Goal: Task Accomplishment & Management: Use online tool/utility

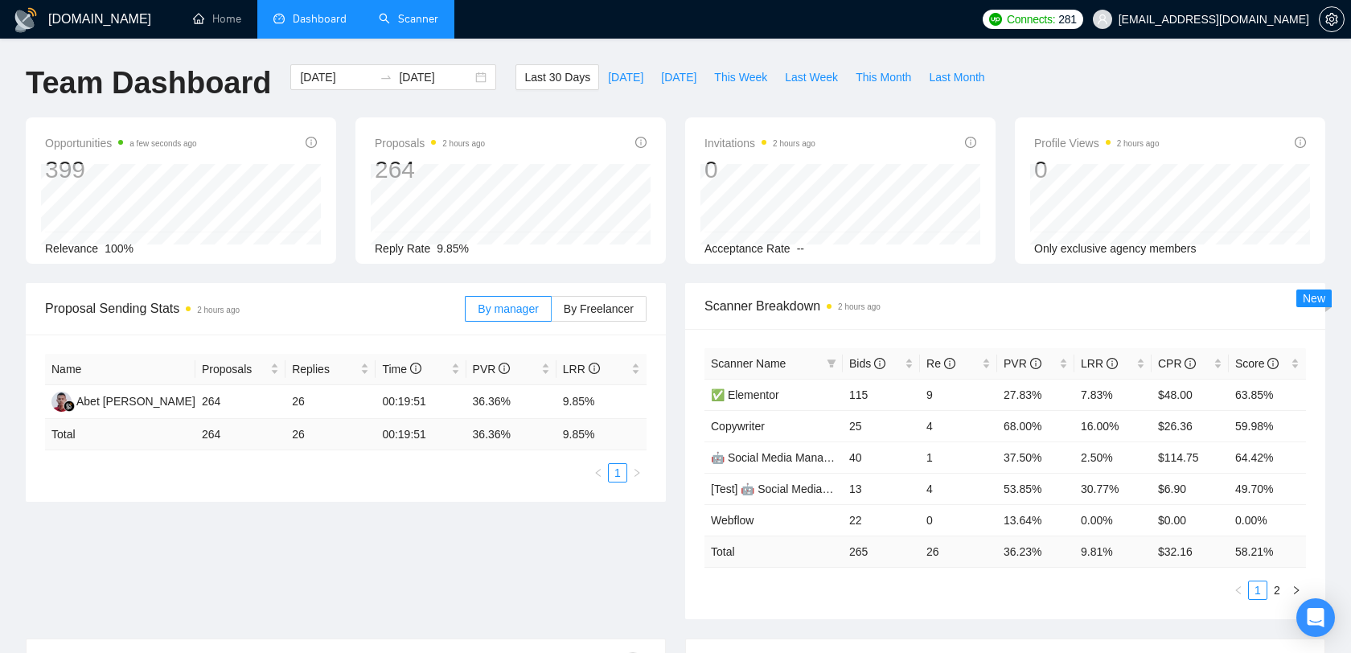
click at [412, 26] on link "Scanner" at bounding box center [408, 19] width 59 height 14
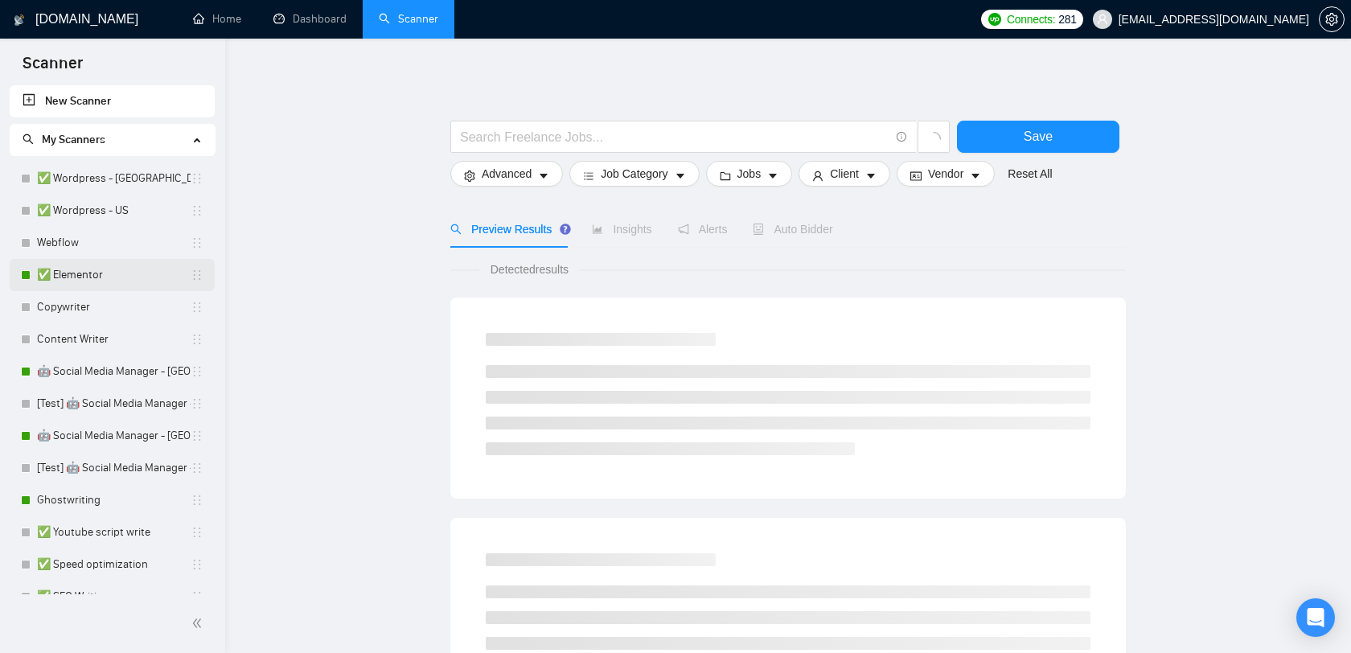
click at [107, 279] on link "✅ Elementor" at bounding box center [114, 275] width 154 height 32
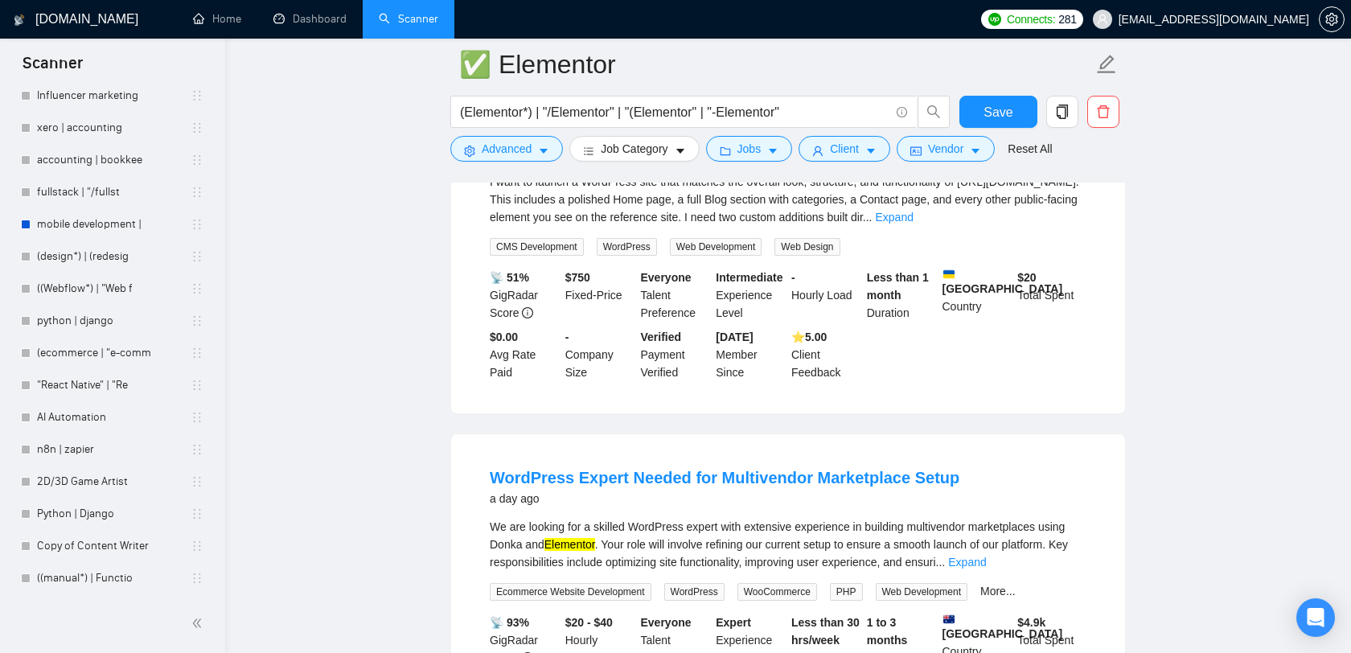
scroll to position [2023, 0]
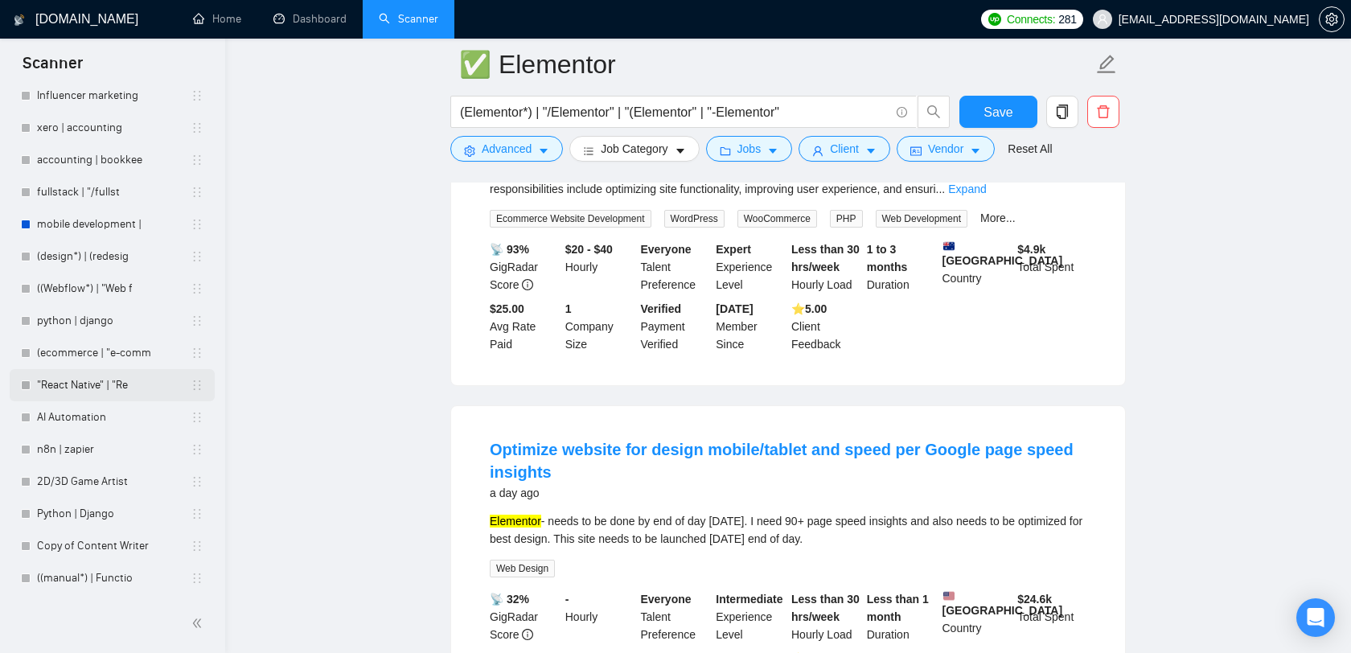
click at [114, 383] on link ""React Native" | "Re" at bounding box center [114, 385] width 154 height 32
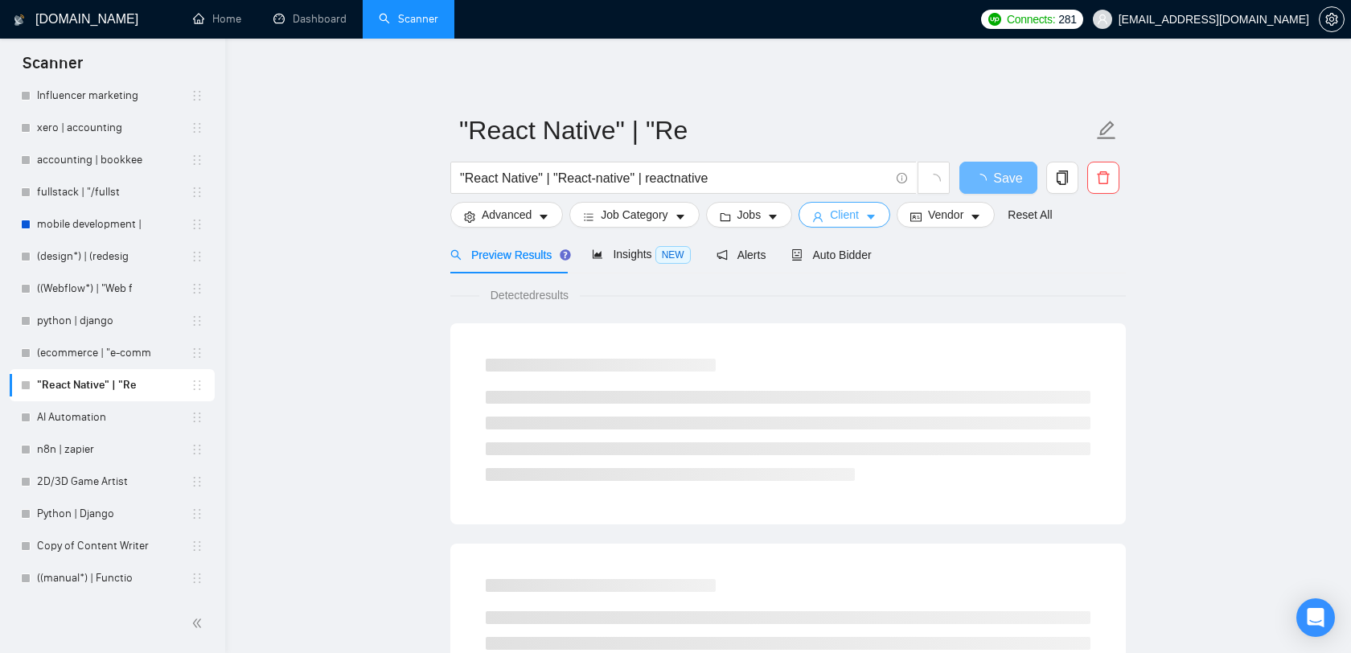
click at [859, 212] on span "Client" at bounding box center [844, 215] width 29 height 18
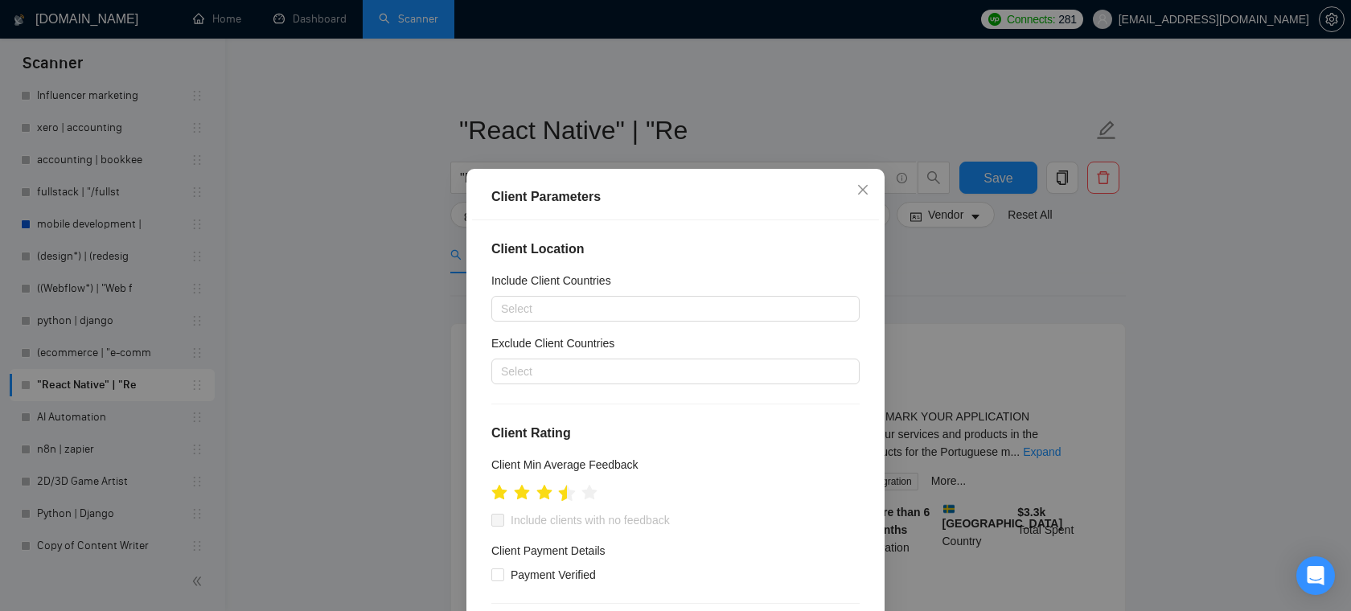
click at [566, 492] on icon "star" at bounding box center [567, 492] width 17 height 16
click at [574, 496] on icon "star" at bounding box center [567, 493] width 18 height 18
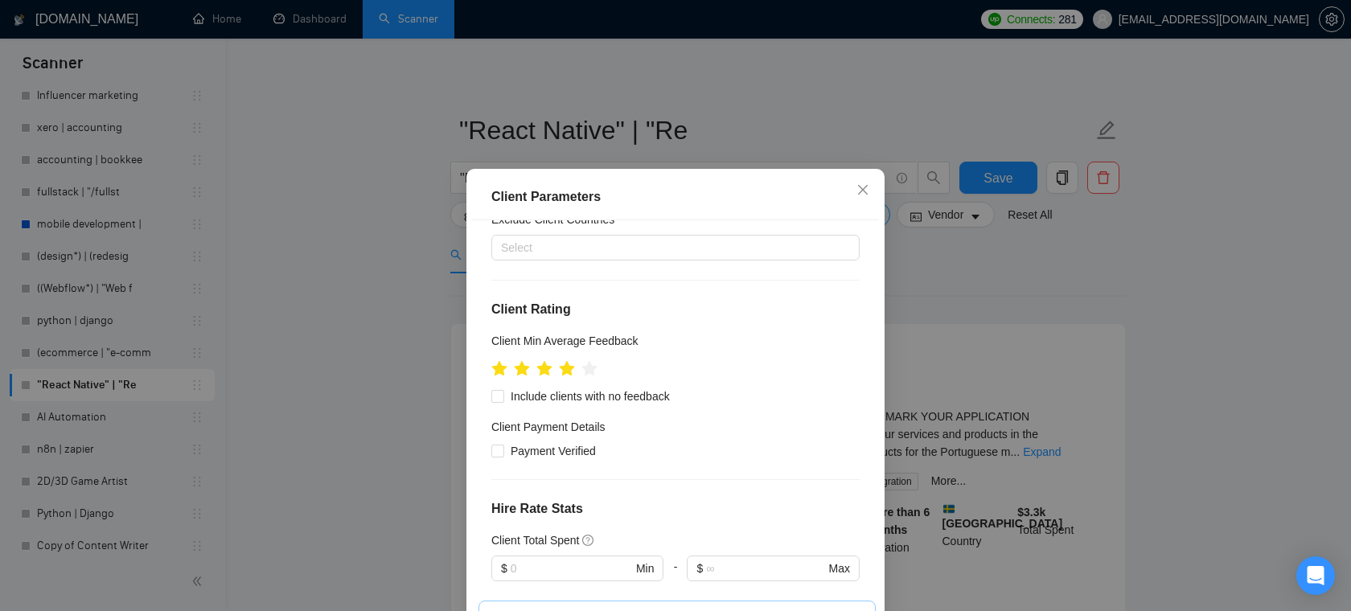
scroll to position [151, 0]
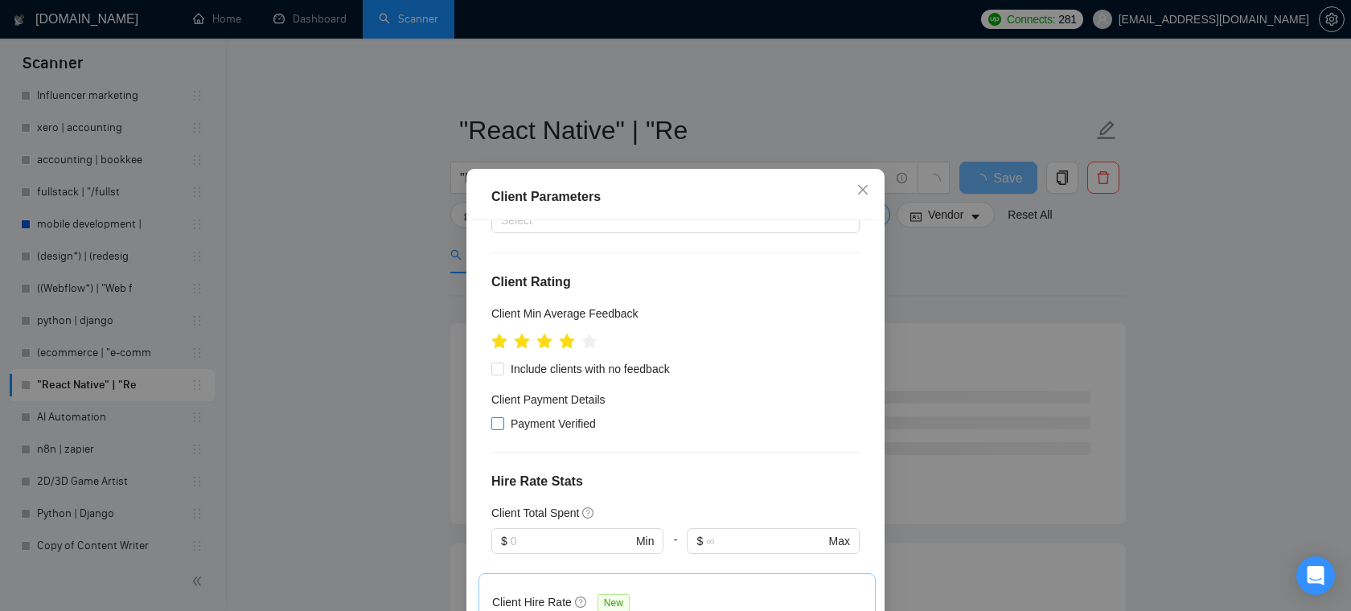
click at [512, 423] on span "Payment Verified" at bounding box center [553, 424] width 98 height 18
click at [502, 423] on input "Payment Verified" at bounding box center [496, 422] width 11 height 11
checkbox input "true"
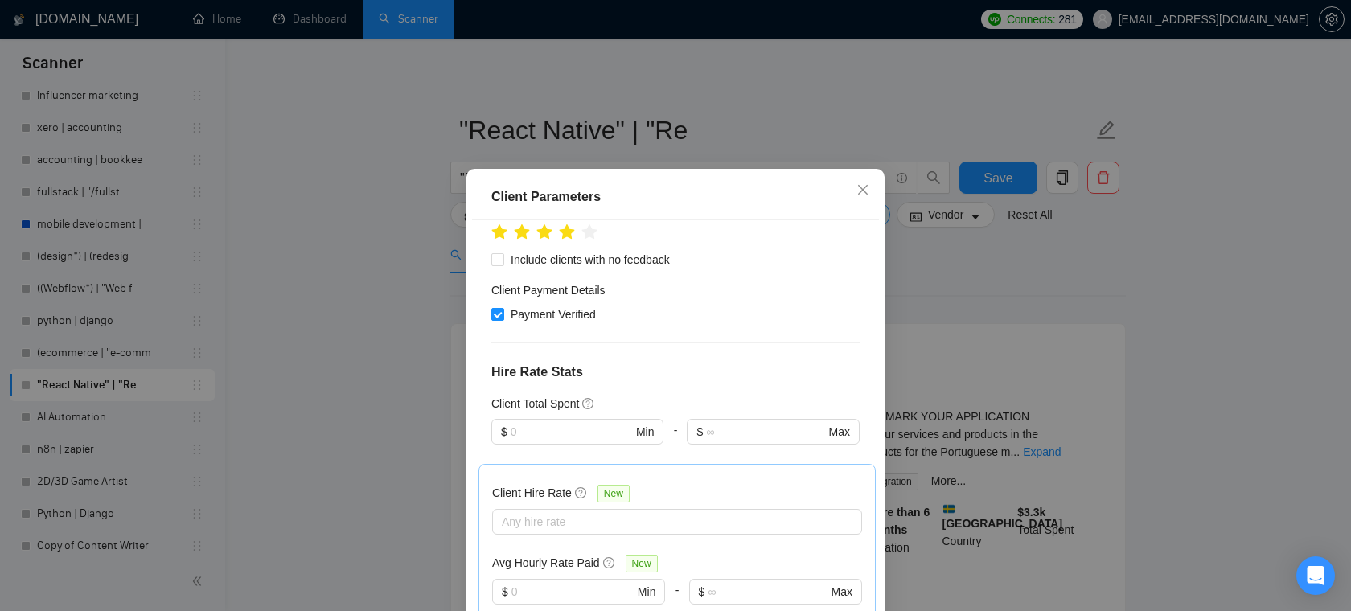
scroll to position [261, 0]
click at [568, 429] on input "text" at bounding box center [570, 431] width 121 height 18
type input "5000"
click at [685, 398] on div "Client Total Spent" at bounding box center [675, 403] width 368 height 18
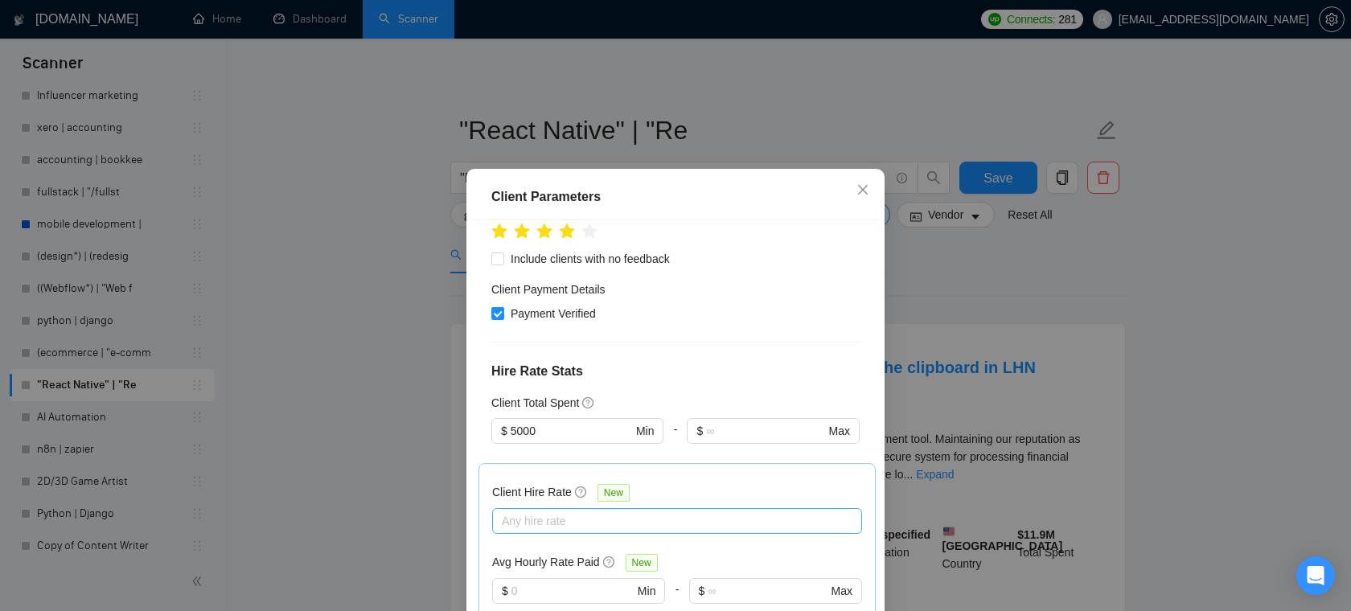
click at [566, 523] on div at bounding box center [669, 520] width 346 height 19
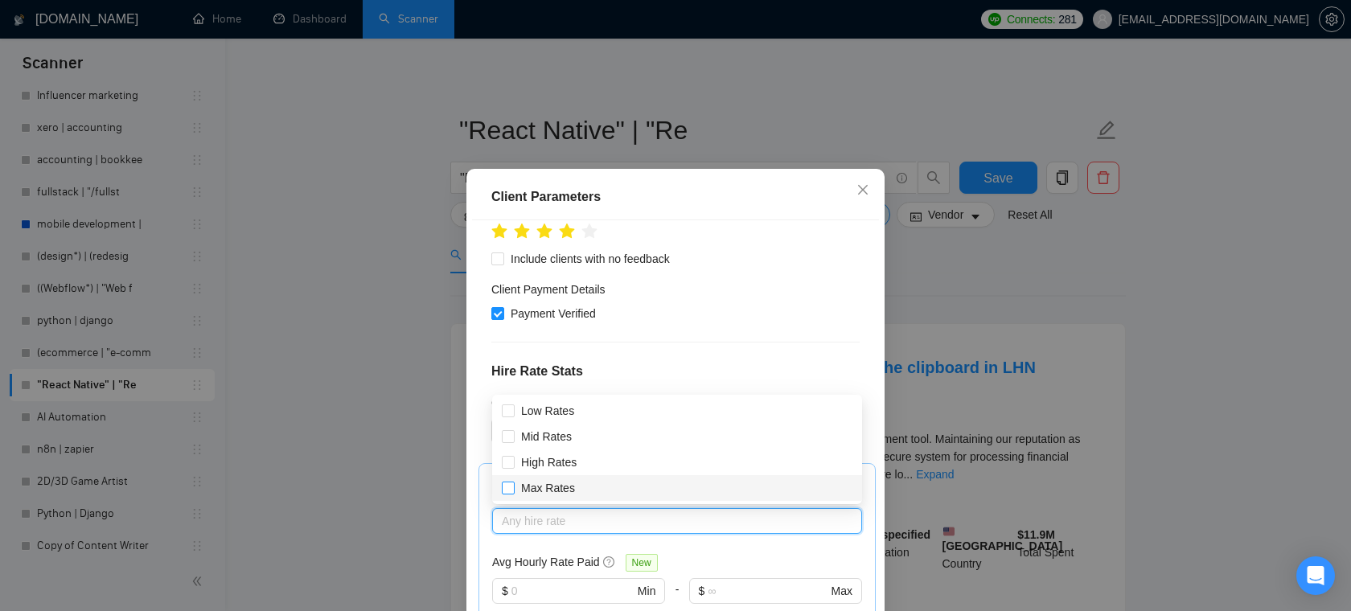
click at [510, 490] on input "Max Rates" at bounding box center [507, 487] width 11 height 11
checkbox input "true"
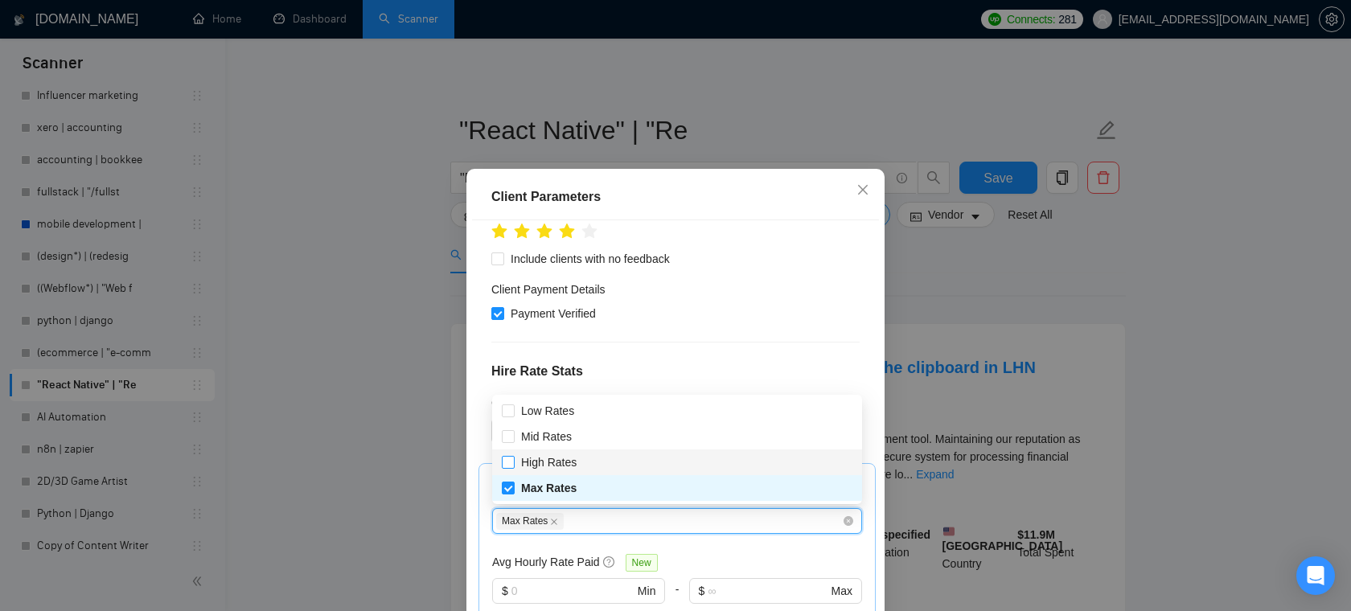
click at [513, 462] on span at bounding box center [508, 462] width 13 height 13
click at [513, 462] on input "High Rates" at bounding box center [507, 461] width 11 height 11
click at [505, 462] on input "High Rates" at bounding box center [507, 461] width 11 height 11
checkbox input "true"
click at [690, 352] on div "Client Location Include Client Countries Select Exclude Client Countries Select…" at bounding box center [675, 434] width 407 height 428
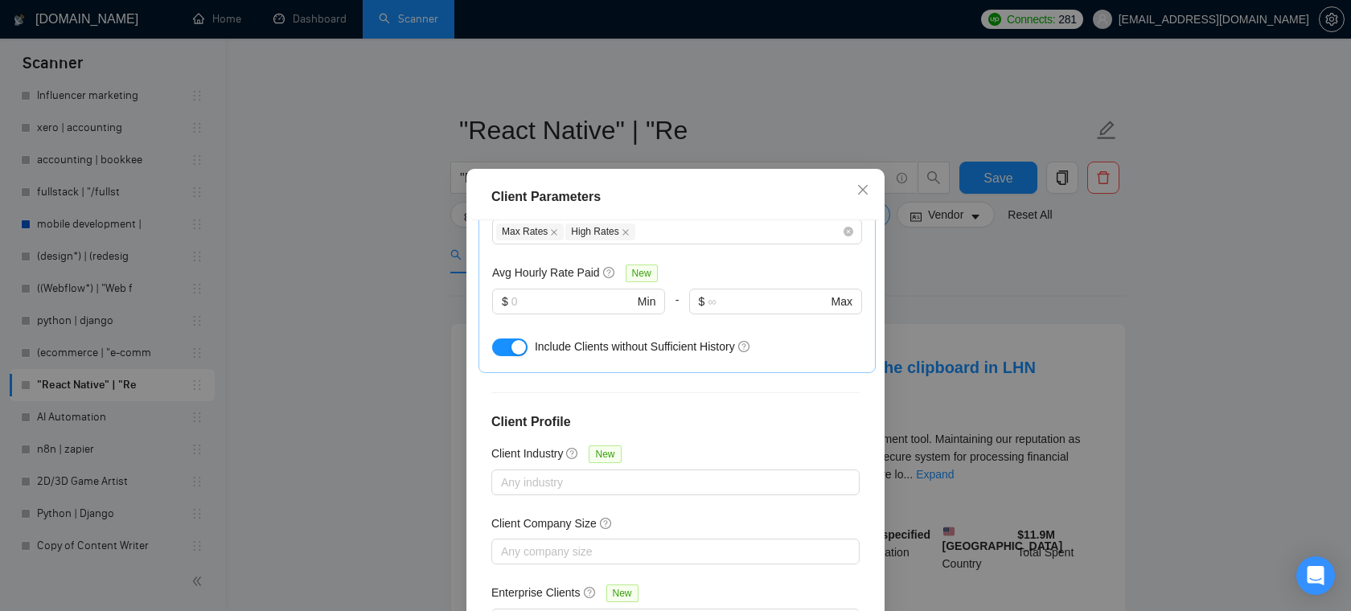
scroll to position [574, 0]
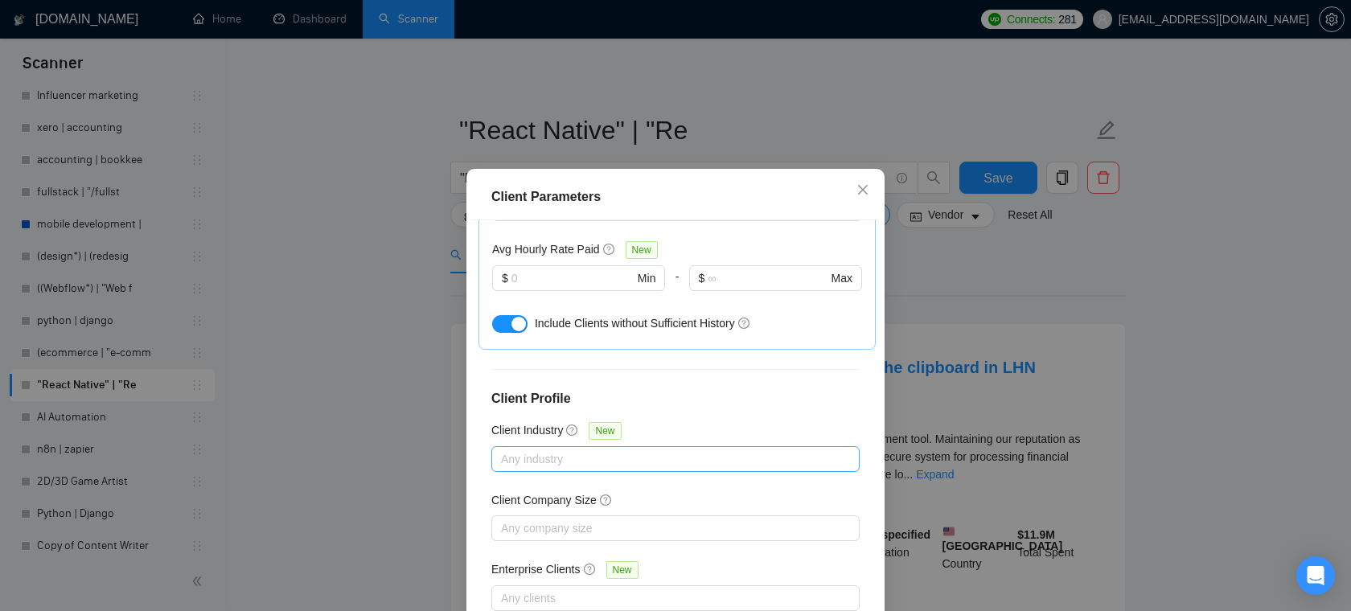
click at [623, 446] on div "Any industry" at bounding box center [675, 459] width 368 height 26
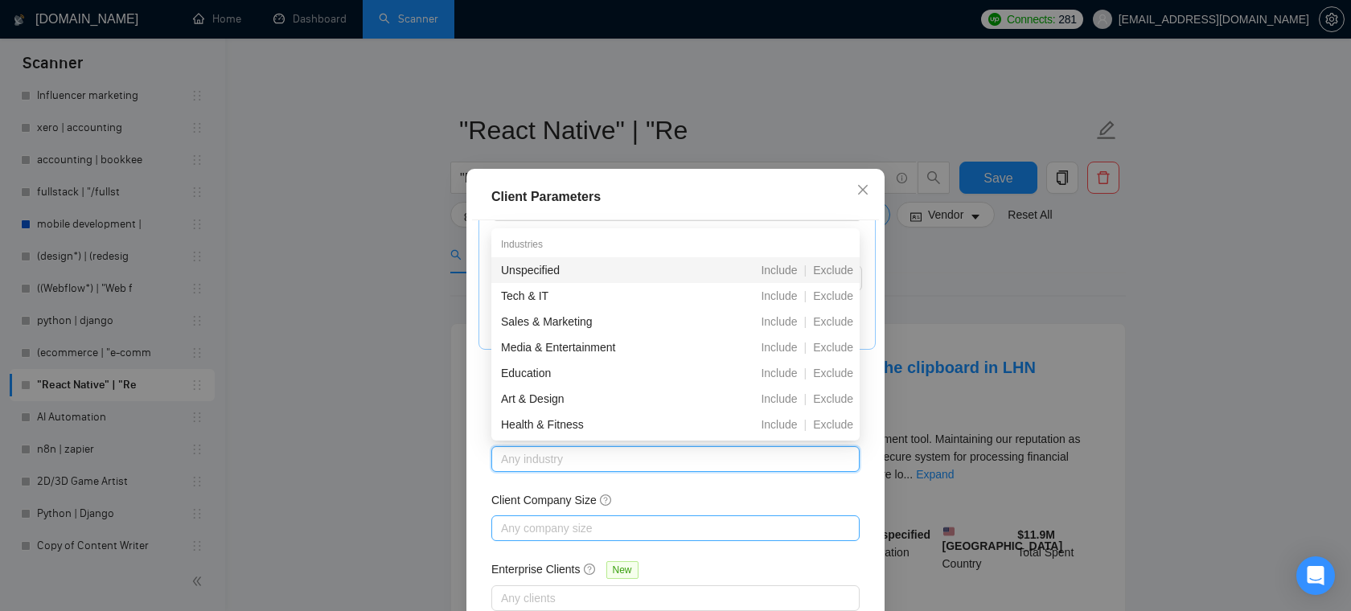
click at [572, 527] on div at bounding box center [667, 528] width 344 height 19
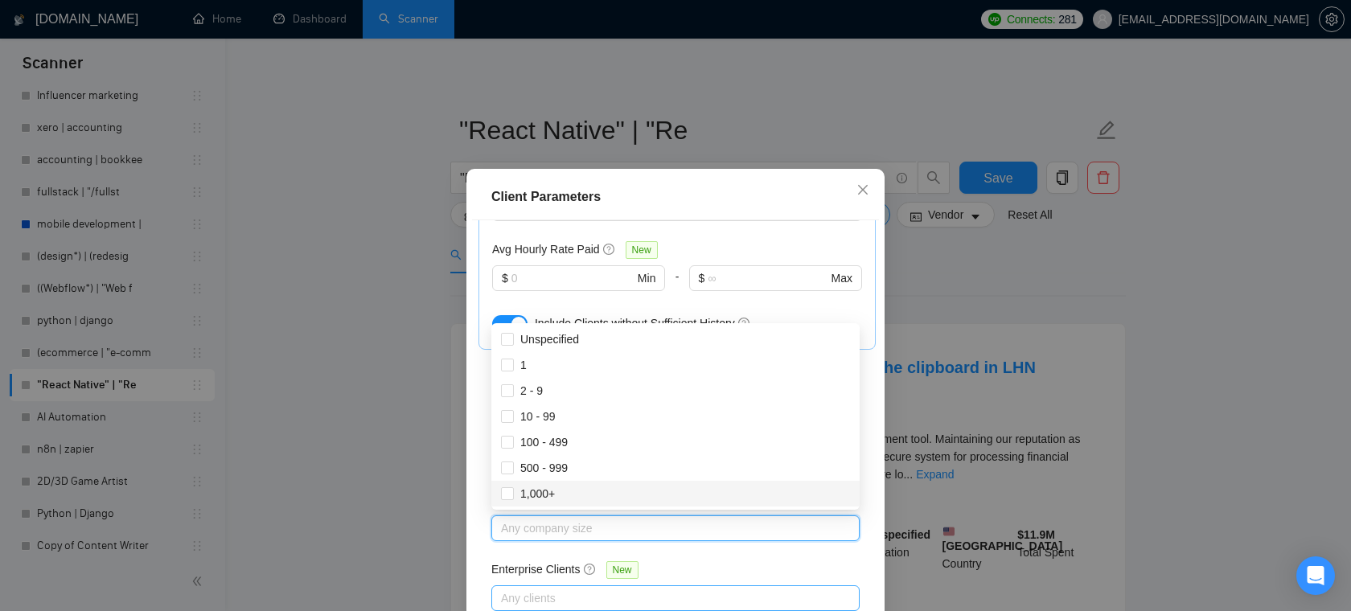
click at [570, 593] on div at bounding box center [667, 597] width 344 height 19
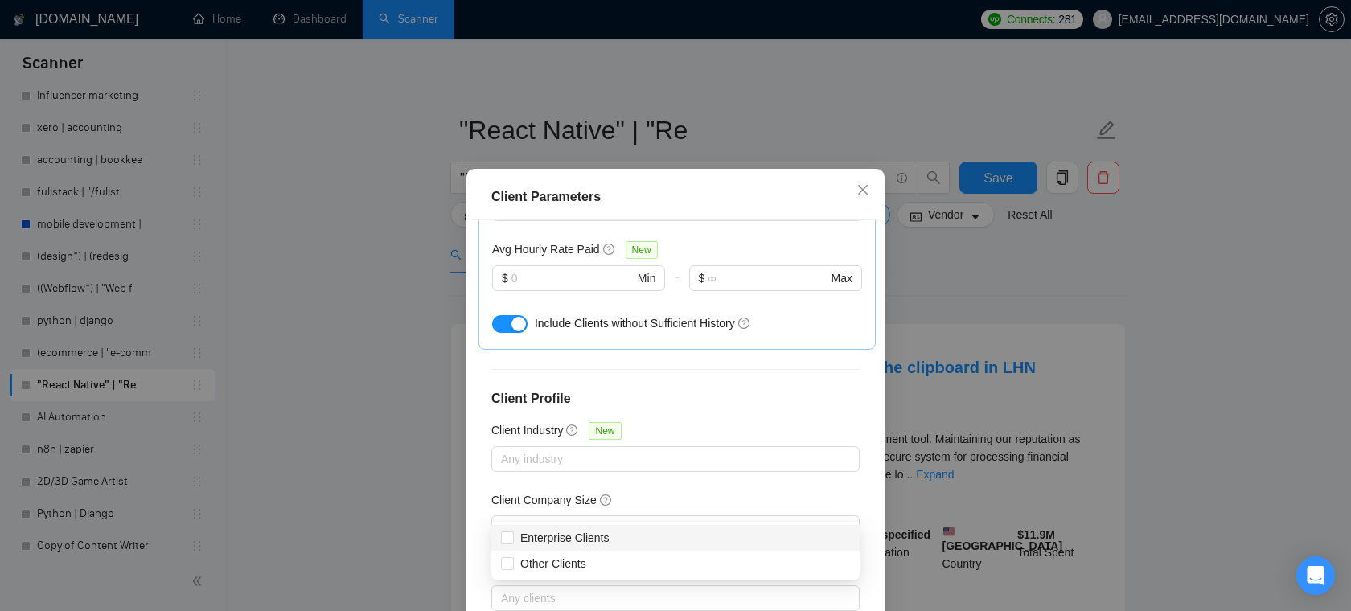
click at [715, 400] on h4 "Client Profile" at bounding box center [675, 398] width 368 height 19
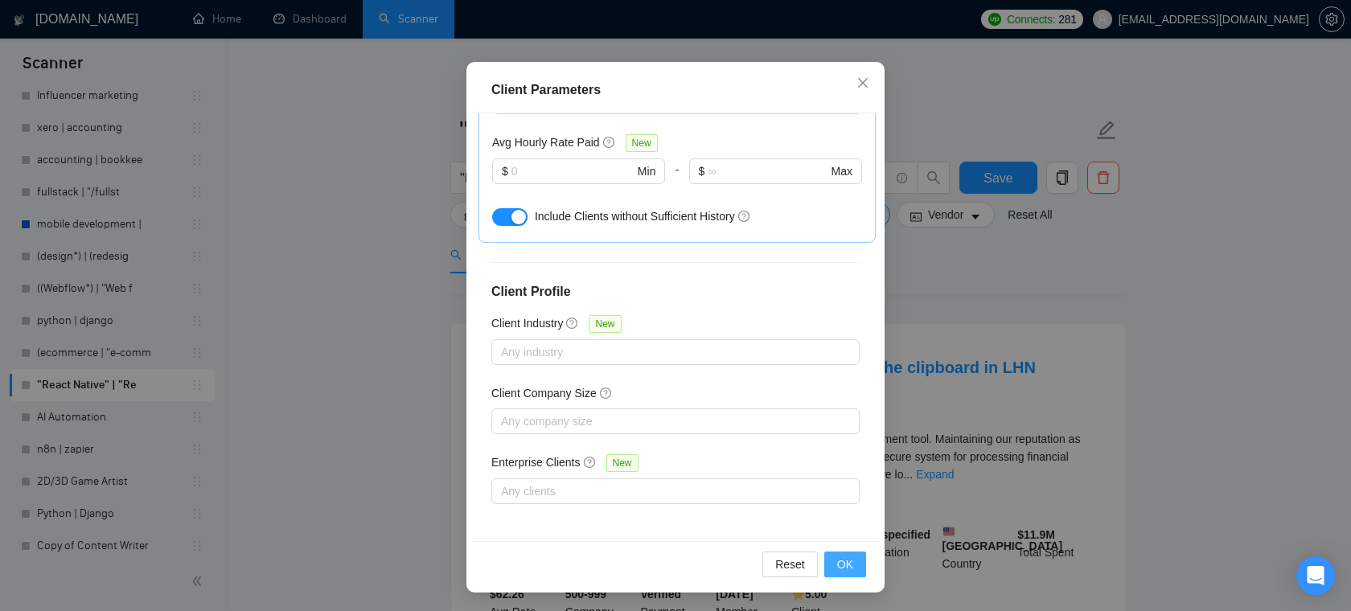
click at [844, 556] on span "OK" at bounding box center [845, 564] width 16 height 18
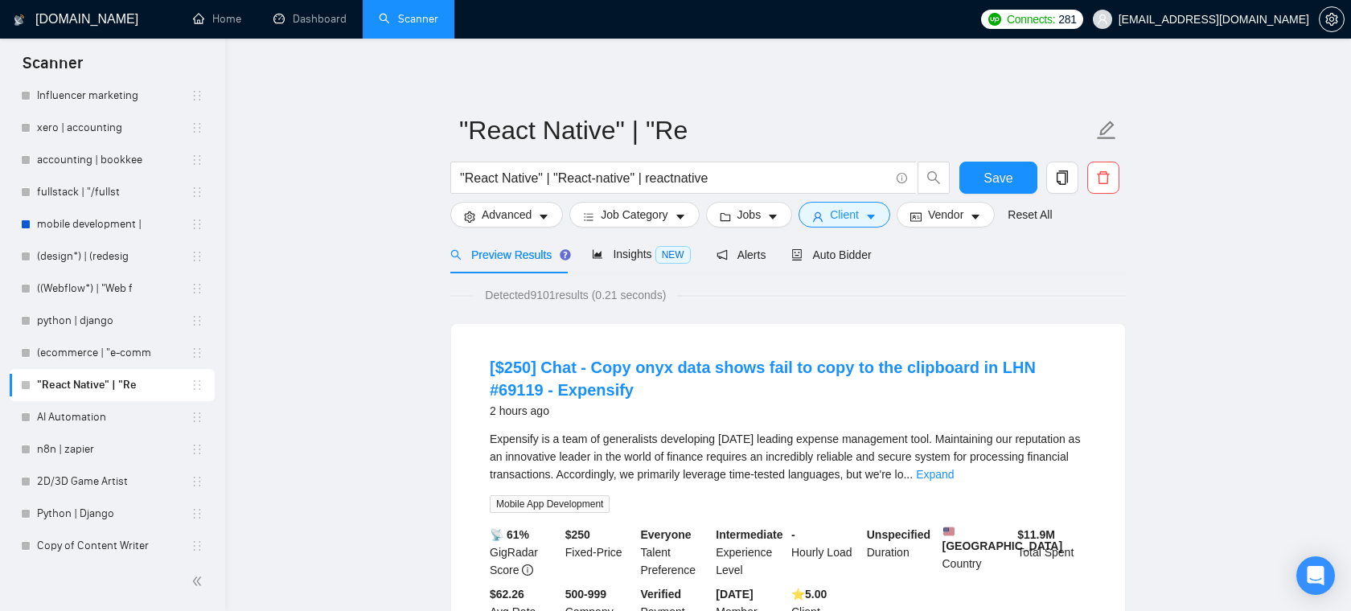
scroll to position [35, 0]
click at [642, 257] on span "Insights NEW" at bounding box center [641, 254] width 98 height 13
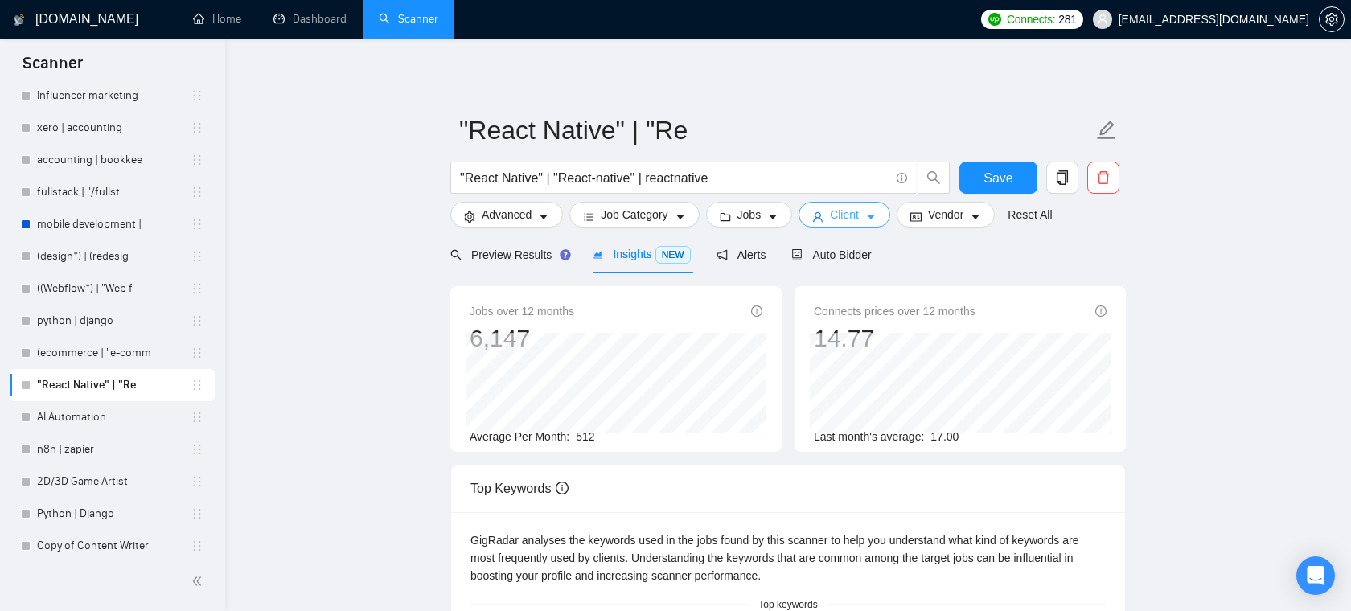
click at [887, 218] on button "Client" at bounding box center [844, 215] width 92 height 26
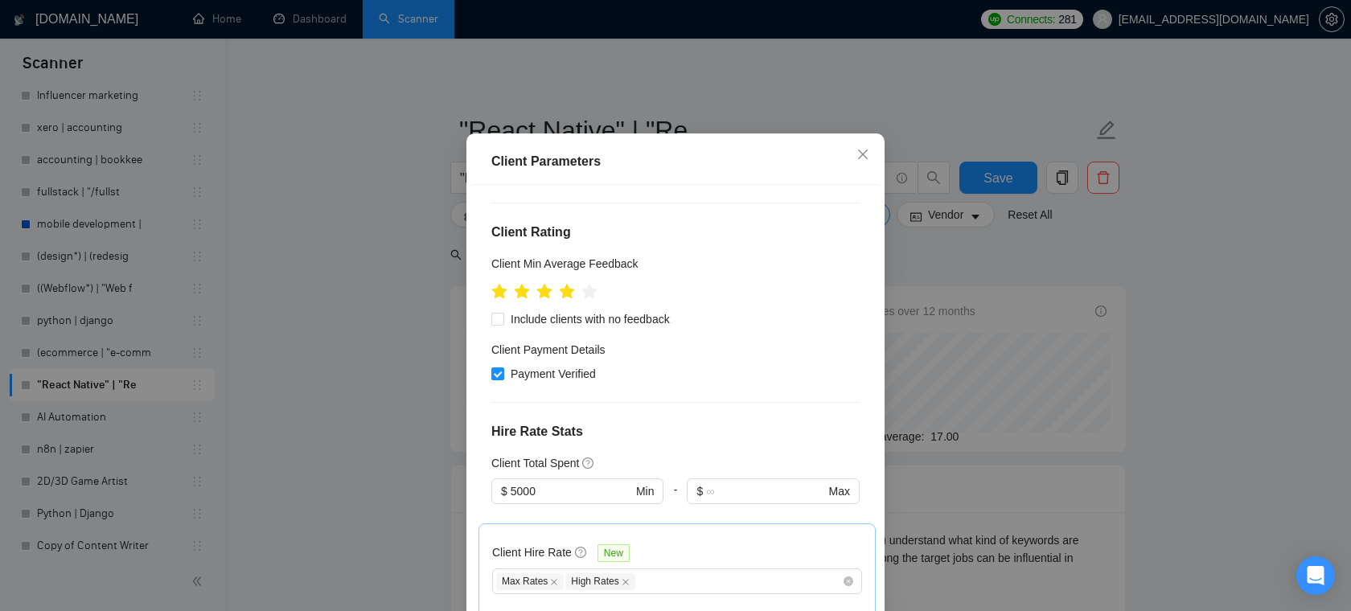
scroll to position [170, 0]
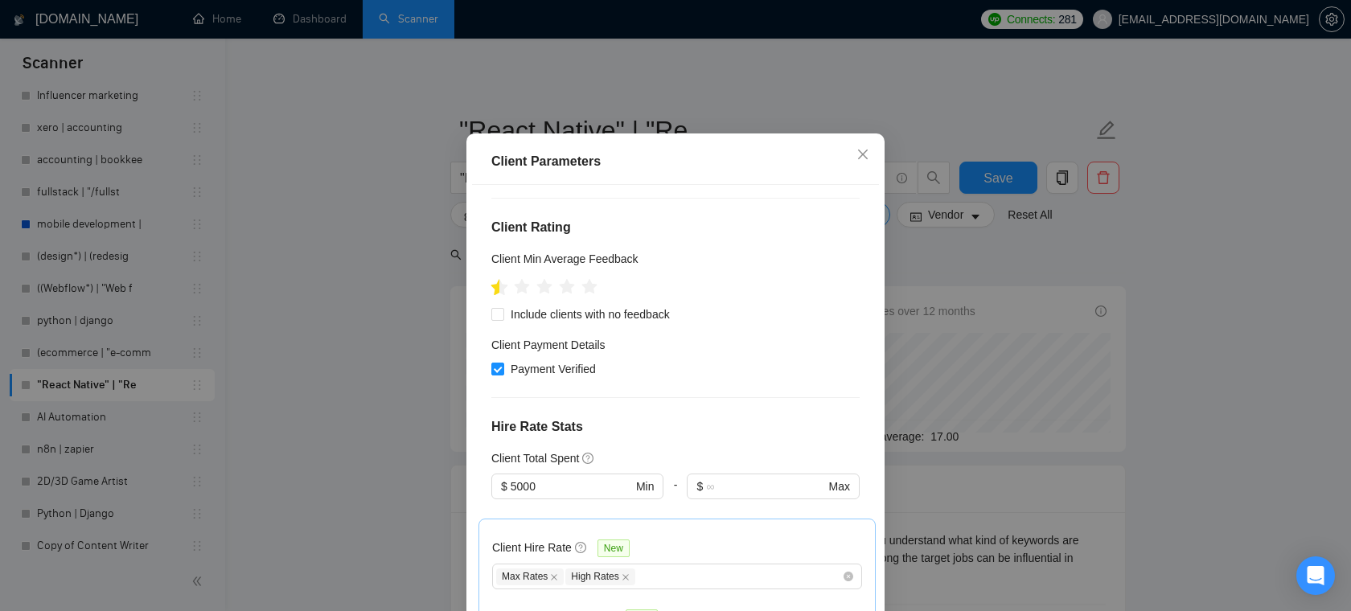
click at [498, 294] on icon "star" at bounding box center [499, 286] width 17 height 16
click at [495, 294] on icon "star" at bounding box center [499, 286] width 17 height 16
click at [554, 378] on span "Payment Verified" at bounding box center [553, 369] width 98 height 18
click at [502, 374] on input "Payment Verified" at bounding box center [496, 368] width 11 height 11
checkbox input "false"
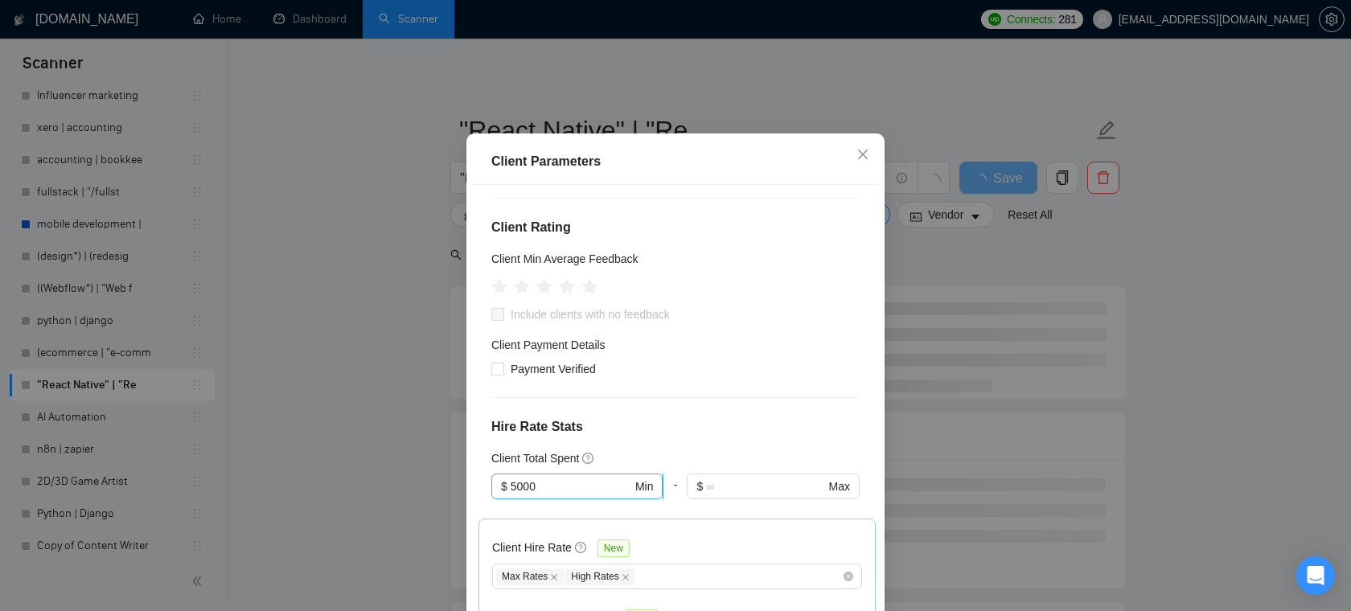
click at [558, 495] on input "5000" at bounding box center [570, 487] width 121 height 18
drag, startPoint x: 542, startPoint y: 386, endPoint x: 908, endPoint y: 510, distance: 386.9
click at [542, 386] on div "$0" at bounding box center [577, 386] width 153 height 18
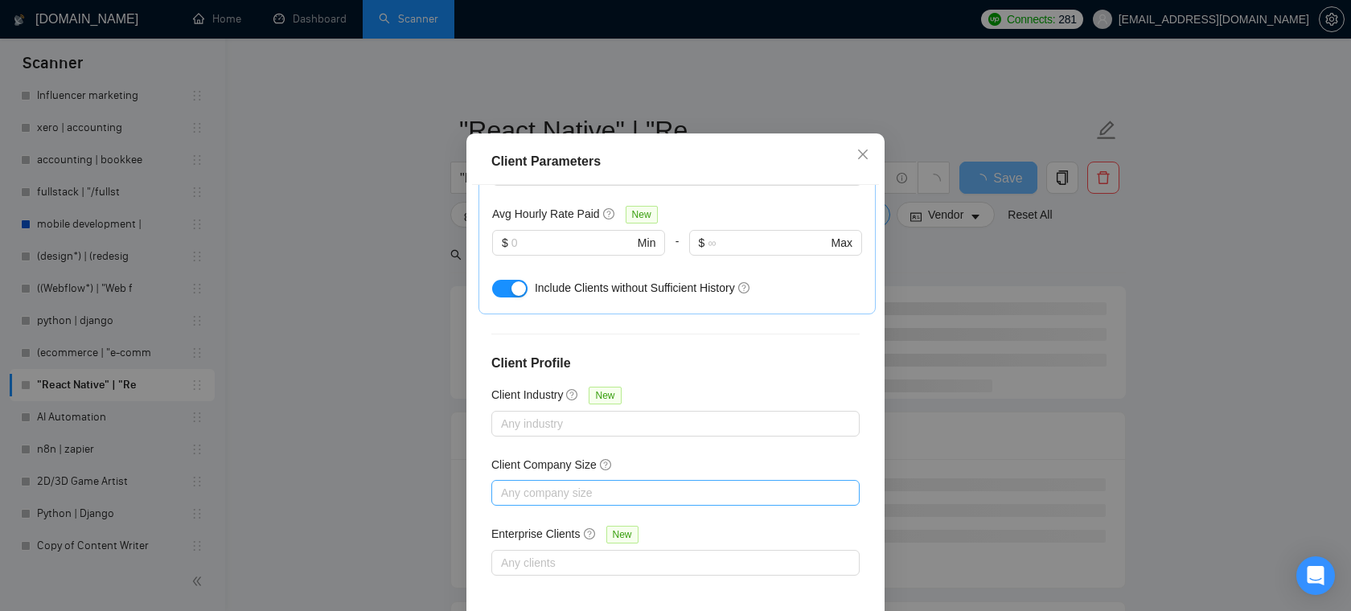
scroll to position [107, 0]
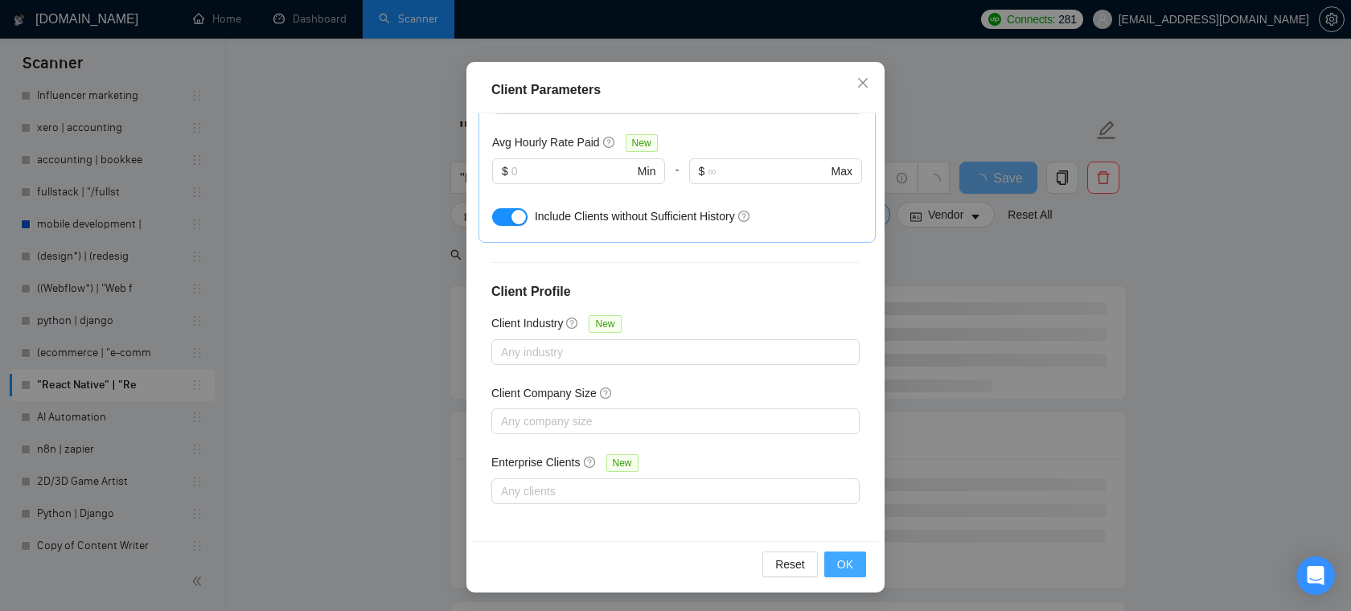
click at [859, 563] on button "OK" at bounding box center [845, 564] width 42 height 26
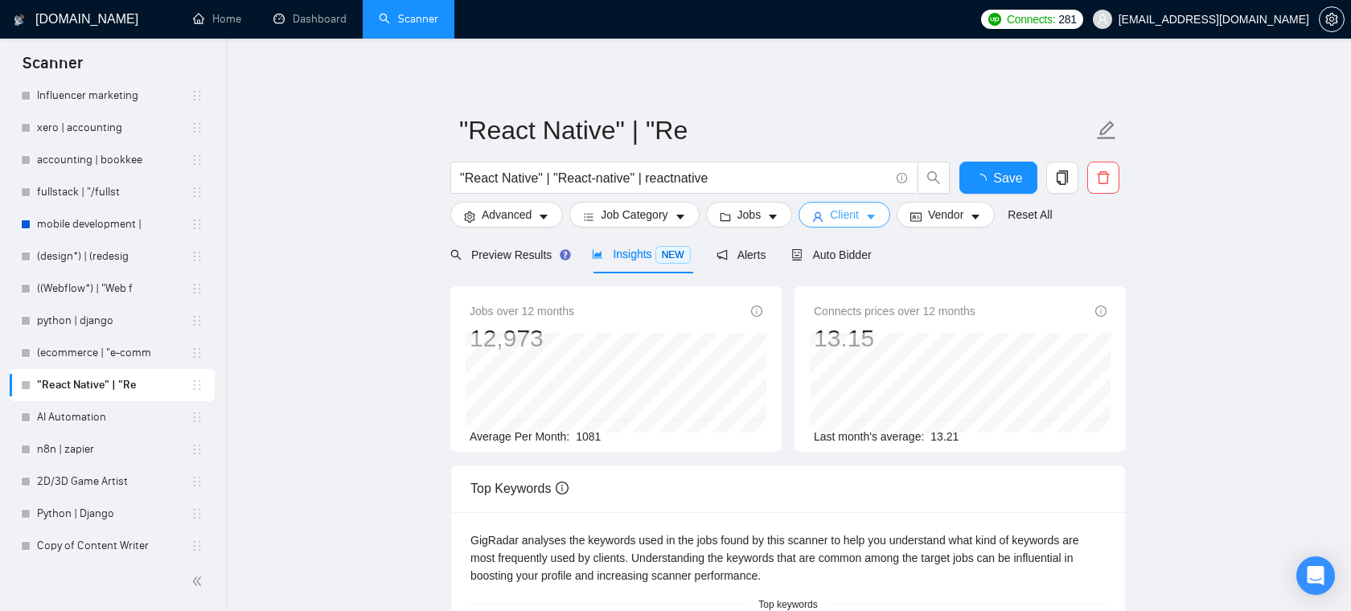
scroll to position [0, 0]
click at [649, 207] on span "Job Category" at bounding box center [634, 215] width 67 height 18
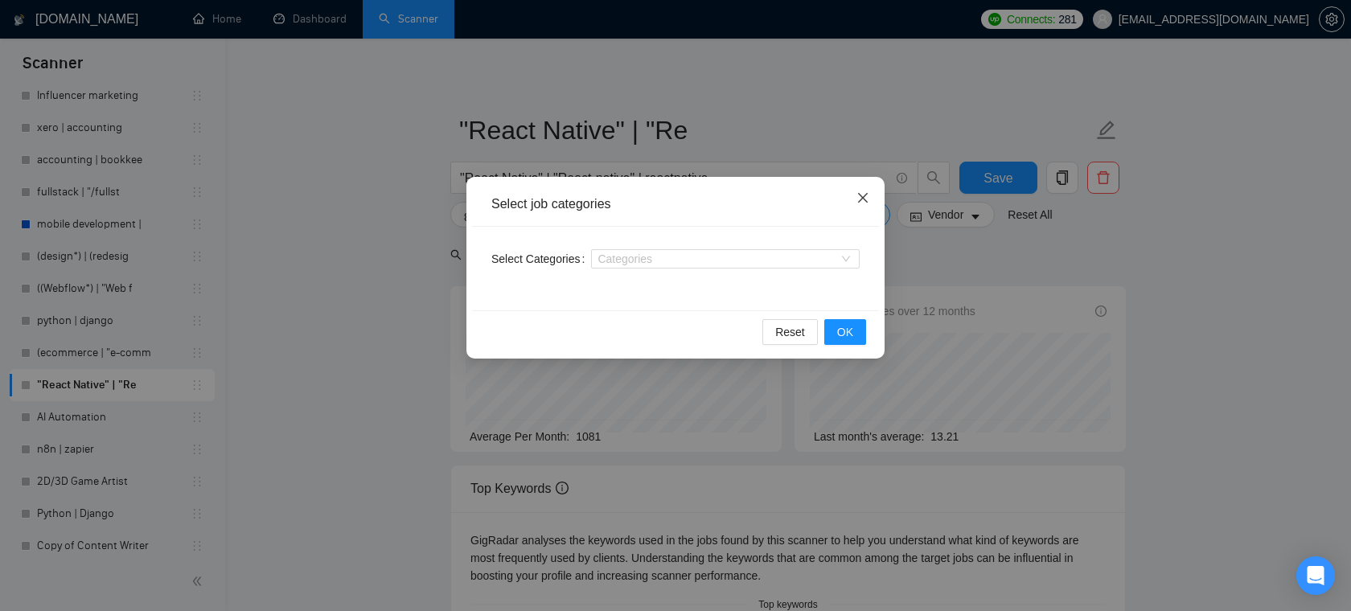
click at [867, 178] on span "Close" at bounding box center [862, 198] width 43 height 43
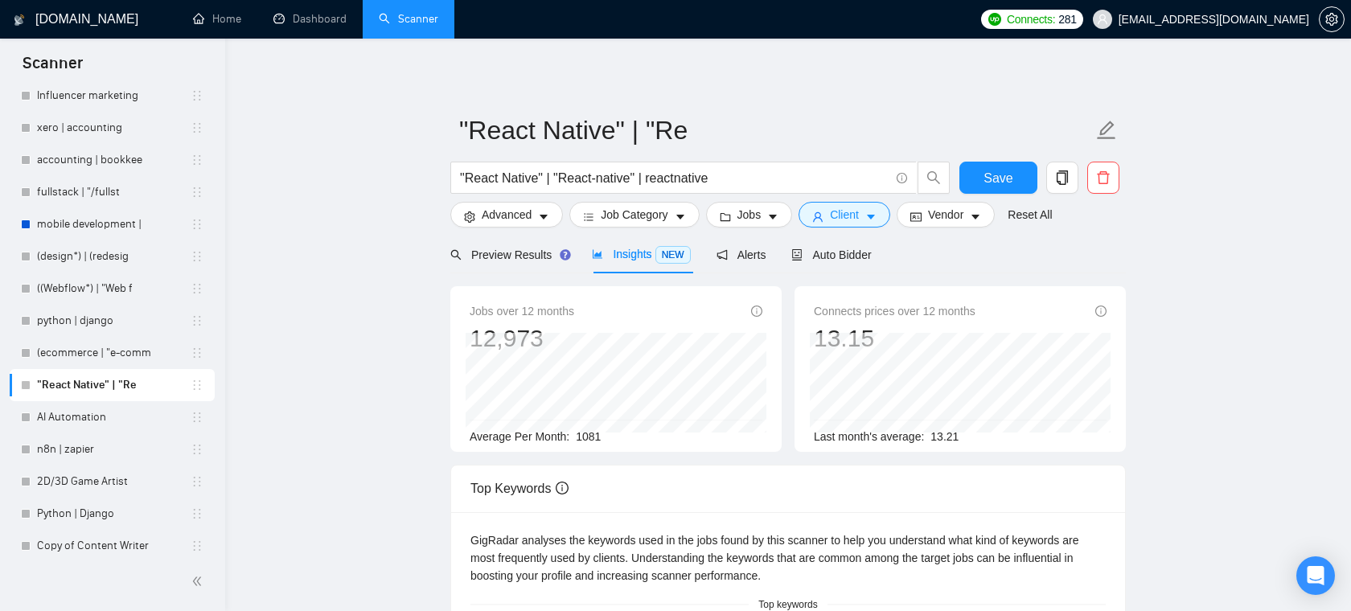
click at [867, 187] on input ""React Native" | "React-native" | reactnative" at bounding box center [674, 178] width 429 height 20
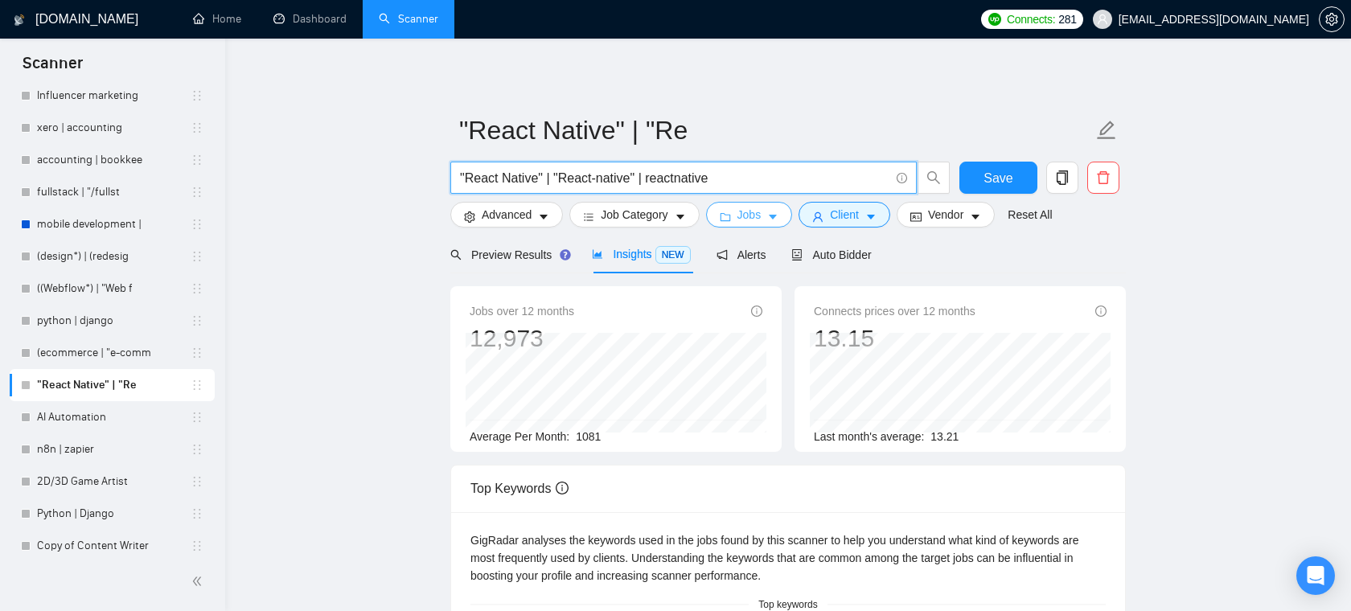
click at [741, 218] on span "Jobs" at bounding box center [749, 215] width 24 height 18
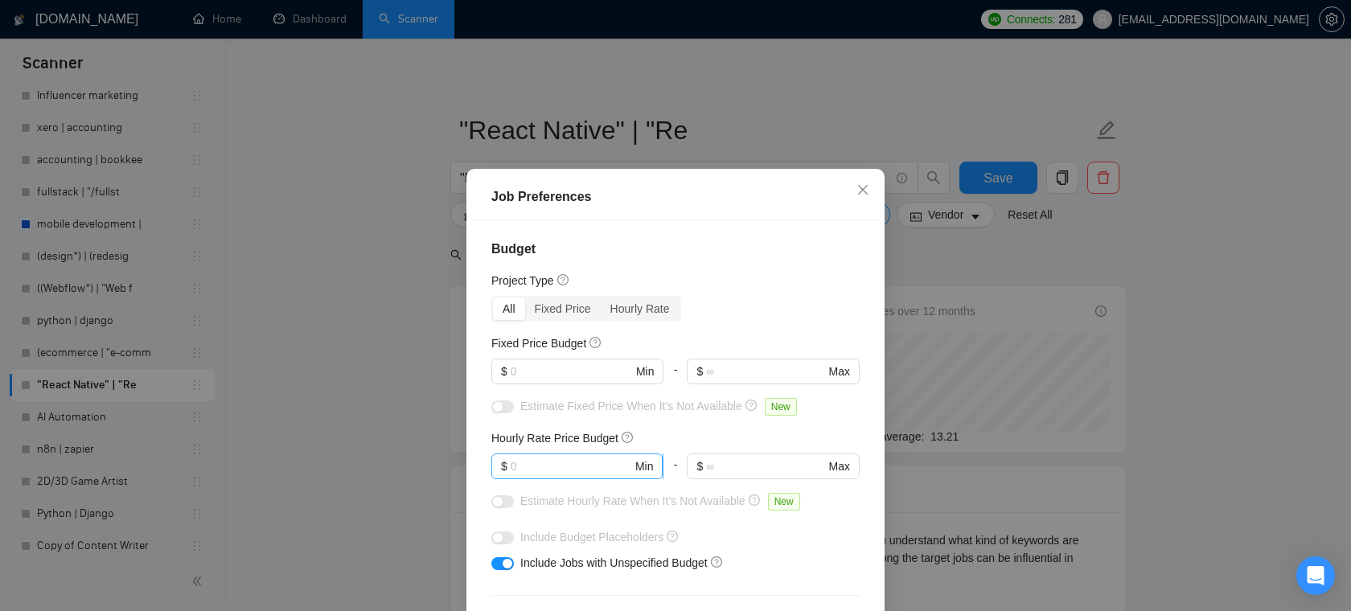
click at [547, 469] on input "text" at bounding box center [570, 466] width 121 height 18
type input "15"
click at [609, 419] on div "Estimate Fixed Price When It’s Not Available New" at bounding box center [675, 410] width 368 height 26
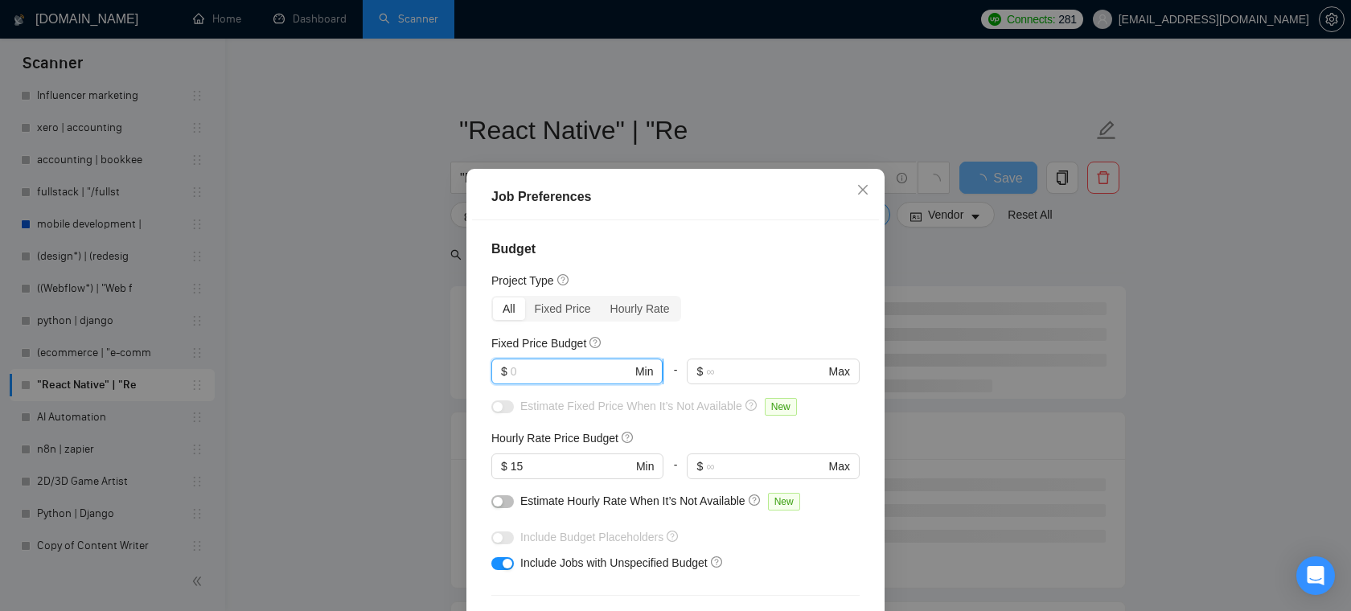
click at [564, 378] on input "text" at bounding box center [570, 372] width 121 height 18
click at [863, 194] on icon "close" at bounding box center [862, 189] width 13 height 13
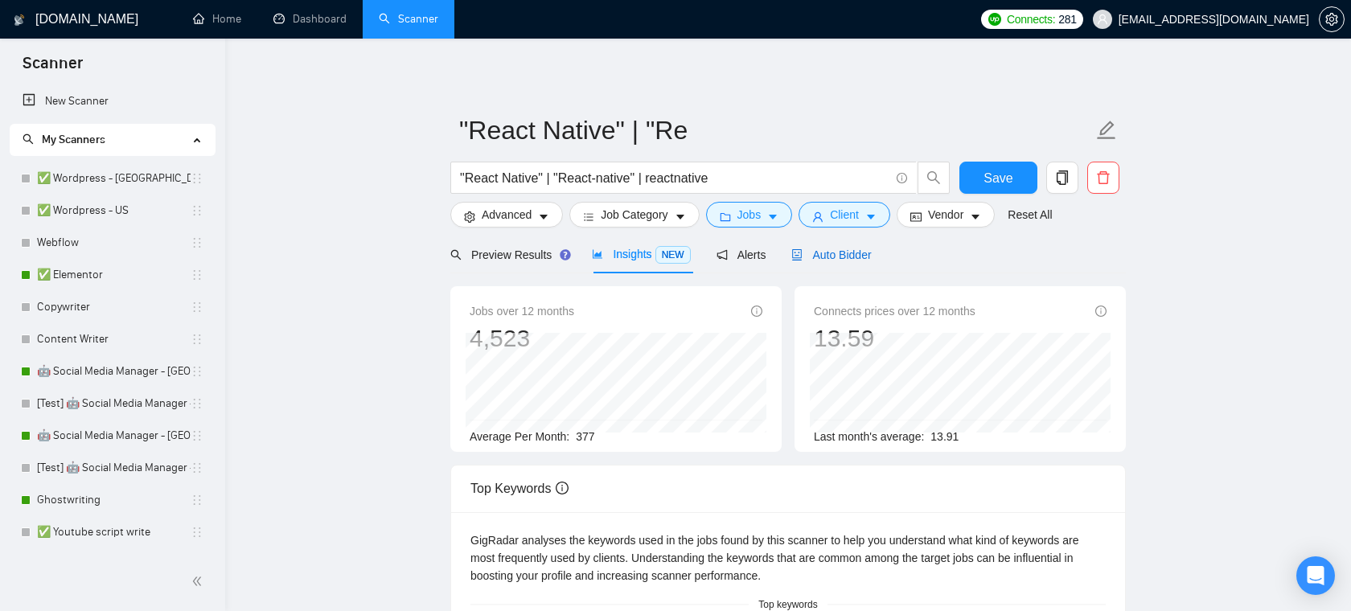
click at [802, 252] on icon "robot" at bounding box center [796, 254] width 11 height 11
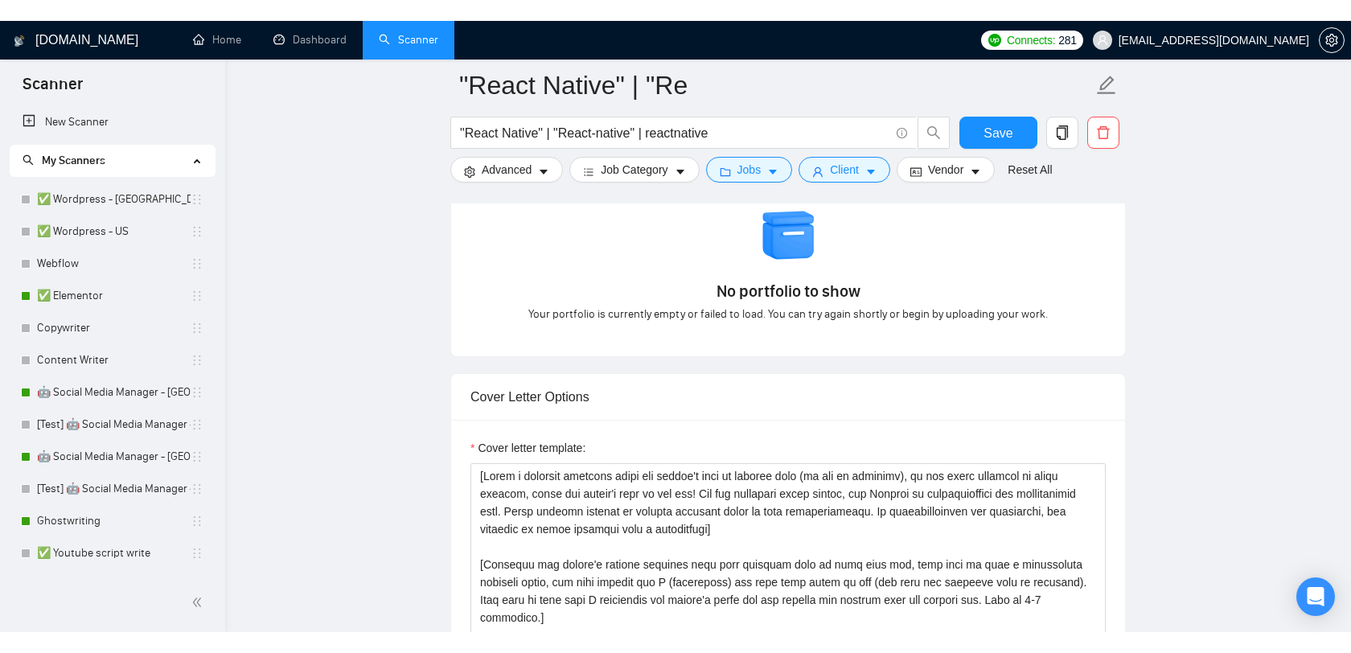
scroll to position [1773, 0]
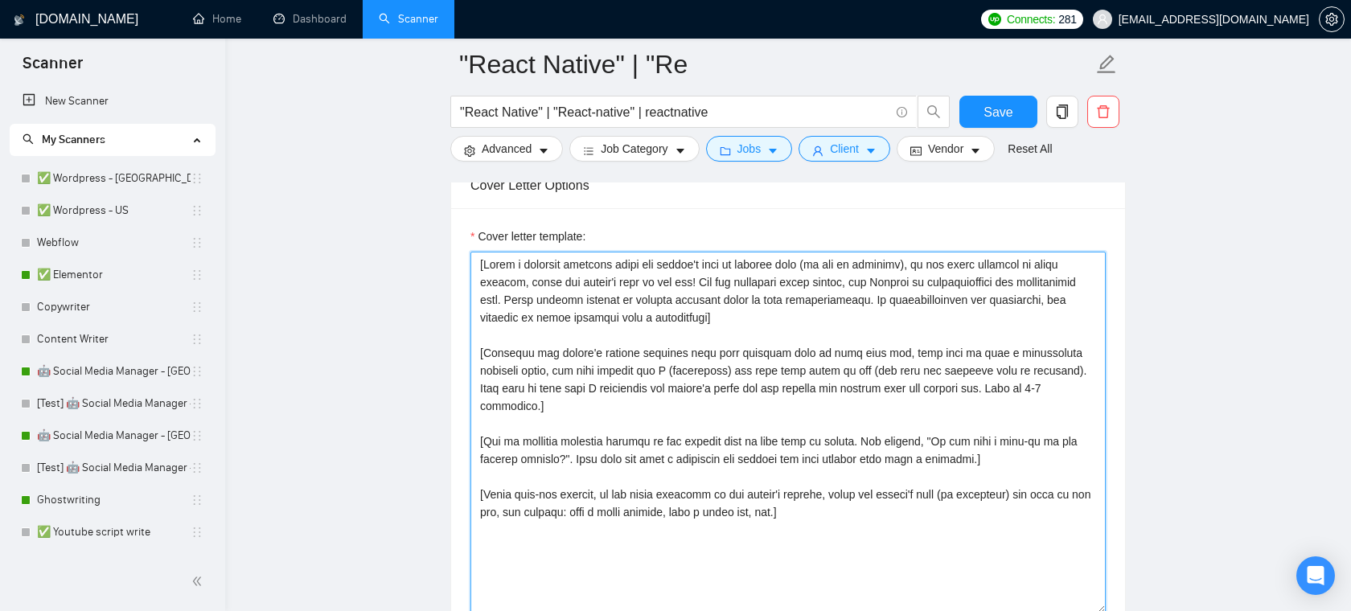
click at [756, 309] on textarea "Cover letter template:" at bounding box center [787, 433] width 635 height 362
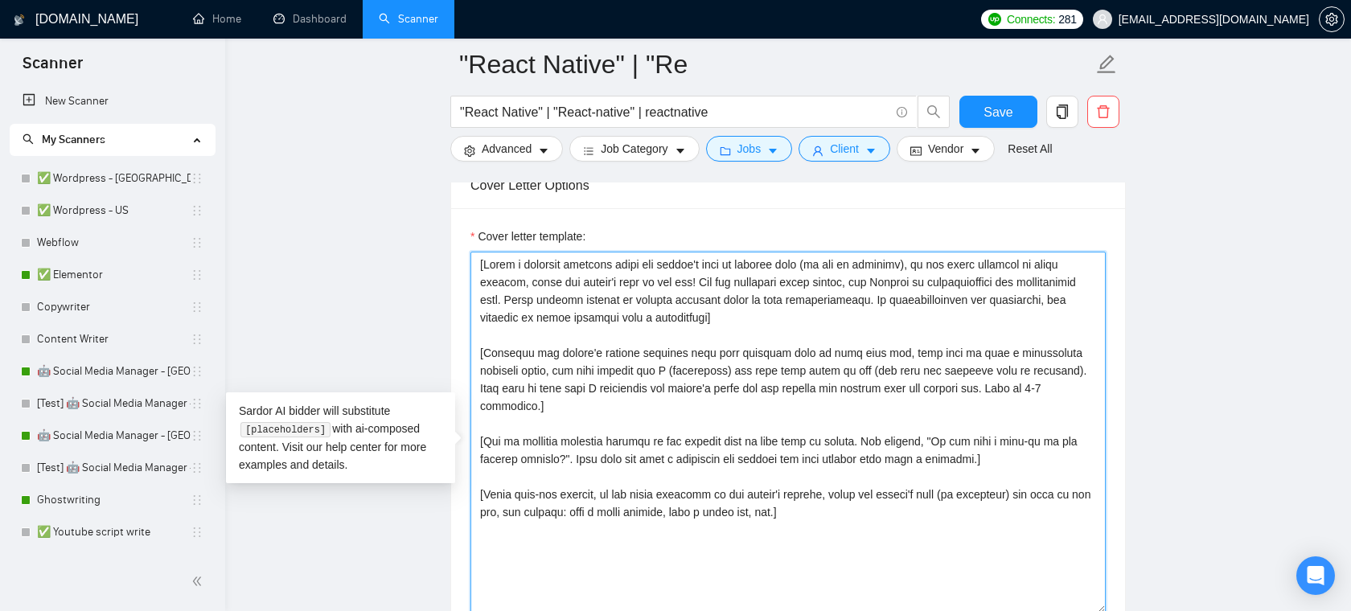
click at [814, 322] on textarea "Cover letter template:" at bounding box center [787, 433] width 635 height 362
click at [794, 326] on textarea "Cover letter template:" at bounding box center [787, 433] width 635 height 362
click at [764, 361] on textarea "Cover letter template:" at bounding box center [787, 433] width 635 height 362
click at [766, 337] on textarea "Cover letter template:" at bounding box center [787, 433] width 635 height 362
click at [780, 424] on textarea "Cover letter template:" at bounding box center [787, 433] width 635 height 362
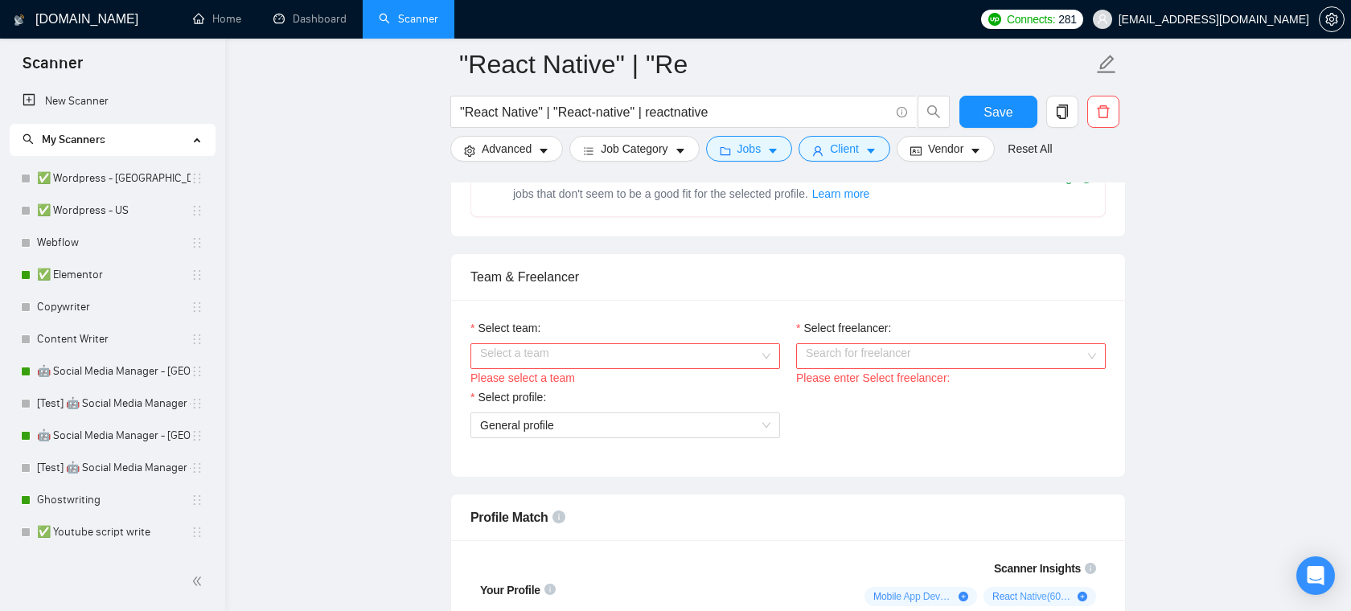
scroll to position [848, 0]
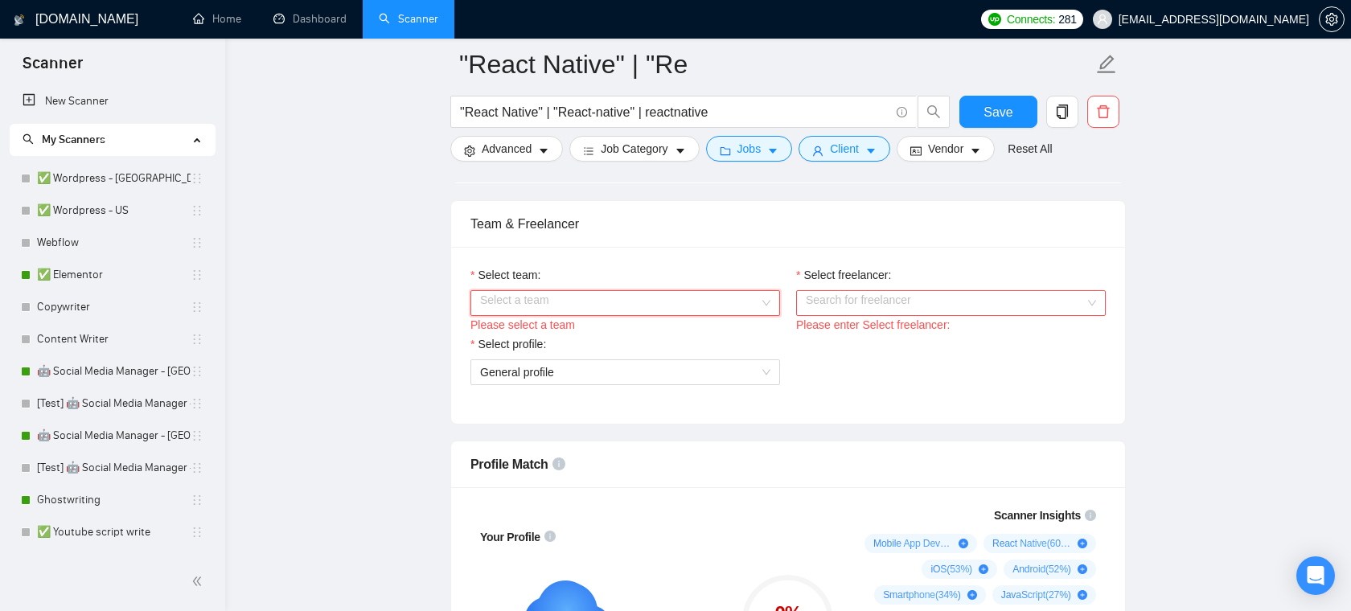
click at [638, 315] on input "Select team:" at bounding box center [619, 303] width 279 height 24
click at [592, 357] on div "Areia Consulting" at bounding box center [625, 352] width 290 height 18
click at [868, 315] on input "Select freelancer:" at bounding box center [945, 303] width 279 height 24
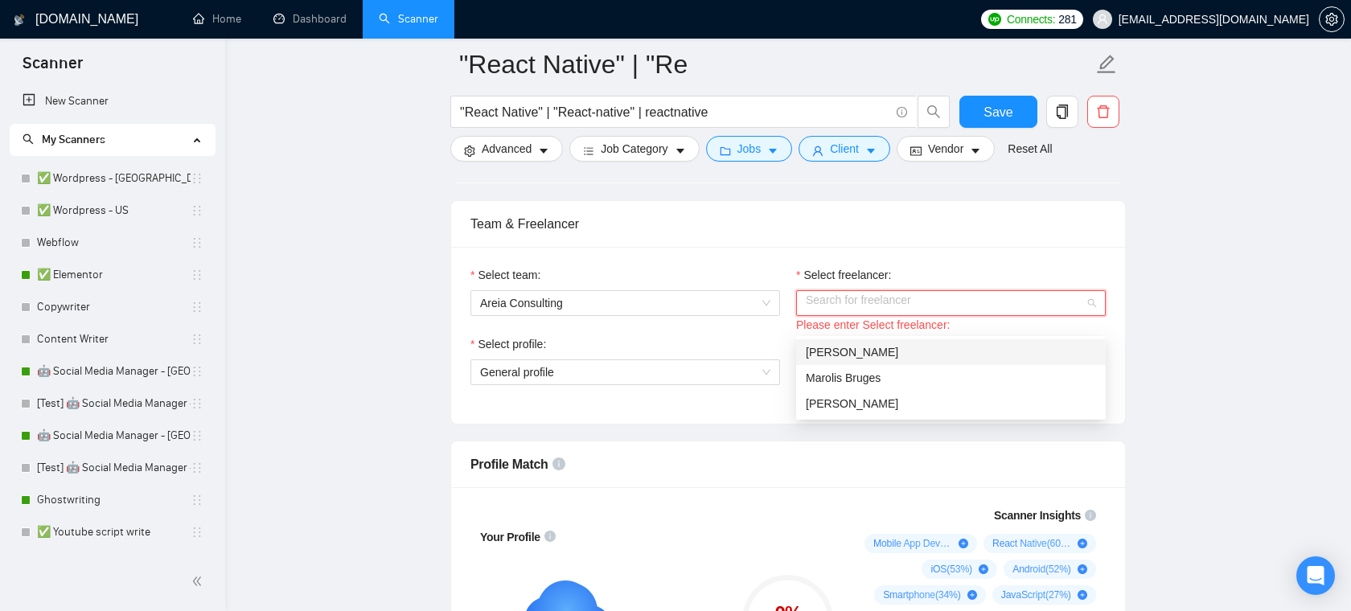
click at [878, 247] on div "Team & Freelancer" at bounding box center [787, 224] width 635 height 46
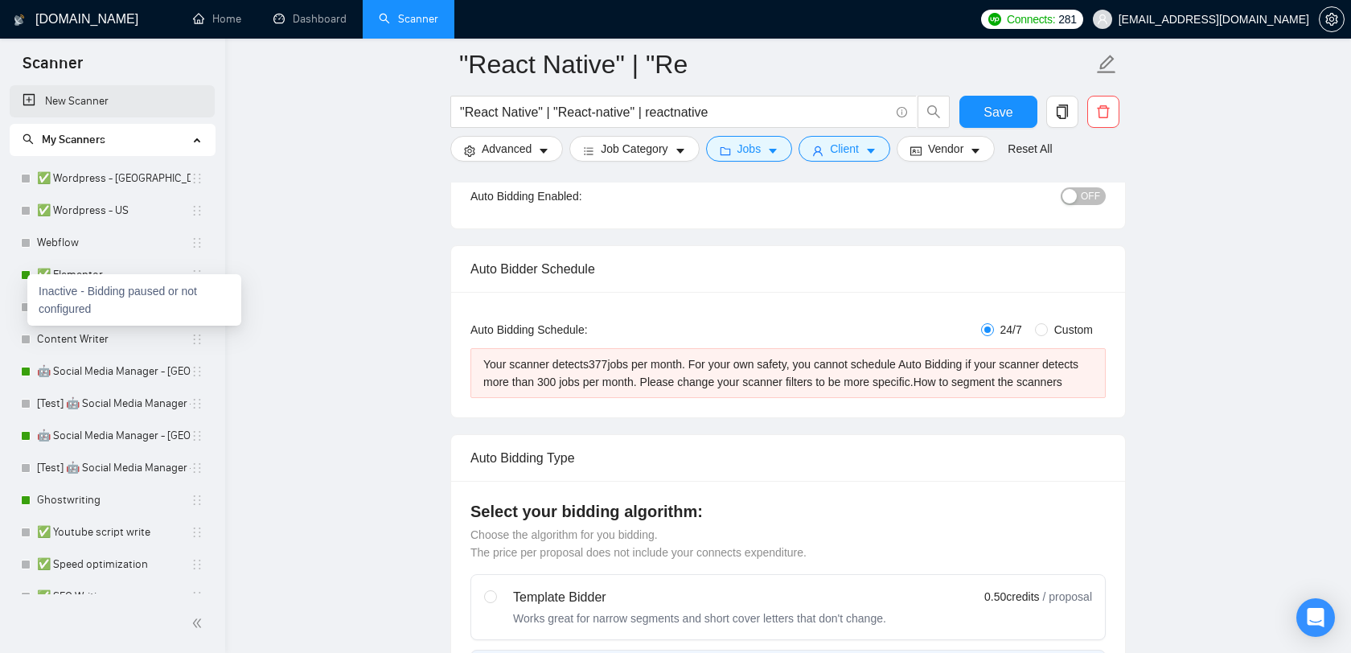
scroll to position [145, 0]
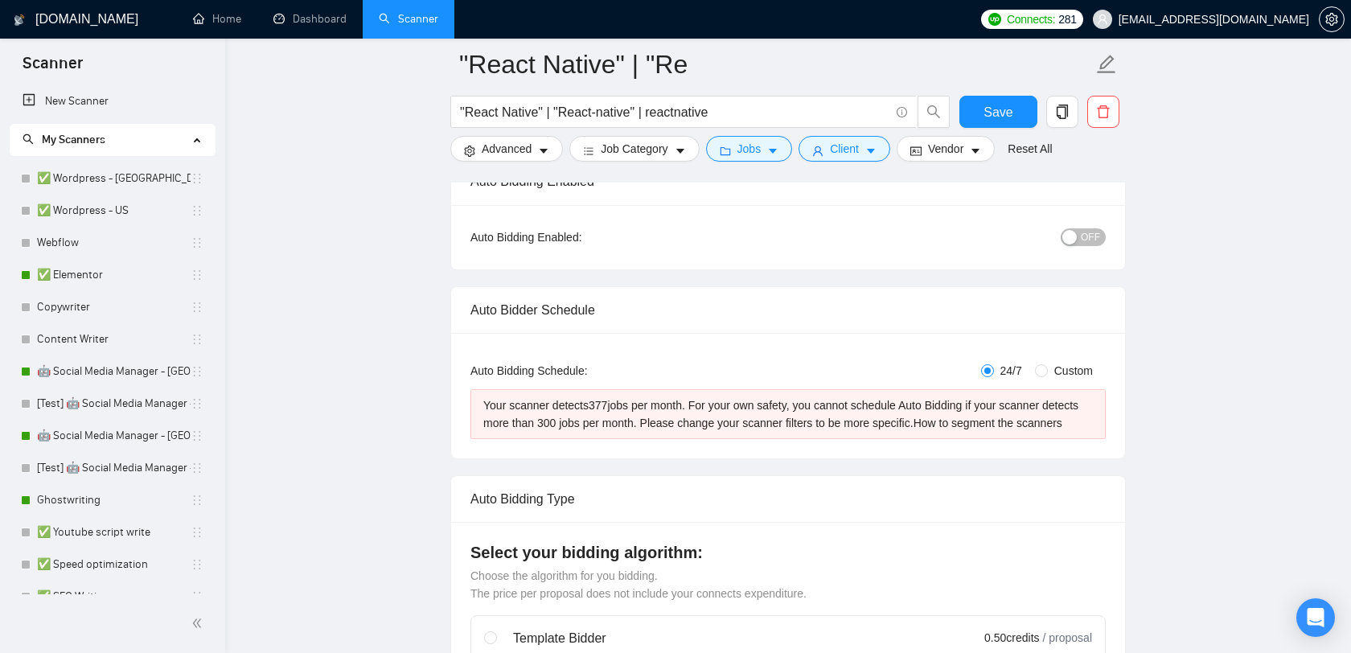
click at [405, 26] on link "Scanner" at bounding box center [408, 19] width 59 height 14
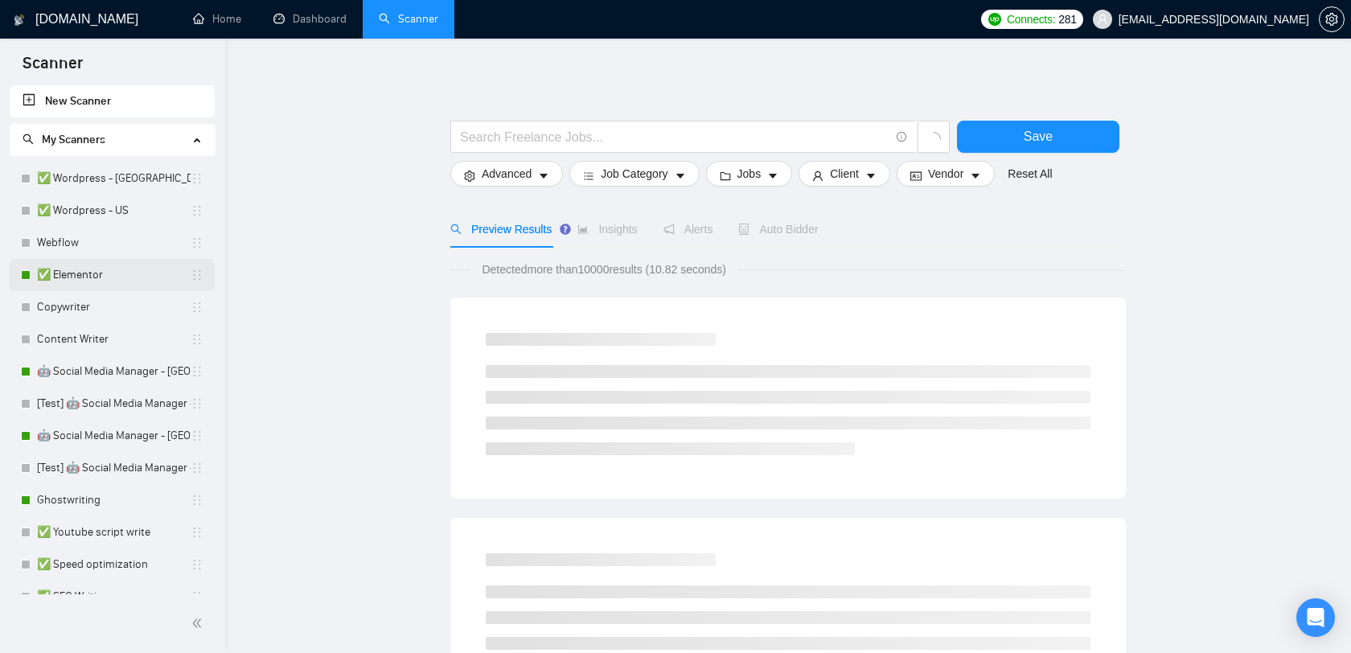
click at [92, 283] on link "✅ Elementor" at bounding box center [114, 275] width 154 height 32
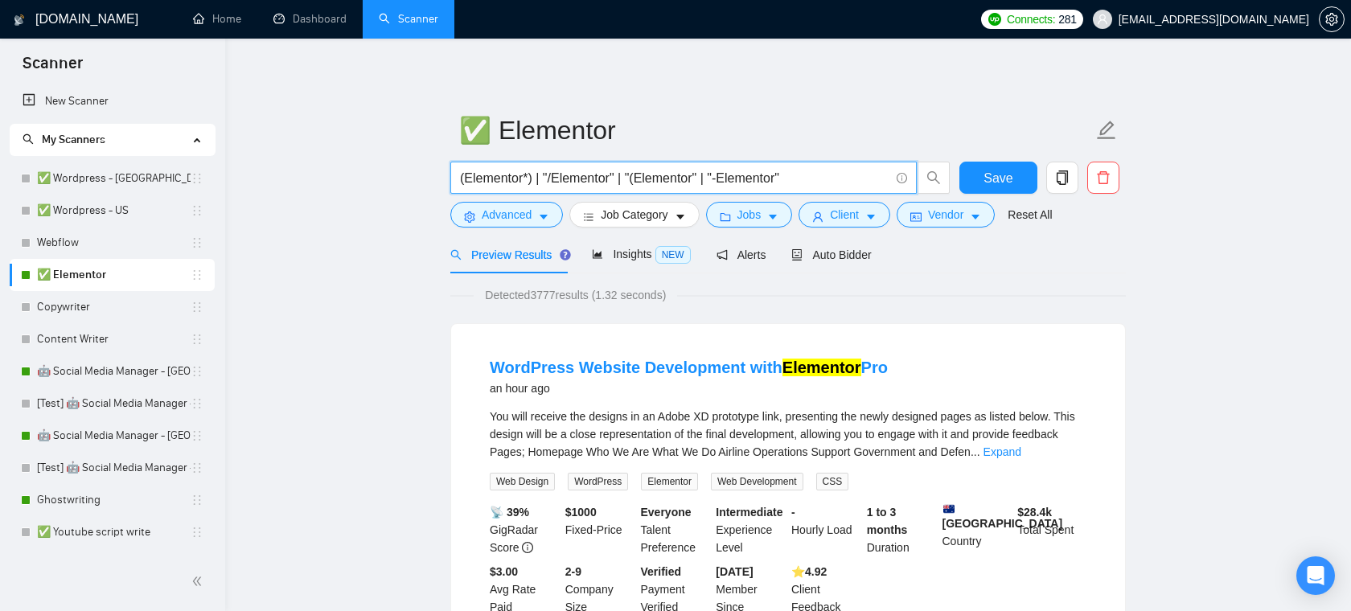
click at [616, 174] on input "(Elementor*) | "/Elementor" | "(Elementor" | "-Elementor"" at bounding box center [674, 178] width 429 height 20
click at [777, 219] on icon "caret-down" at bounding box center [772, 216] width 11 height 11
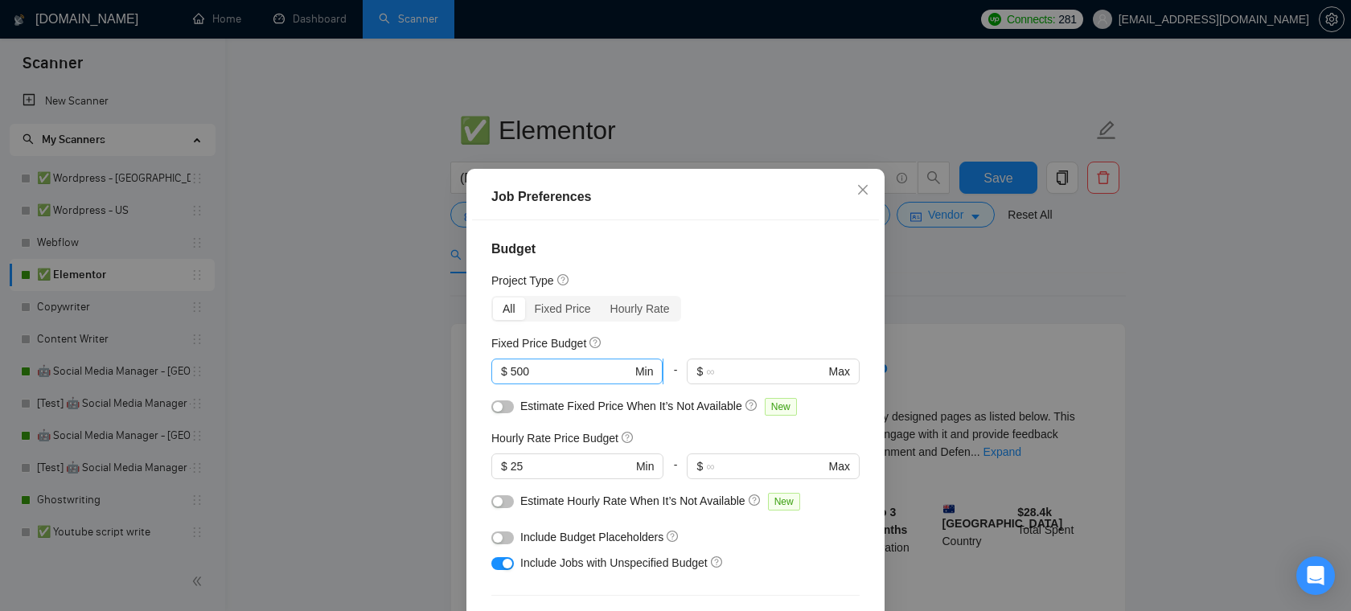
click at [567, 377] on input "500" at bounding box center [570, 372] width 121 height 18
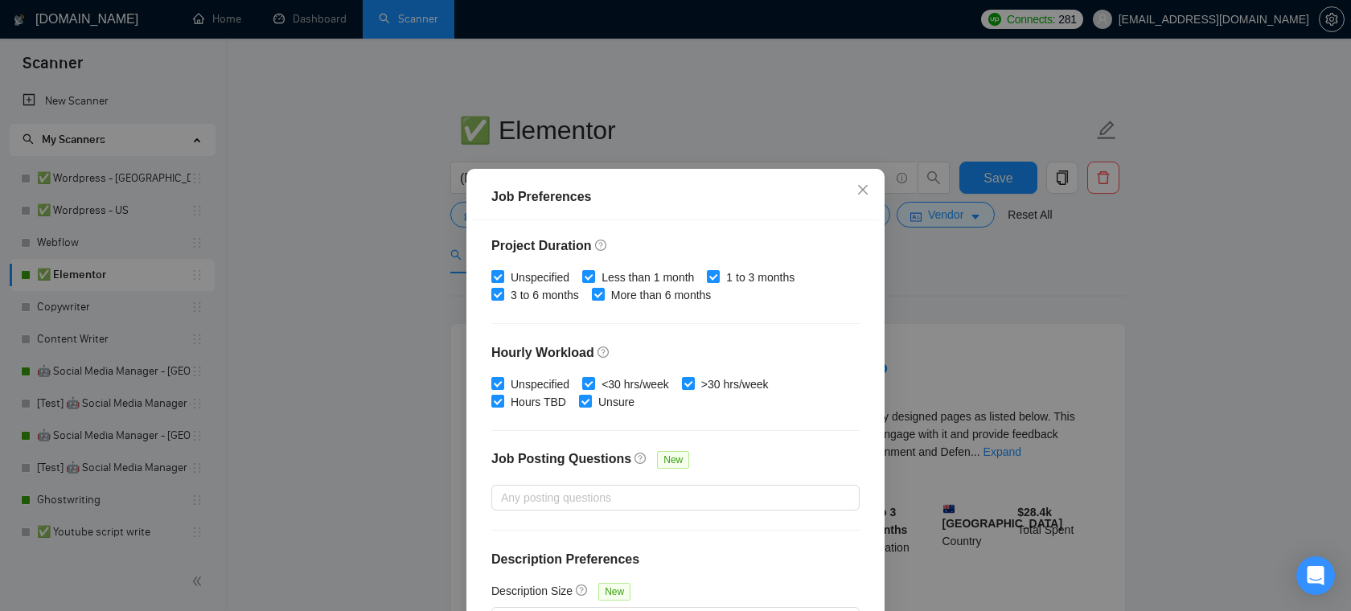
scroll to position [478, 0]
click at [862, 190] on icon "close" at bounding box center [863, 189] width 10 height 10
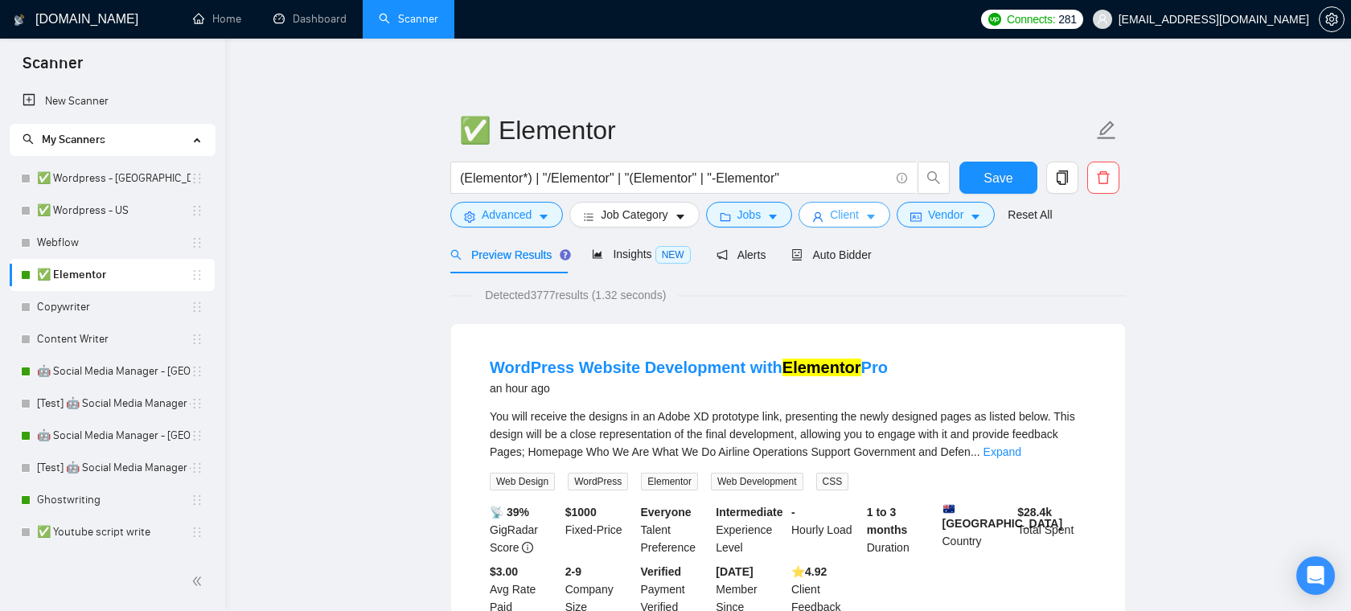
click at [850, 220] on span "Client" at bounding box center [844, 215] width 29 height 18
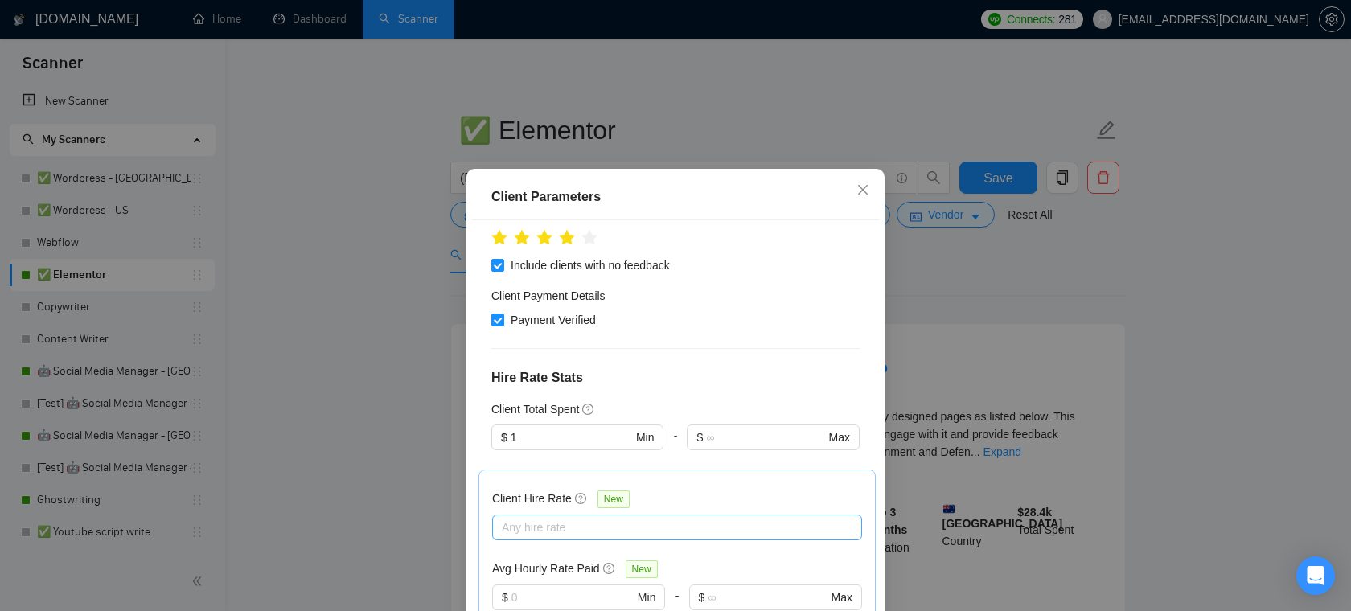
scroll to position [235, 0]
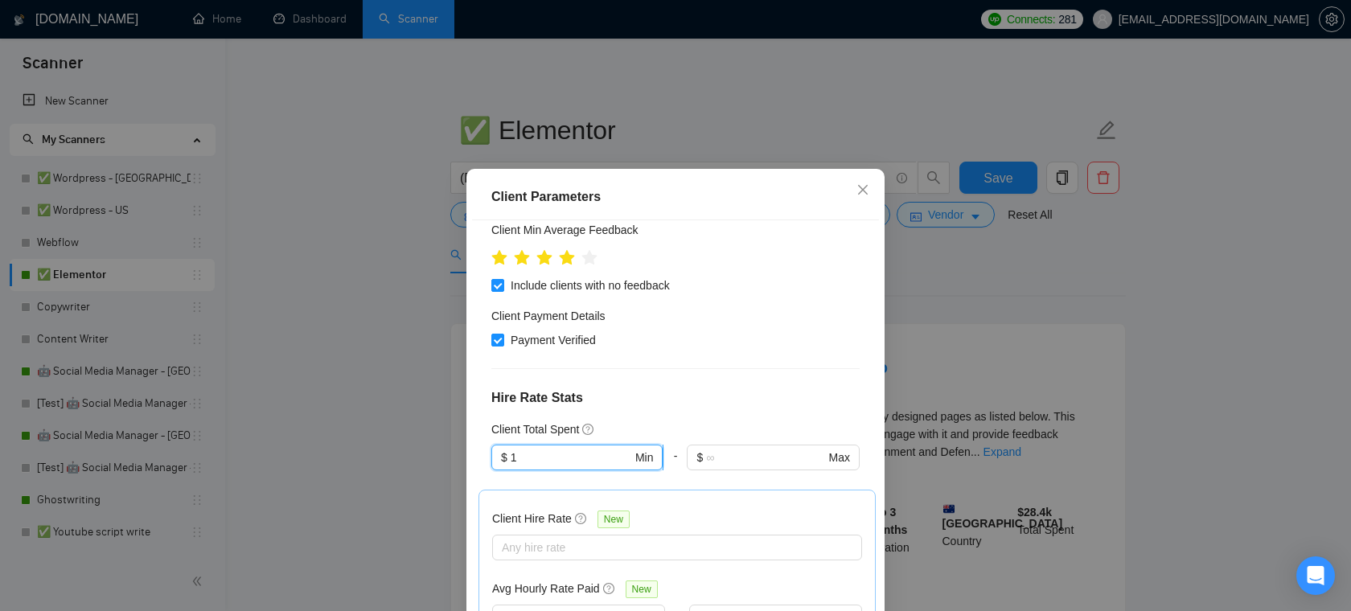
click at [573, 463] on input "1" at bounding box center [570, 458] width 121 height 18
click at [658, 405] on h4 "Hire Rate Stats" at bounding box center [675, 397] width 368 height 19
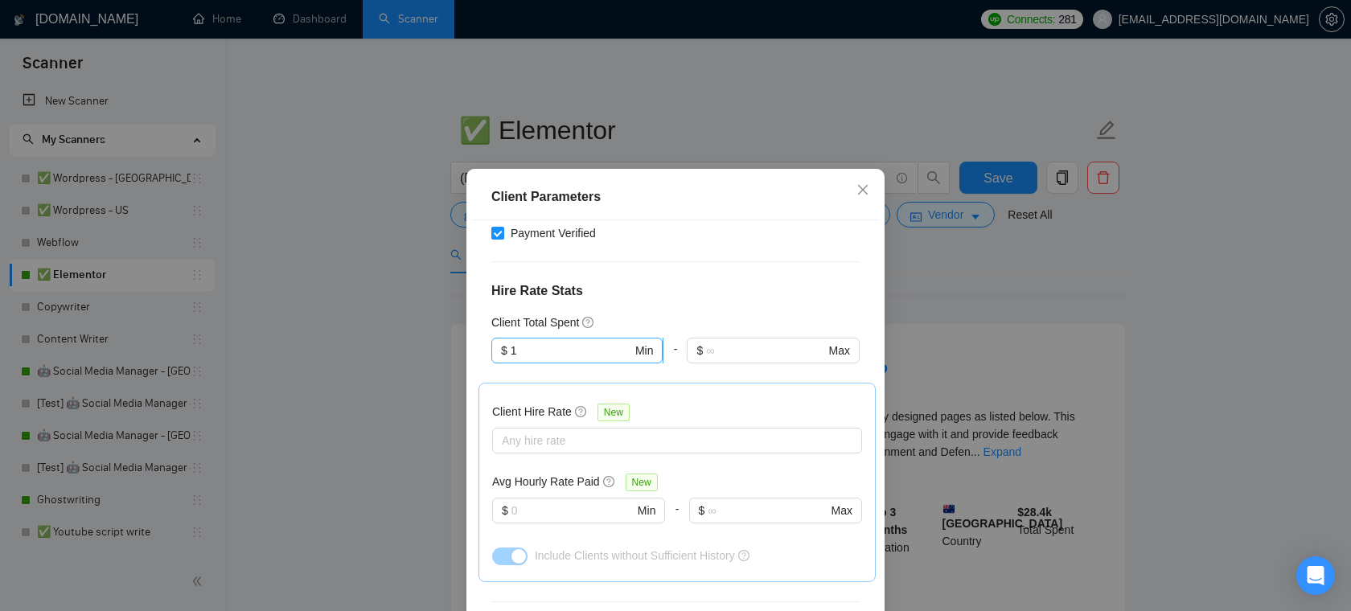
scroll to position [351, 0]
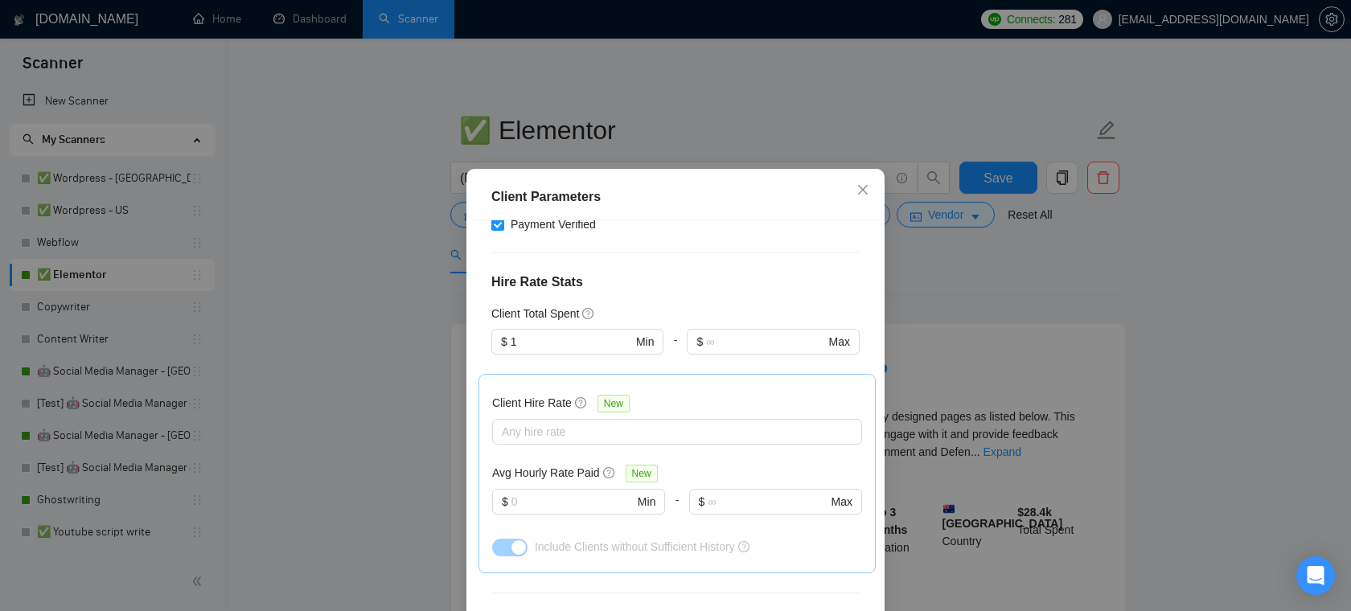
click at [574, 444] on div "Client Hire Rate New Any hire rate Avg Hourly Rate Paid New $ Min - $ Max Inclu…" at bounding box center [677, 473] width 370 height 172
click at [583, 424] on div at bounding box center [669, 431] width 346 height 19
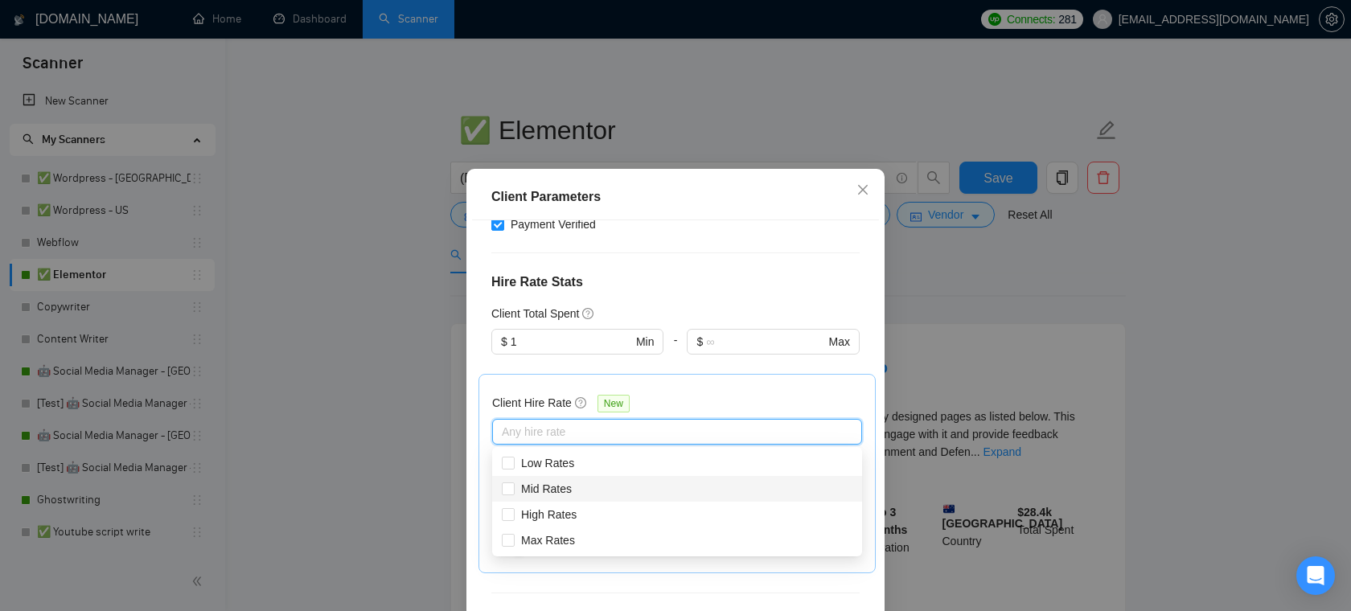
click at [668, 297] on div "Client Location Include Client Countries Select Exclude Client Countries [GEOGR…" at bounding box center [675, 434] width 407 height 428
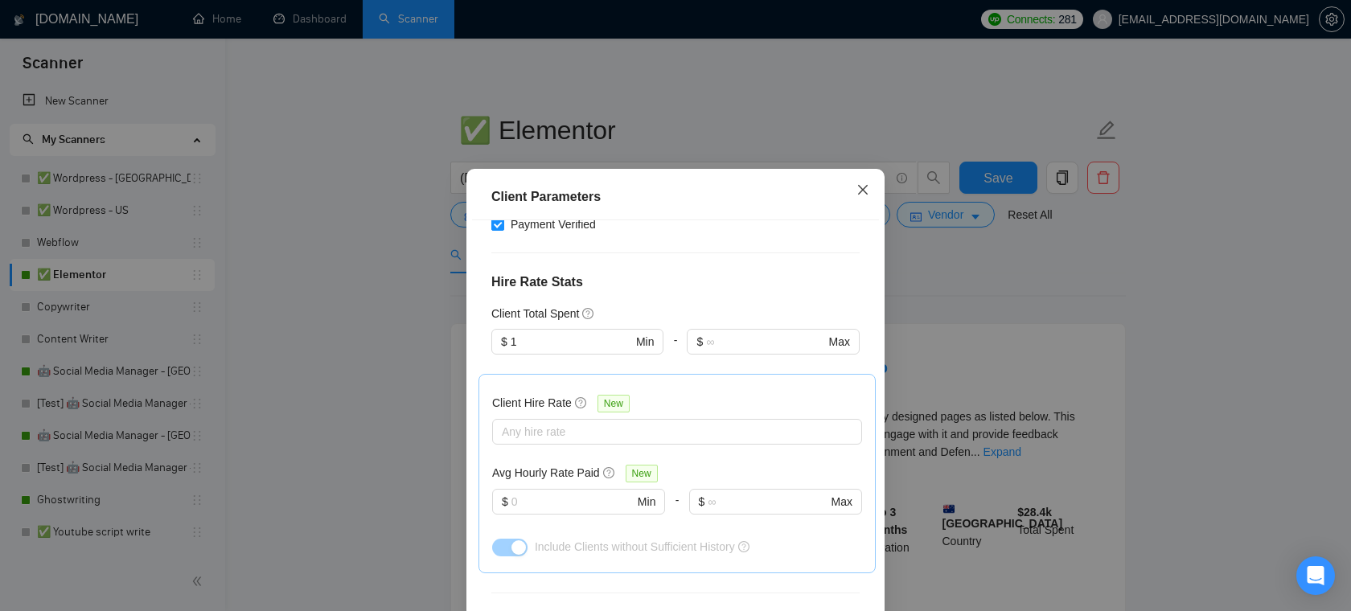
click at [863, 195] on icon "close" at bounding box center [862, 189] width 13 height 13
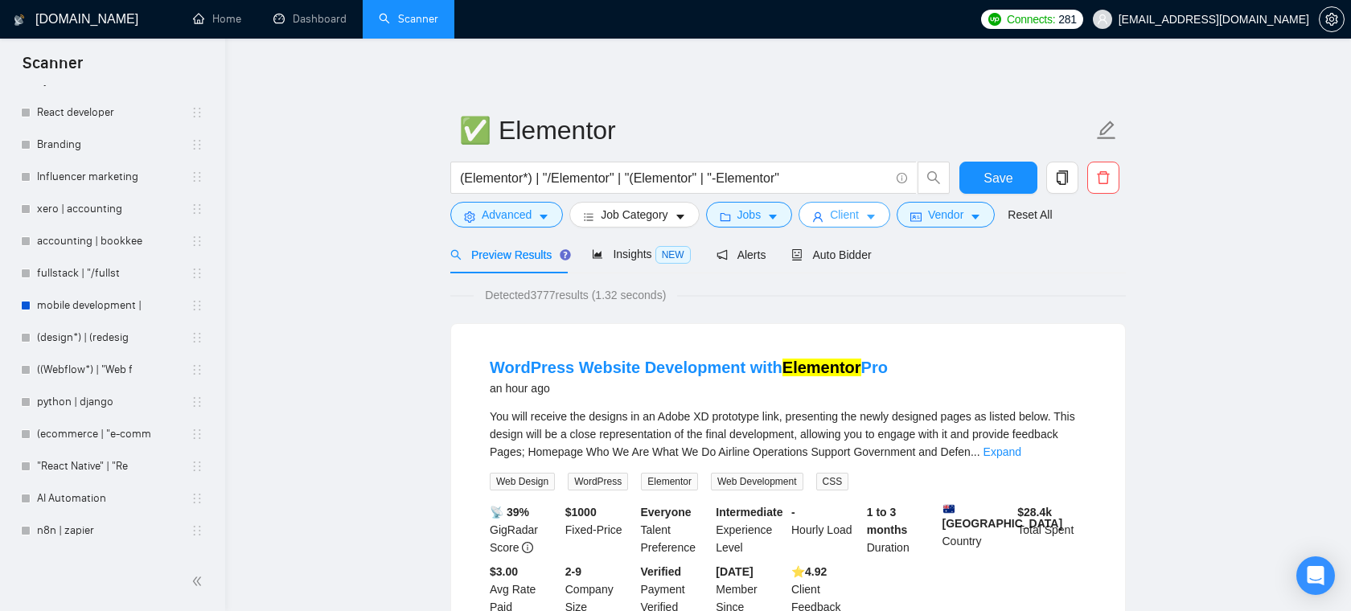
scroll to position [896, 0]
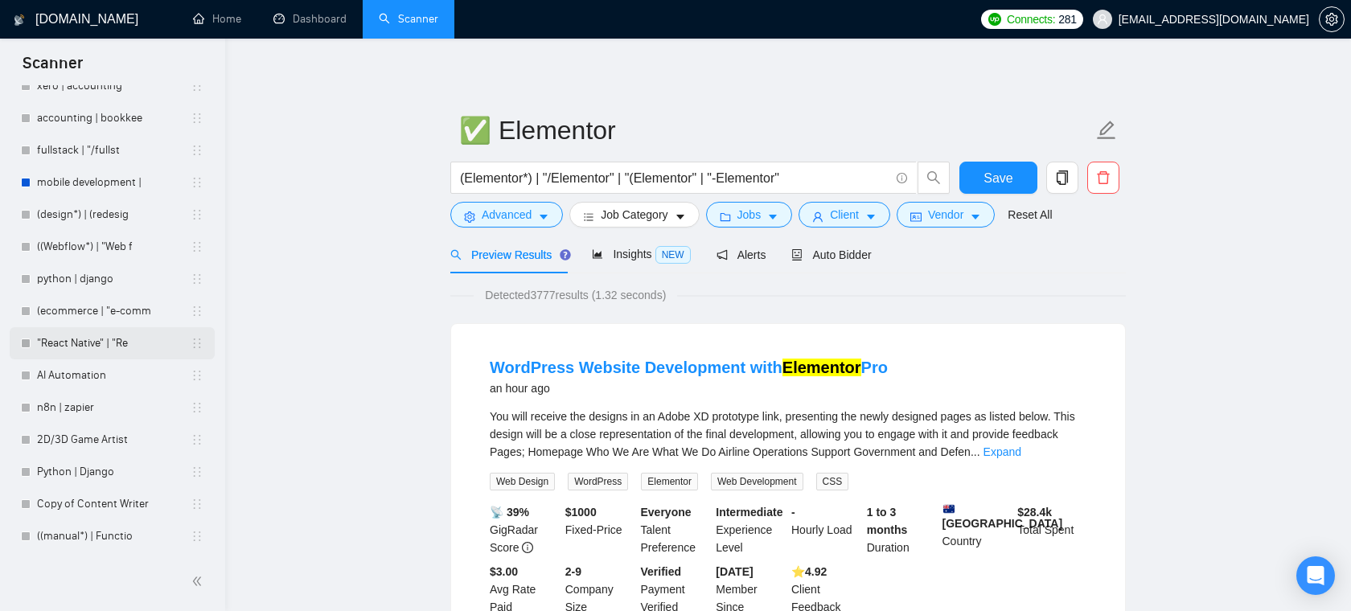
click at [99, 343] on link ""React Native" | "Re" at bounding box center [114, 343] width 154 height 32
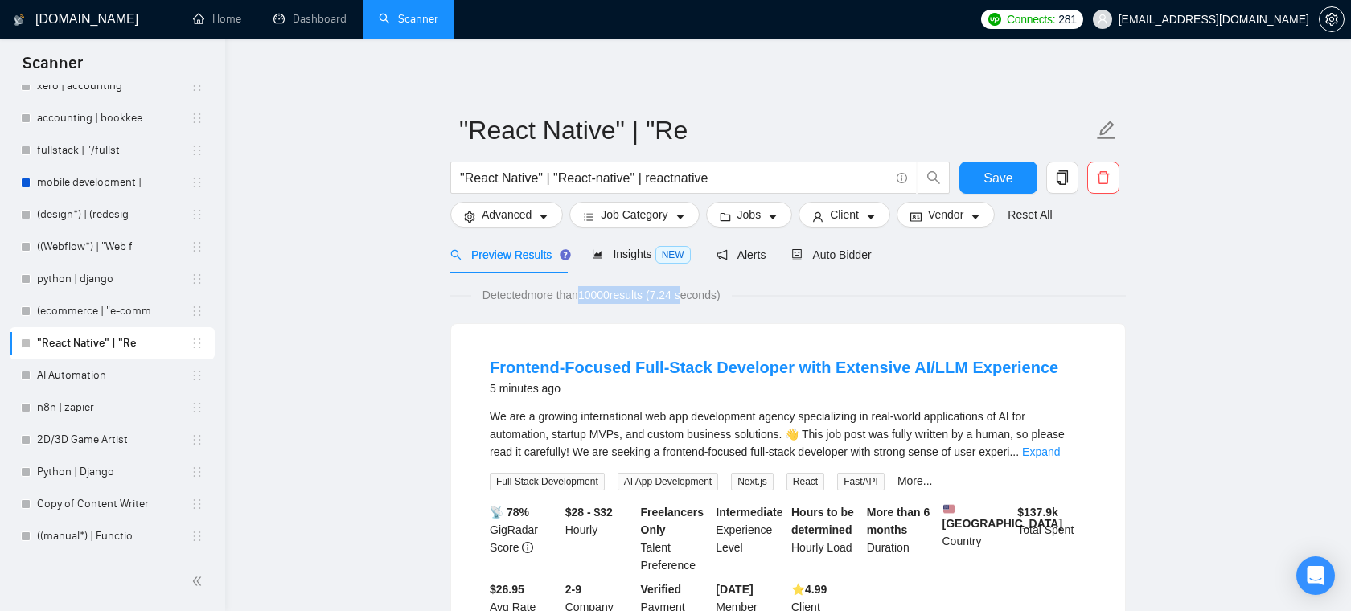
drag, startPoint x: 584, startPoint y: 296, endPoint x: 704, endPoint y: 294, distance: 120.6
click at [704, 294] on span "Detected more than 10000 results (7.24 seconds)" at bounding box center [601, 295] width 260 height 18
click at [740, 185] on input ""React Native" | "React-native" | reactnative" at bounding box center [674, 178] width 429 height 20
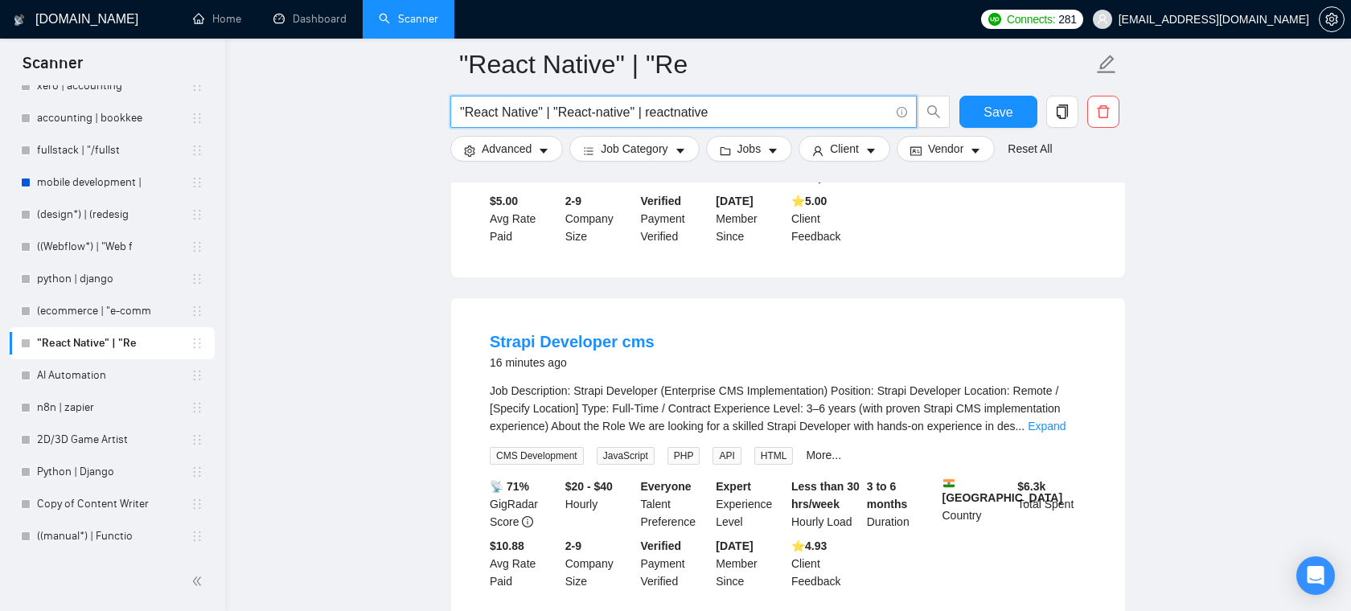
scroll to position [770, 0]
click at [536, 153] on button "Advanced" at bounding box center [506, 149] width 113 height 26
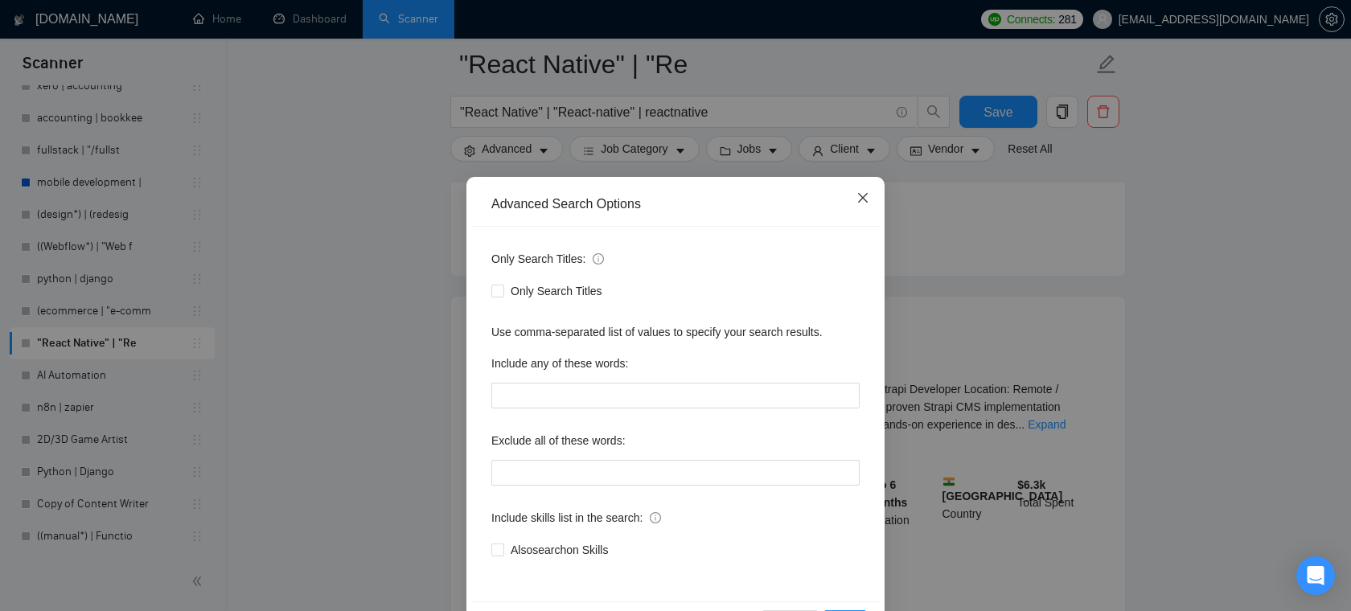
click at [865, 202] on icon "close" at bounding box center [863, 198] width 10 height 10
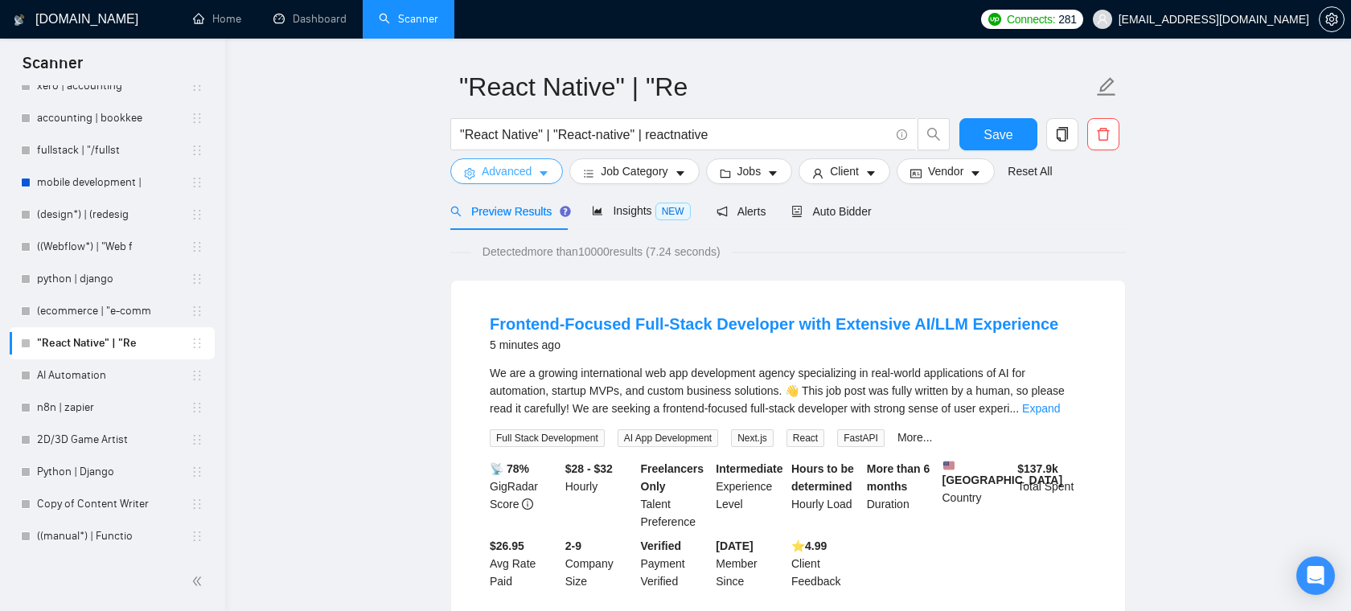
scroll to position [36, 0]
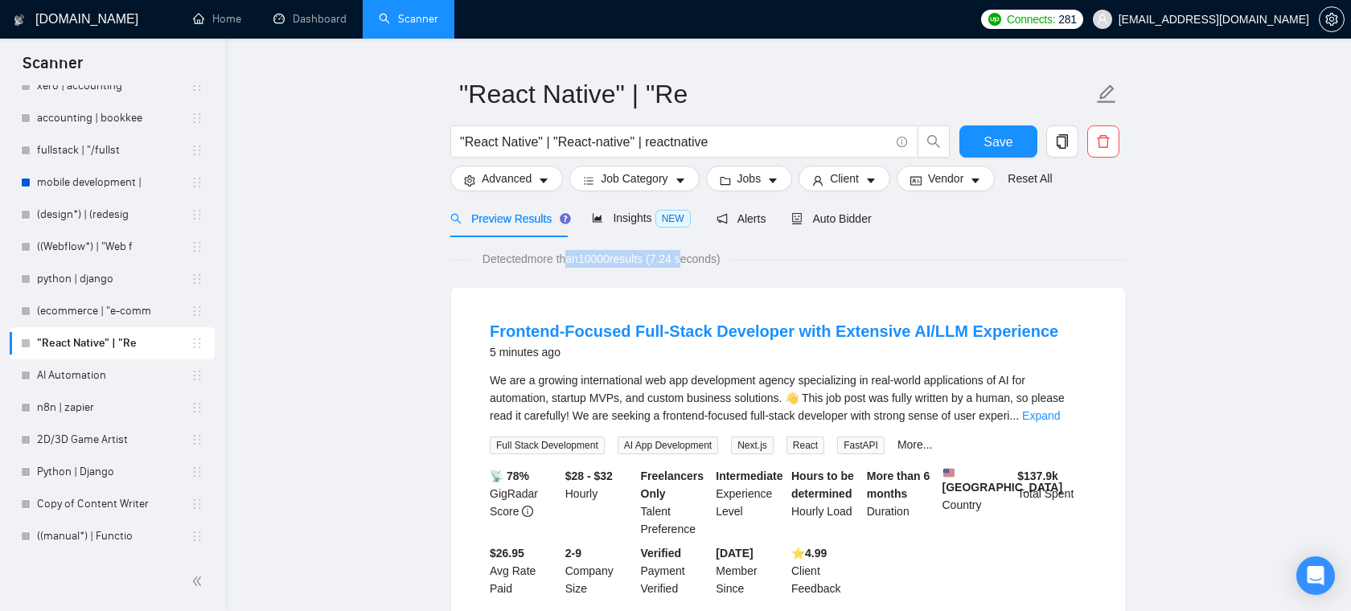
drag, startPoint x: 570, startPoint y: 262, endPoint x: 699, endPoint y: 260, distance: 129.5
click at [699, 260] on span "Detected more than 10000 results (7.24 seconds)" at bounding box center [601, 259] width 260 height 18
click at [633, 225] on div "Insights NEW" at bounding box center [641, 218] width 98 height 18
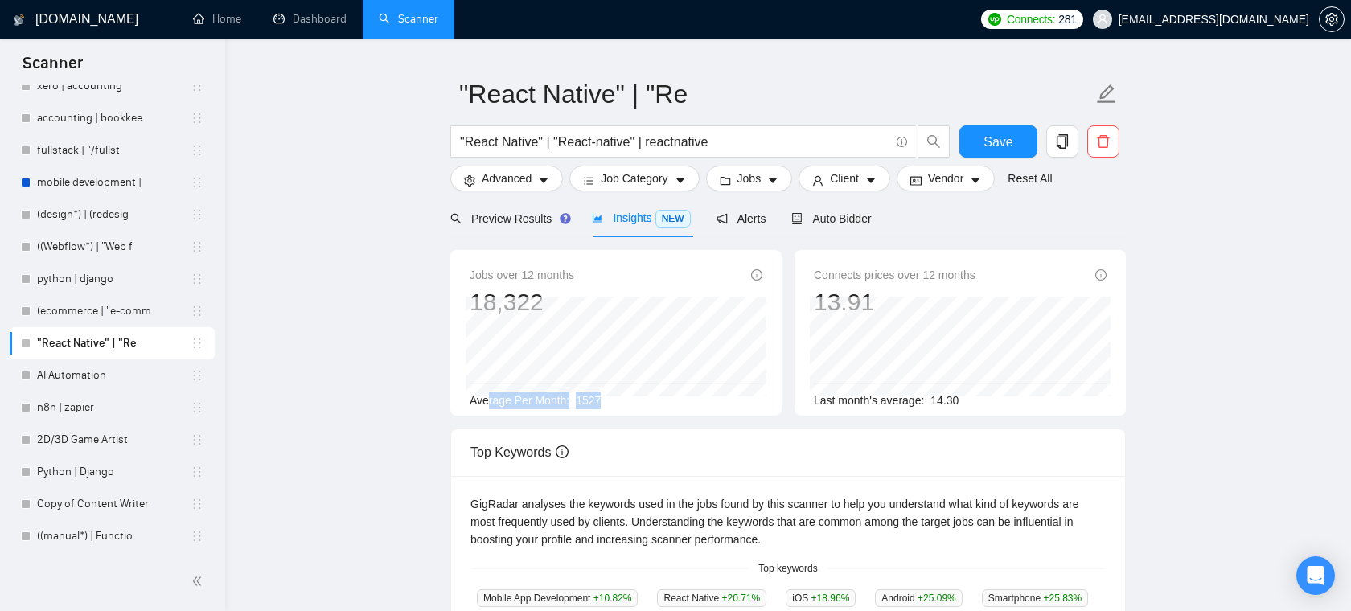
drag, startPoint x: 621, startPoint y: 407, endPoint x: 484, endPoint y: 403, distance: 137.5
click at [484, 403] on div "Average Per Month: 1527" at bounding box center [615, 401] width 293 height 18
click at [648, 396] on div "Average Per Month: 1527" at bounding box center [615, 401] width 293 height 18
click at [850, 179] on span "Client" at bounding box center [844, 179] width 29 height 18
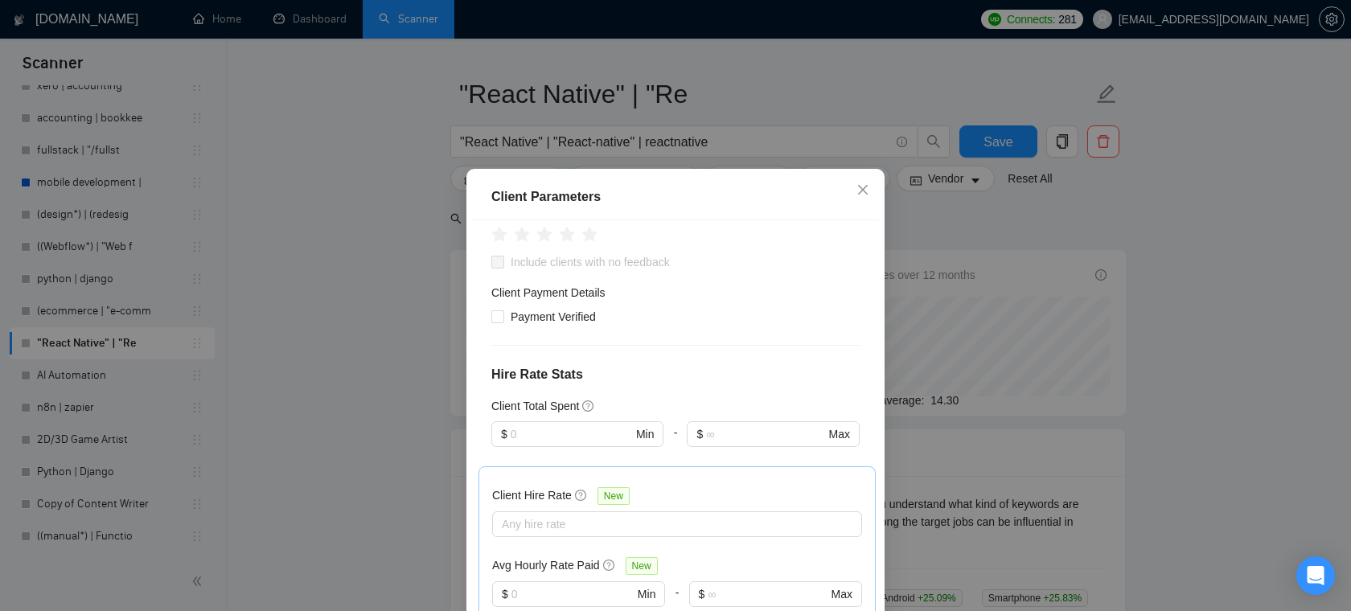
scroll to position [116, 0]
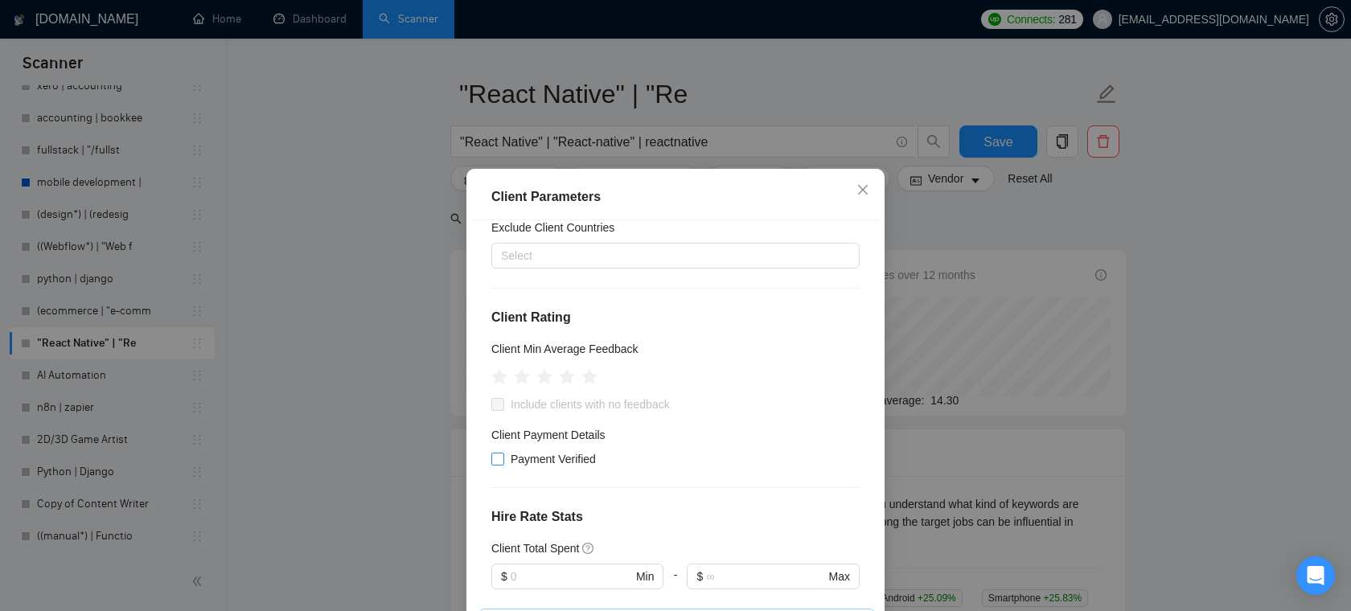
click at [503, 462] on label "Payment Verified" at bounding box center [546, 459] width 111 height 18
click at [499, 458] on input "Payment Verified" at bounding box center [496, 458] width 11 height 11
checkbox input "true"
click at [568, 380] on icon "star" at bounding box center [567, 376] width 17 height 16
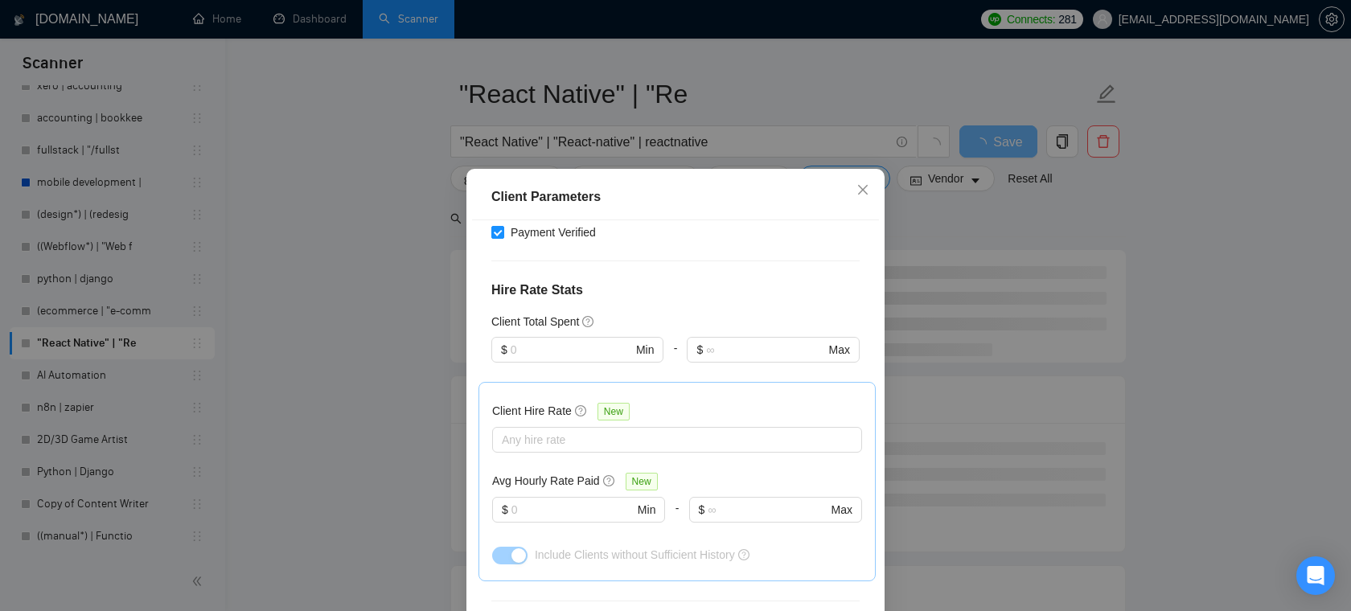
scroll to position [379, 0]
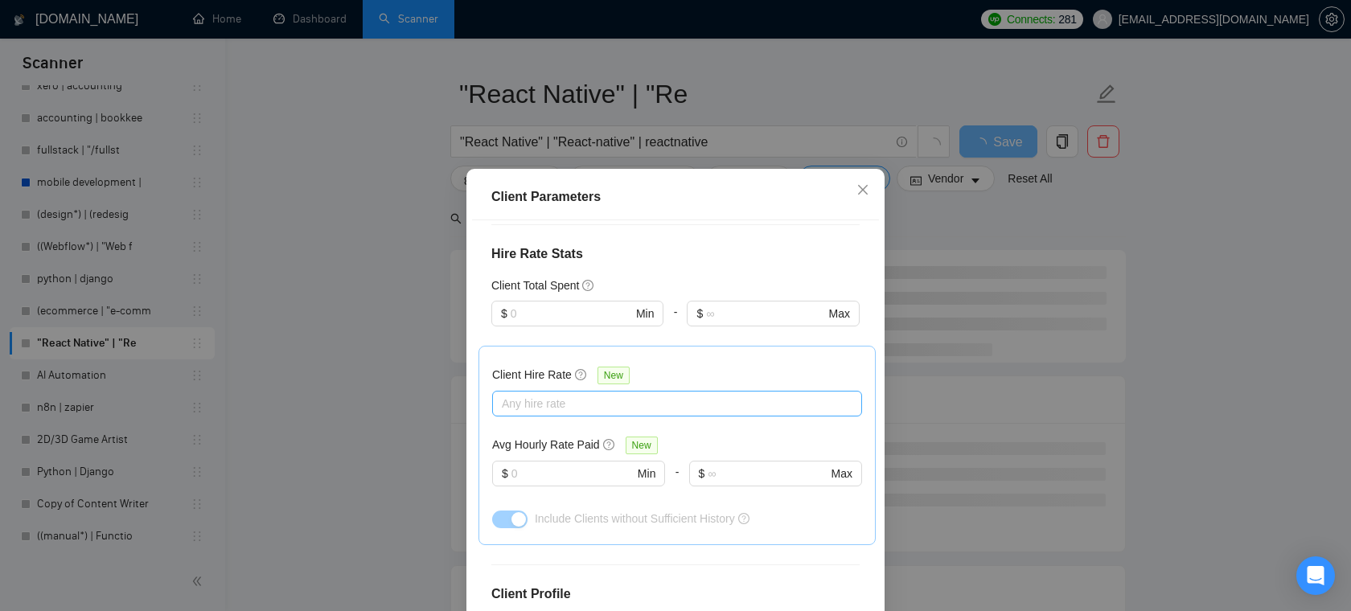
click at [572, 406] on div at bounding box center [669, 403] width 346 height 19
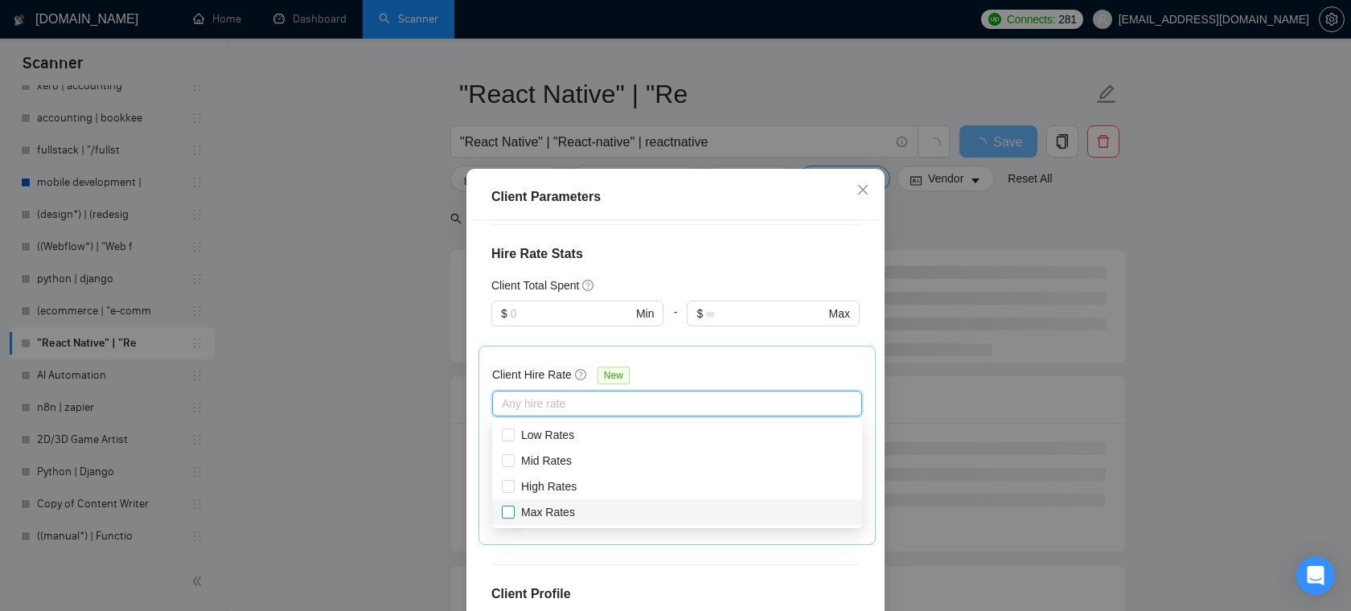
click at [510, 514] on input "Max Rates" at bounding box center [507, 511] width 11 height 11
checkbox input "true"
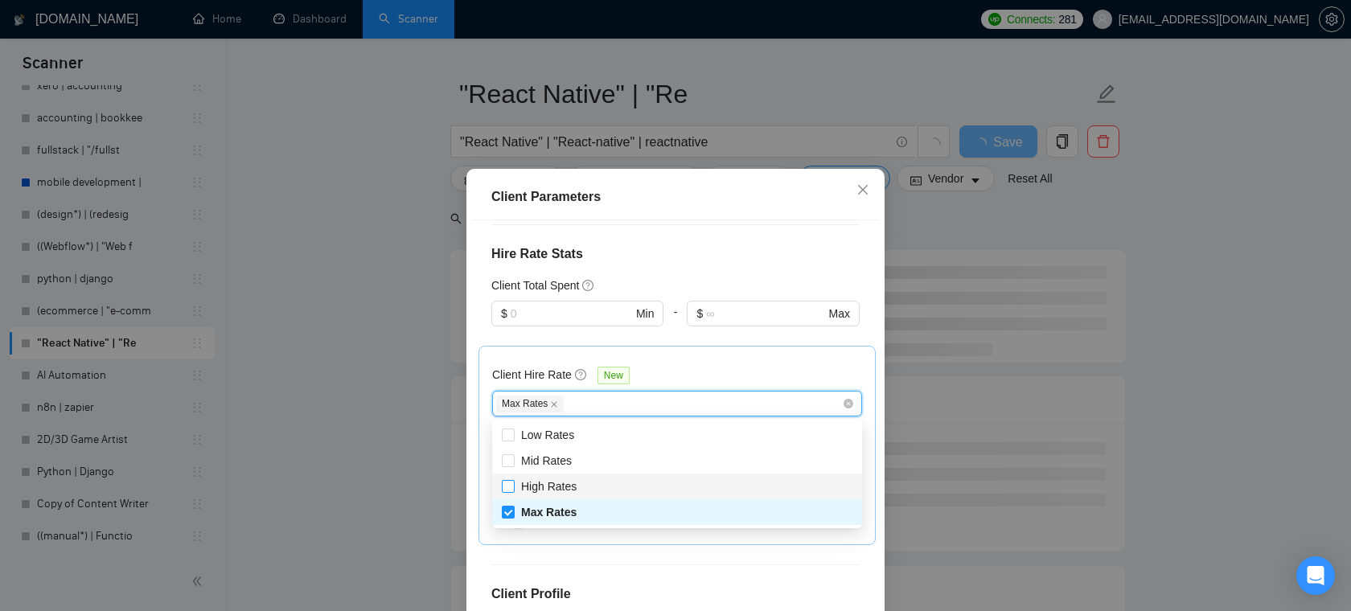
click at [508, 484] on input "High Rates" at bounding box center [507, 485] width 11 height 11
checkbox input "true"
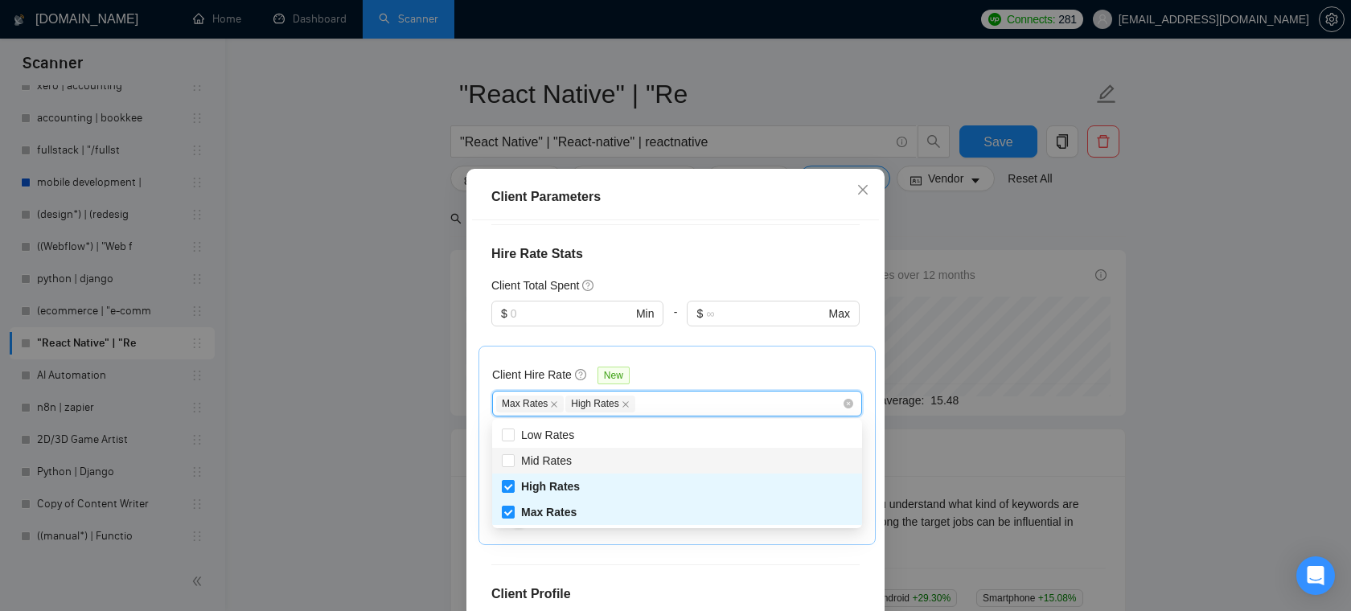
click at [715, 360] on div "Client Hire Rate New 3, 2 Max Rates High Rates Avg Hourly Rate Paid New $ Min -…" at bounding box center [677, 445] width 370 height 172
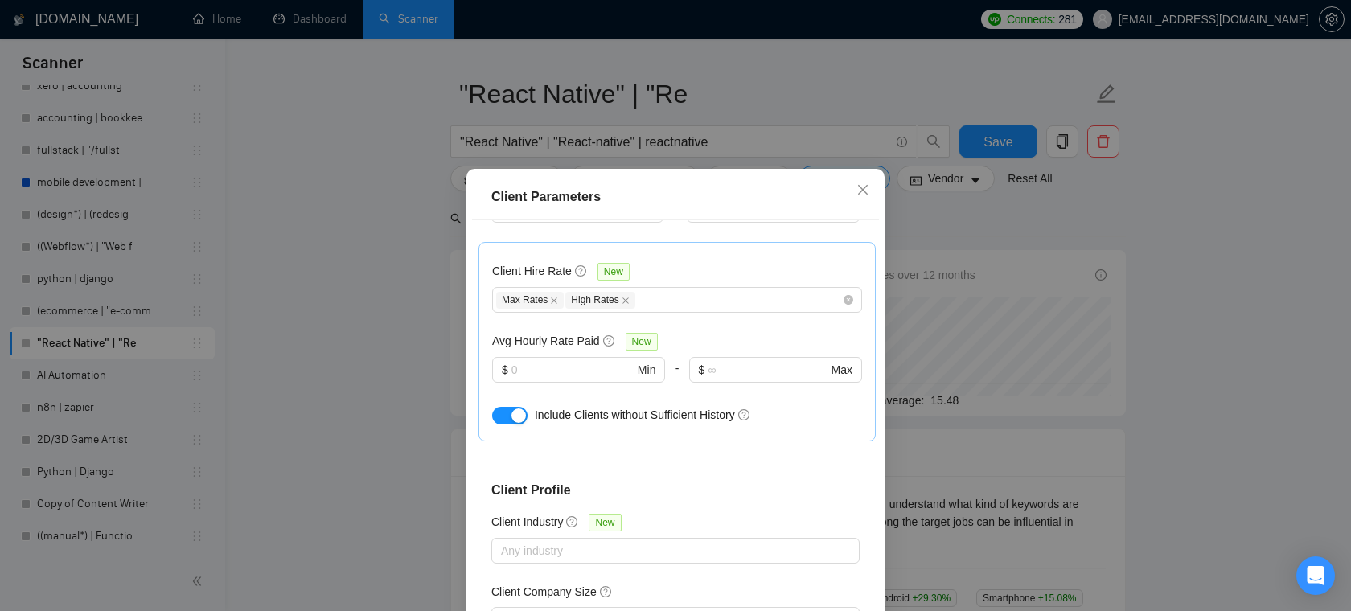
scroll to position [574, 0]
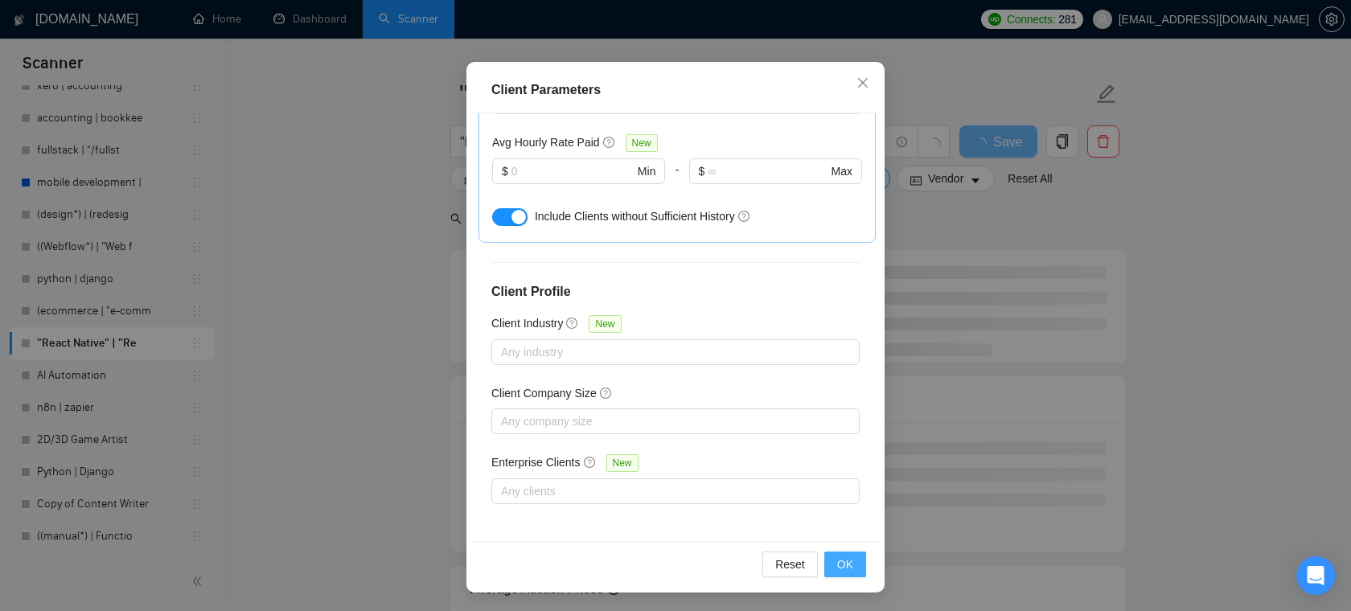
click at [844, 551] on button "OK" at bounding box center [845, 564] width 42 height 26
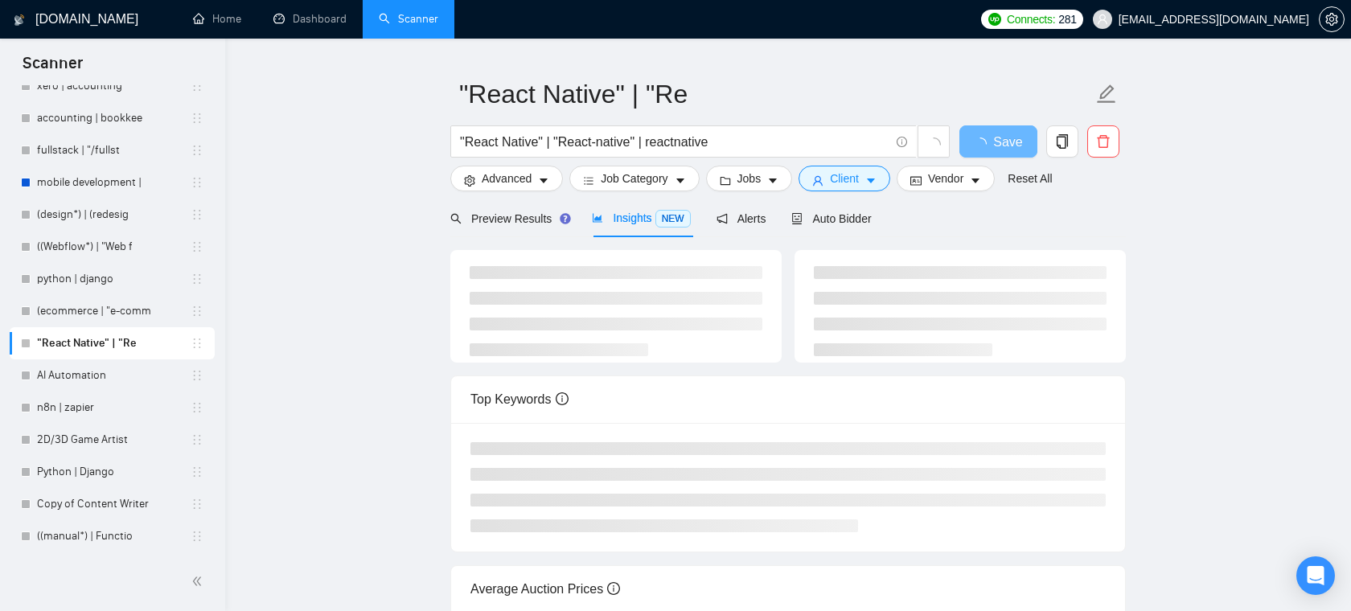
scroll to position [35, 0]
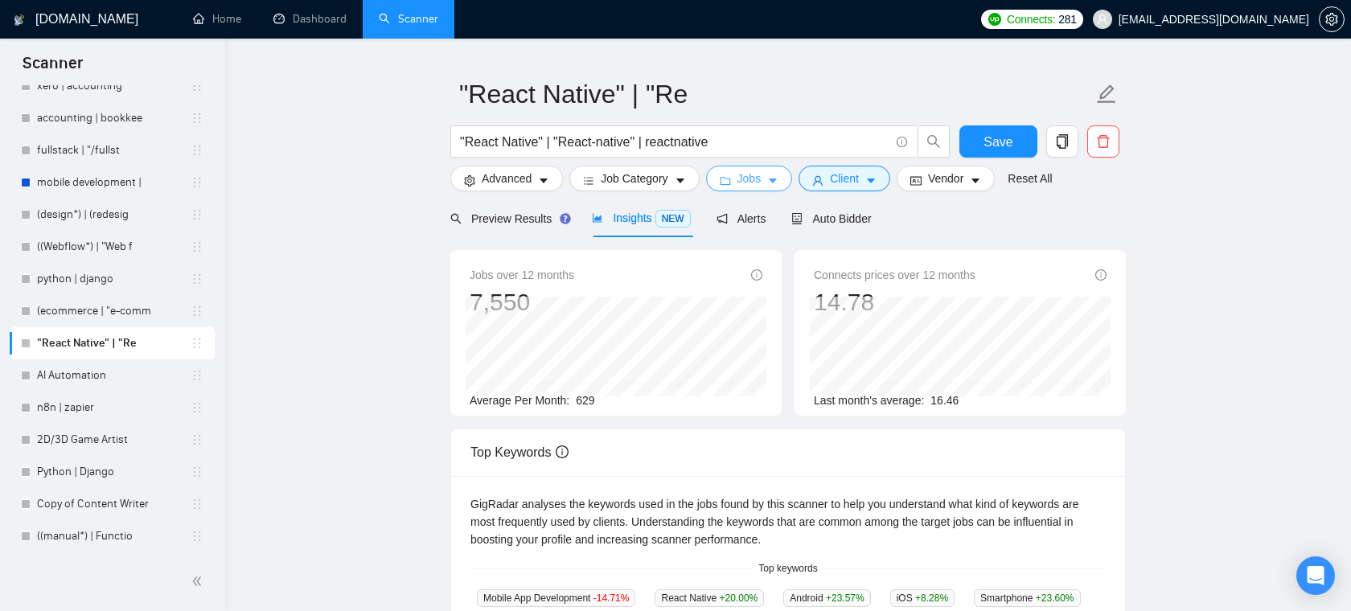
click at [738, 177] on button "Jobs" at bounding box center [749, 179] width 87 height 26
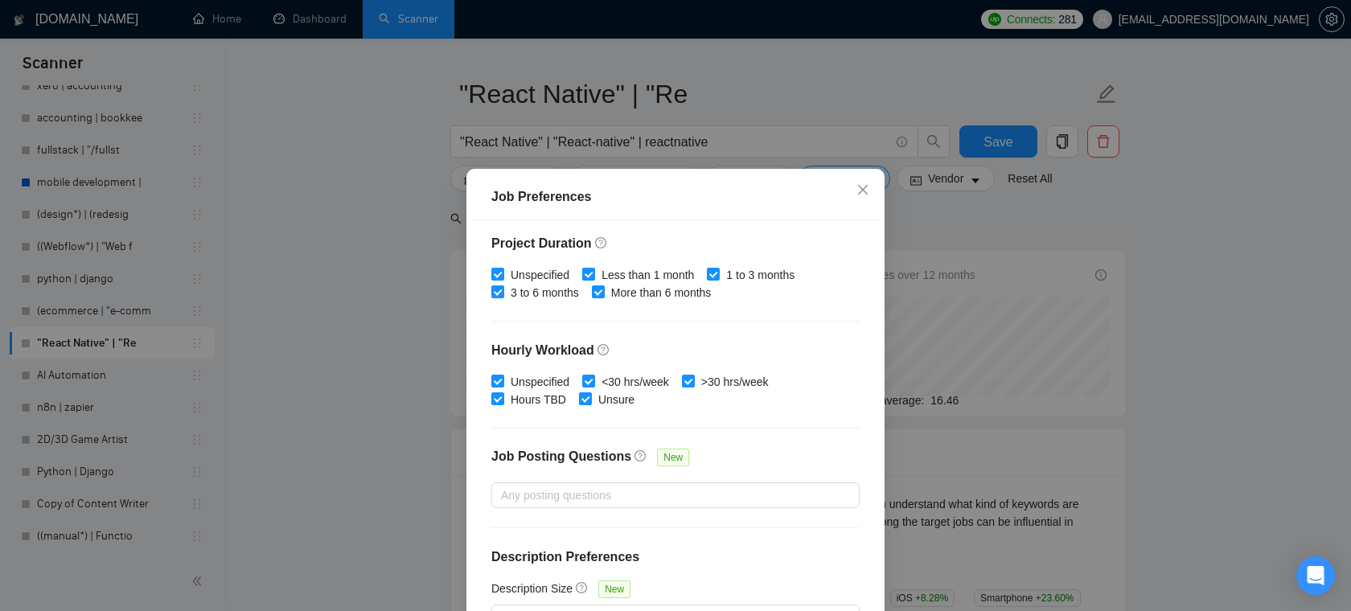
click at [593, 274] on input "Less than 1 month" at bounding box center [587, 273] width 11 height 11
checkbox input "false"
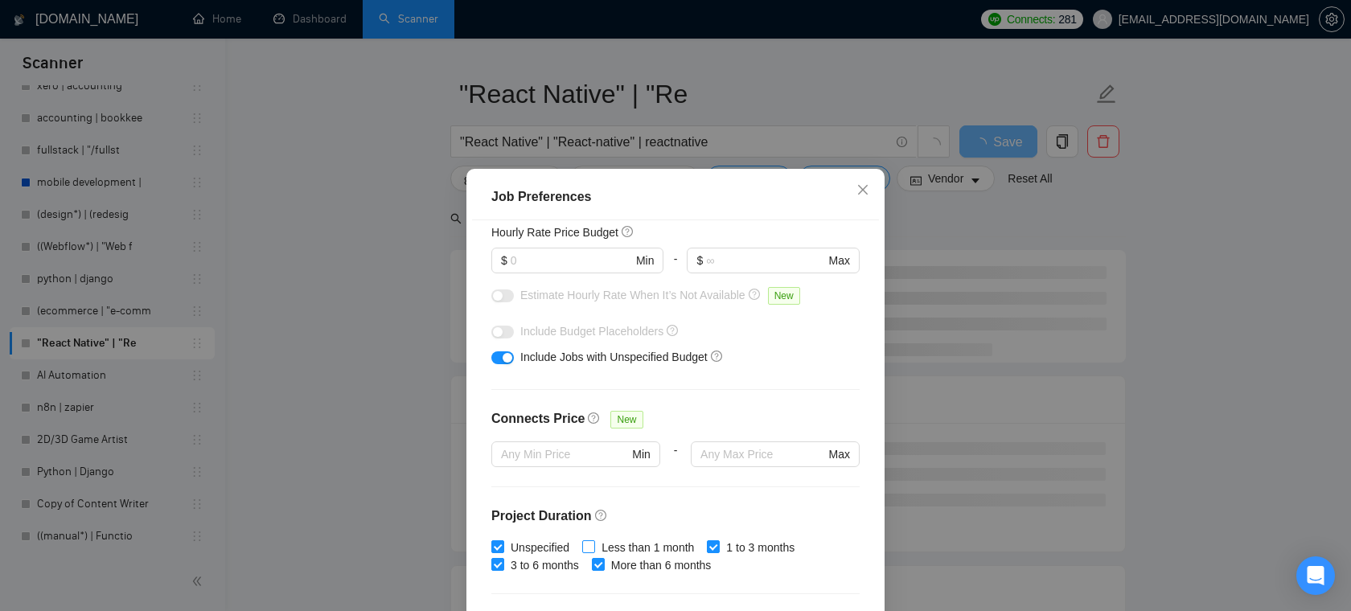
scroll to position [143, 0]
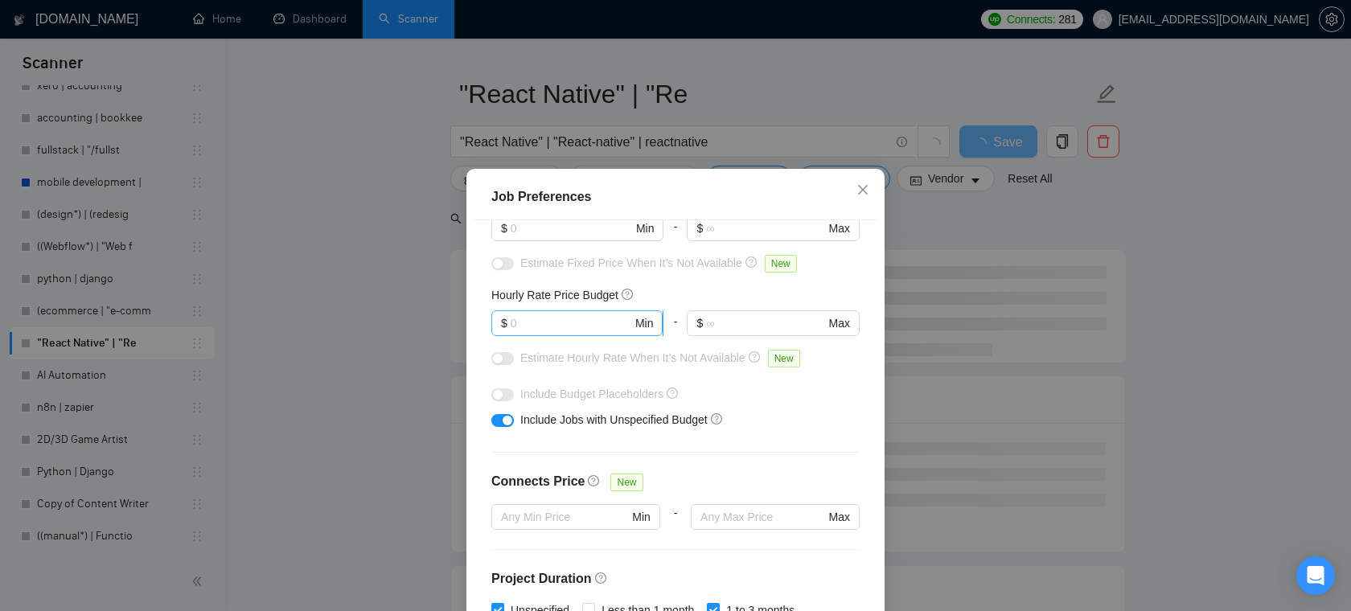
click at [564, 318] on input "text" at bounding box center [570, 323] width 121 height 18
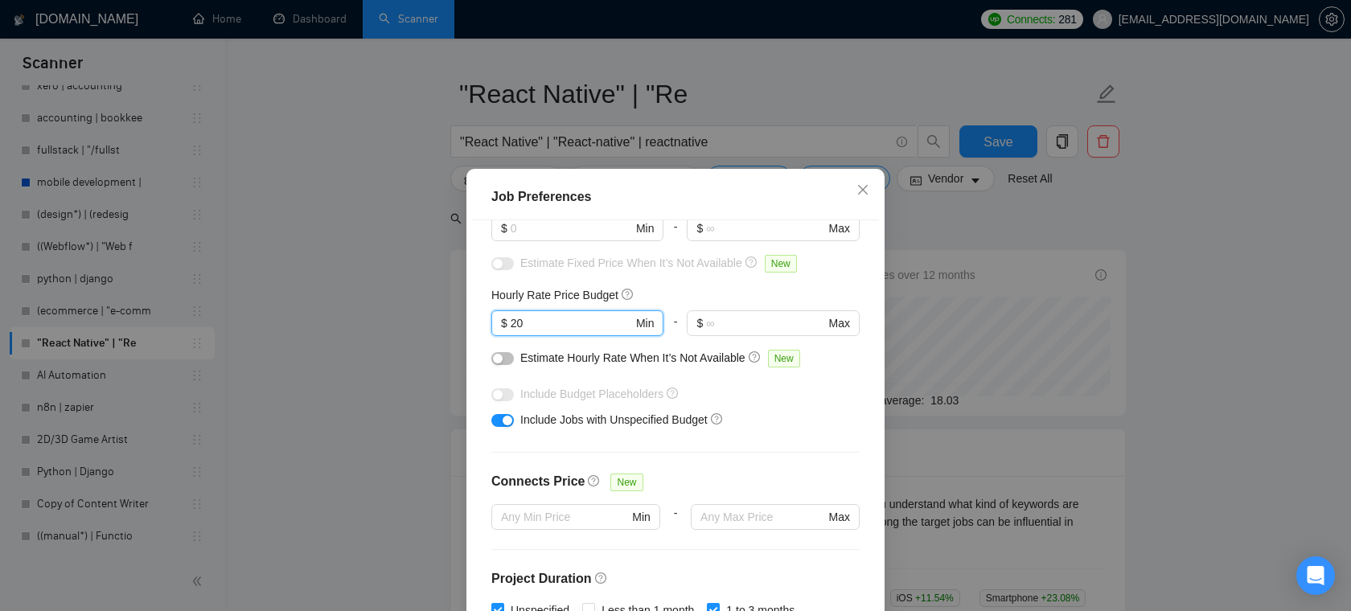
scroll to position [111, 0]
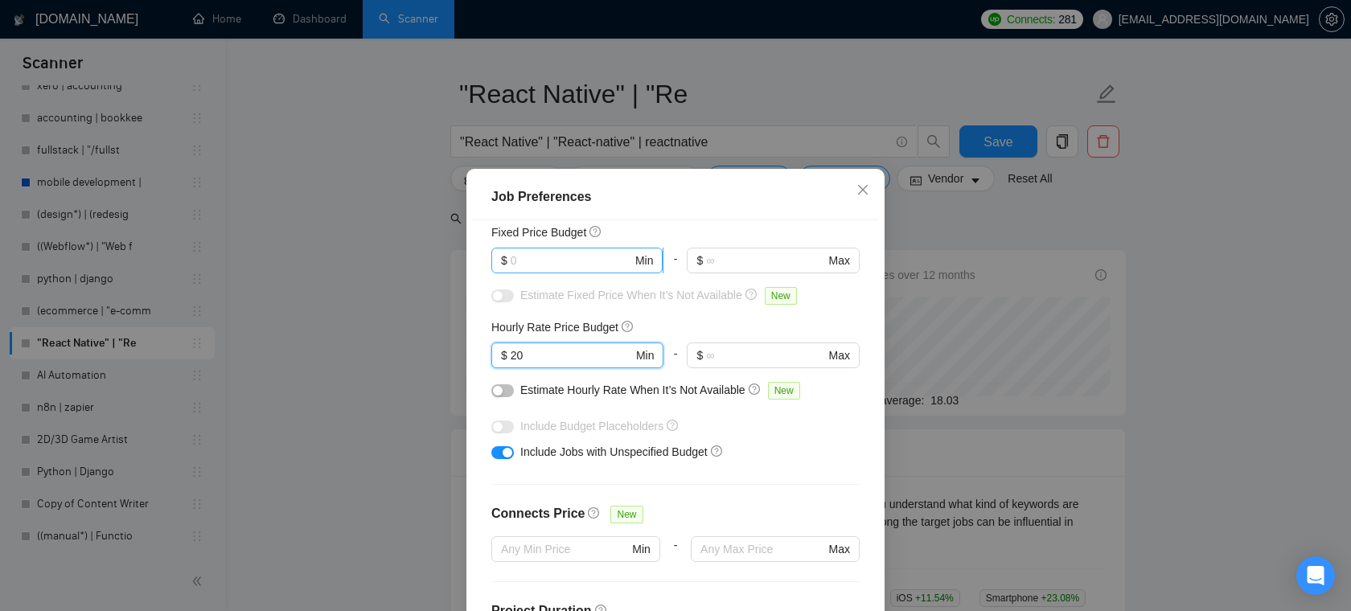
type input "20"
click at [575, 258] on input "text" at bounding box center [570, 261] width 121 height 18
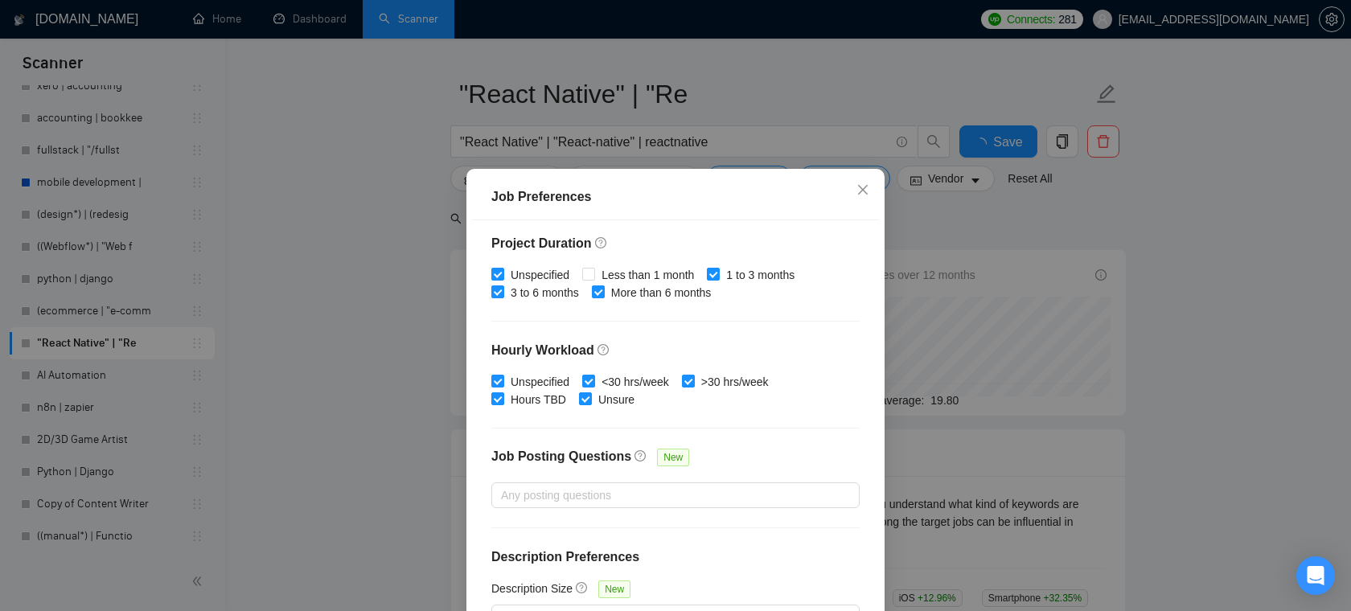
scroll to position [107, 0]
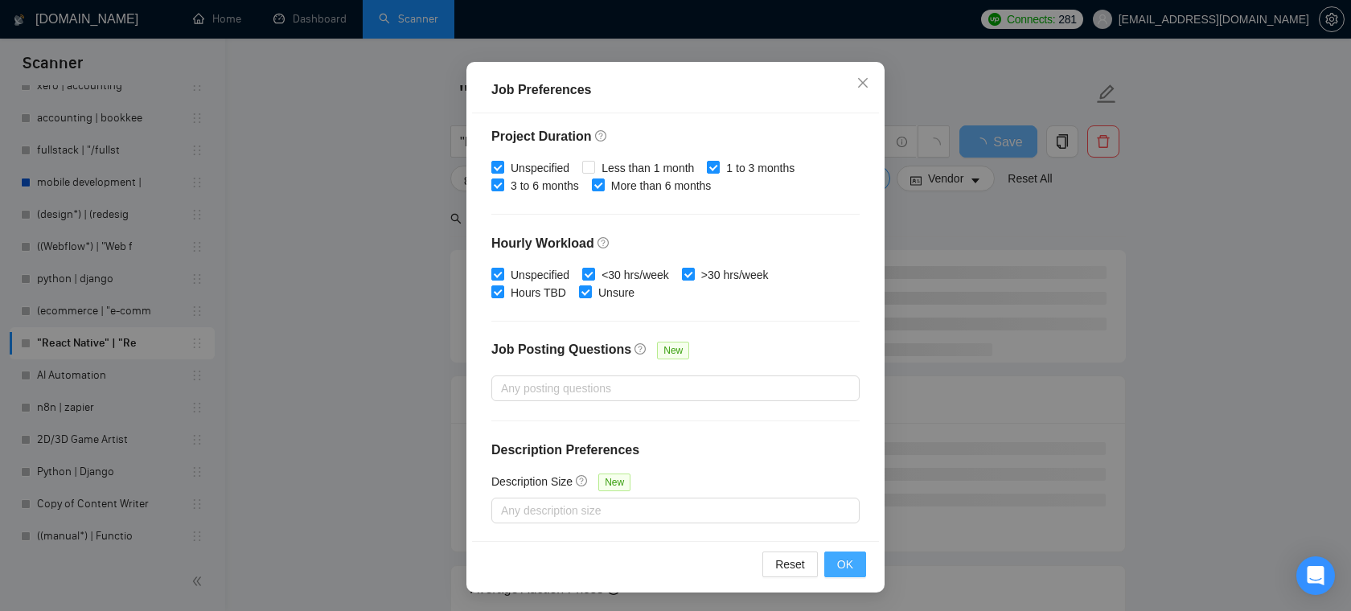
type input "2000"
click at [842, 562] on span "OK" at bounding box center [845, 564] width 16 height 18
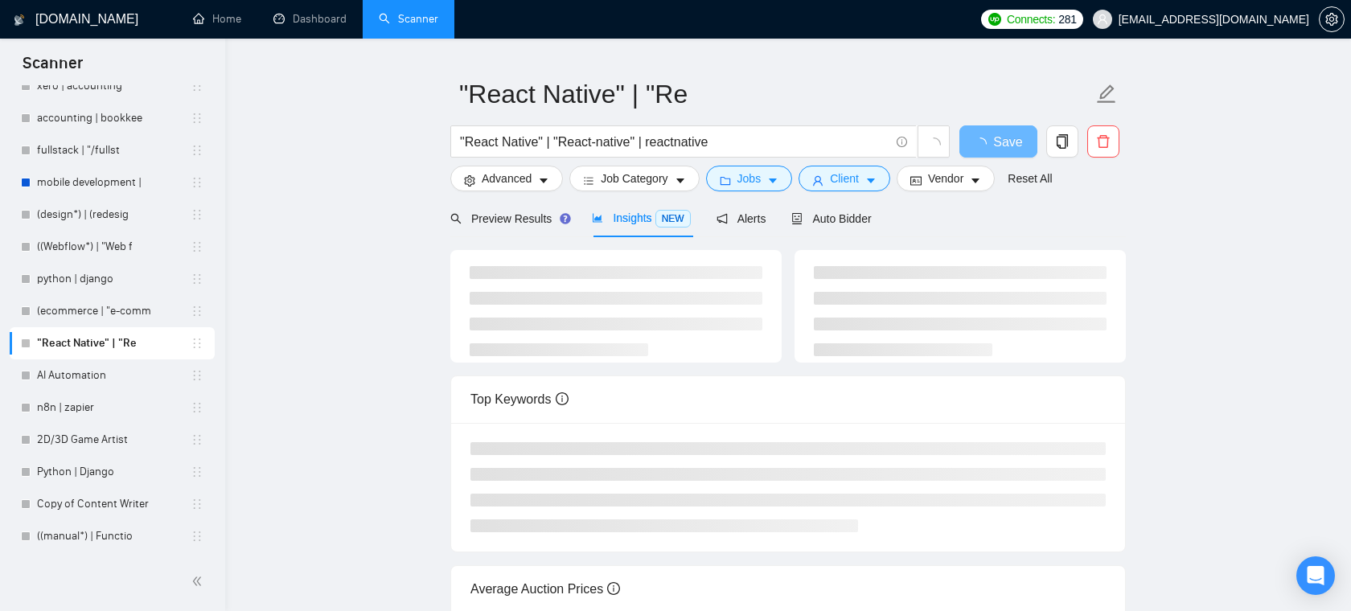
scroll to position [35, 0]
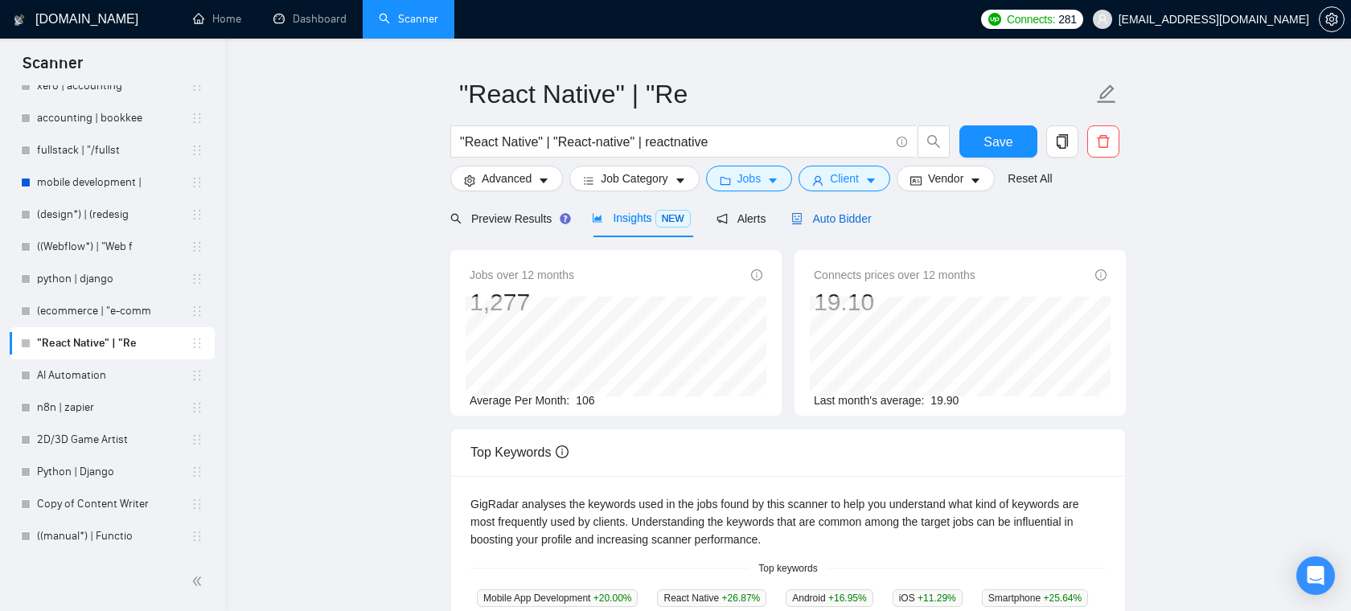
click at [865, 217] on span "Auto Bidder" at bounding box center [831, 218] width 80 height 13
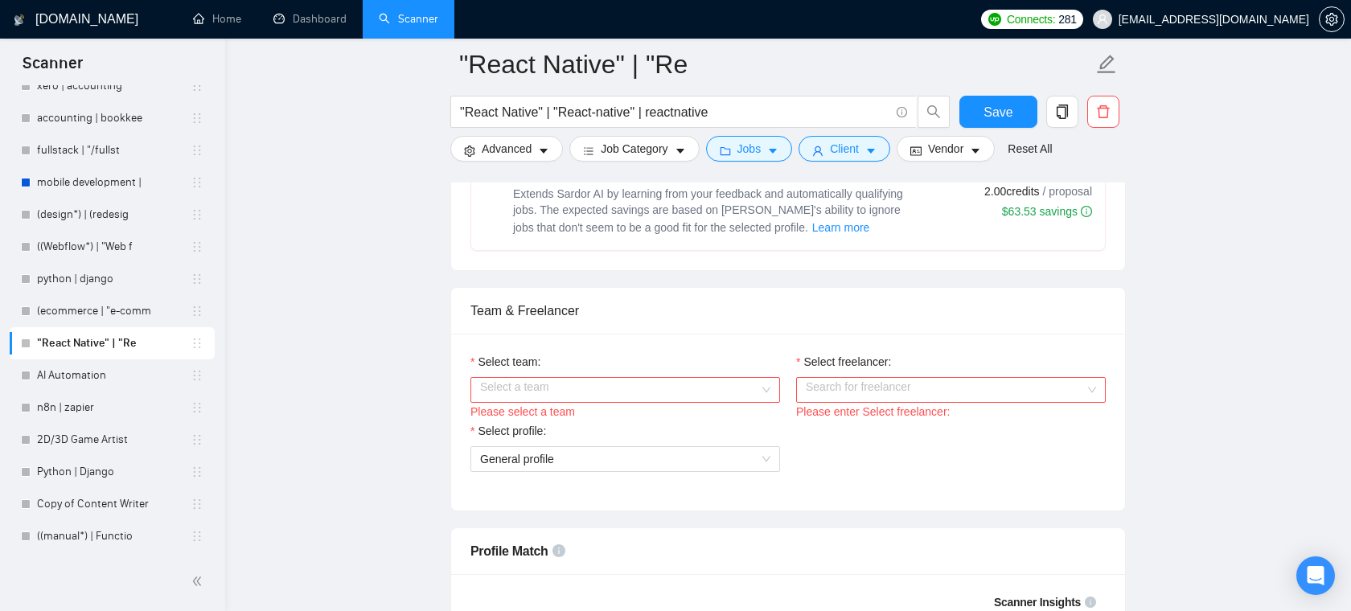
scroll to position [720, 0]
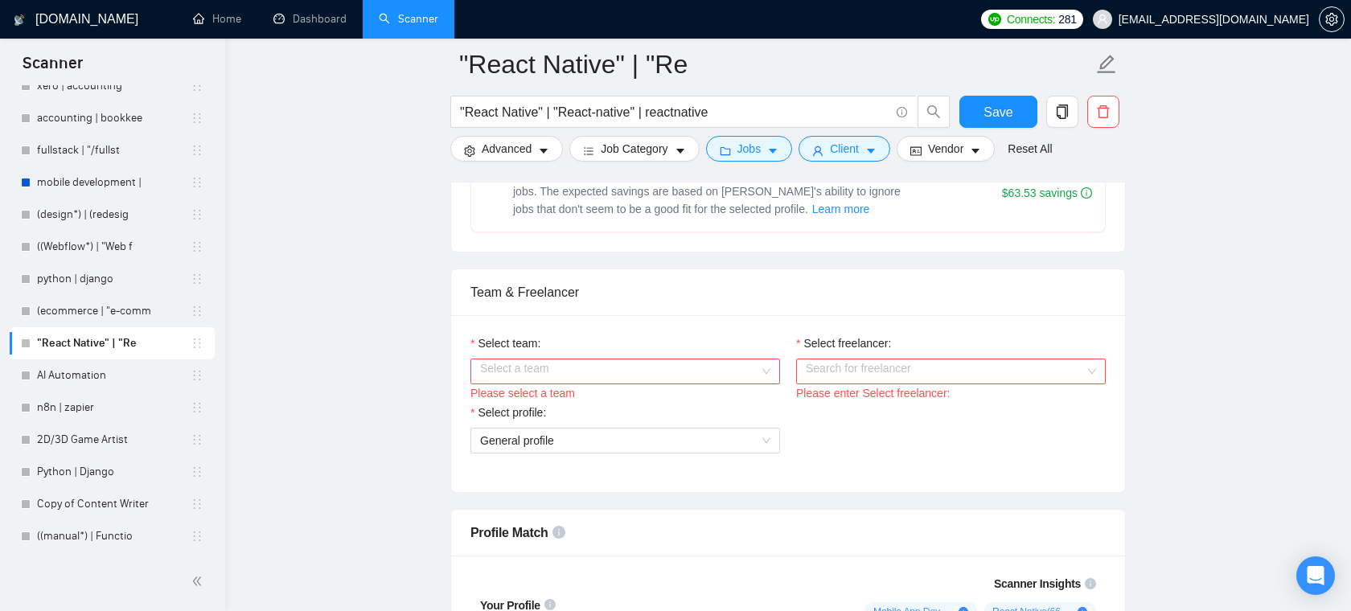
click at [625, 367] on input "Select team:" at bounding box center [619, 371] width 279 height 24
click at [591, 396] on div "Areia Consulting" at bounding box center [625, 403] width 290 height 18
click at [875, 375] on input "Select freelancer:" at bounding box center [945, 371] width 279 height 24
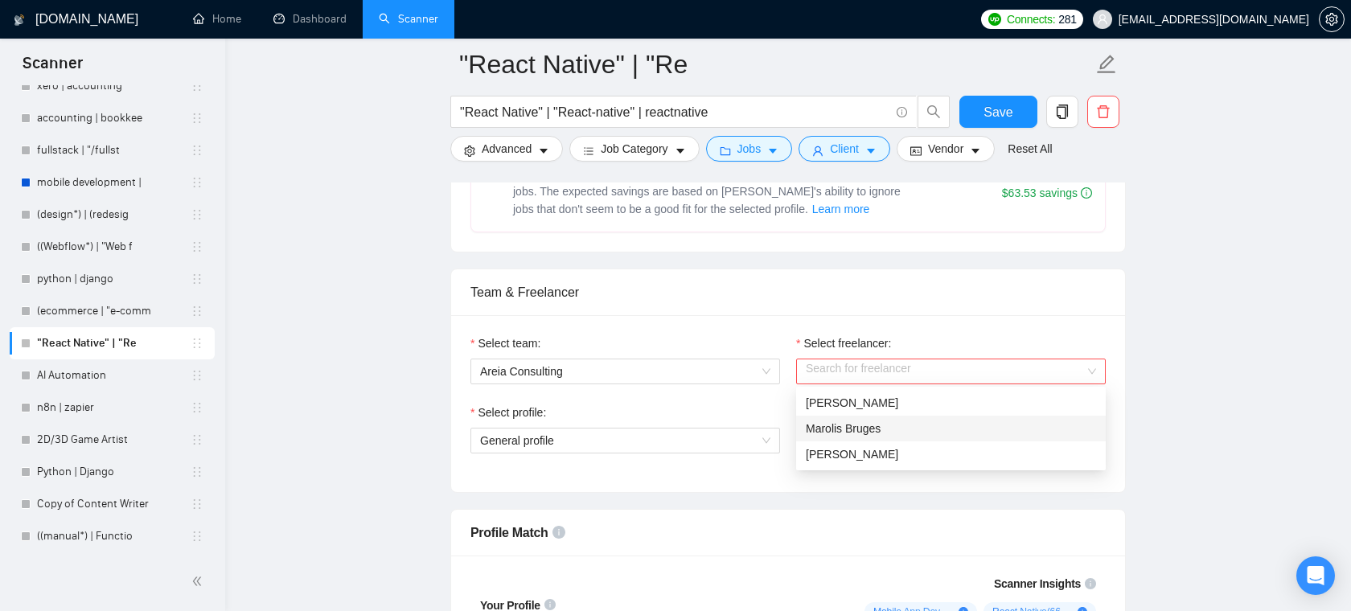
click at [838, 309] on div "Team & Freelancer" at bounding box center [787, 292] width 635 height 46
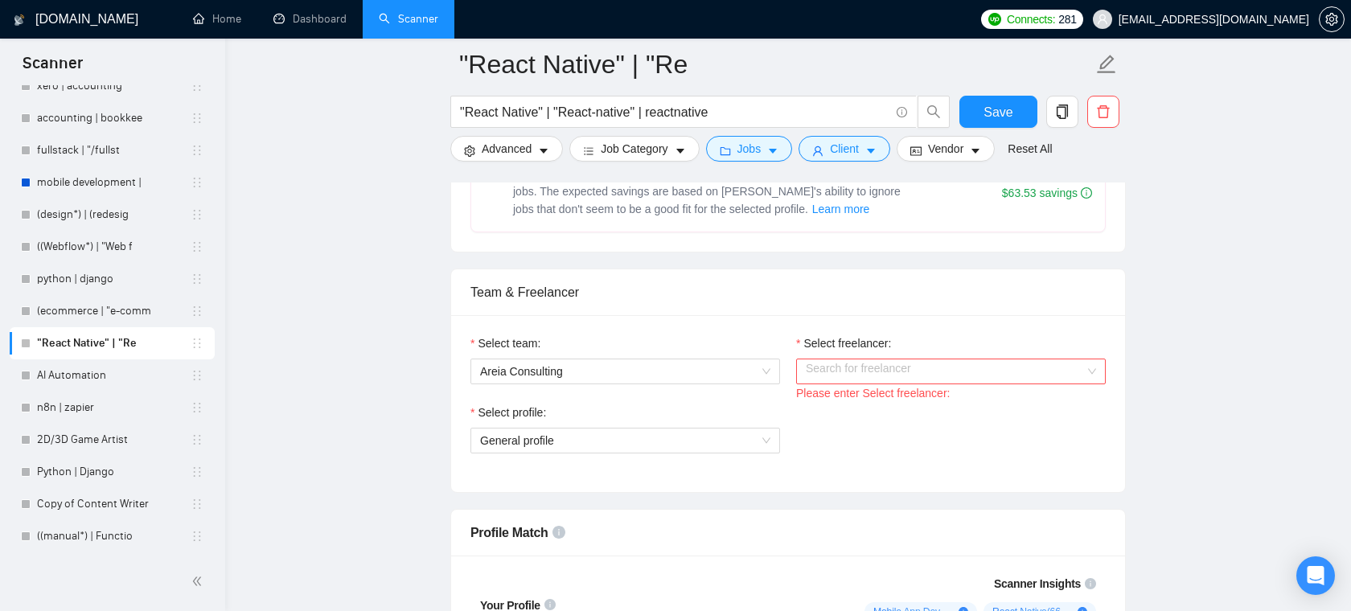
click at [863, 385] on div "Please enter Select freelancer:" at bounding box center [951, 393] width 310 height 18
click at [867, 374] on input "Select freelancer:" at bounding box center [945, 371] width 279 height 24
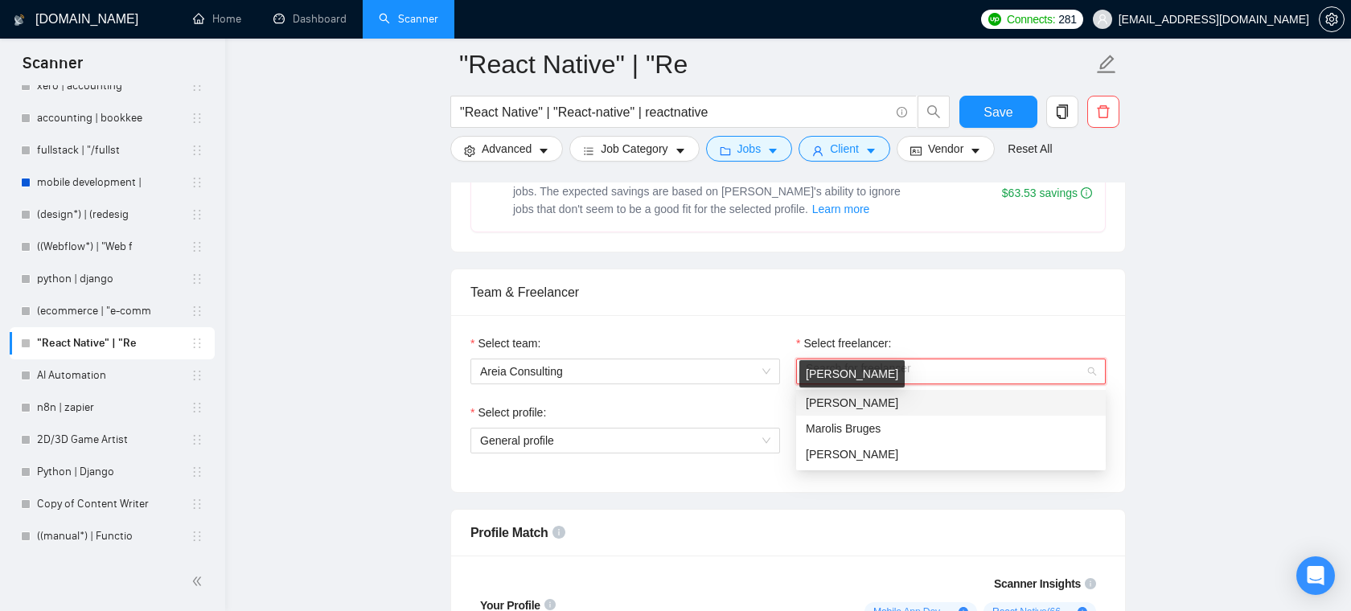
click at [852, 399] on span "[PERSON_NAME]" at bounding box center [852, 402] width 92 height 13
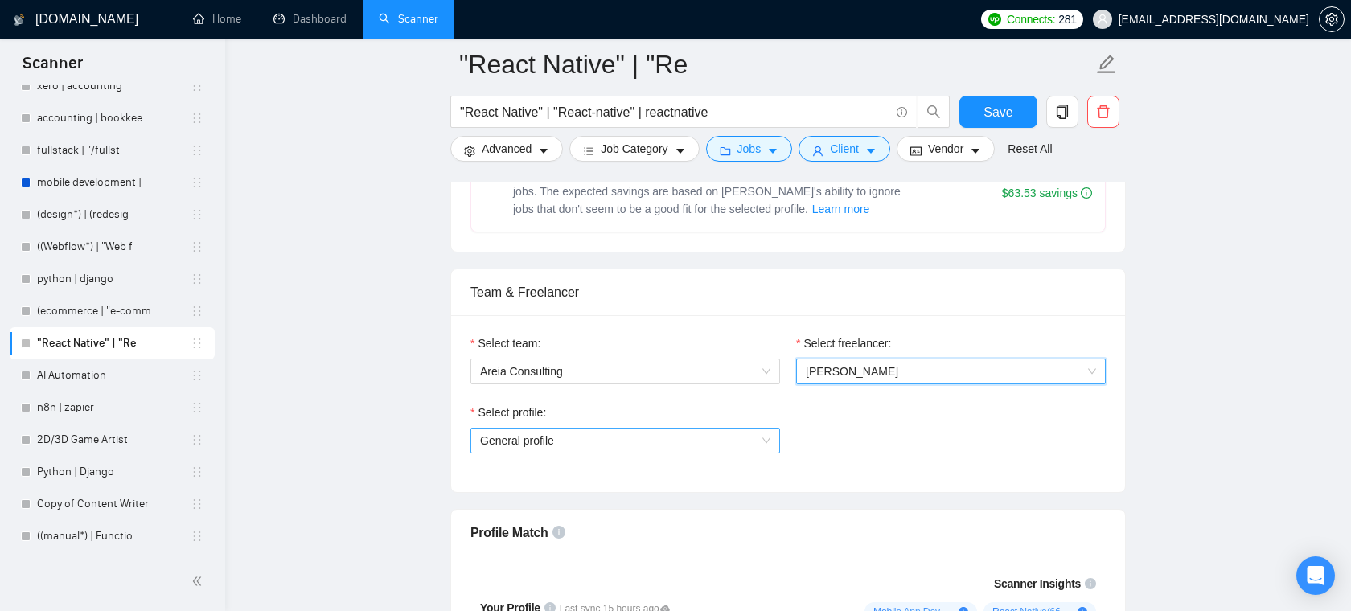
click at [575, 446] on span "General profile" at bounding box center [625, 440] width 290 height 24
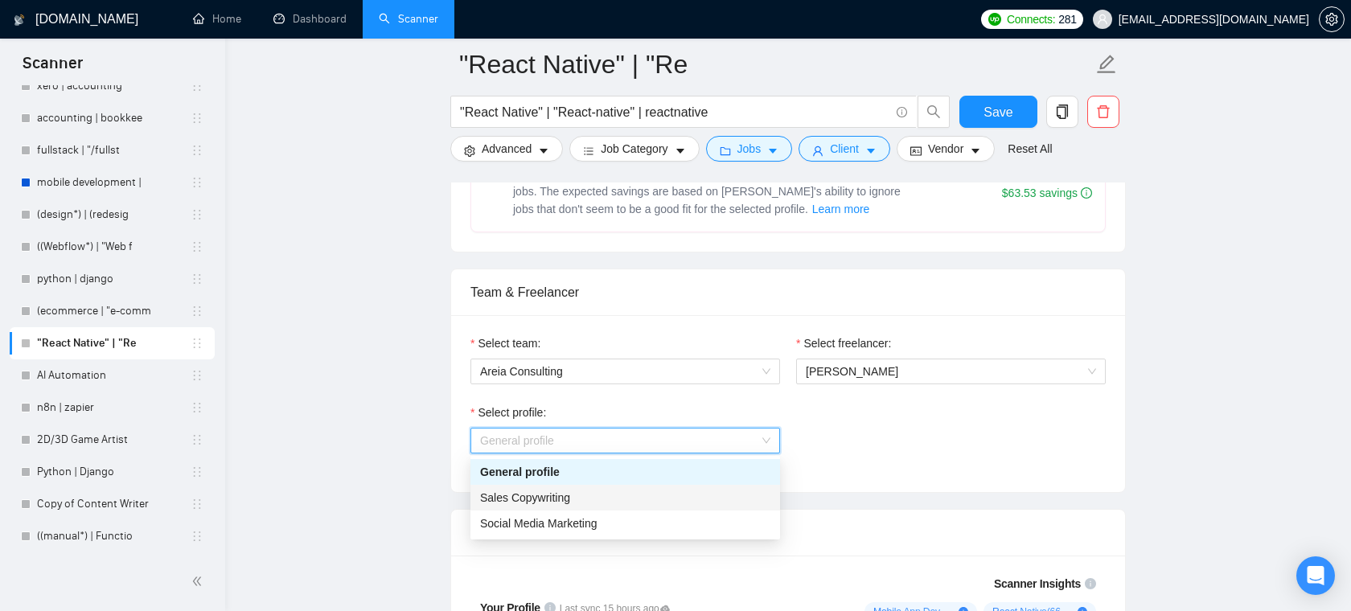
click at [858, 413] on div "Select profile: General profile" at bounding box center [787, 438] width 651 height 69
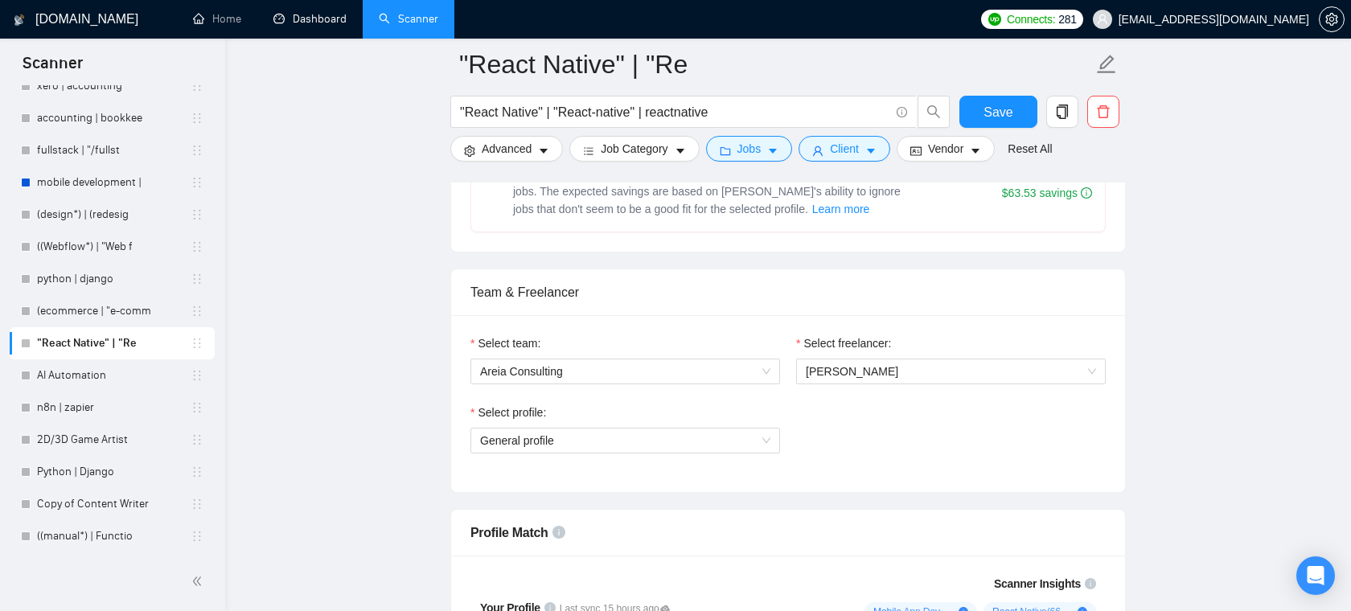
scroll to position [896, 0]
click at [859, 320] on div "Select team: Areia Consulting Select freelancer: [PERSON_NAME] Puerta Select pr…" at bounding box center [788, 403] width 674 height 177
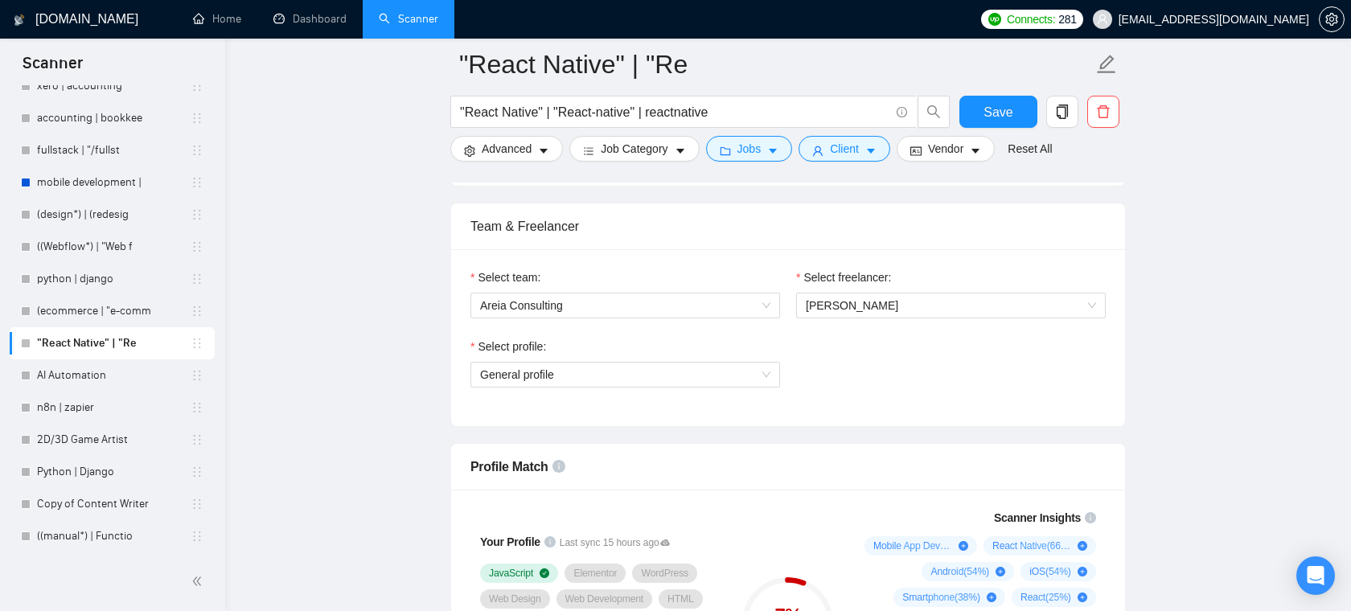
scroll to position [793, 0]
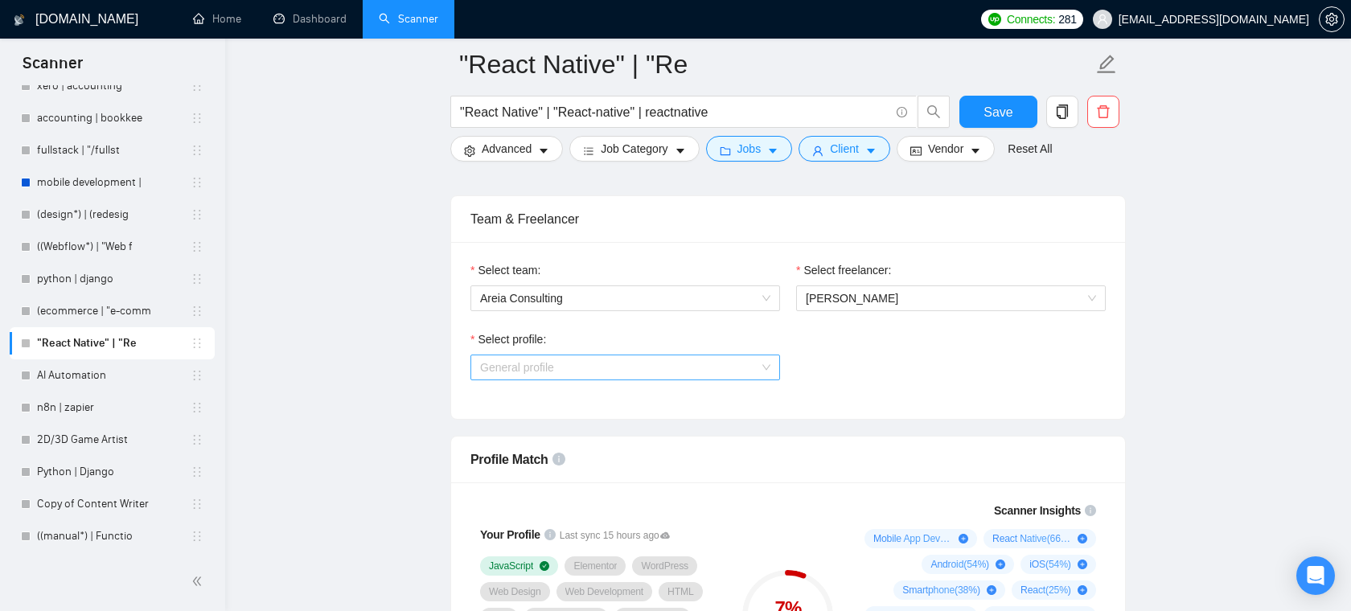
click at [643, 371] on span "General profile" at bounding box center [625, 367] width 290 height 24
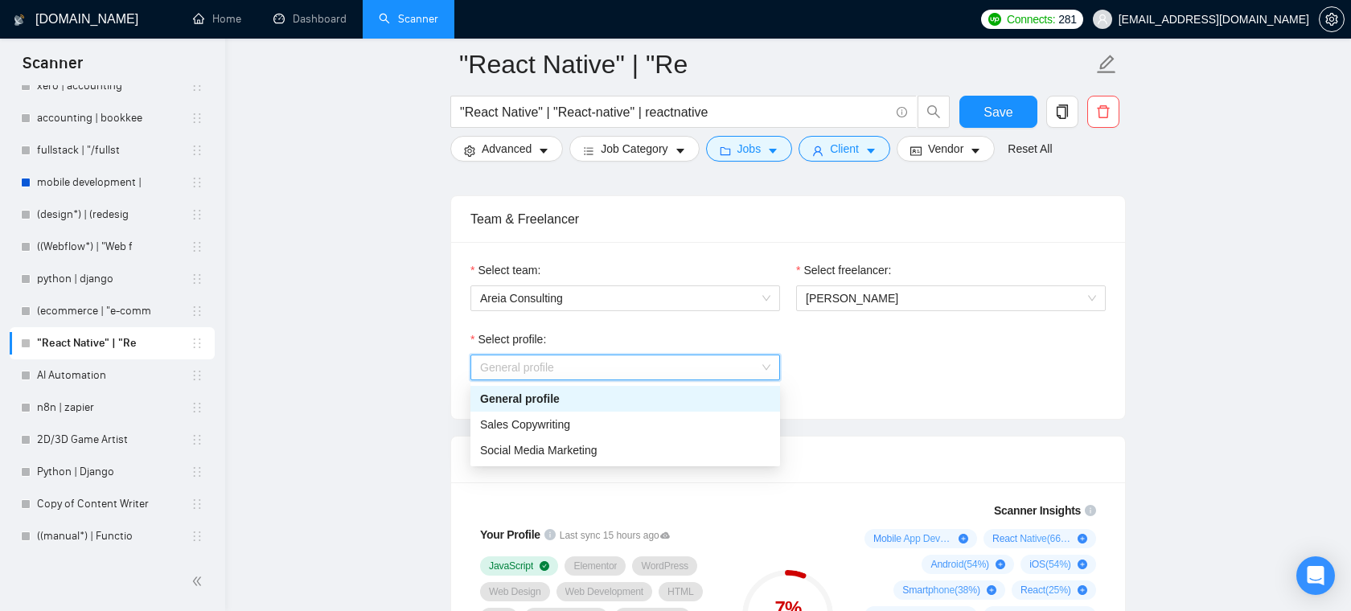
click at [892, 396] on div "Select profile: General profile" at bounding box center [787, 364] width 651 height 69
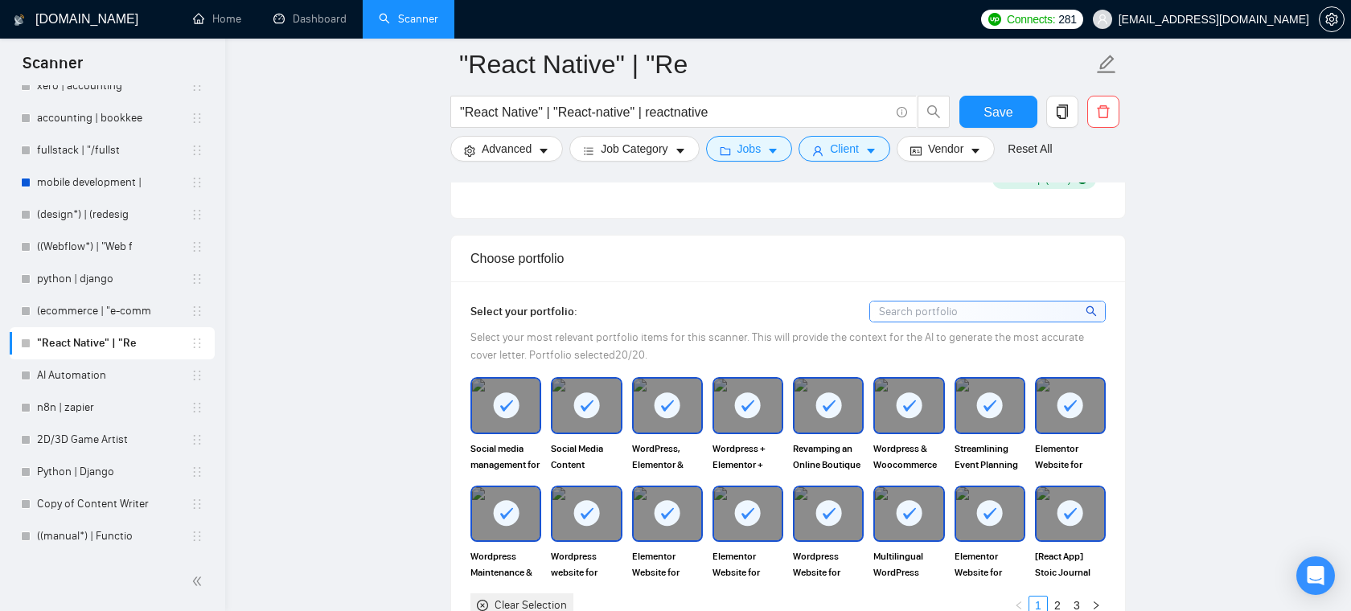
scroll to position [1453, 0]
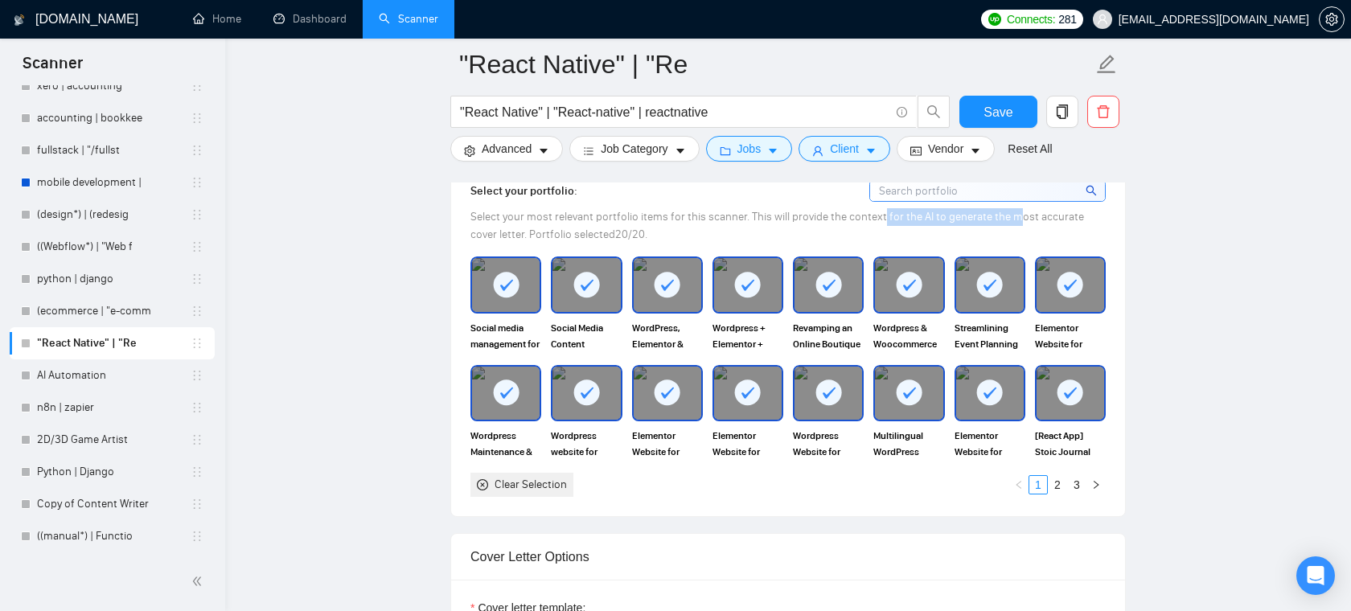
drag, startPoint x: 881, startPoint y: 219, endPoint x: 1033, endPoint y: 213, distance: 152.0
click at [1033, 213] on span "Select your most relevant portfolio items for this scanner. This will provide t…" at bounding box center [776, 225] width 613 height 31
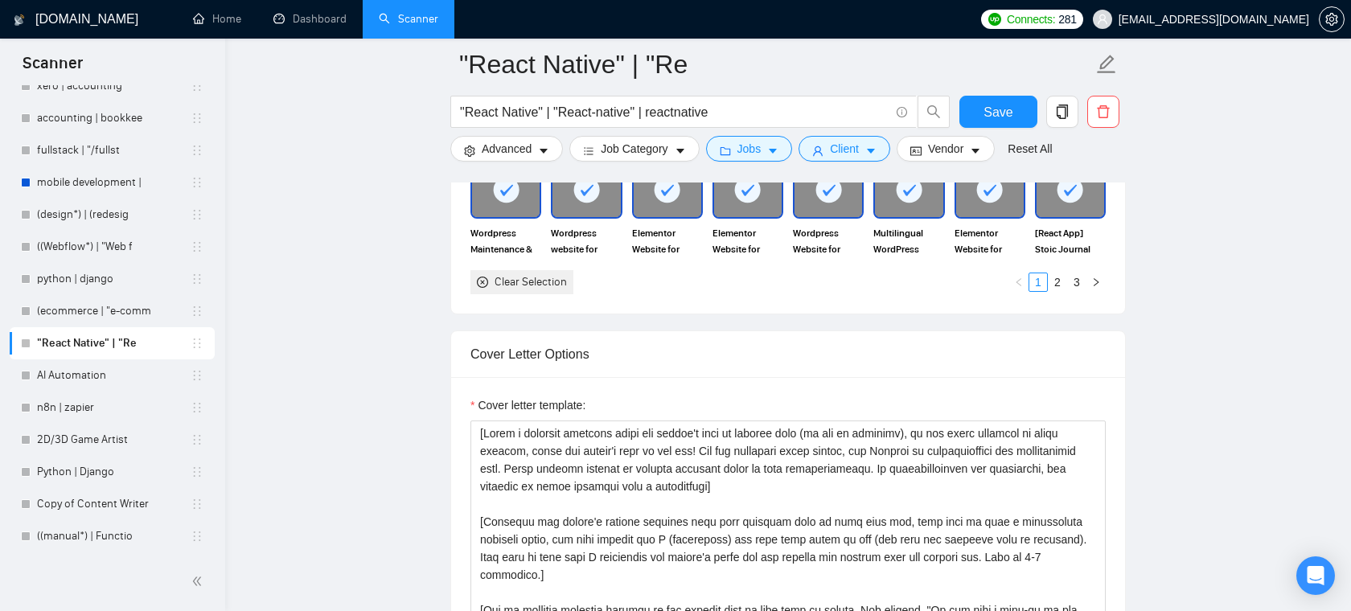
scroll to position [1681, 0]
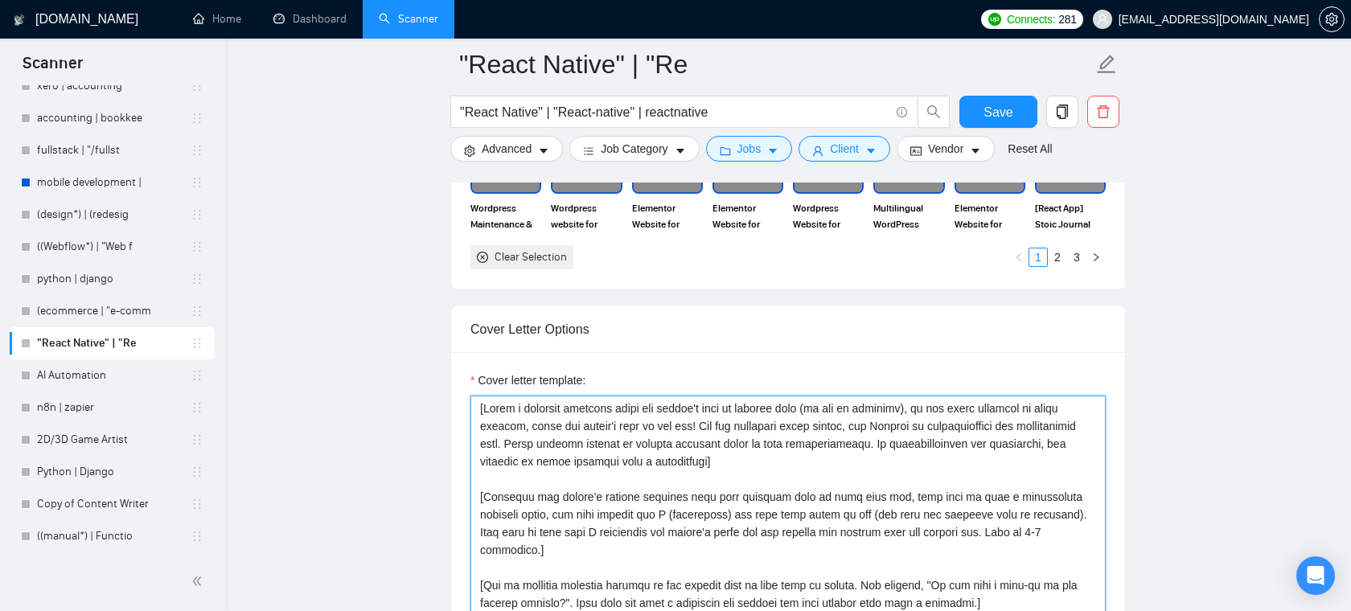
click at [805, 483] on textarea "Cover letter template:" at bounding box center [787, 577] width 635 height 362
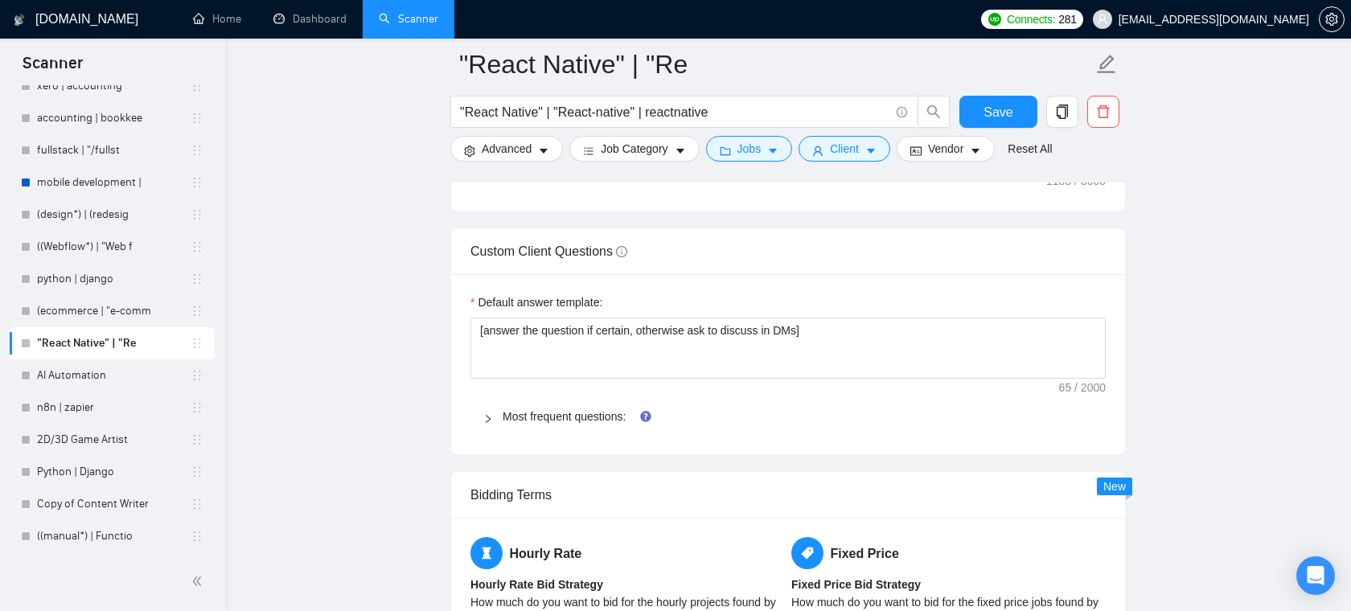
scroll to position [2250, 0]
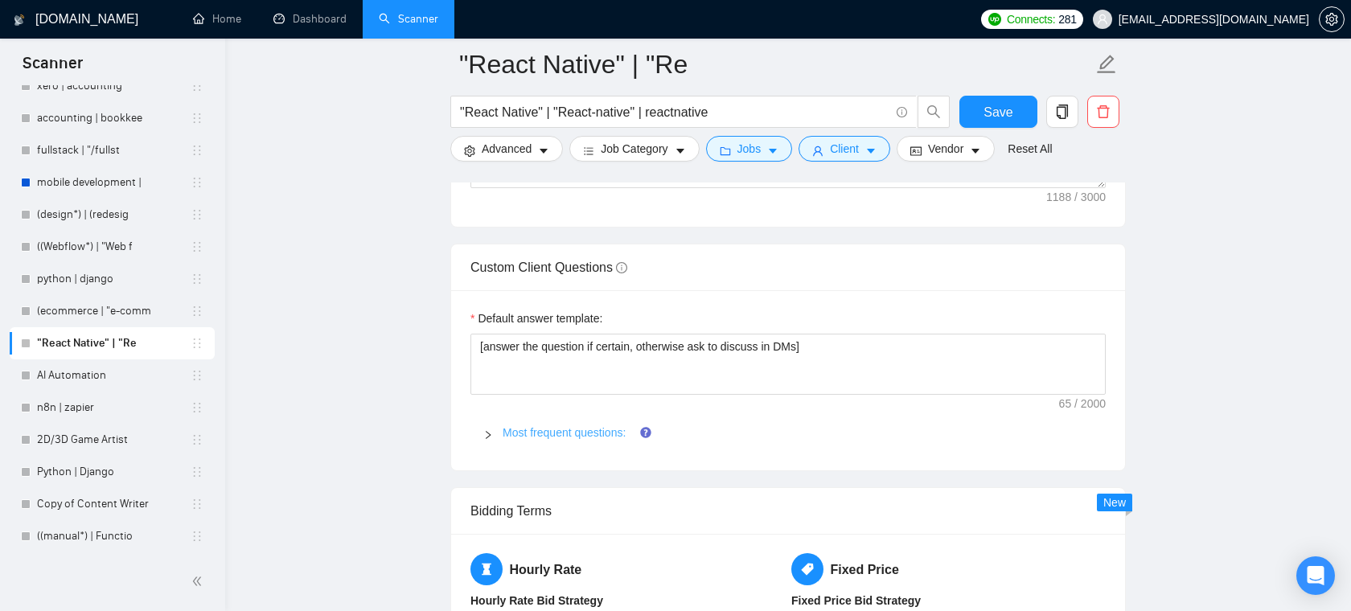
click at [539, 432] on link "Most frequent questions:" at bounding box center [563, 432] width 123 height 13
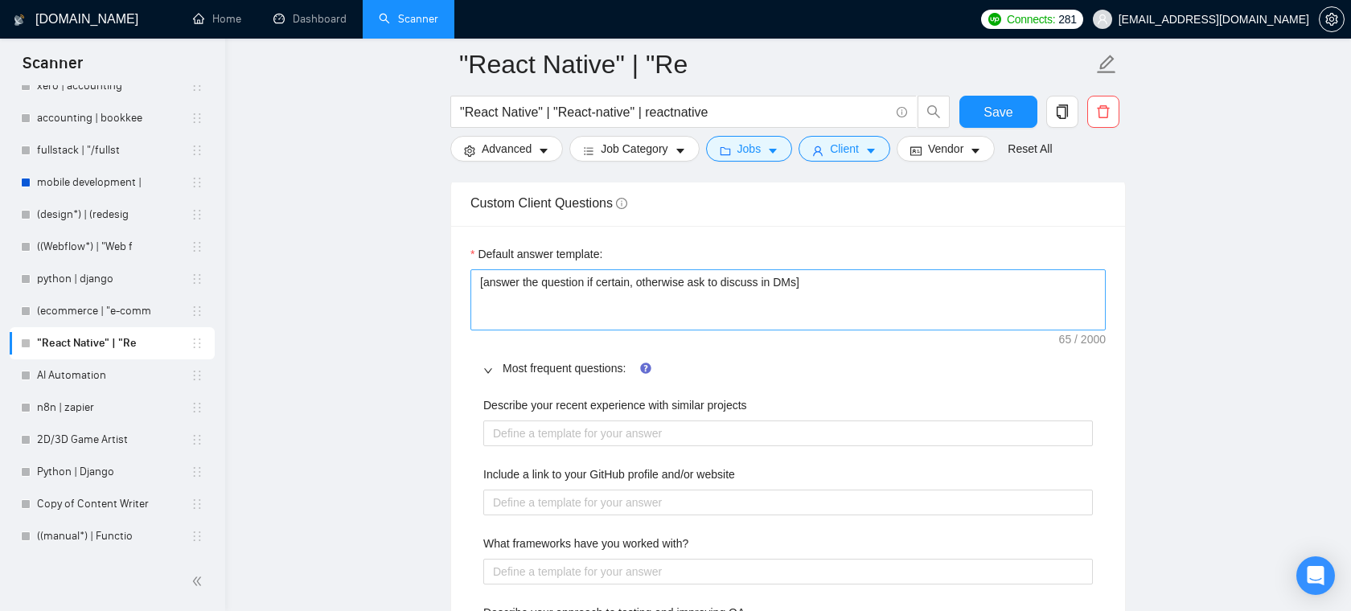
scroll to position [2325, 0]
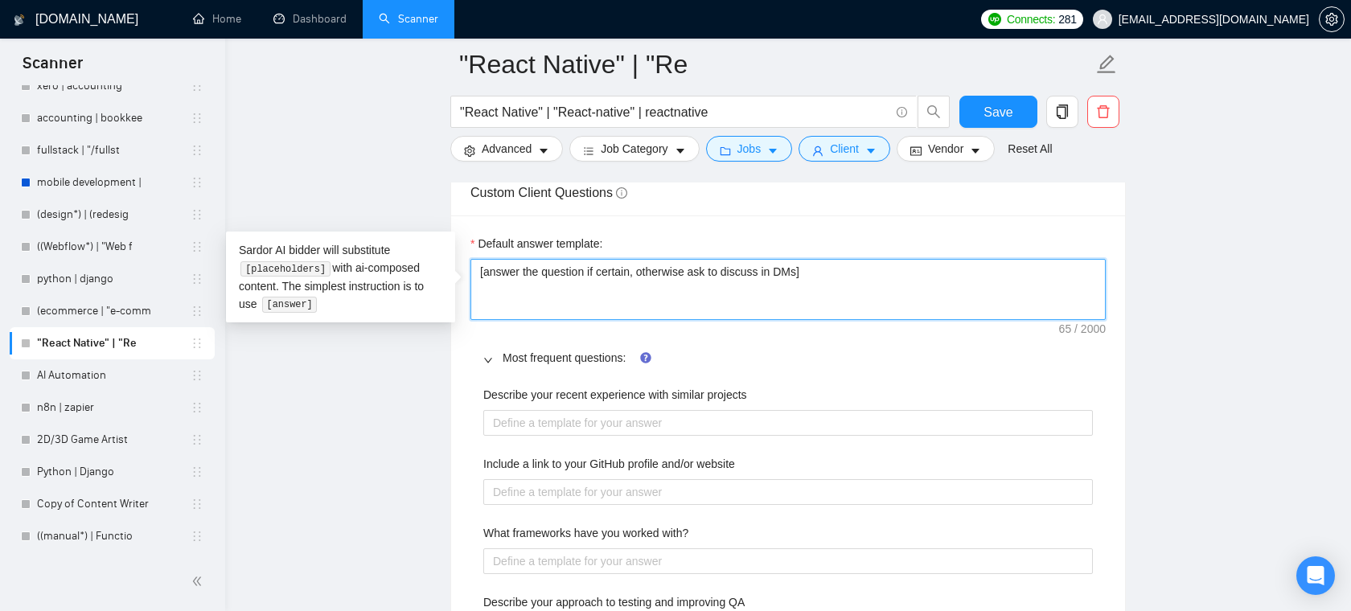
click at [720, 289] on textarea "[answer the question if certain, otherwise ask to discuss in DMs]" at bounding box center [787, 289] width 635 height 61
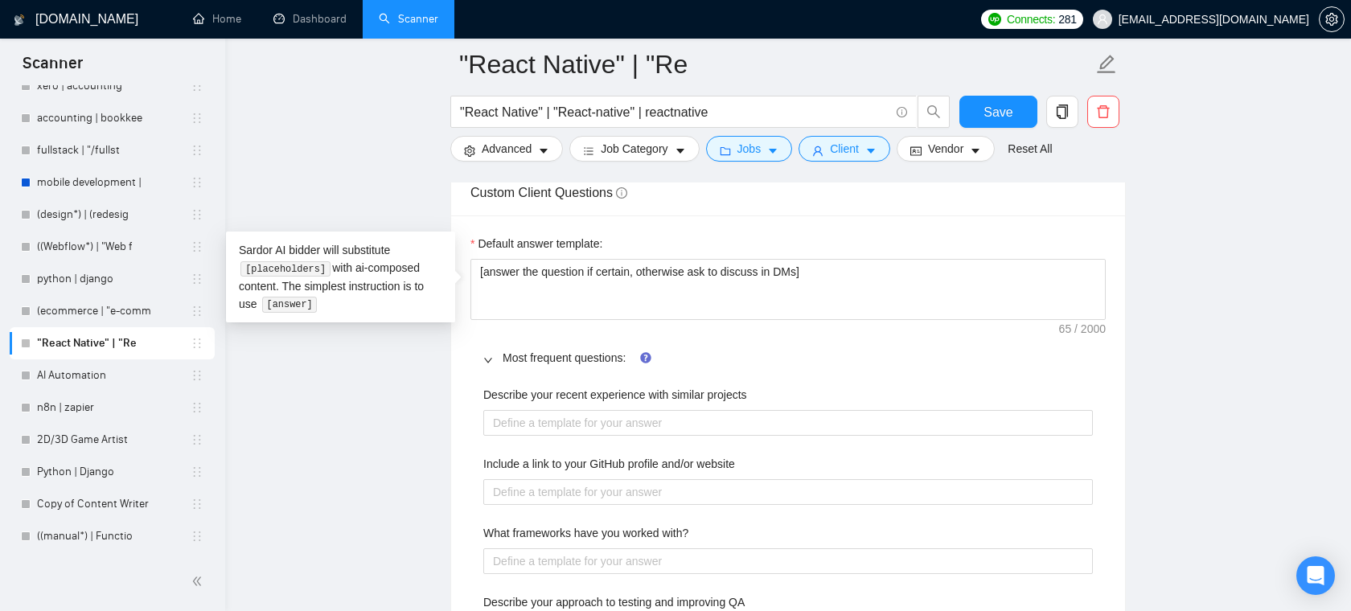
click at [612, 227] on div "Default answer template: [answer the question if certain, otherwise ask to disc…" at bounding box center [788, 487] width 674 height 545
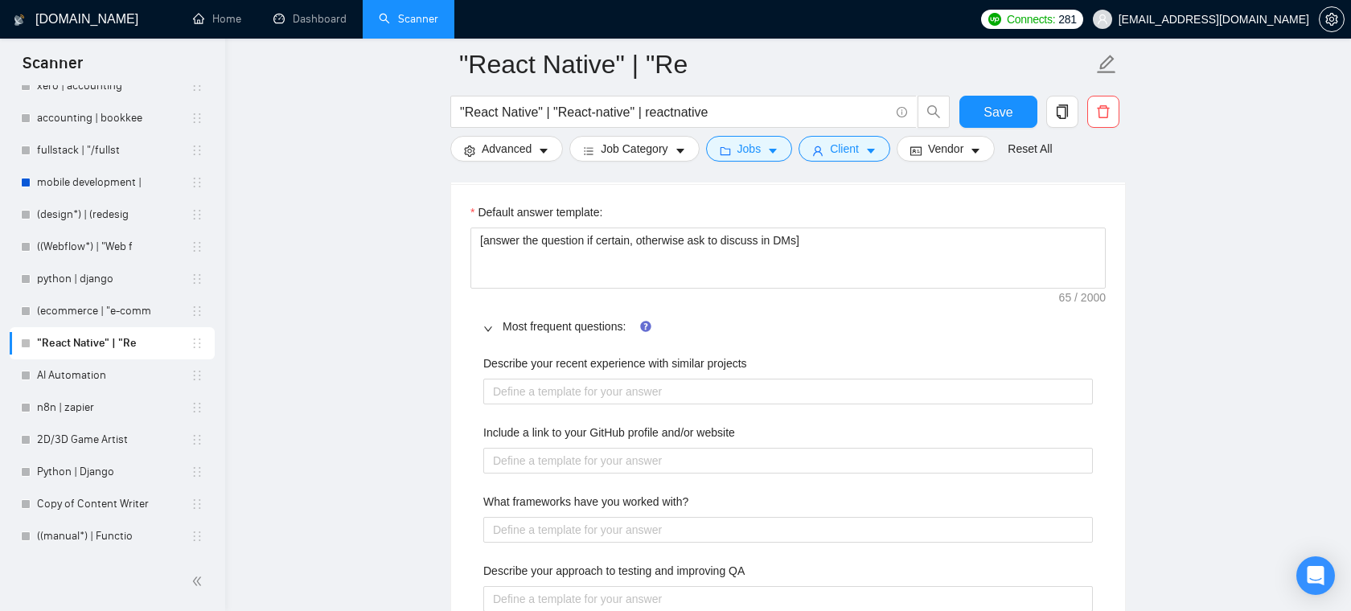
scroll to position [2359, 0]
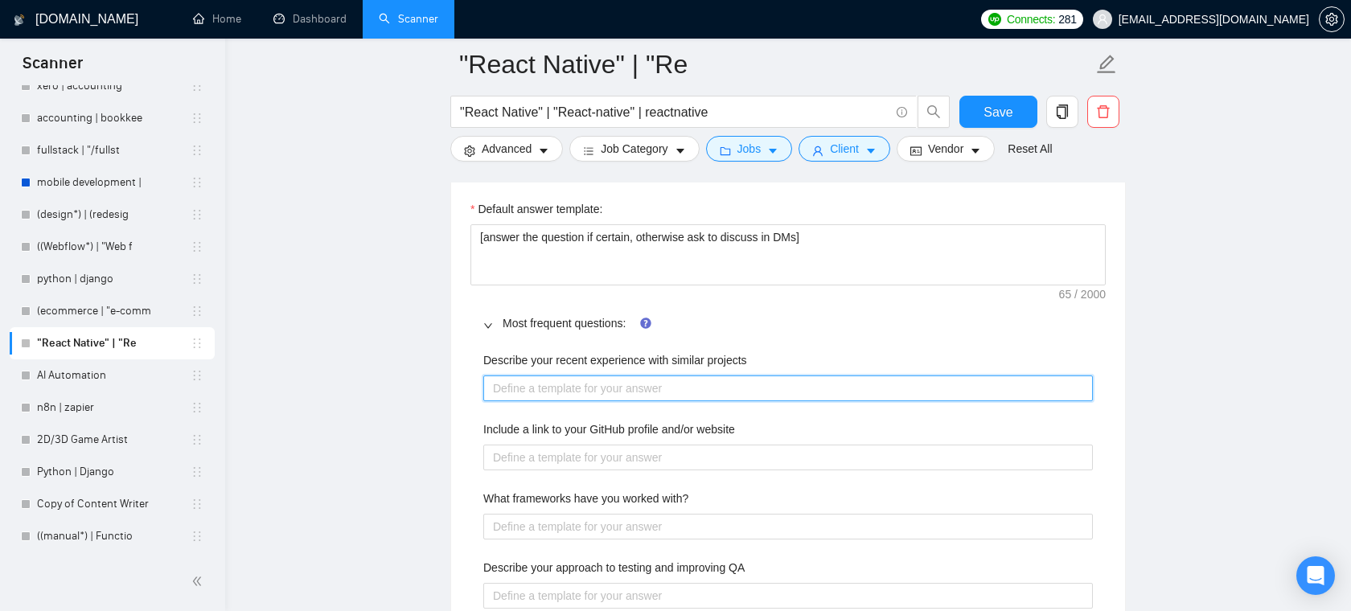
click at [668, 381] on projects "Describe your recent experience with similar projects" at bounding box center [787, 388] width 609 height 26
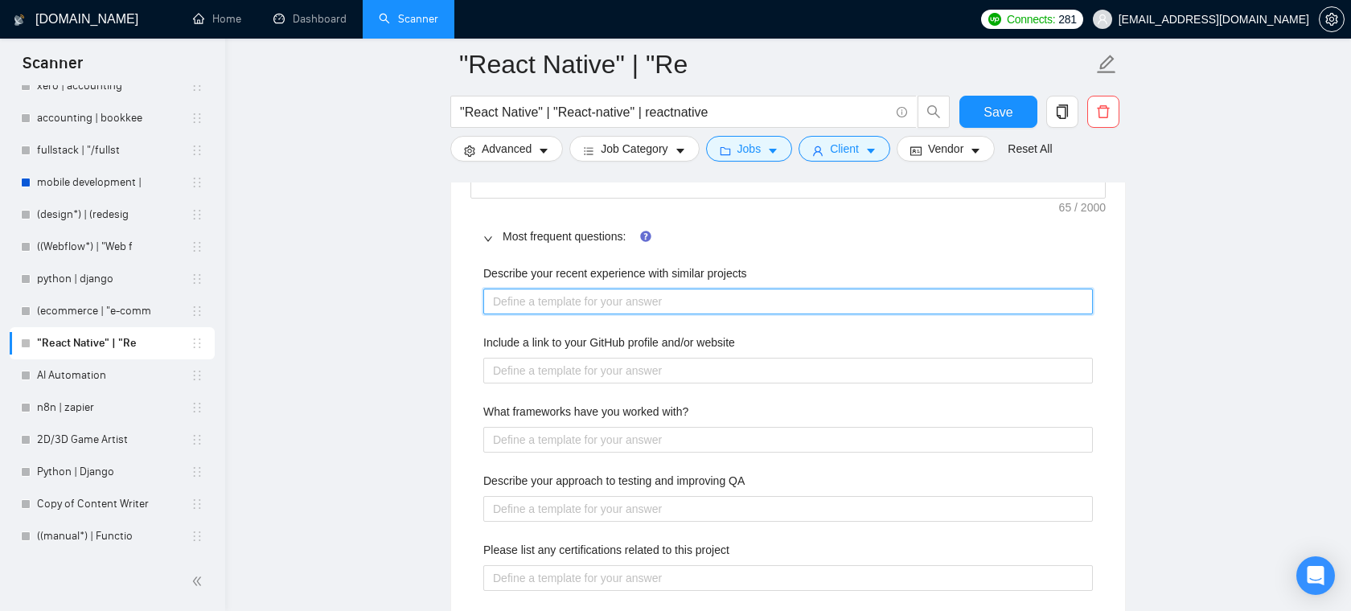
scroll to position [2443, 0]
click at [684, 301] on projects "Describe your recent experience with similar projects" at bounding box center [787, 305] width 609 height 26
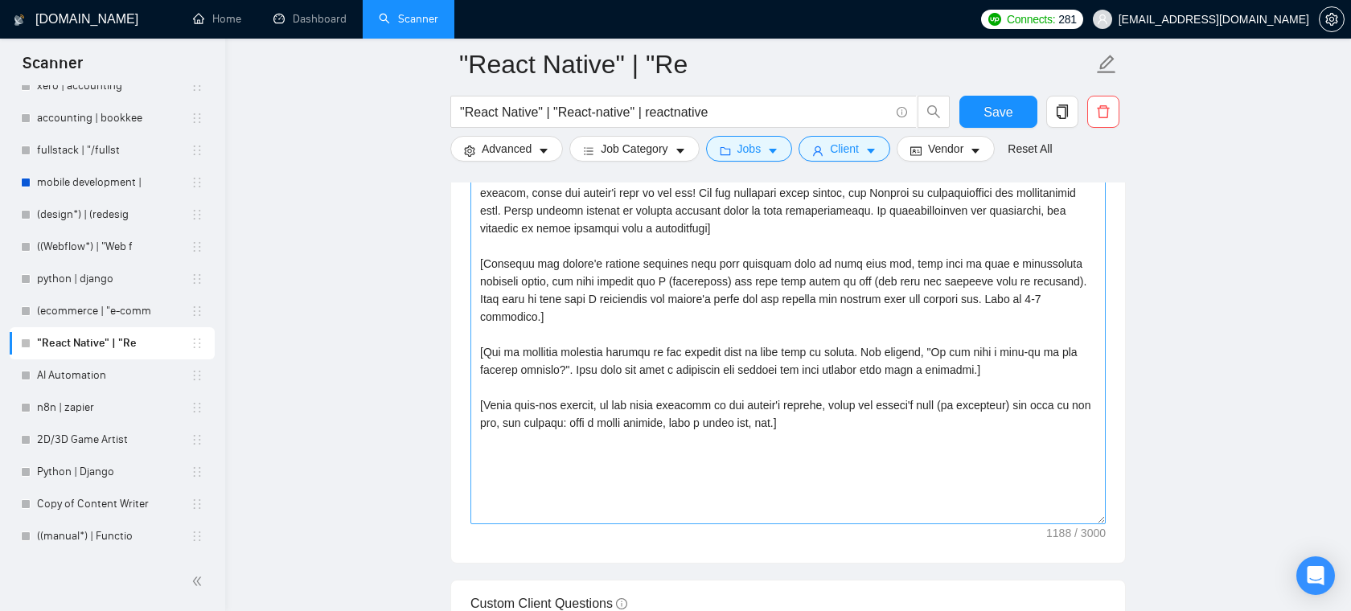
scroll to position [1908, 0]
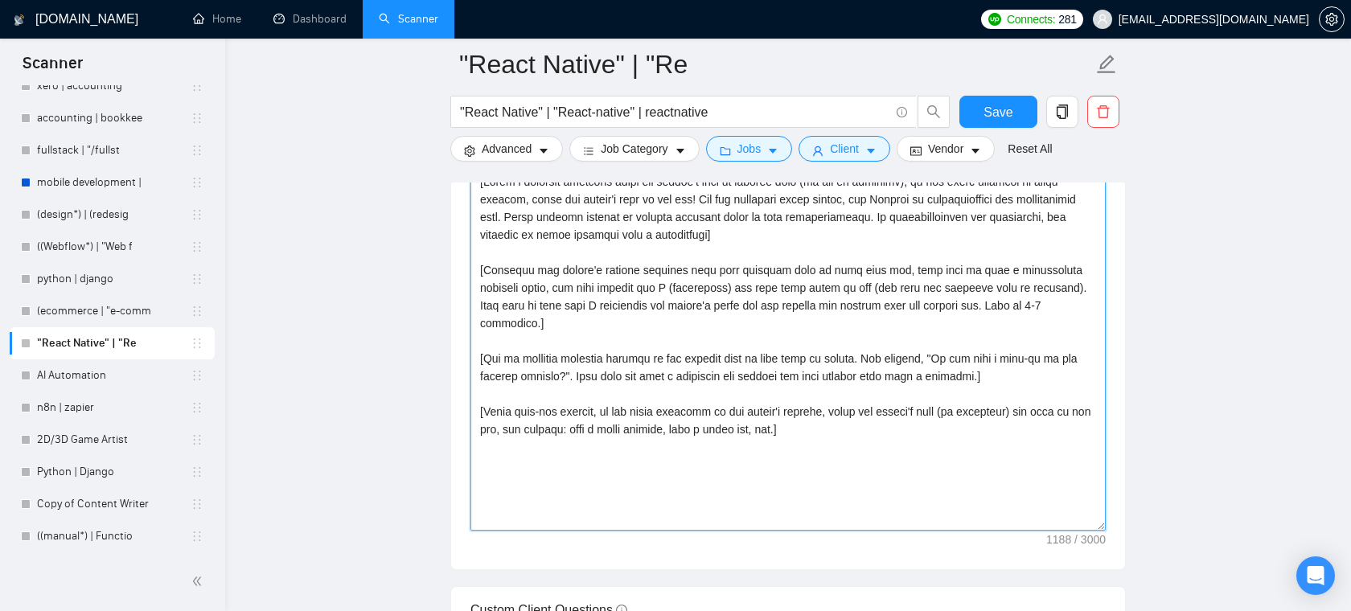
click at [777, 228] on textarea "Cover letter template:" at bounding box center [787, 350] width 635 height 362
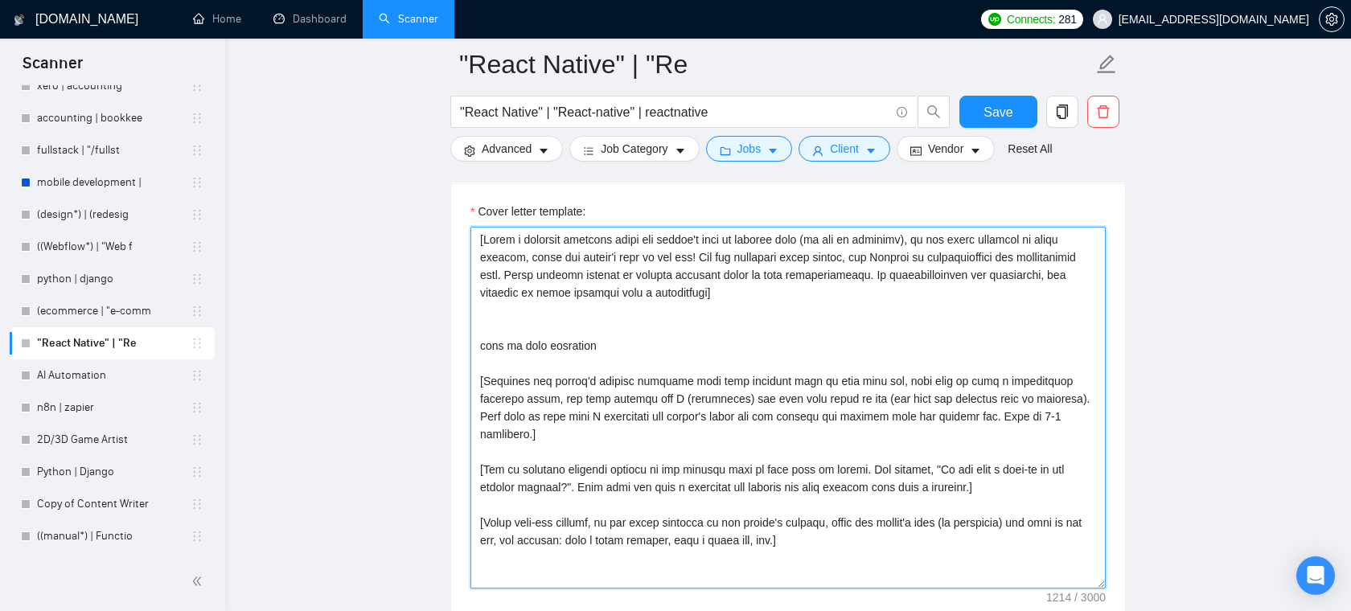
scroll to position [1768, 0]
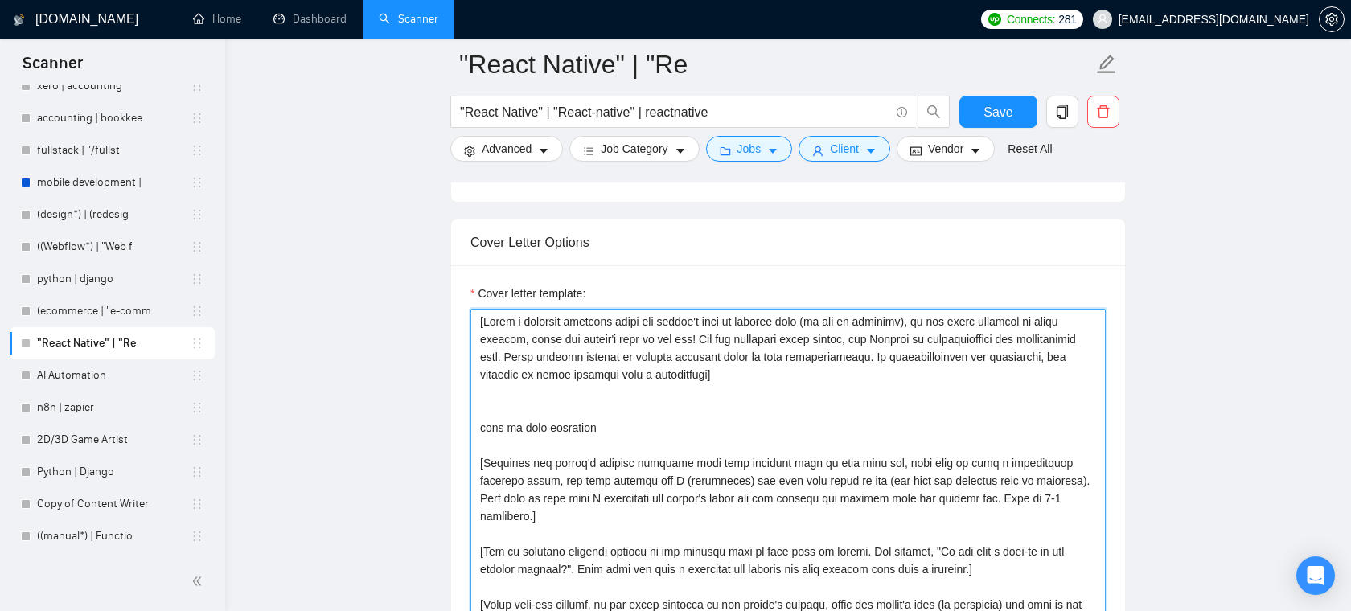
drag, startPoint x: 641, startPoint y: 437, endPoint x: 435, endPoint y: 415, distance: 206.9
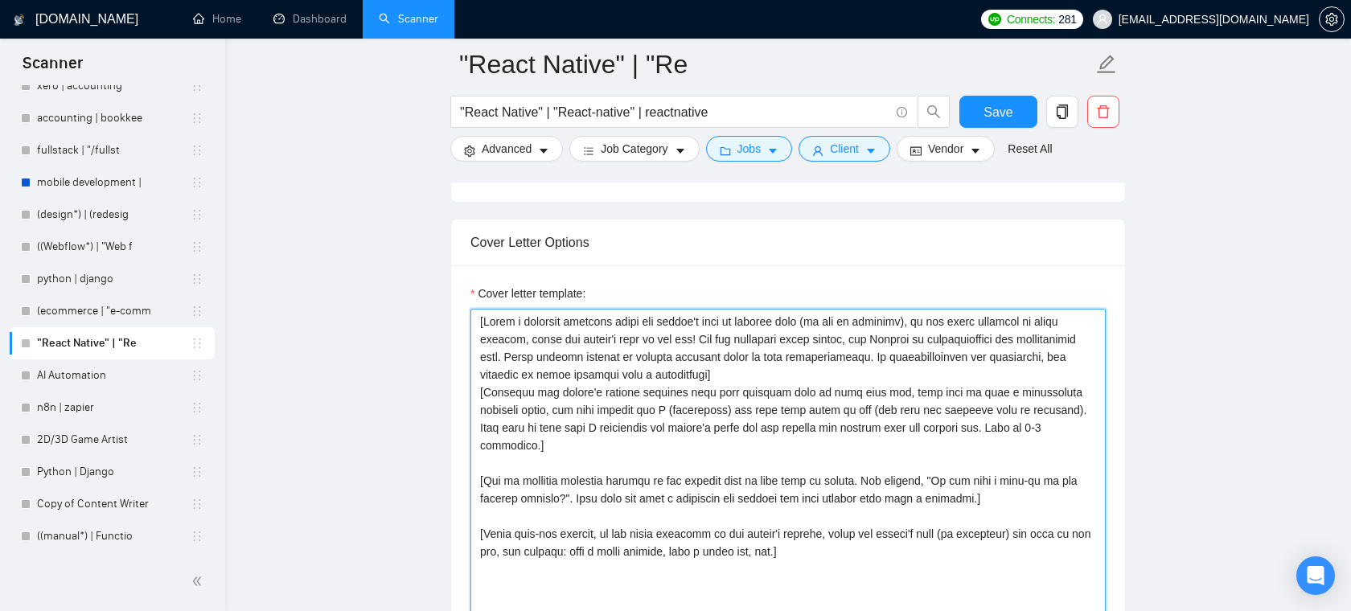
click at [765, 375] on textarea "Cover letter template:" at bounding box center [787, 490] width 635 height 362
type textarea "[Write a personal greeting using the client's name or company name (if any is p…"
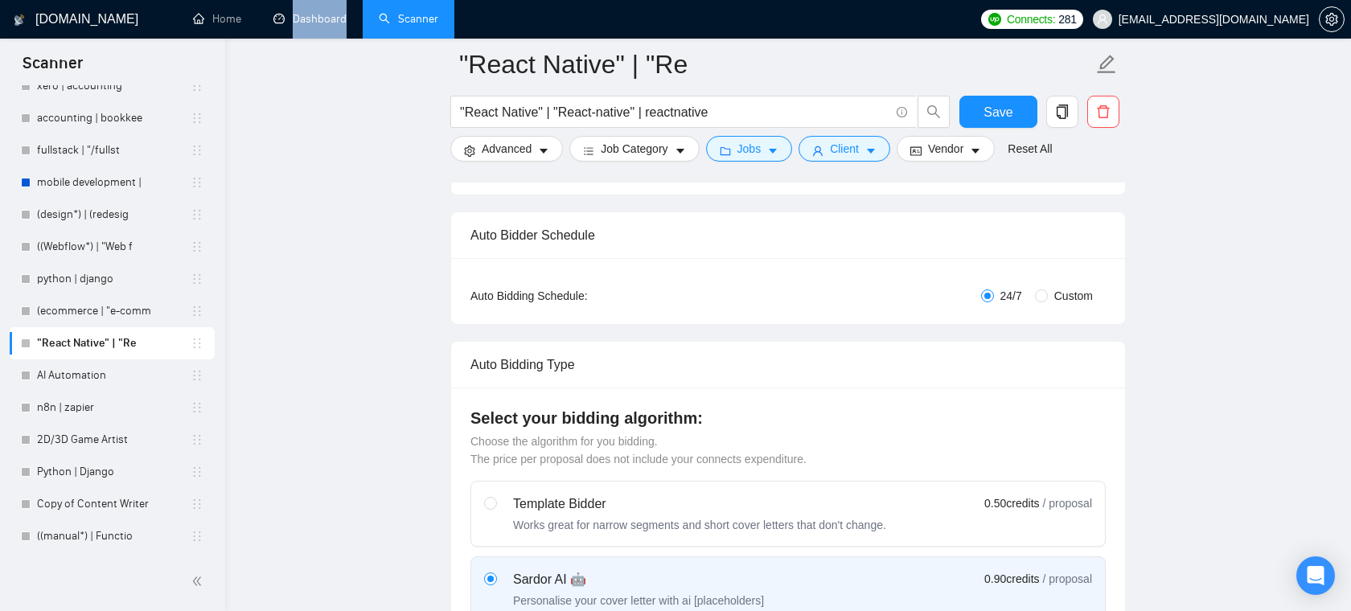
scroll to position [0, 0]
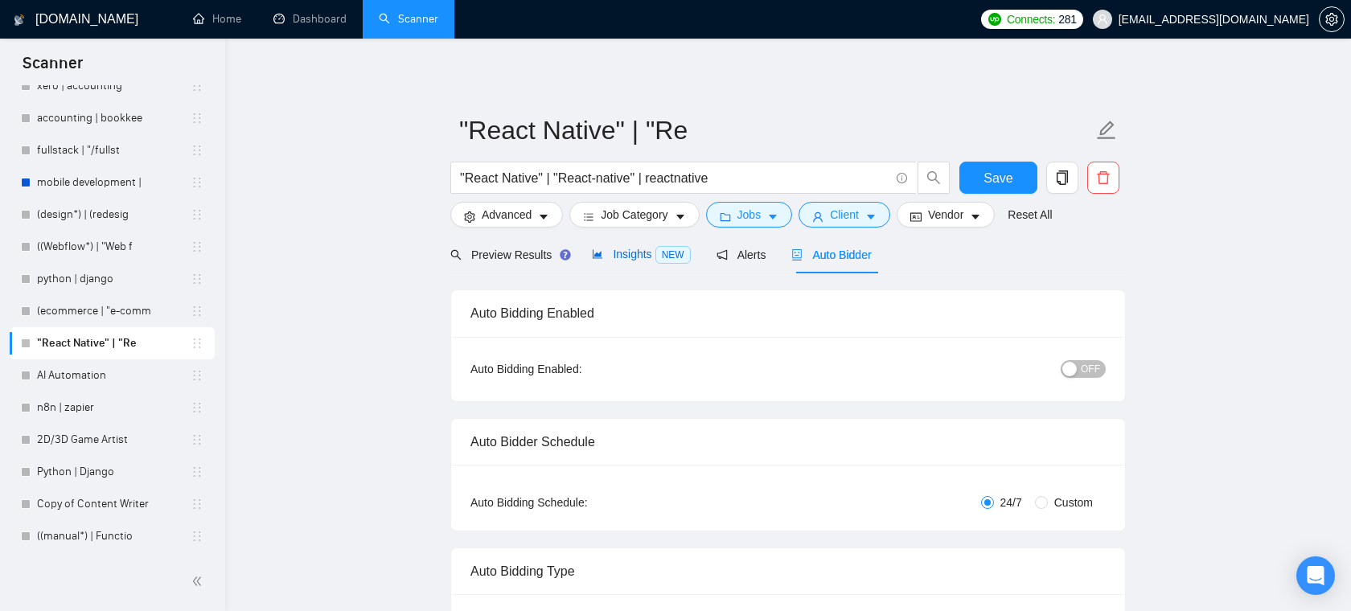
click at [646, 251] on span "Insights NEW" at bounding box center [641, 254] width 98 height 13
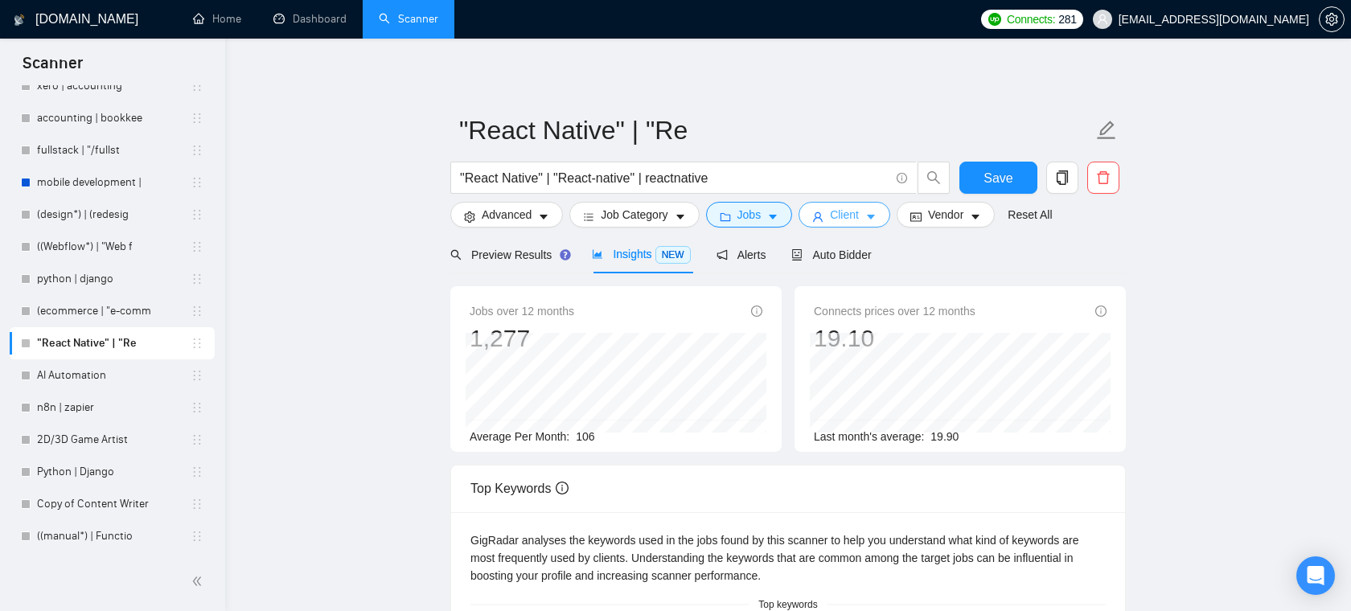
click at [876, 215] on icon "caret-down" at bounding box center [870, 216] width 11 height 11
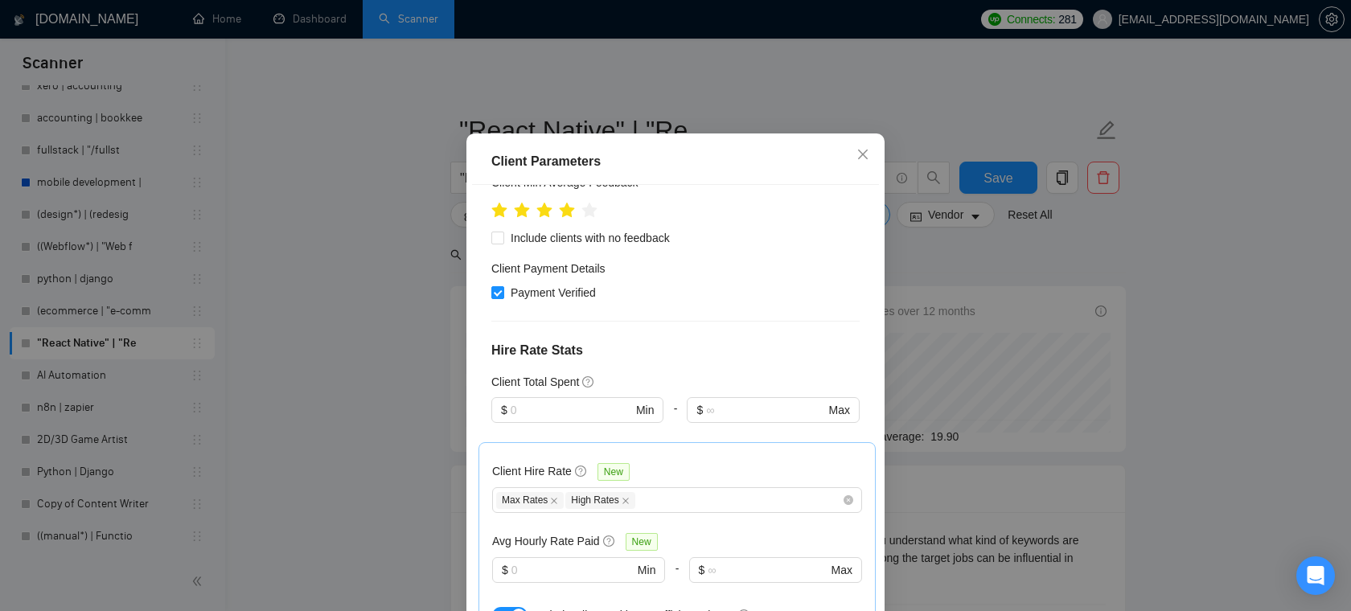
scroll to position [338, 0]
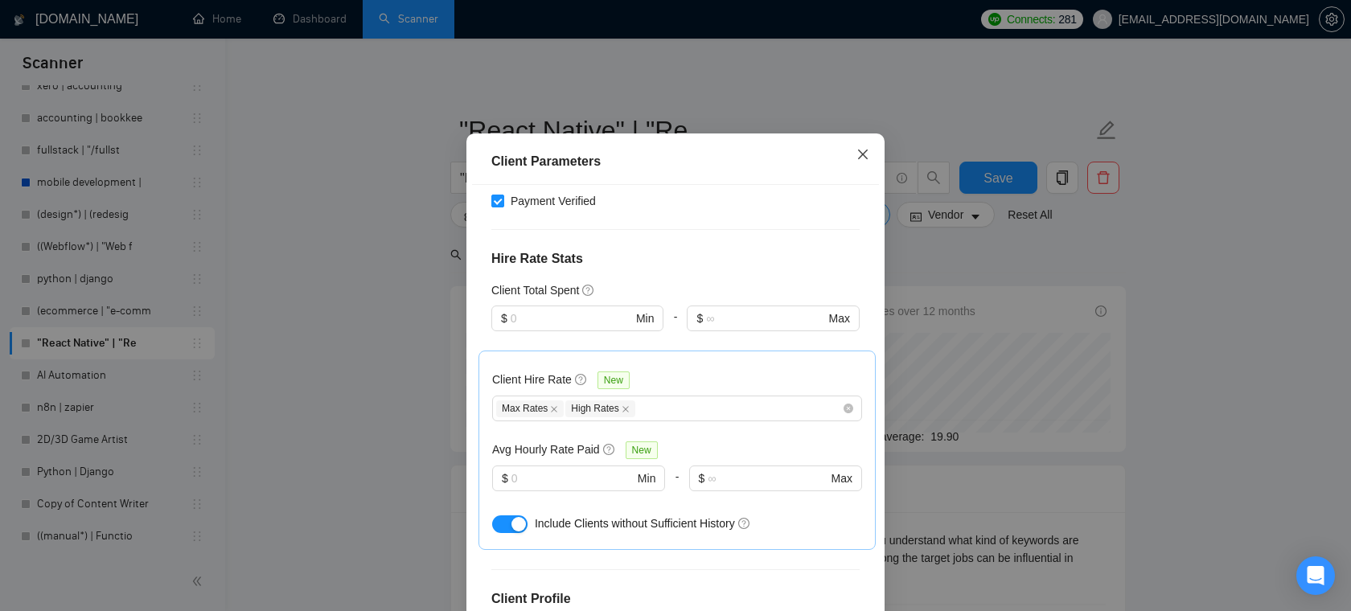
click at [860, 177] on span "Close" at bounding box center [862, 154] width 43 height 43
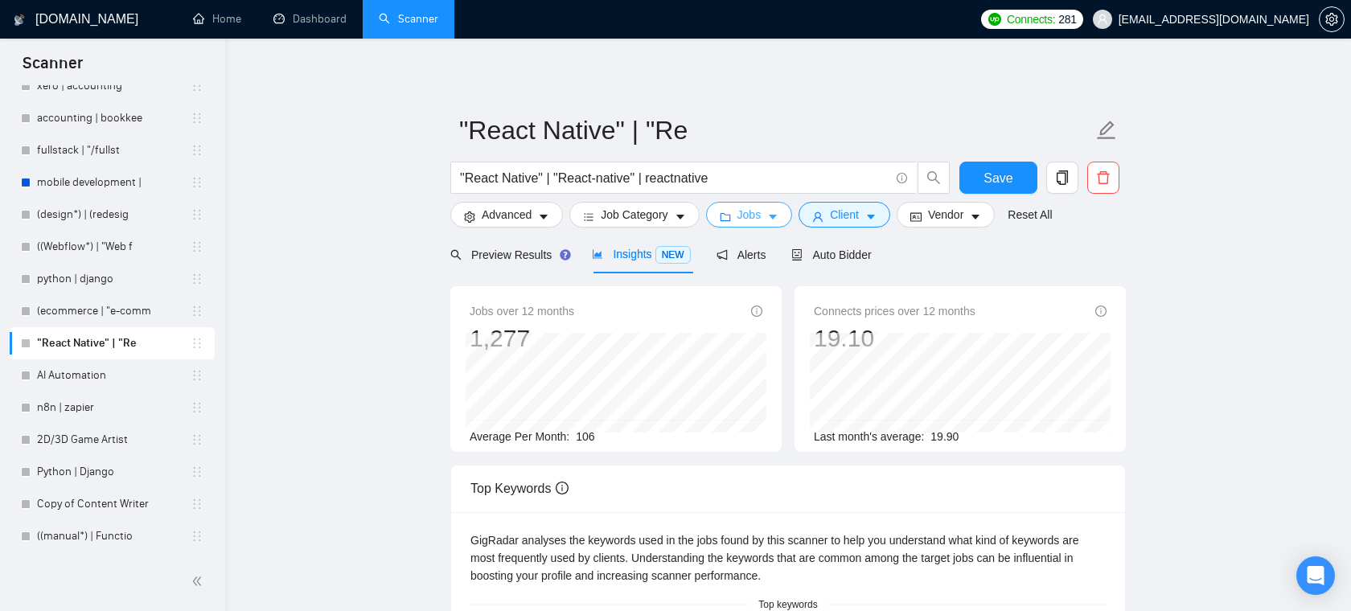
click at [747, 218] on span "Jobs" at bounding box center [749, 215] width 24 height 18
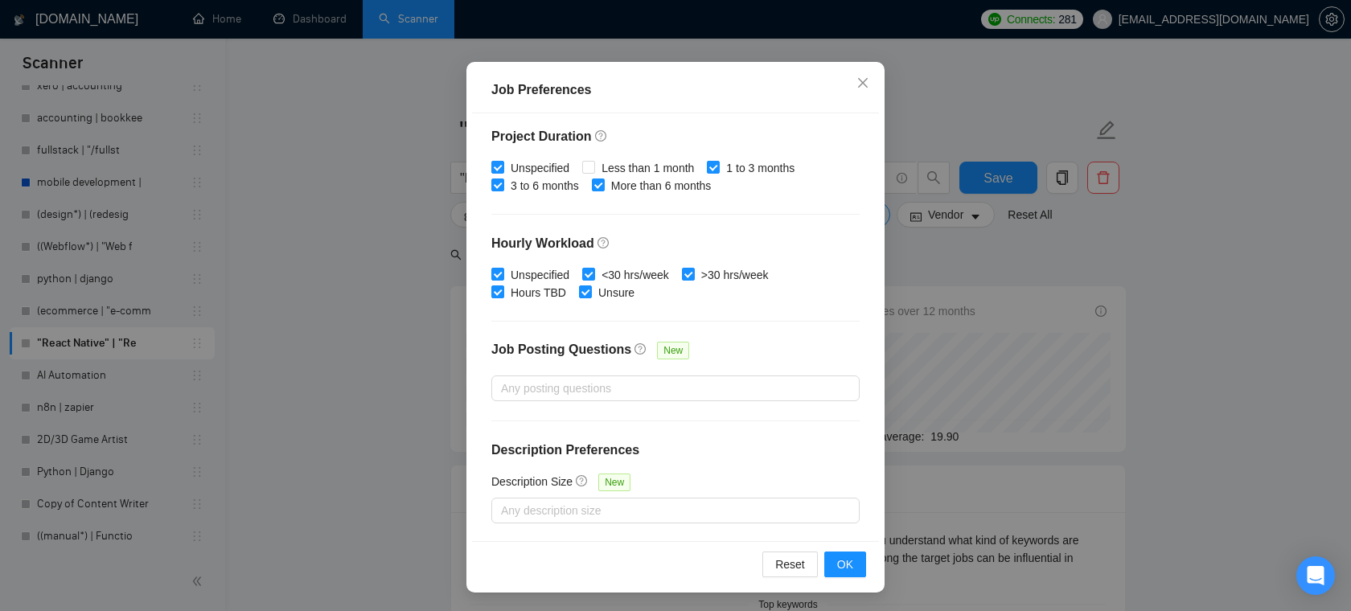
scroll to position [0, 0]
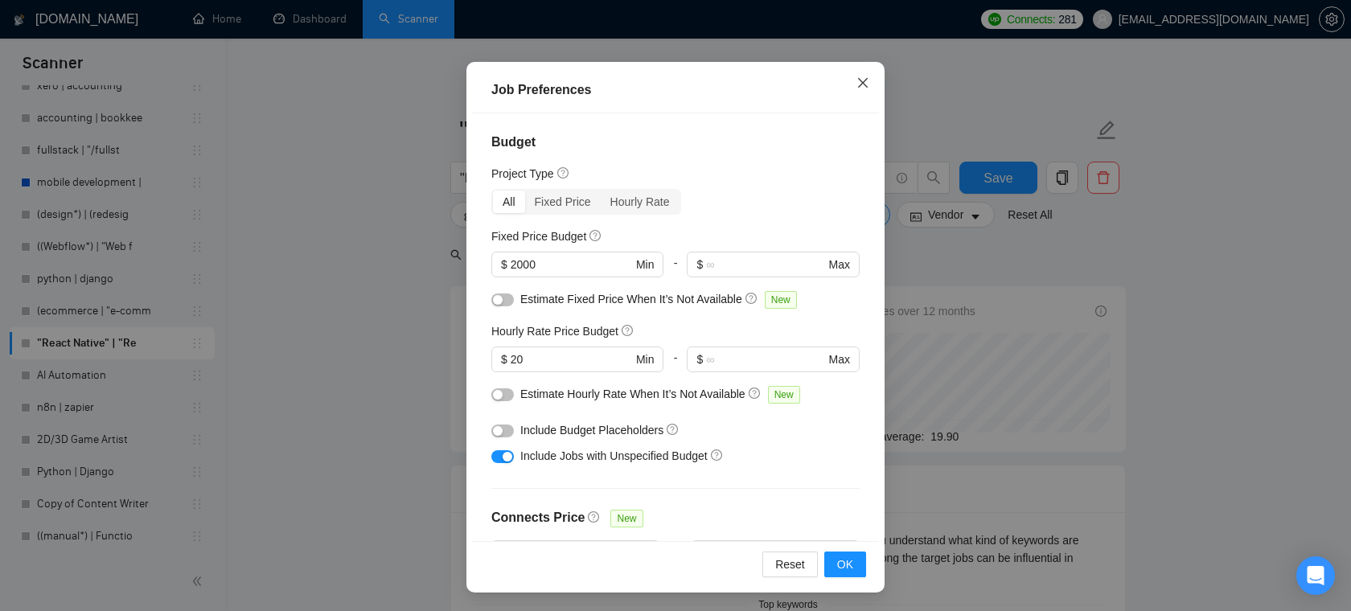
click at [862, 88] on icon "close" at bounding box center [862, 82] width 13 height 13
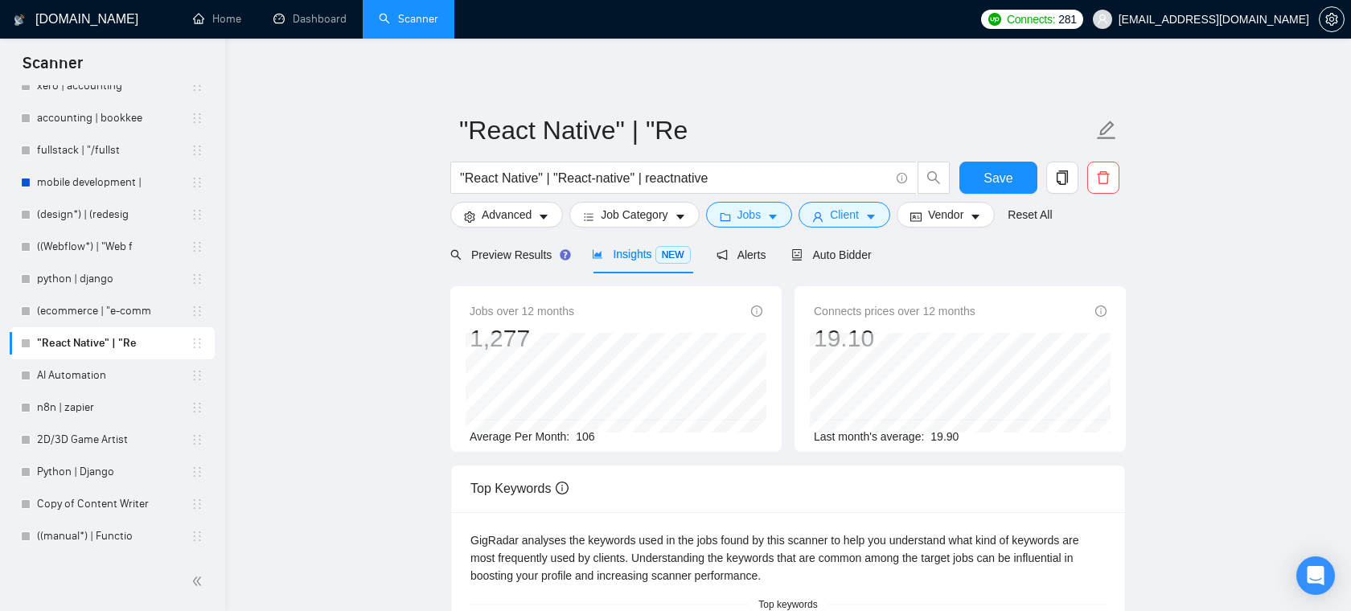
scroll to position [35, 0]
click at [828, 256] on span "Auto Bidder" at bounding box center [831, 254] width 80 height 13
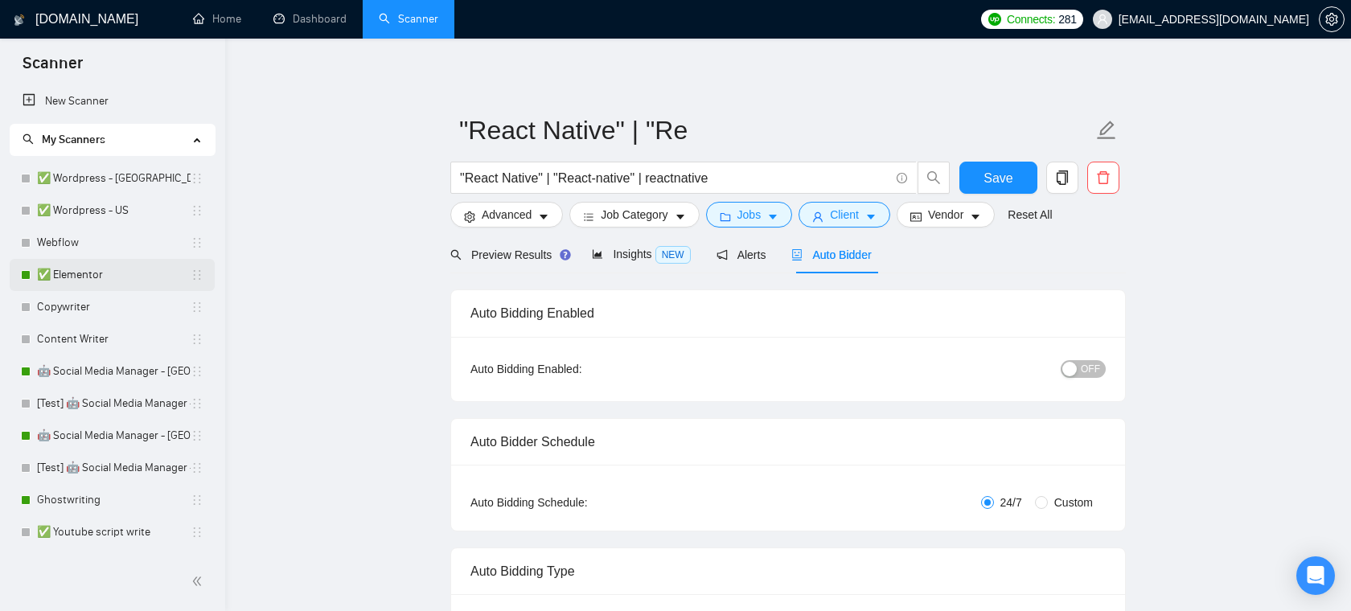
click at [101, 270] on link "✅ Elementor" at bounding box center [114, 275] width 154 height 32
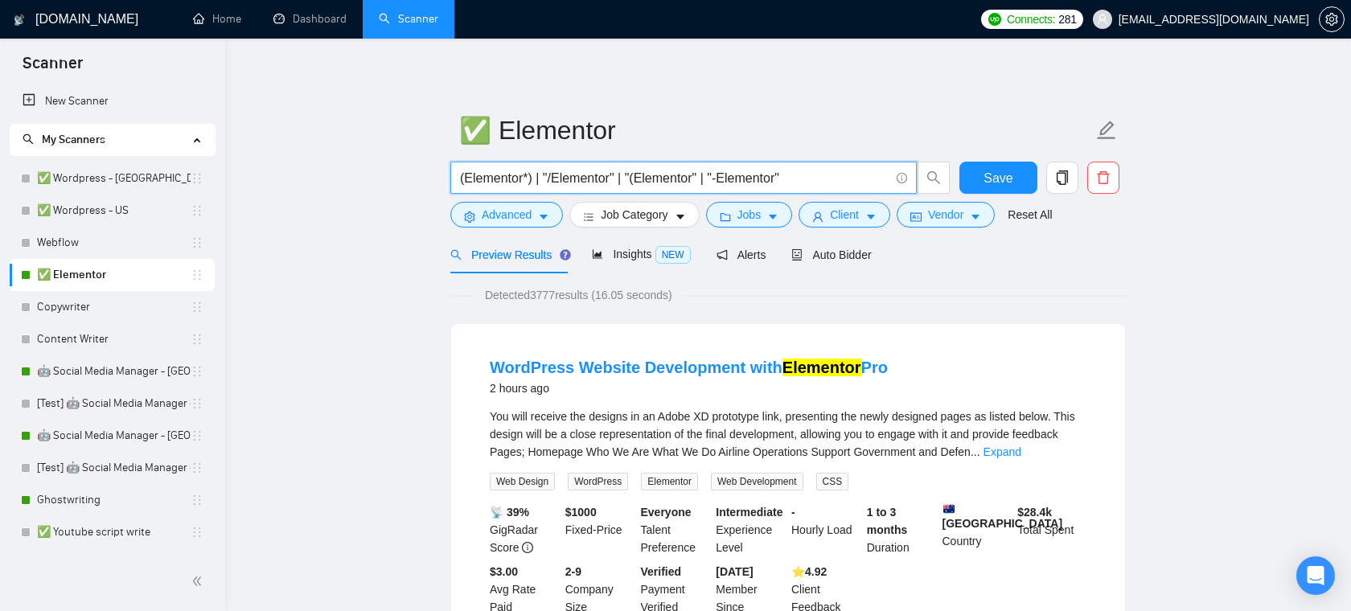
click at [617, 174] on input "(Elementor*) | "/Elementor" | "(Elementor" | "-Elementor"" at bounding box center [674, 178] width 429 height 20
click at [797, 178] on input "(Elementor*) | "/Elementor" | "(Elementor" | "-Elementor"" at bounding box center [674, 178] width 429 height 20
click at [528, 223] on span "Advanced" at bounding box center [507, 215] width 50 height 18
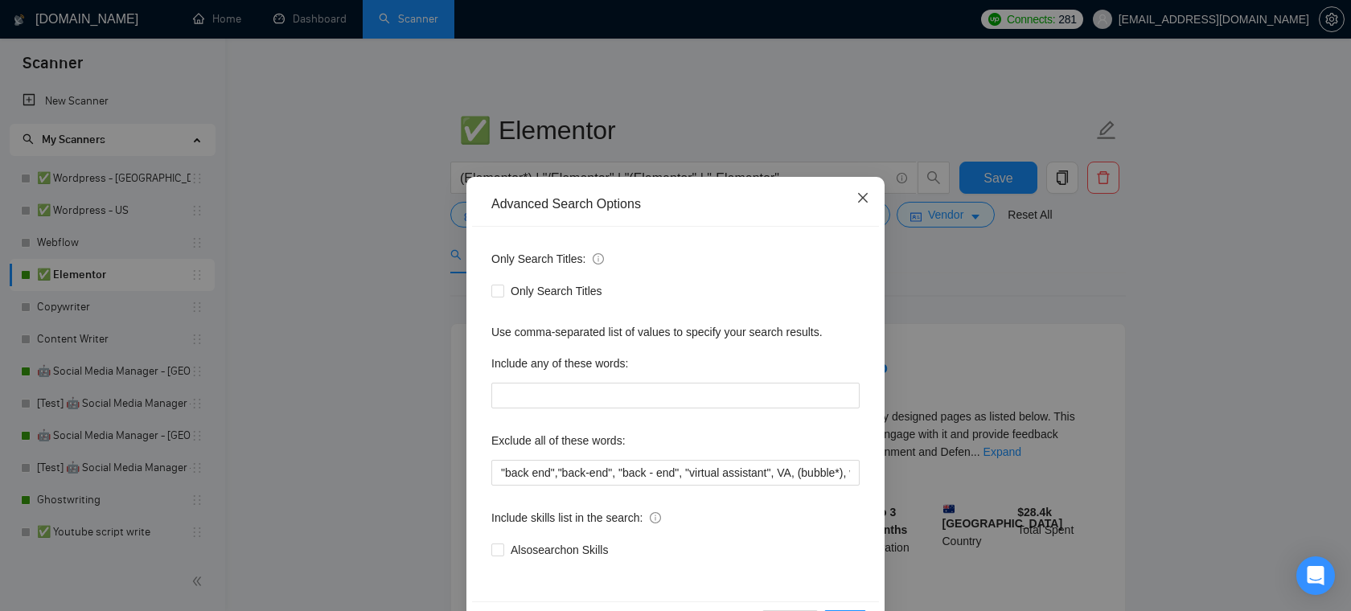
click at [864, 197] on icon "close" at bounding box center [862, 197] width 13 height 13
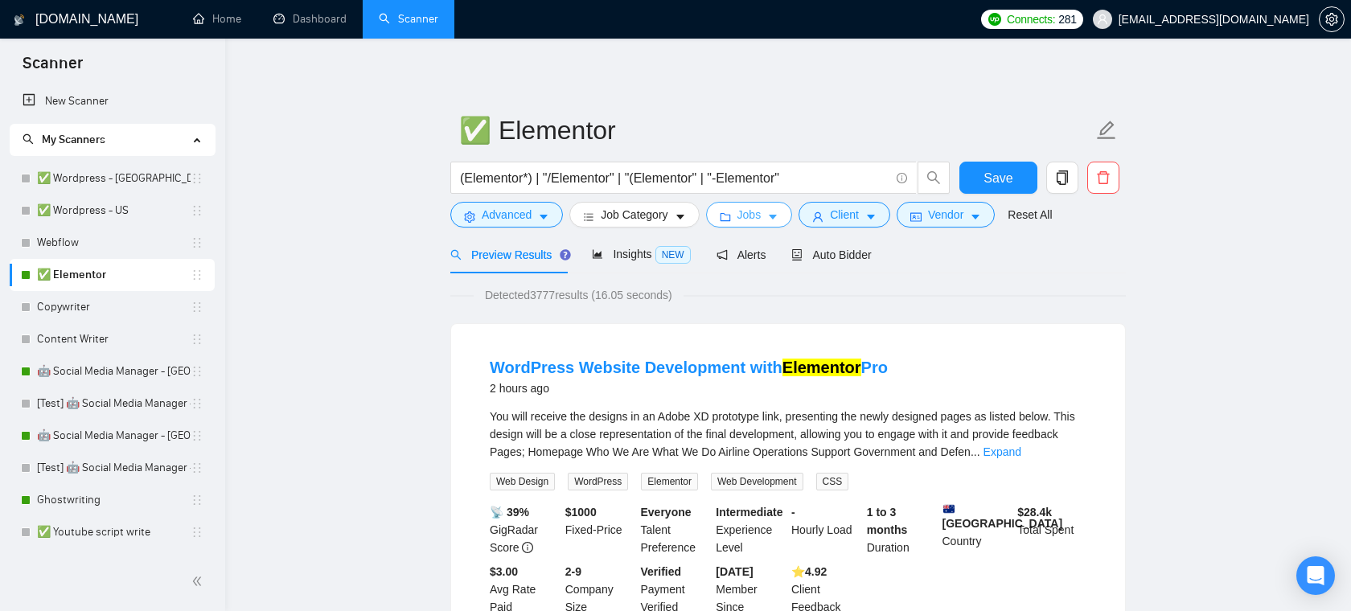
click at [755, 221] on span "Jobs" at bounding box center [749, 215] width 24 height 18
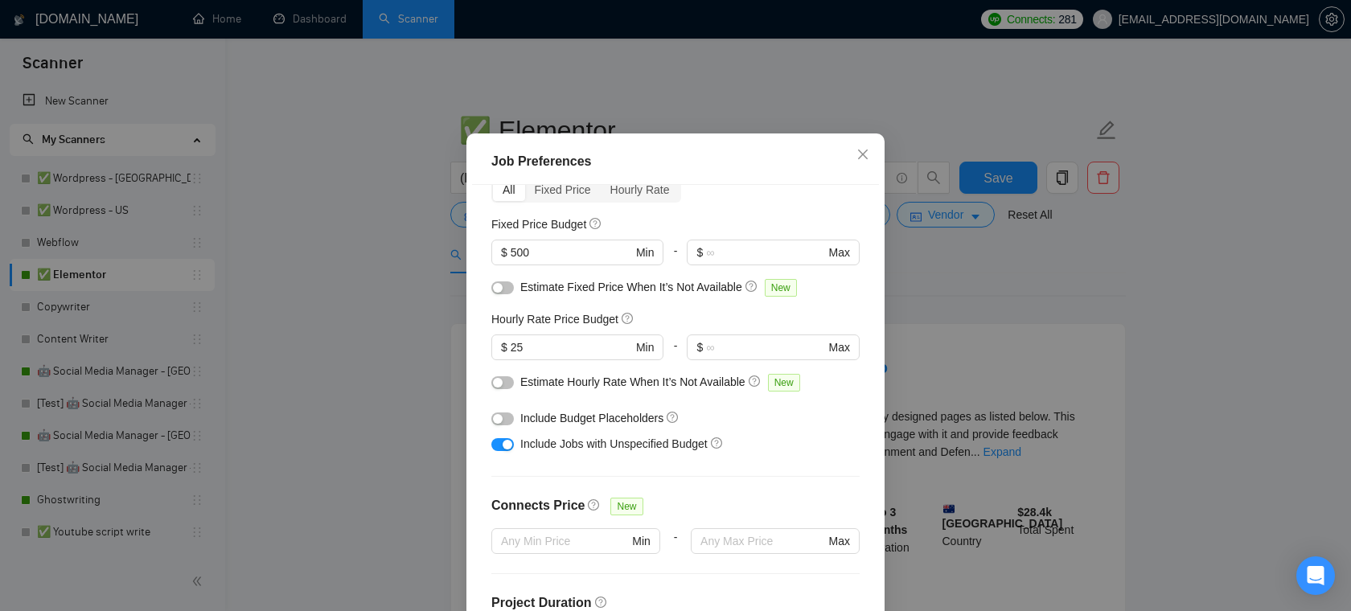
scroll to position [75, 0]
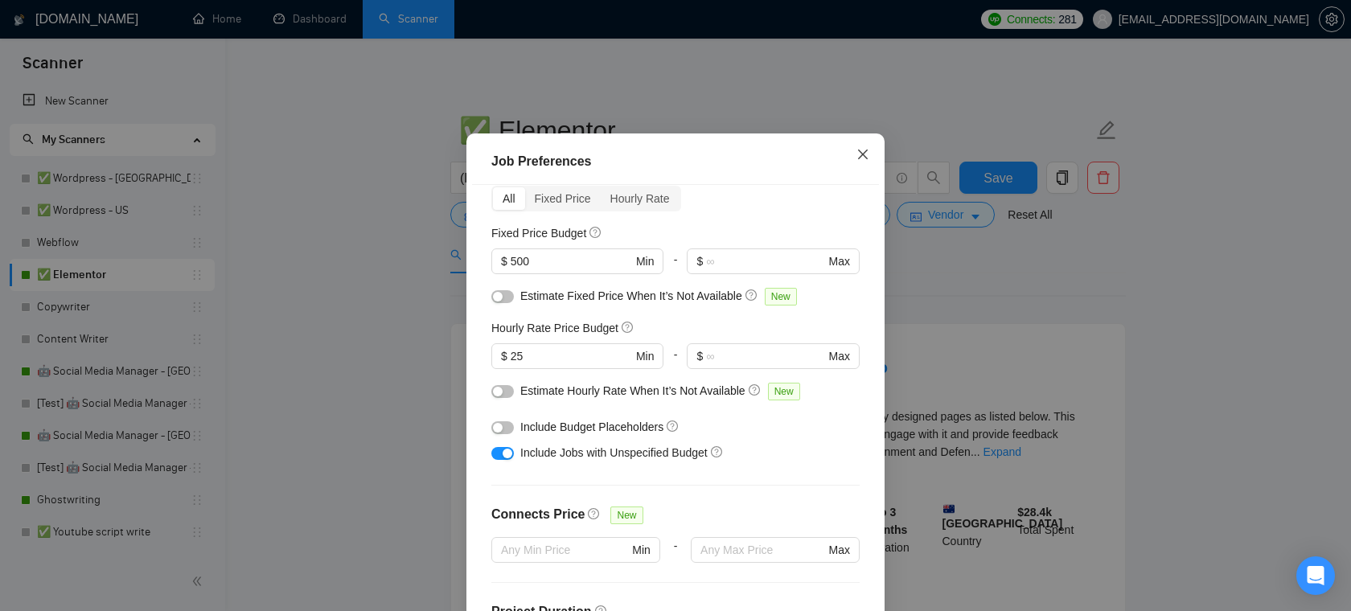
click at [860, 158] on icon "close" at bounding box center [863, 154] width 10 height 10
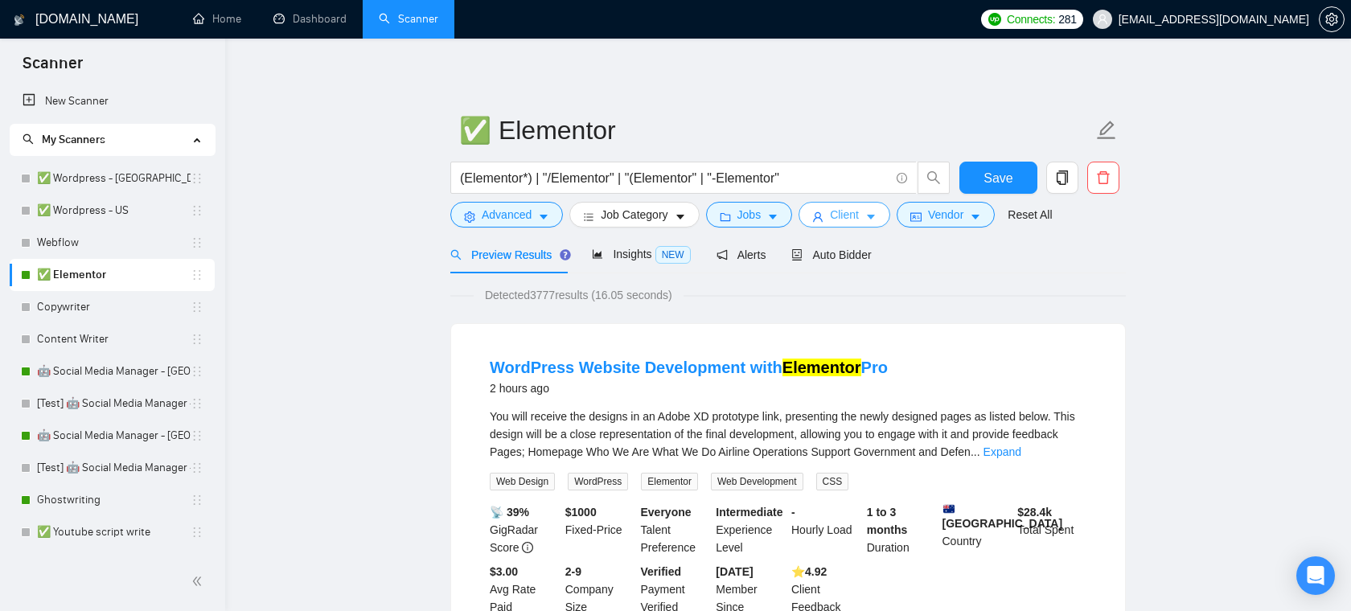
click at [859, 217] on span "Client" at bounding box center [844, 215] width 29 height 18
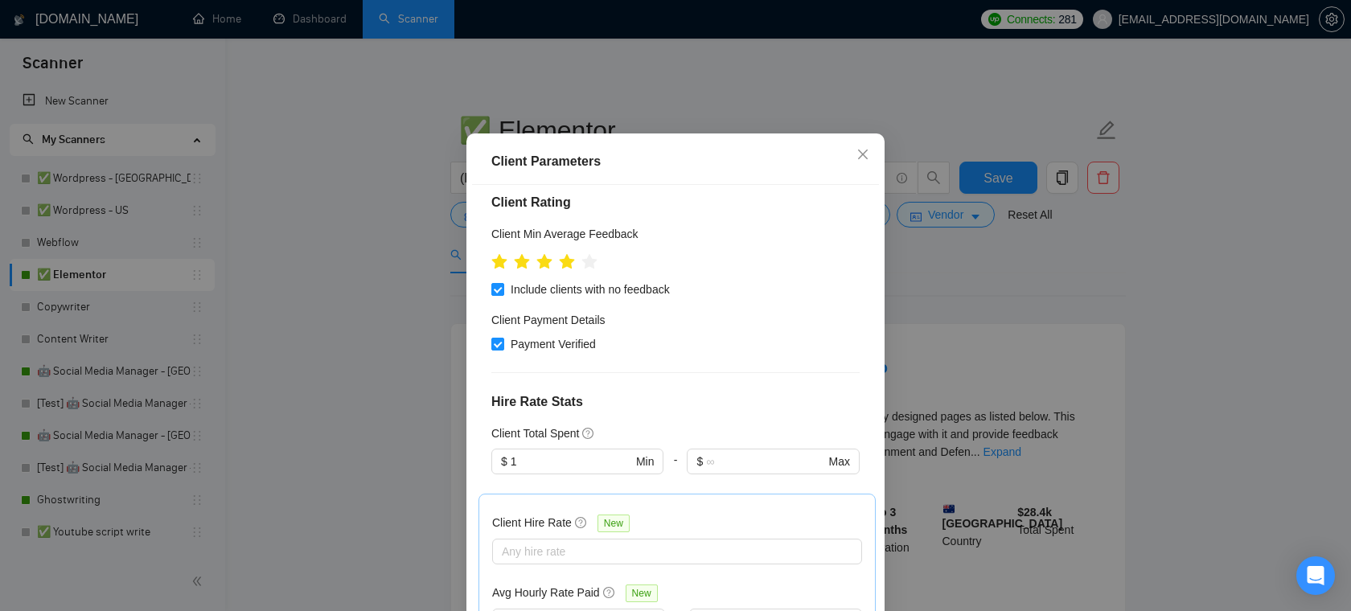
scroll to position [193, 0]
click at [575, 485] on div "Client Total Spent $ 1 Min - $ Max" at bounding box center [675, 461] width 368 height 69
click at [563, 473] on input "1" at bounding box center [570, 464] width 121 height 18
click at [557, 448] on div "$10,000" at bounding box center [577, 441] width 153 height 18
type input "10000"
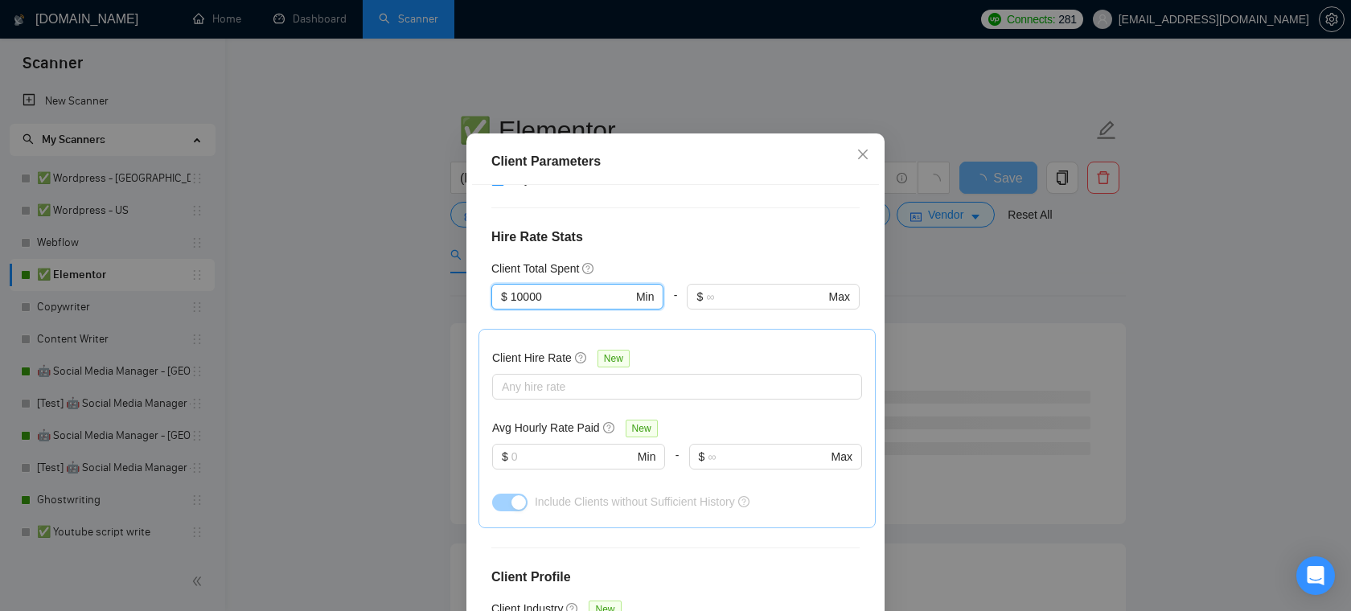
scroll to position [375, 0]
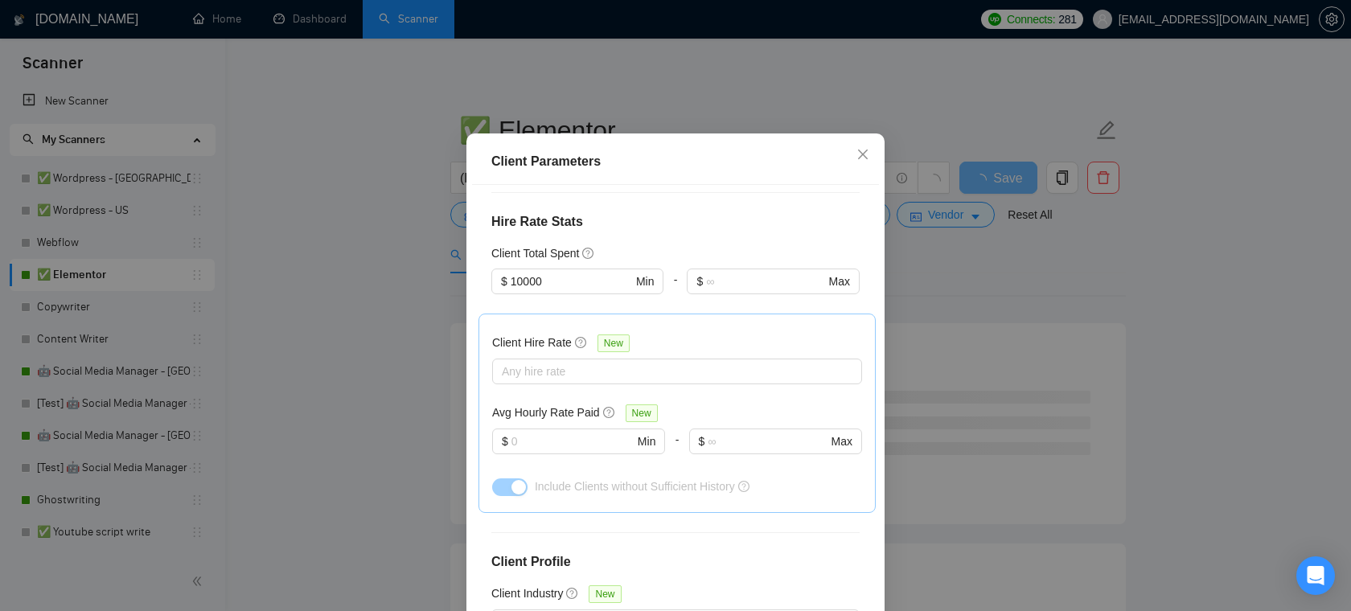
click at [599, 352] on span "New" at bounding box center [613, 343] width 32 height 18
click at [505, 381] on input "Client Hire Rate New" at bounding box center [503, 371] width 3 height 19
click at [593, 381] on div at bounding box center [669, 371] width 346 height 19
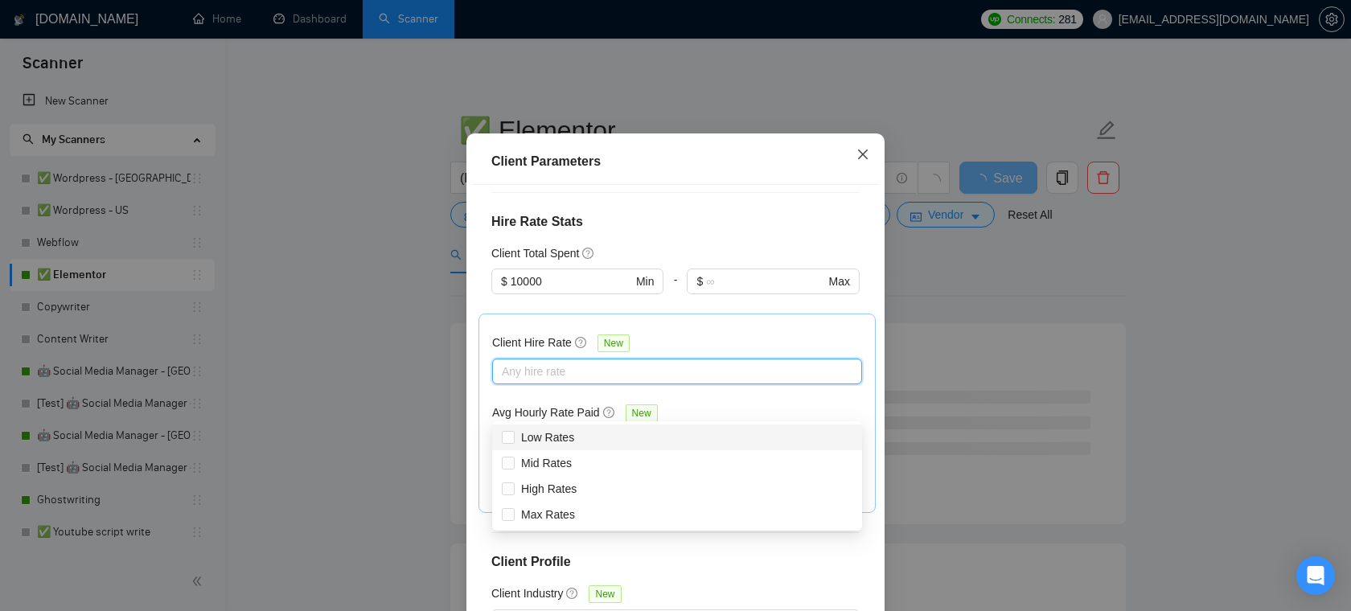
click at [865, 177] on span "Close" at bounding box center [862, 154] width 43 height 43
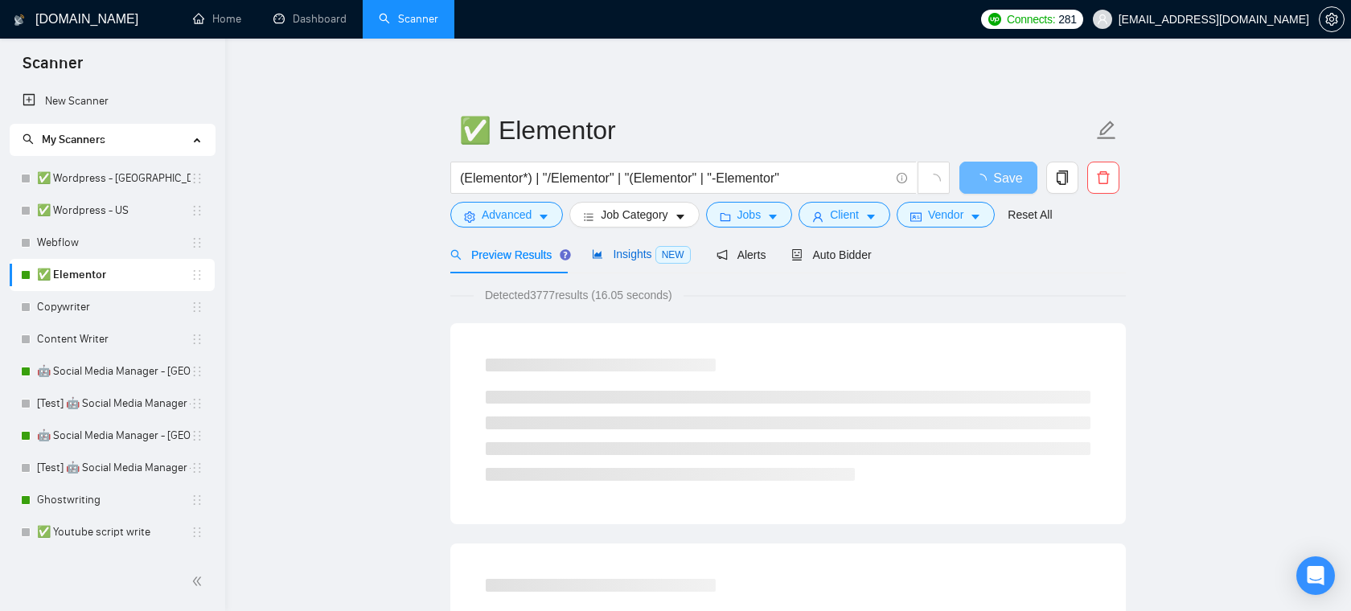
click at [642, 256] on span "Insights NEW" at bounding box center [641, 254] width 98 height 13
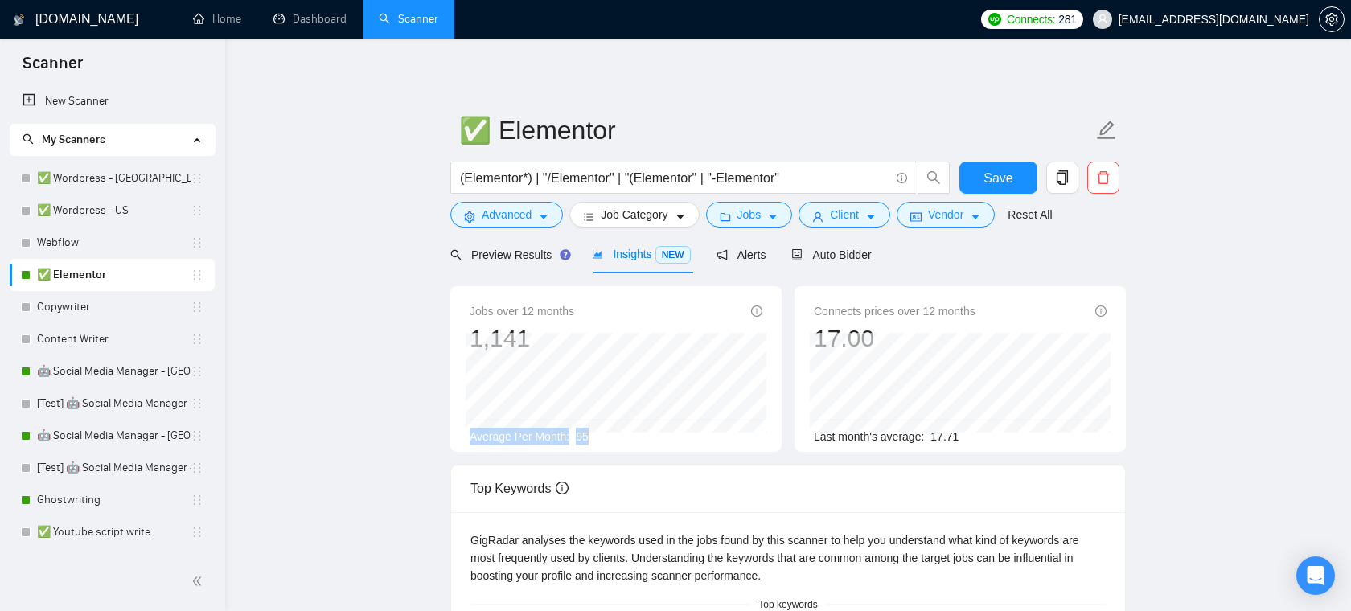
drag, startPoint x: 600, startPoint y: 434, endPoint x: 471, endPoint y: 428, distance: 128.8
click at [471, 428] on div "Average Per Month: 95" at bounding box center [615, 437] width 293 height 18
click at [560, 428] on div "Average Per Month: 95" at bounding box center [615, 437] width 293 height 18
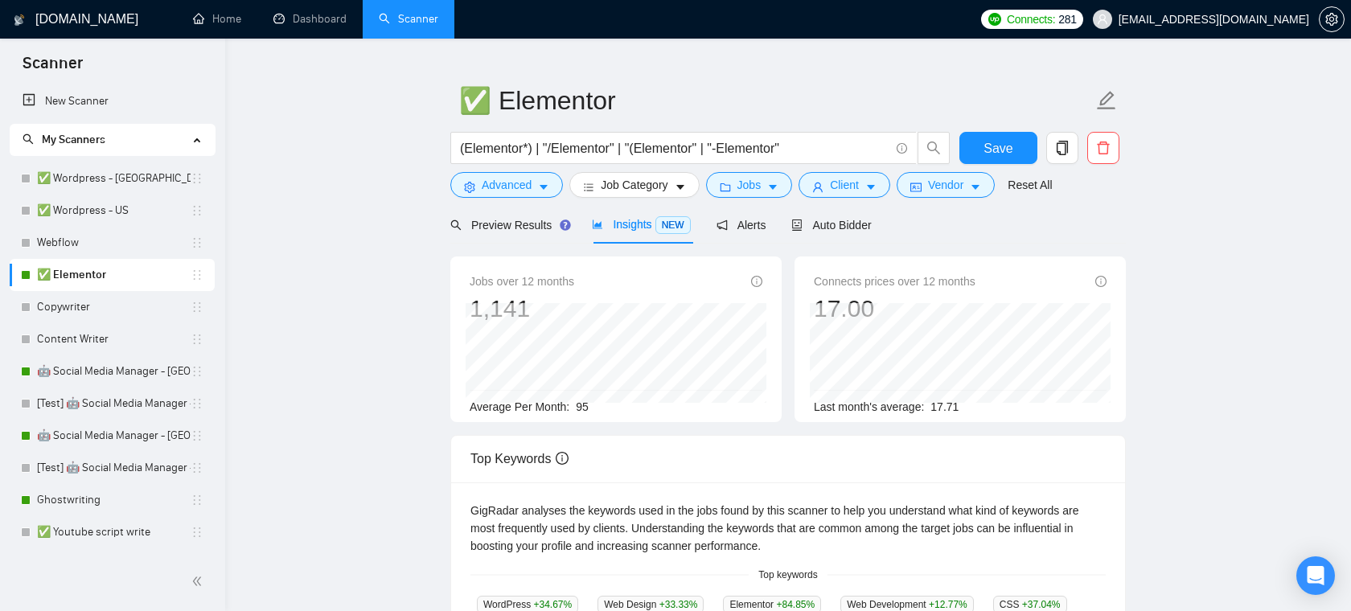
scroll to position [43, 0]
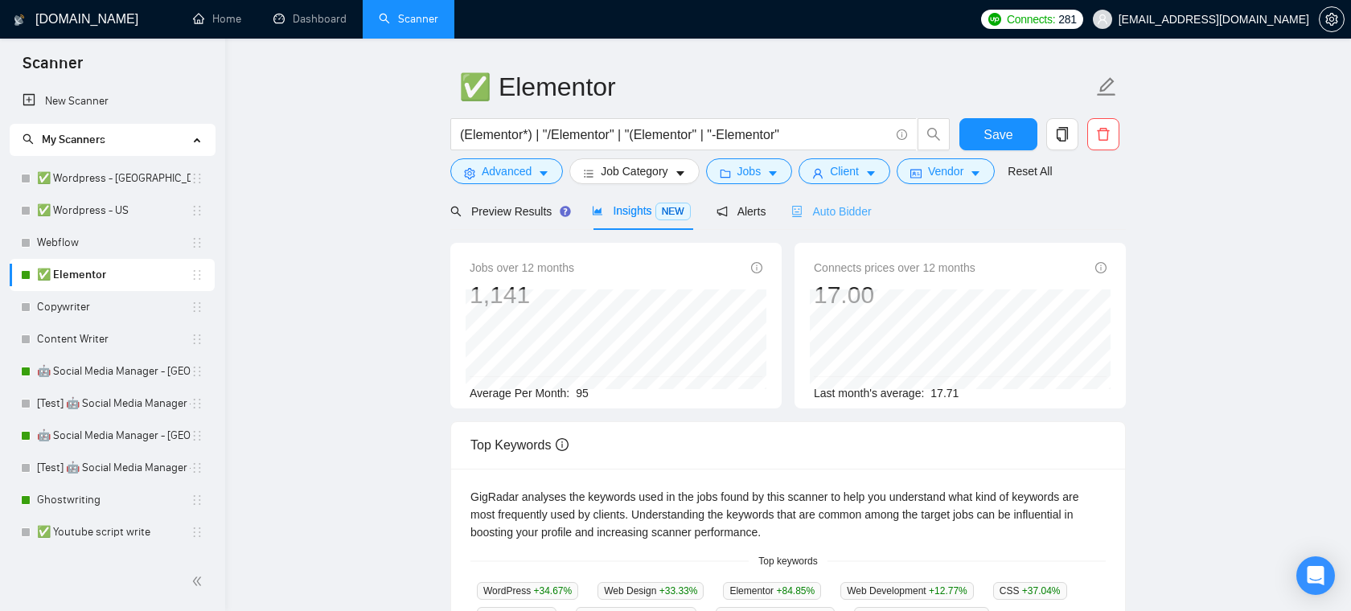
click at [847, 219] on div "Auto Bidder" at bounding box center [831, 211] width 80 height 38
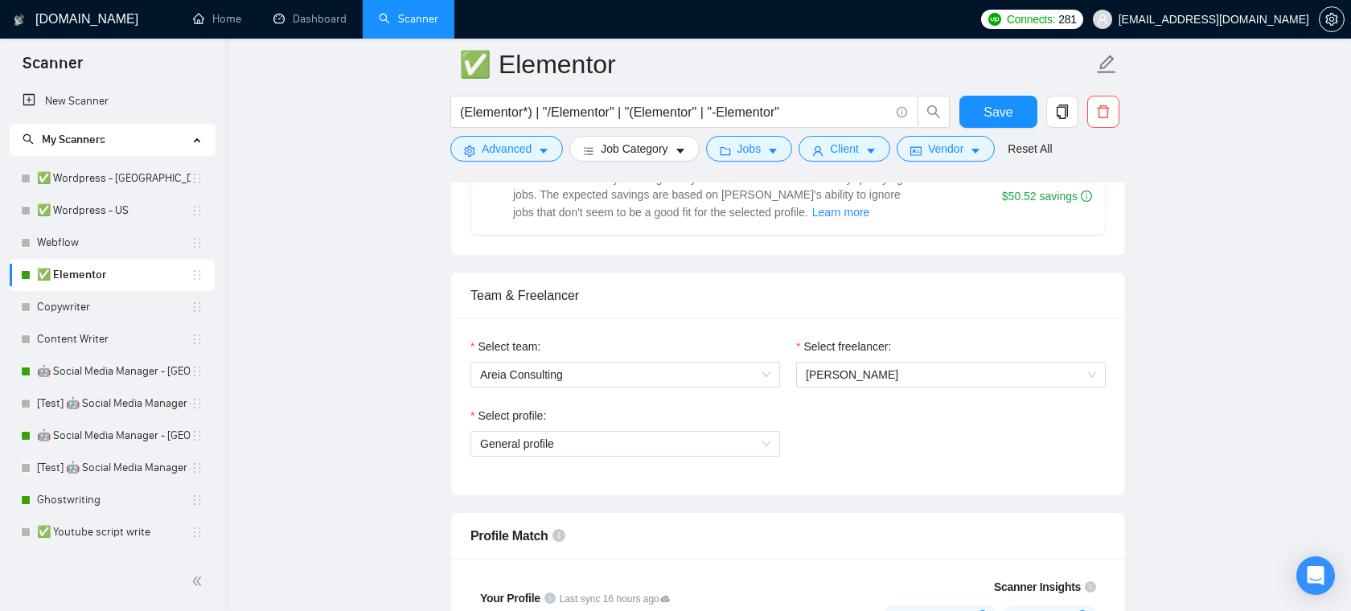
scroll to position [739, 0]
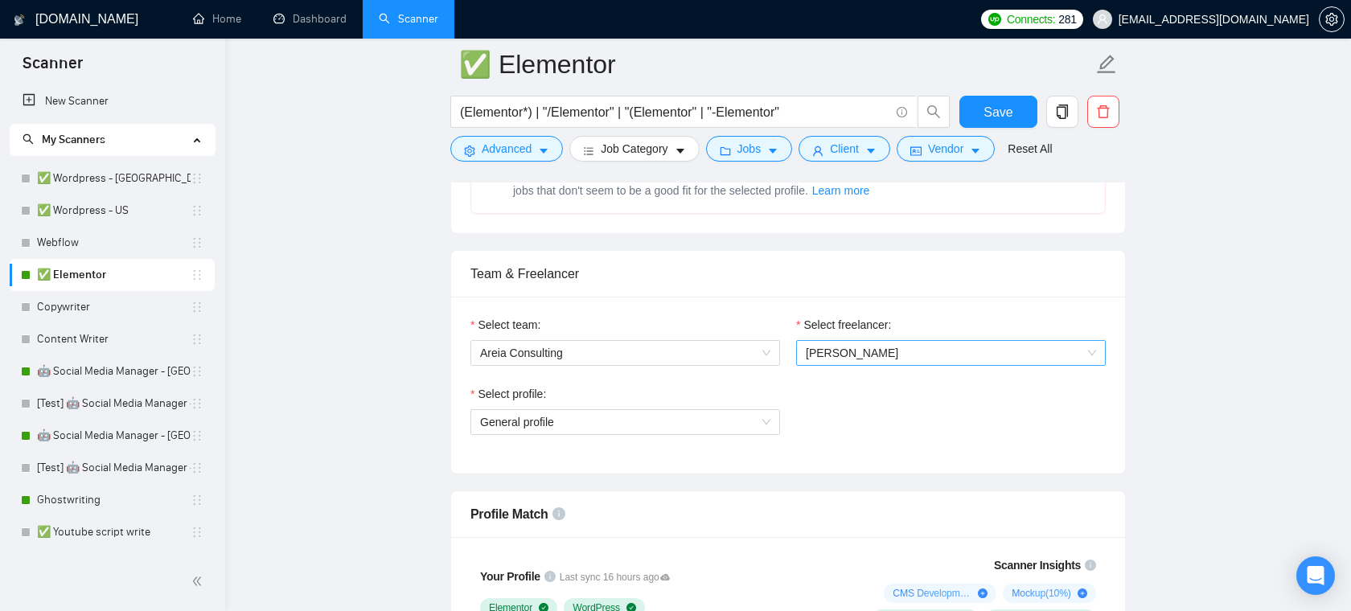
click at [894, 359] on span "[PERSON_NAME]" at bounding box center [951, 353] width 290 height 24
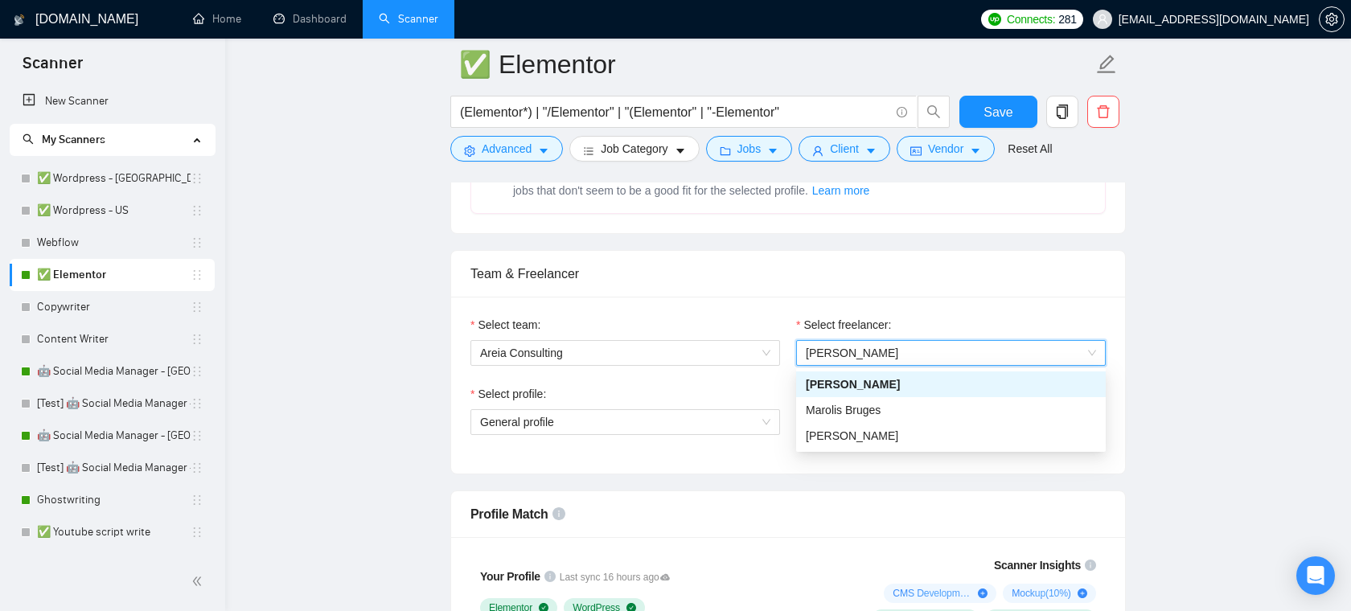
click at [885, 269] on div "Team & Freelancer" at bounding box center [787, 274] width 635 height 46
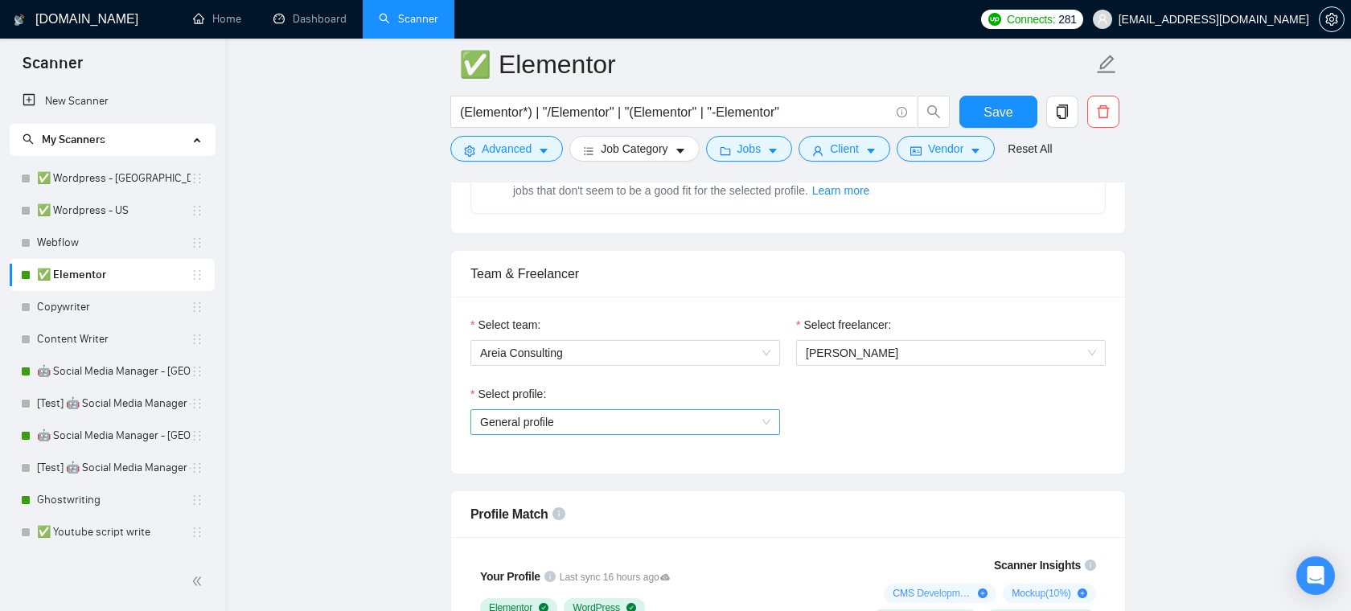
click at [638, 412] on span "General profile" at bounding box center [625, 422] width 290 height 24
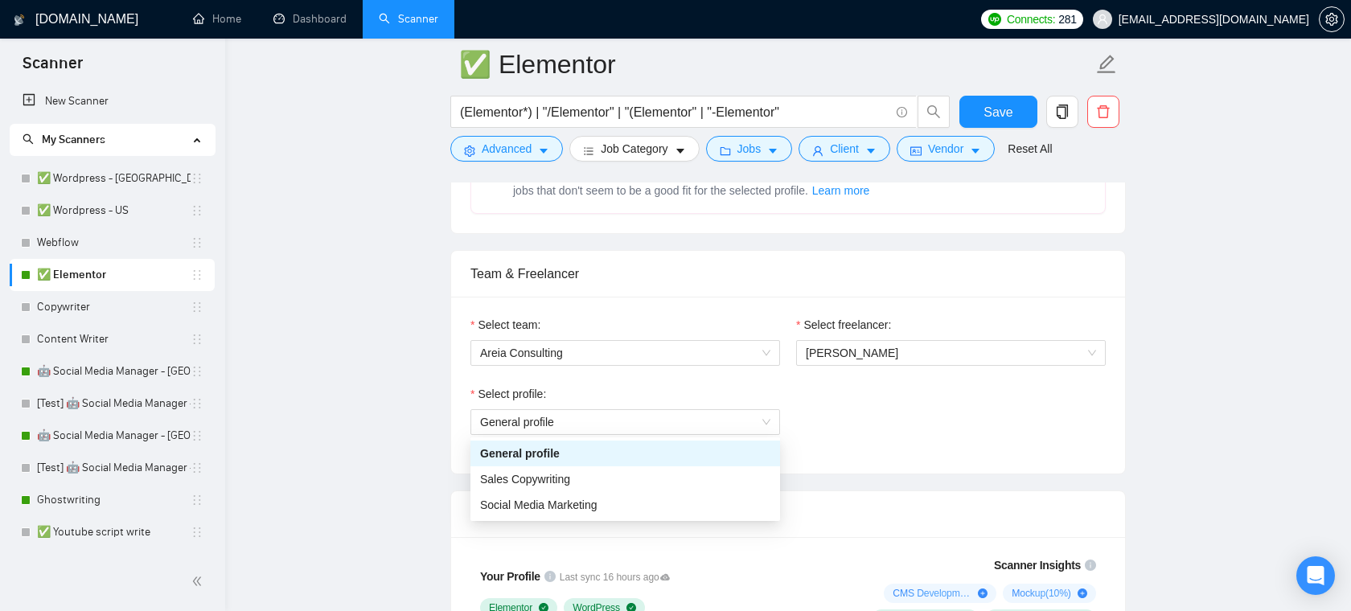
click at [871, 399] on div "Select profile: General profile" at bounding box center [787, 419] width 651 height 69
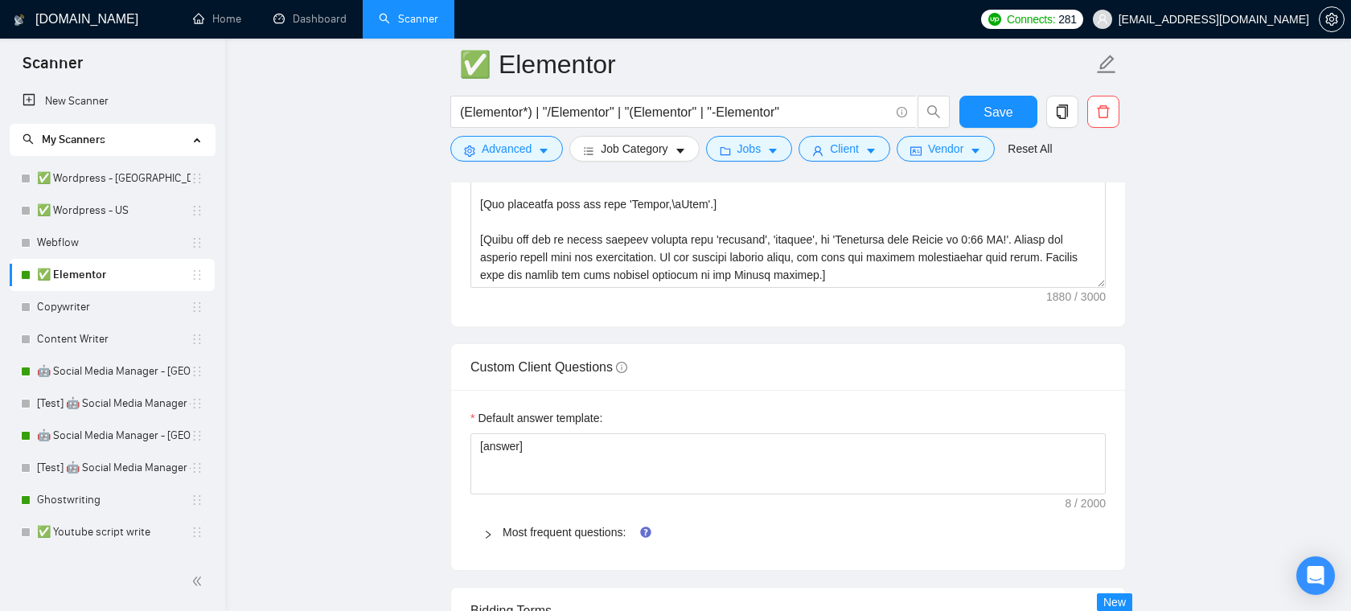
scroll to position [2281, 0]
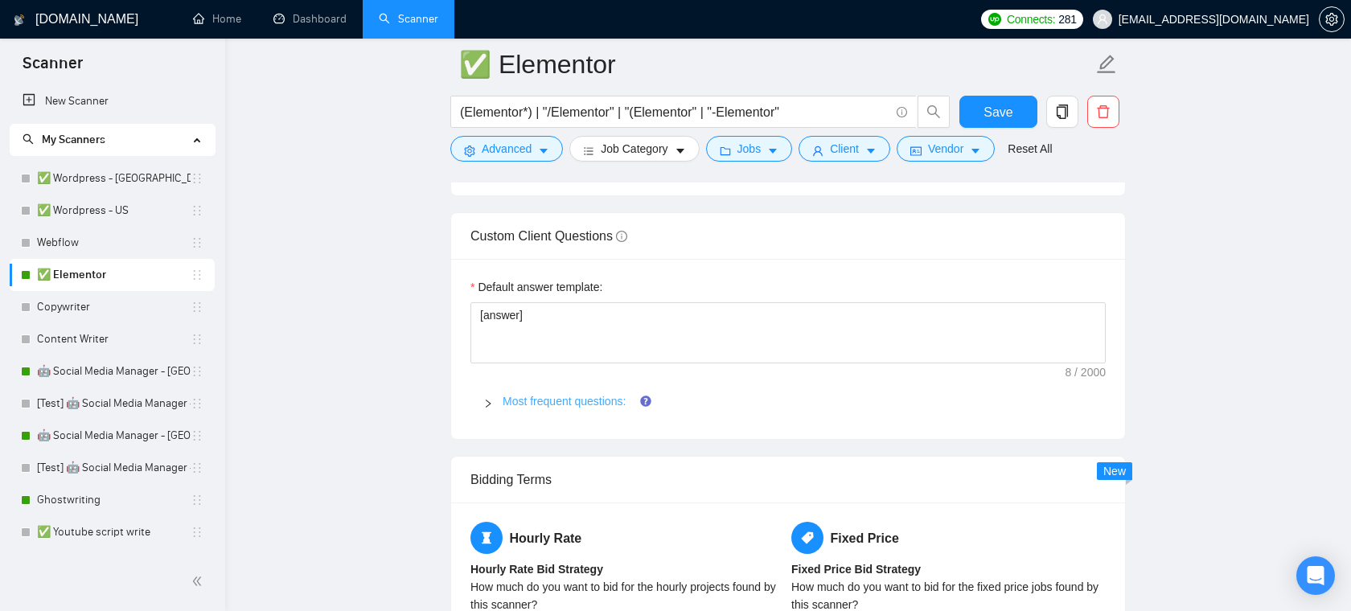
click at [565, 397] on link "Most frequent questions:" at bounding box center [563, 401] width 123 height 13
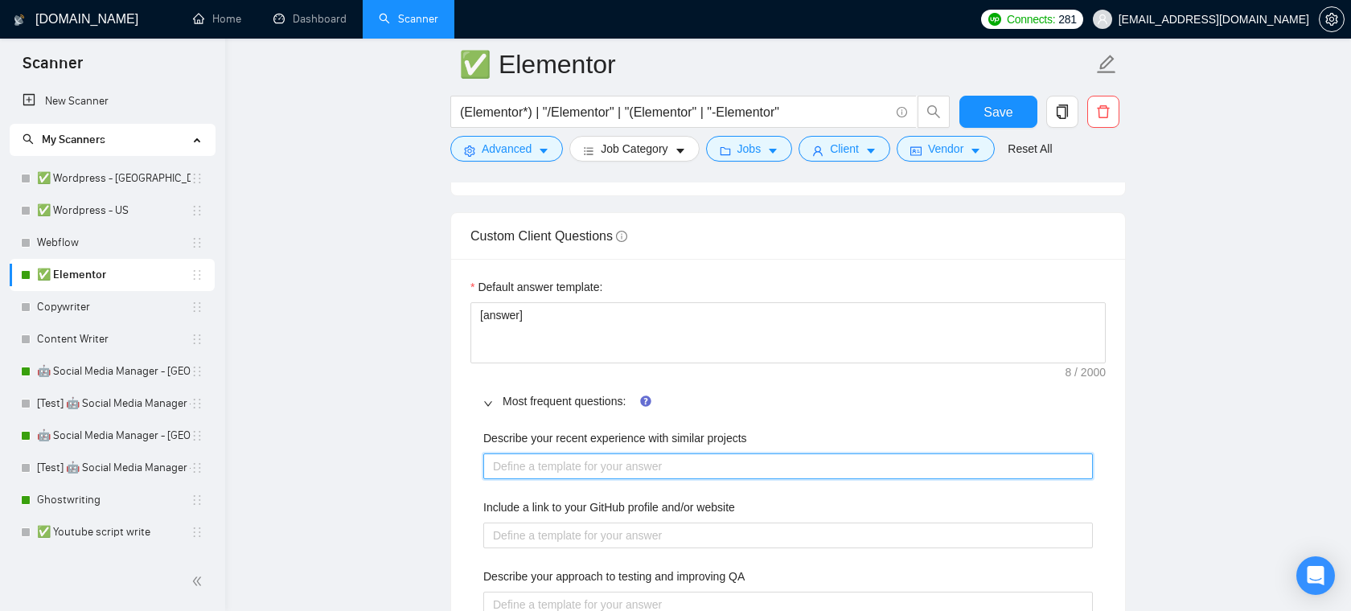
click at [610, 466] on projects "Describe your recent experience with similar projects" at bounding box center [787, 466] width 609 height 26
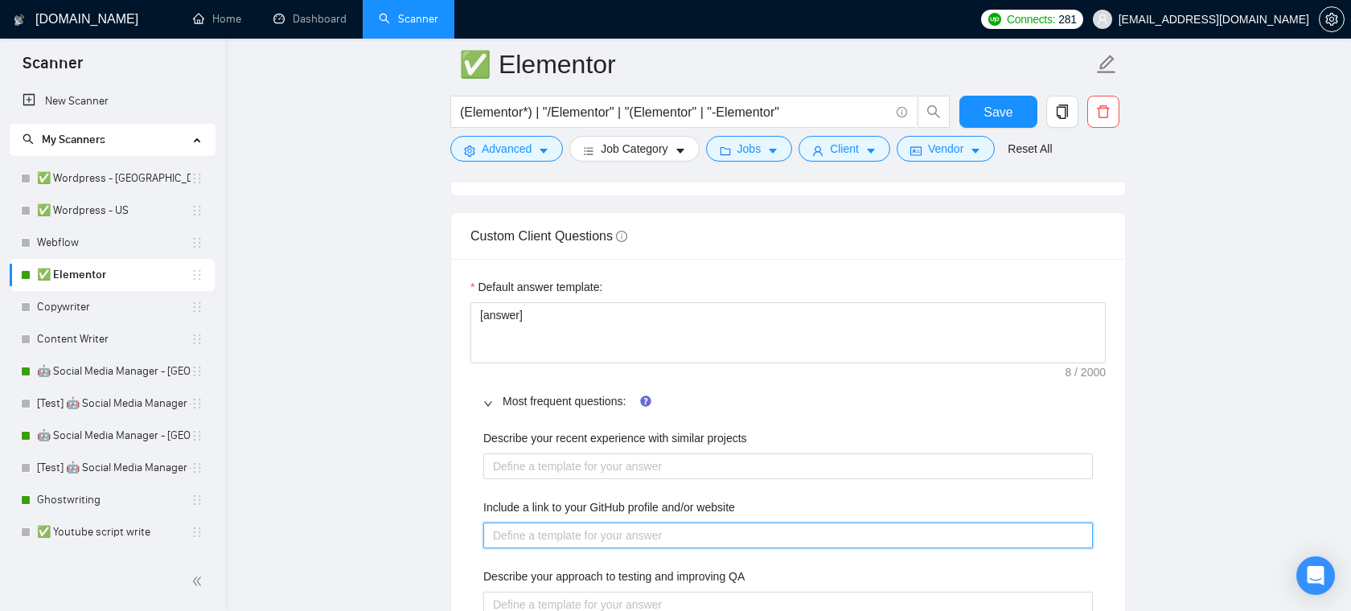
click at [588, 542] on website "Include a link to your GitHub profile and/or website" at bounding box center [787, 536] width 609 height 26
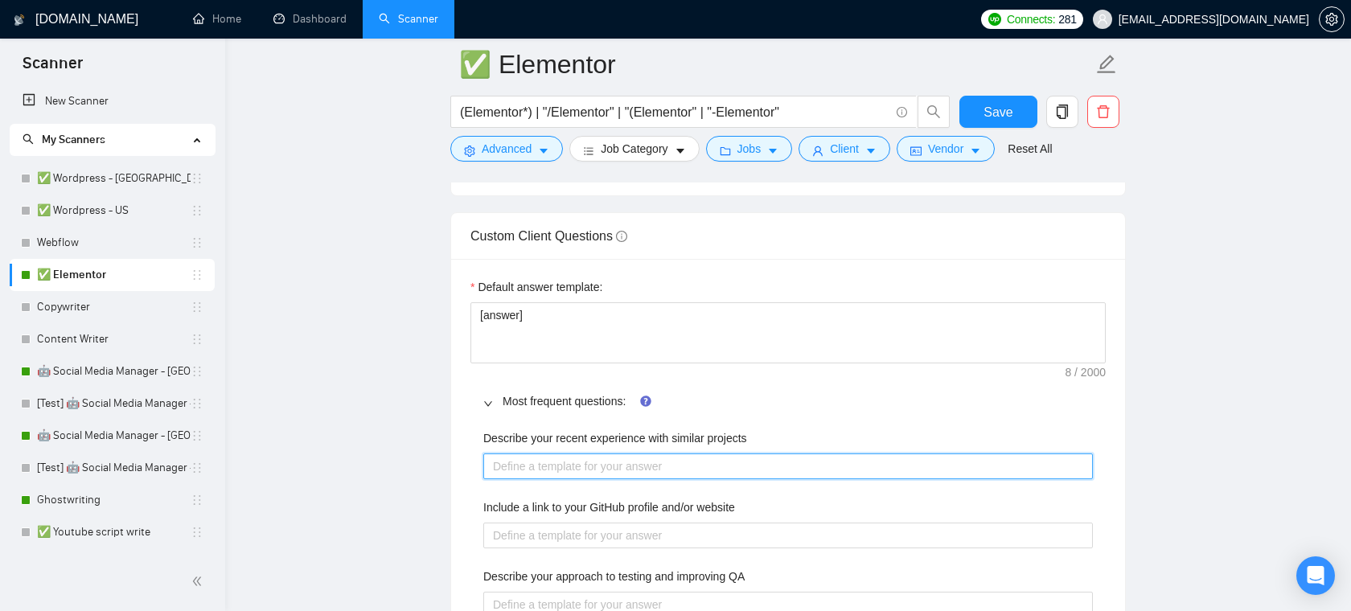
click at [753, 471] on projects "Describe your recent experience with similar projects" at bounding box center [787, 466] width 609 height 26
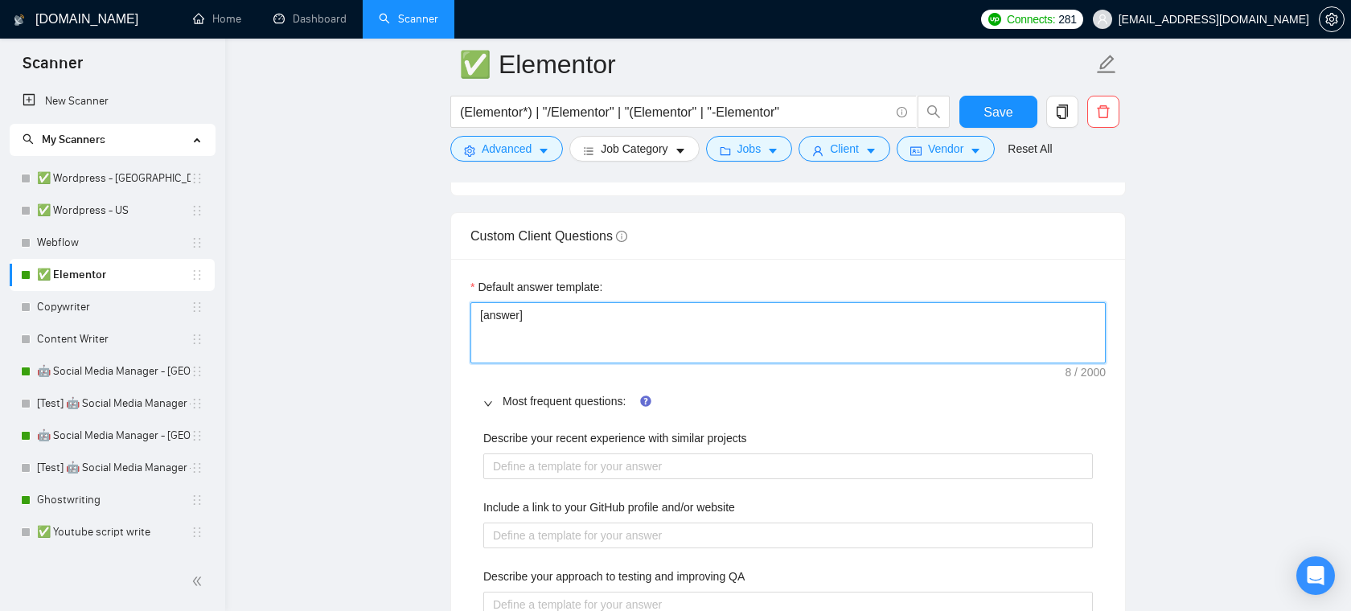
click at [620, 321] on textarea "[answer]" at bounding box center [787, 332] width 635 height 61
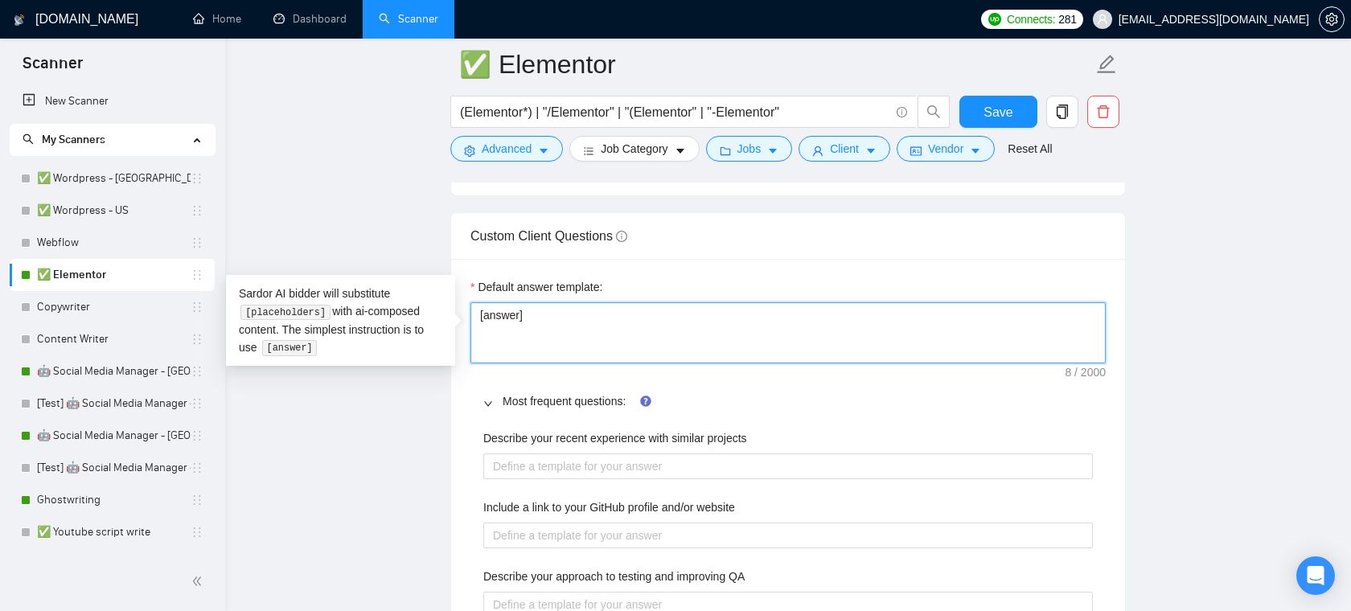
click at [617, 322] on textarea "[answer]" at bounding box center [787, 332] width 635 height 61
click at [567, 318] on textarea "[answer]" at bounding box center [787, 332] width 635 height 61
drag, startPoint x: 543, startPoint y: 314, endPoint x: 425, endPoint y: 314, distance: 118.2
click at [554, 329] on textarea "[answer]" at bounding box center [787, 332] width 635 height 61
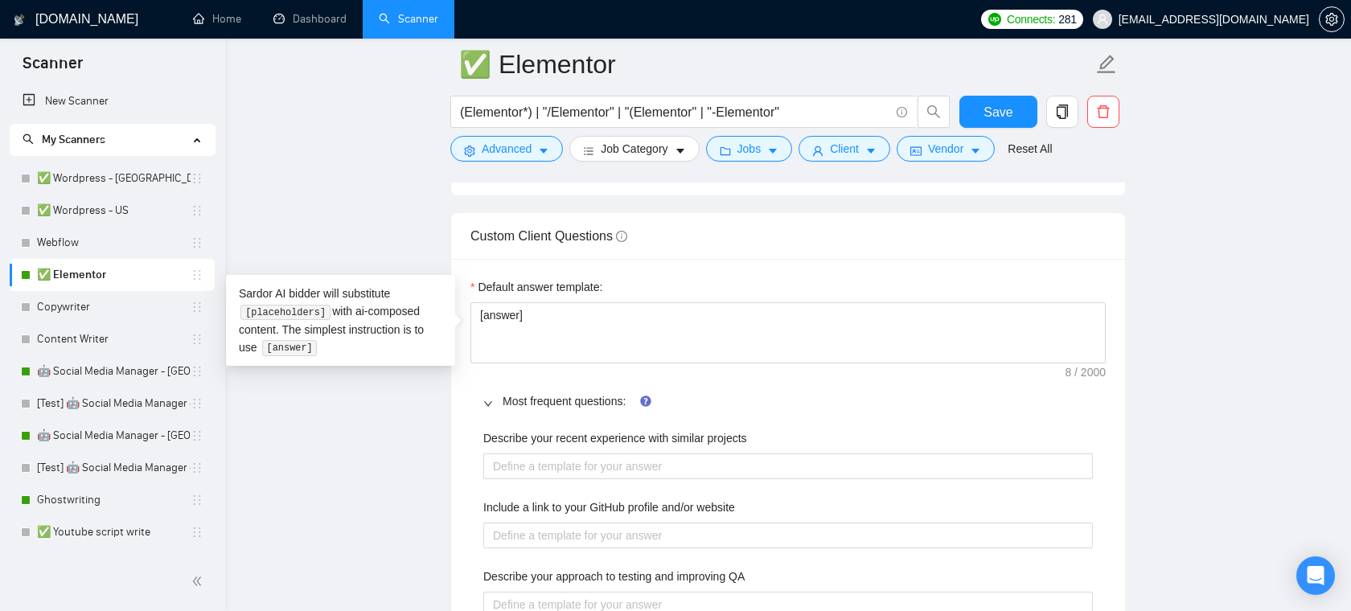
click at [374, 402] on main "✅ Elementor (Elementor*) | "/Elementor" | "(Elementor" | "-Elementor" Save Adva…" at bounding box center [788, 270] width 1074 height 4975
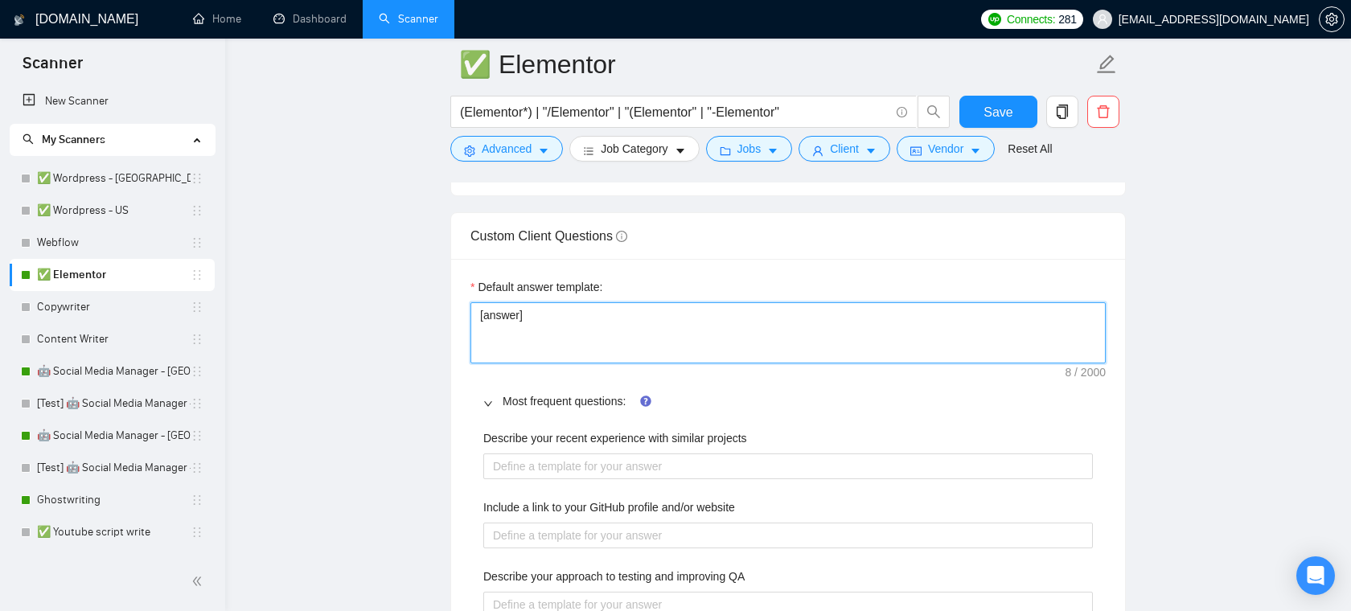
click at [532, 332] on textarea "[answer]" at bounding box center [787, 332] width 635 height 61
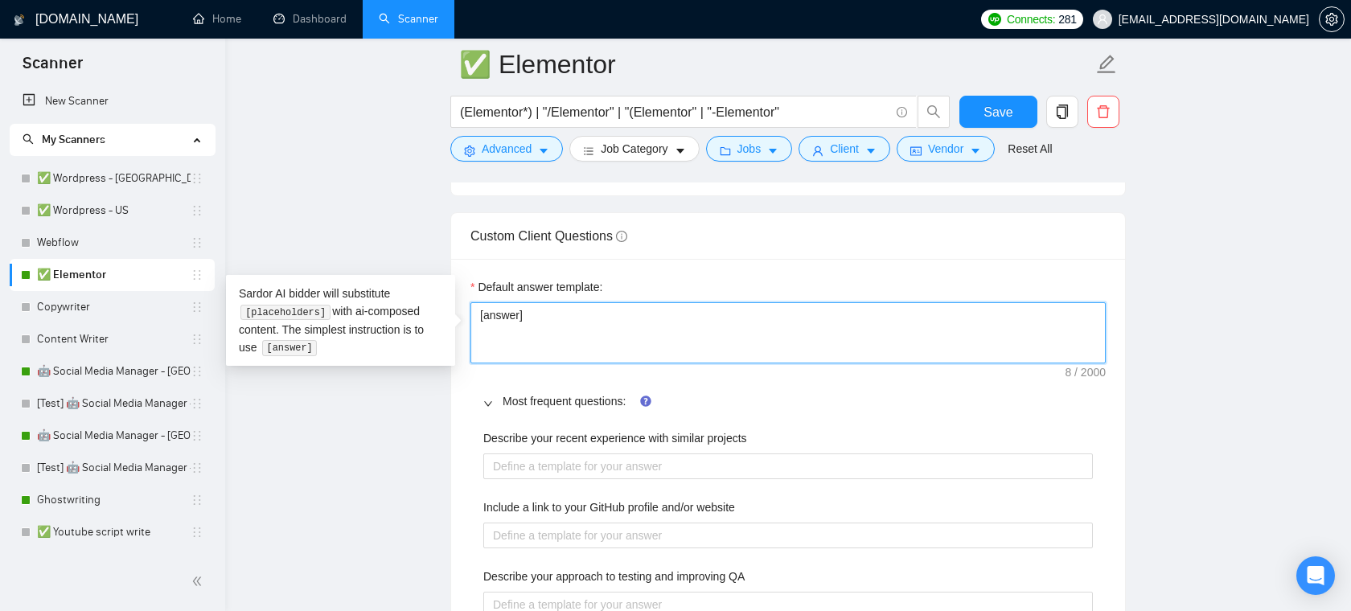
click at [548, 320] on textarea "[answer]" at bounding box center [787, 332] width 635 height 61
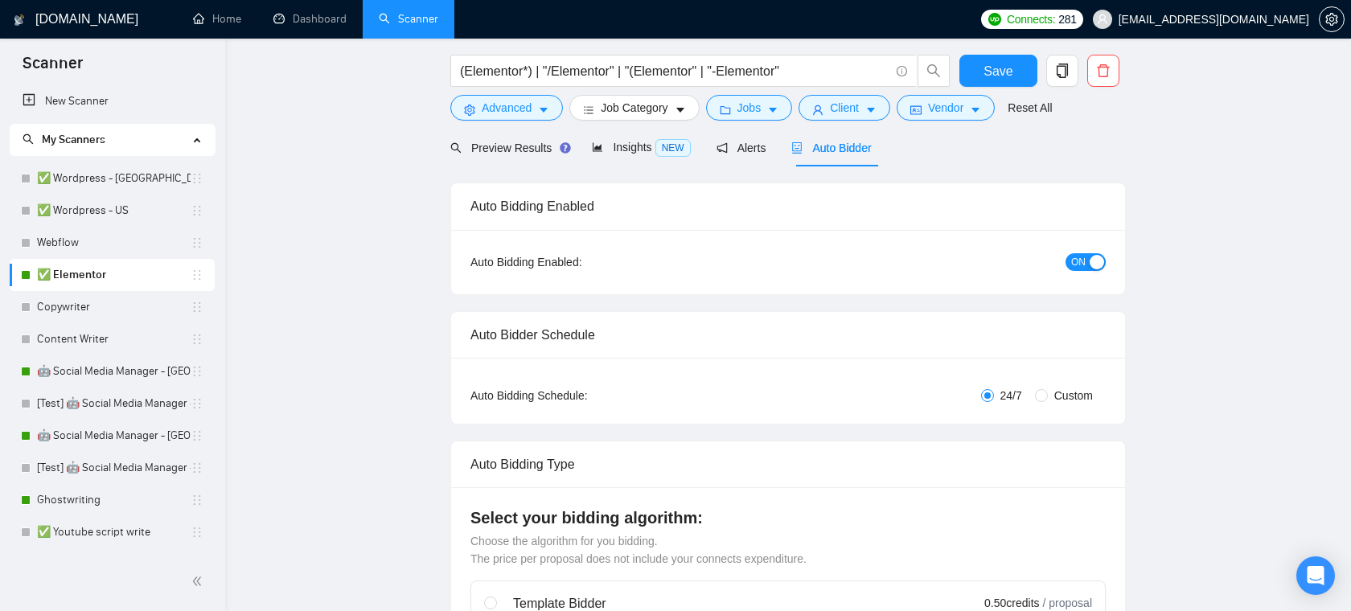
scroll to position [0, 0]
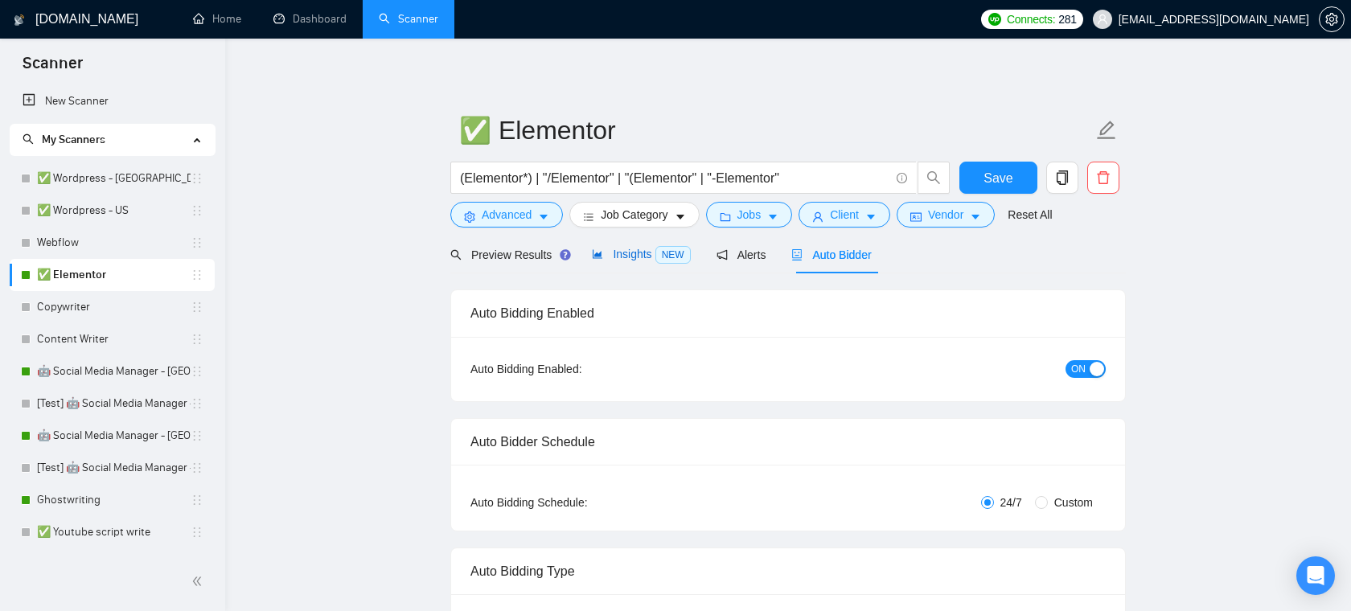
click at [632, 263] on div "Insights NEW" at bounding box center [641, 254] width 98 height 18
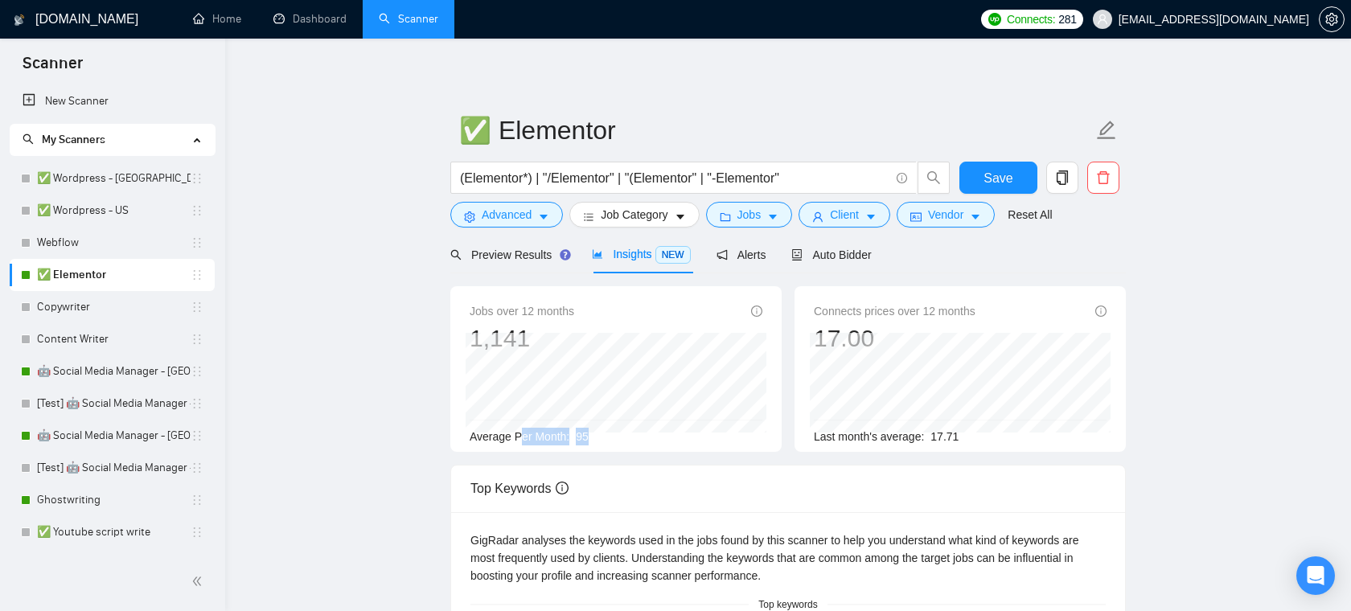
drag, startPoint x: 613, startPoint y: 442, endPoint x: 516, endPoint y: 442, distance: 97.3
click at [516, 442] on div "Average Per Month: 95" at bounding box center [615, 437] width 293 height 18
click at [588, 438] on span "95" at bounding box center [582, 436] width 13 height 13
click at [585, 440] on span "95" at bounding box center [582, 436] width 13 height 13
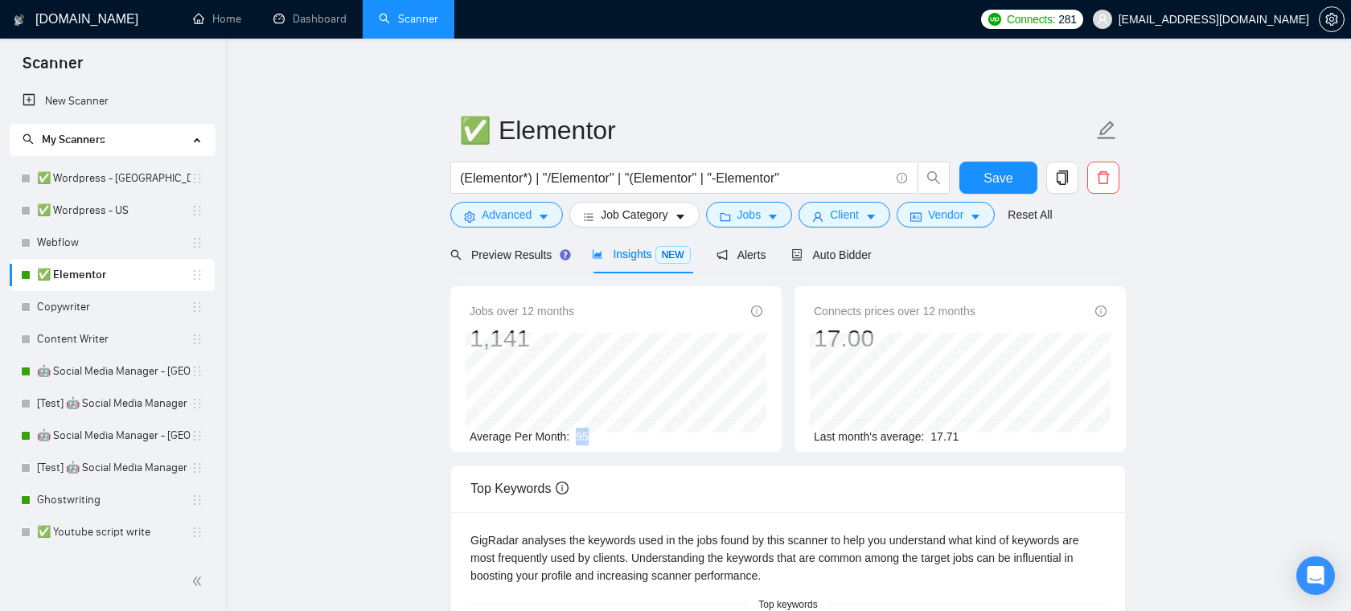
click at [617, 438] on div "Average Per Month: 95" at bounding box center [615, 437] width 293 height 18
click at [854, 264] on div "Auto Bidder" at bounding box center [831, 255] width 80 height 38
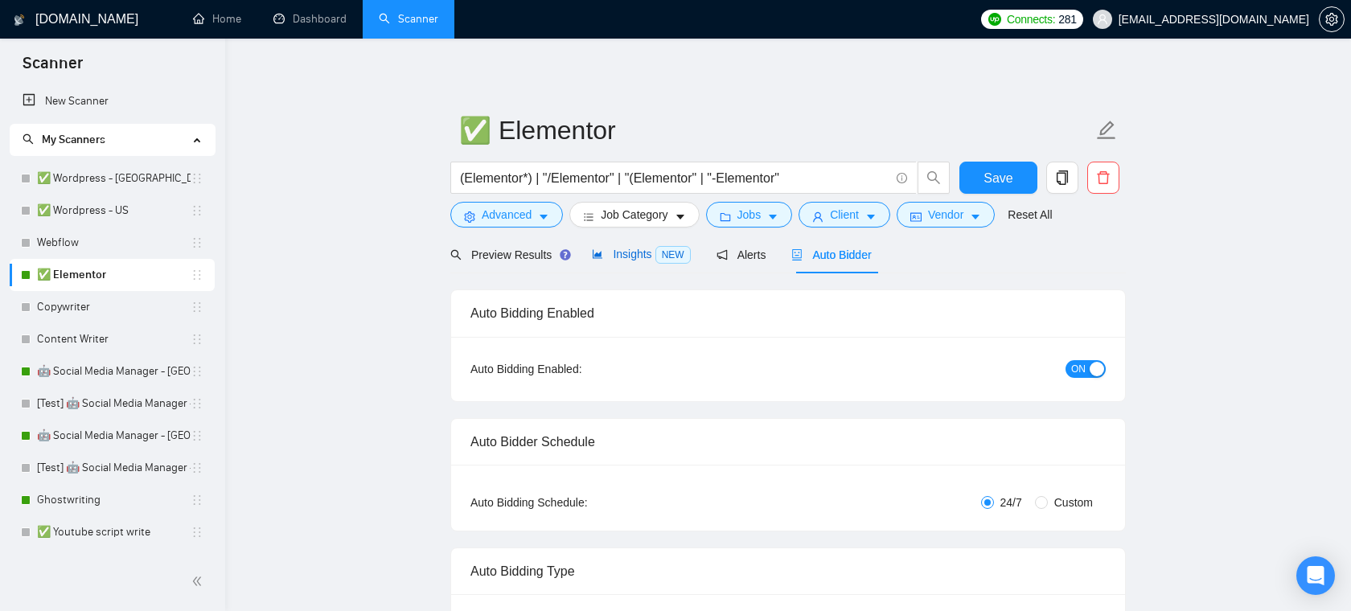
click at [641, 252] on span "Insights NEW" at bounding box center [641, 254] width 98 height 13
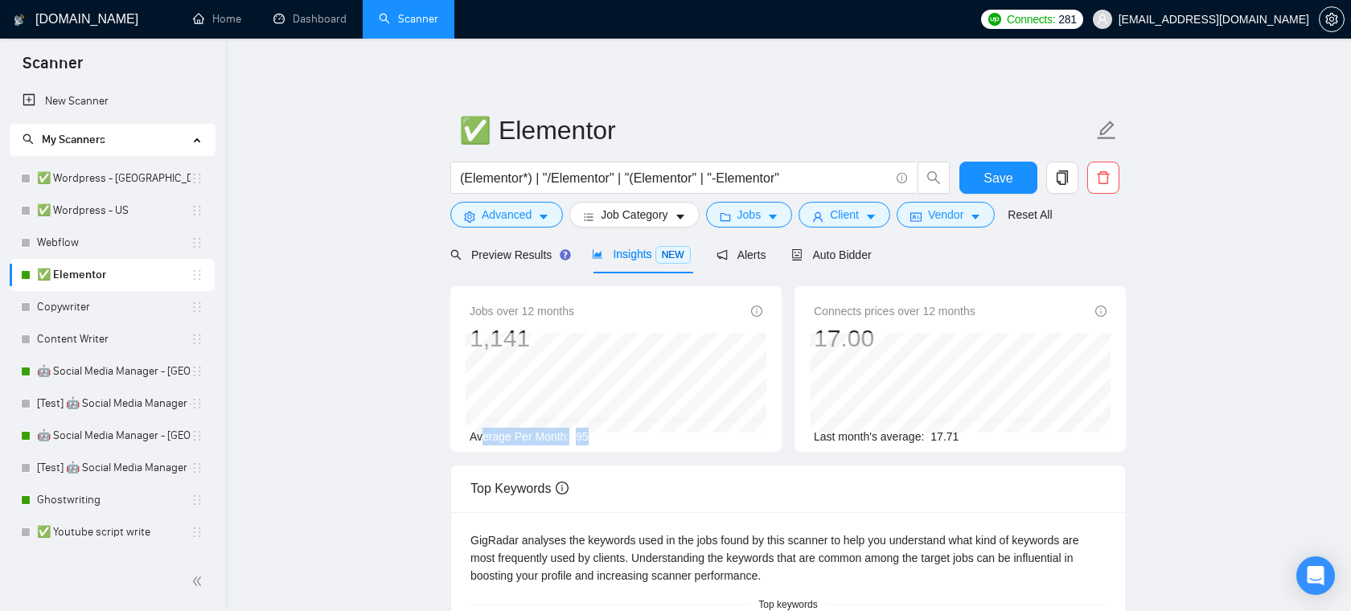
drag, startPoint x: 607, startPoint y: 435, endPoint x: 482, endPoint y: 433, distance: 125.4
click at [482, 433] on div "Average Per Month: 95" at bounding box center [615, 437] width 293 height 18
click at [543, 441] on span "Average Per Month:" at bounding box center [519, 436] width 100 height 13
click at [855, 264] on div "Auto Bidder" at bounding box center [831, 255] width 80 height 38
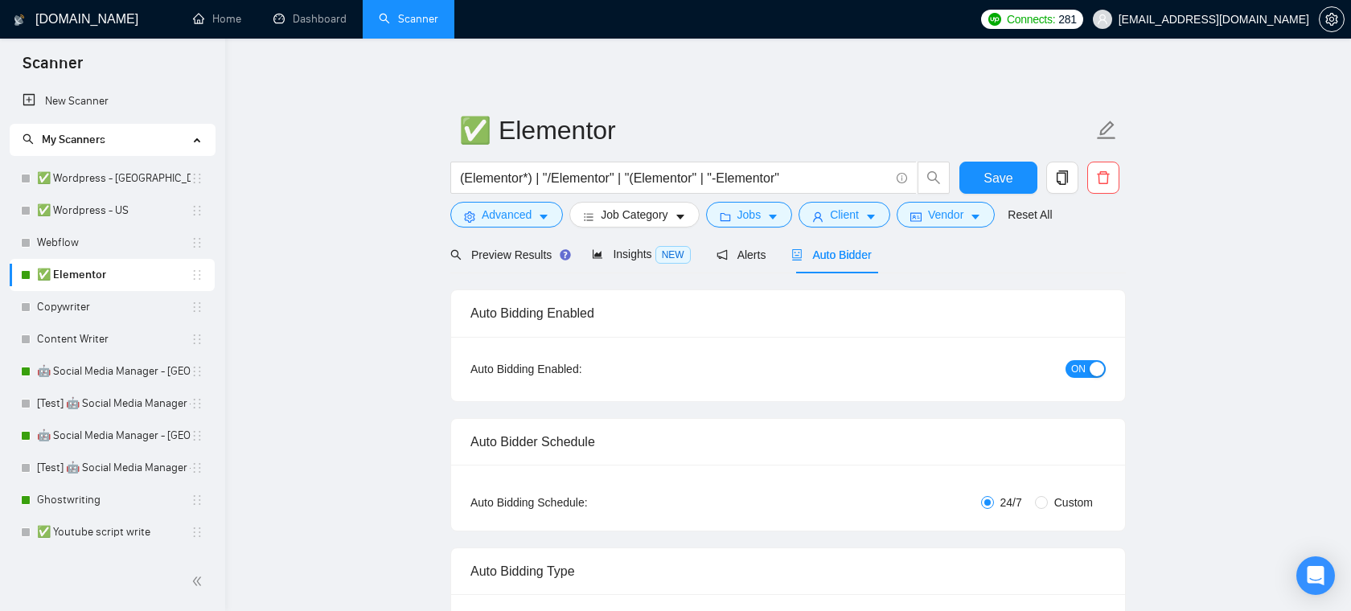
scroll to position [48, 0]
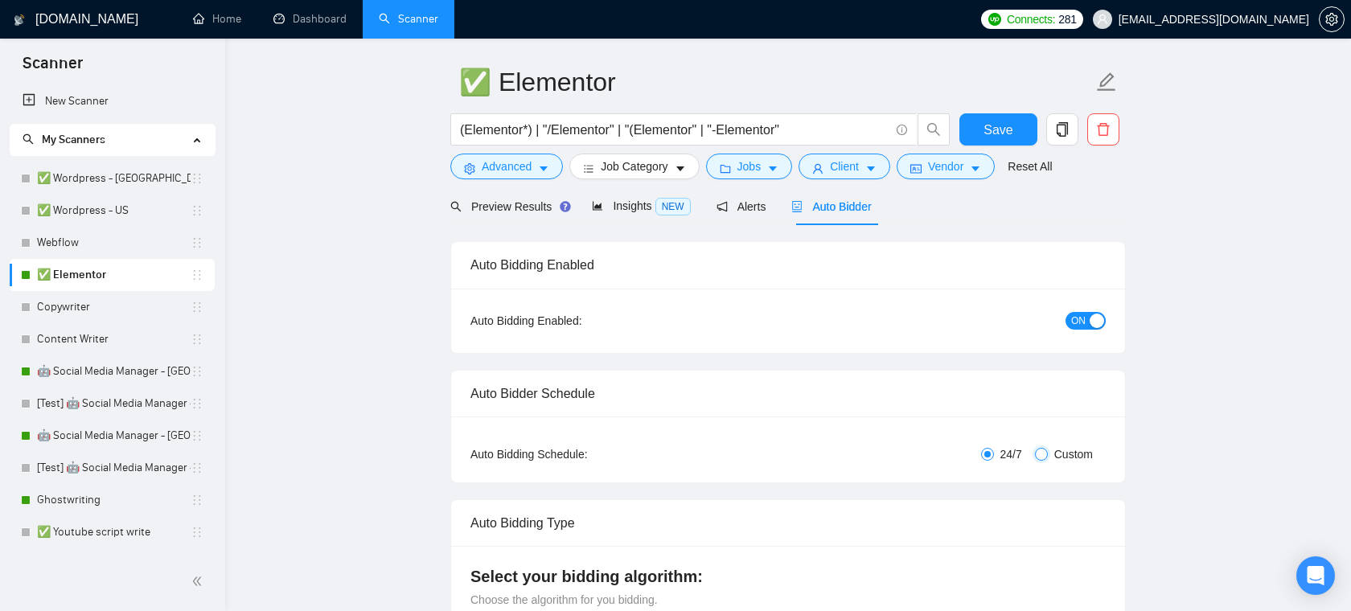
click at [1044, 448] on input "Custom" at bounding box center [1041, 454] width 13 height 13
radio input "true"
radio input "false"
checkbox input "true"
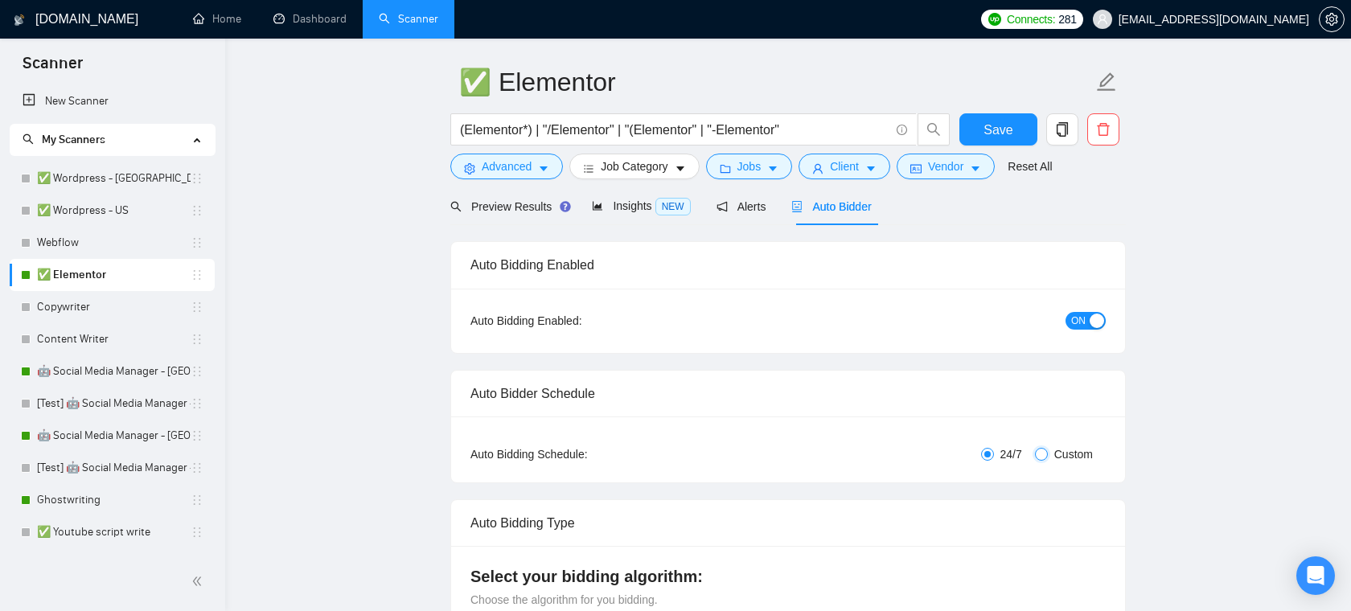
checkbox input "true"
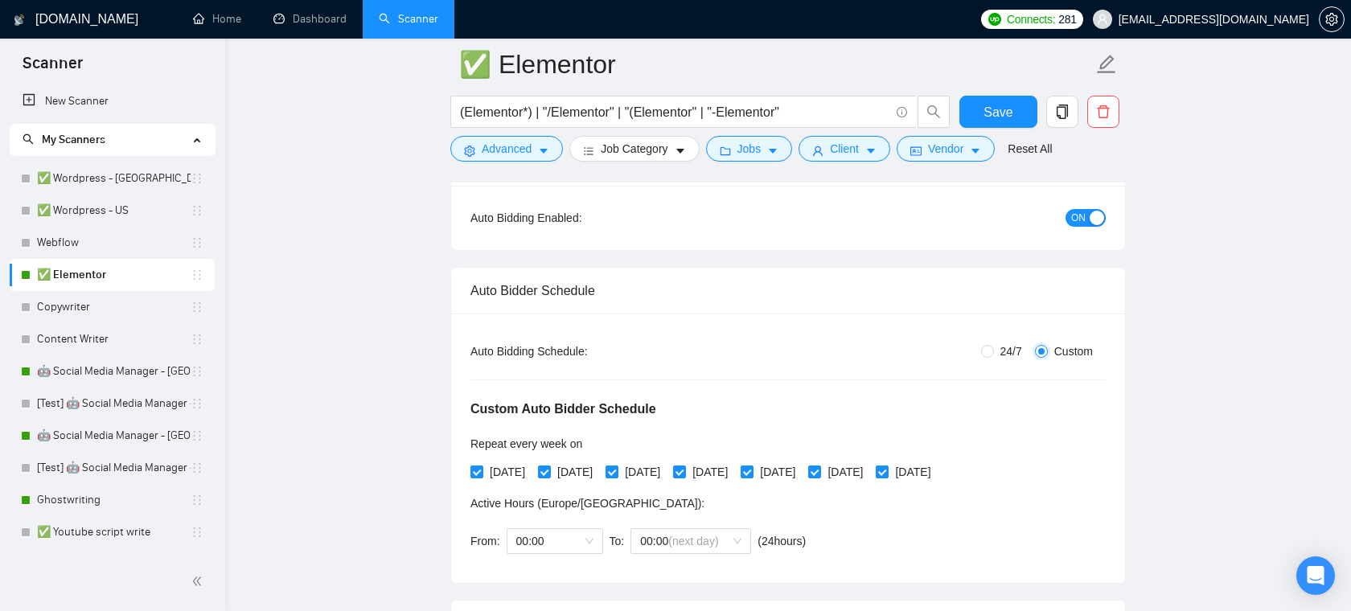
scroll to position [179, 0]
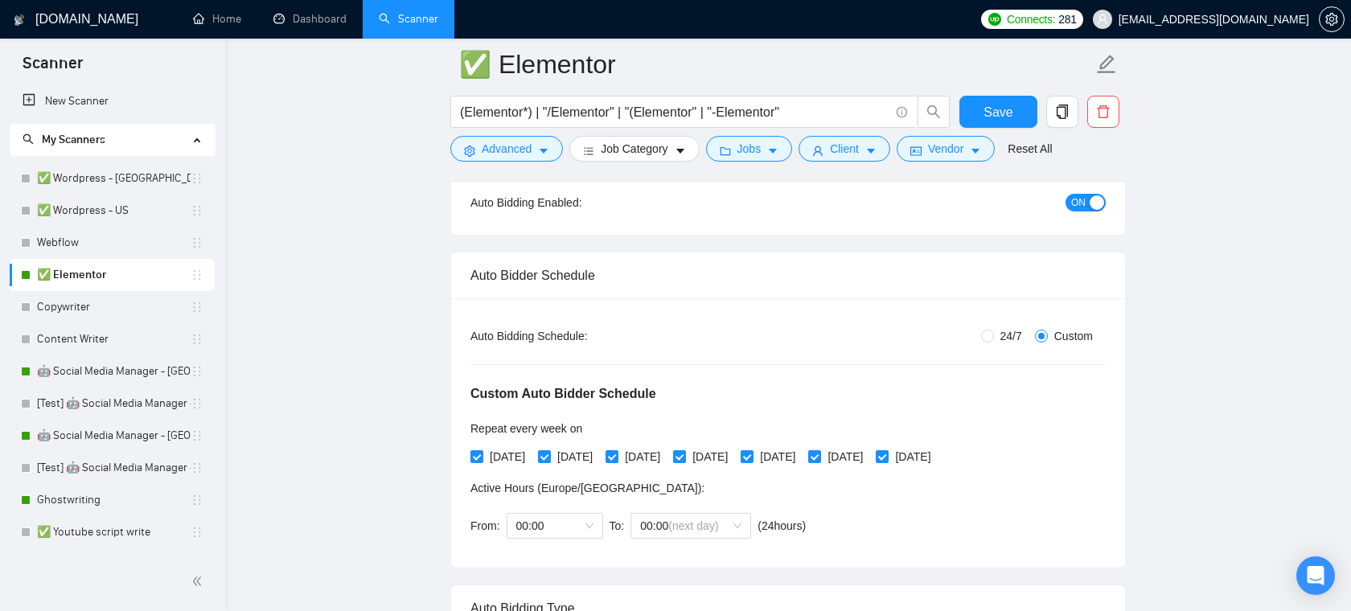
click at [994, 339] on span "24/7" at bounding box center [1011, 336] width 35 height 18
click at [991, 339] on input "24/7" at bounding box center [987, 336] width 13 height 13
radio input "true"
radio input "false"
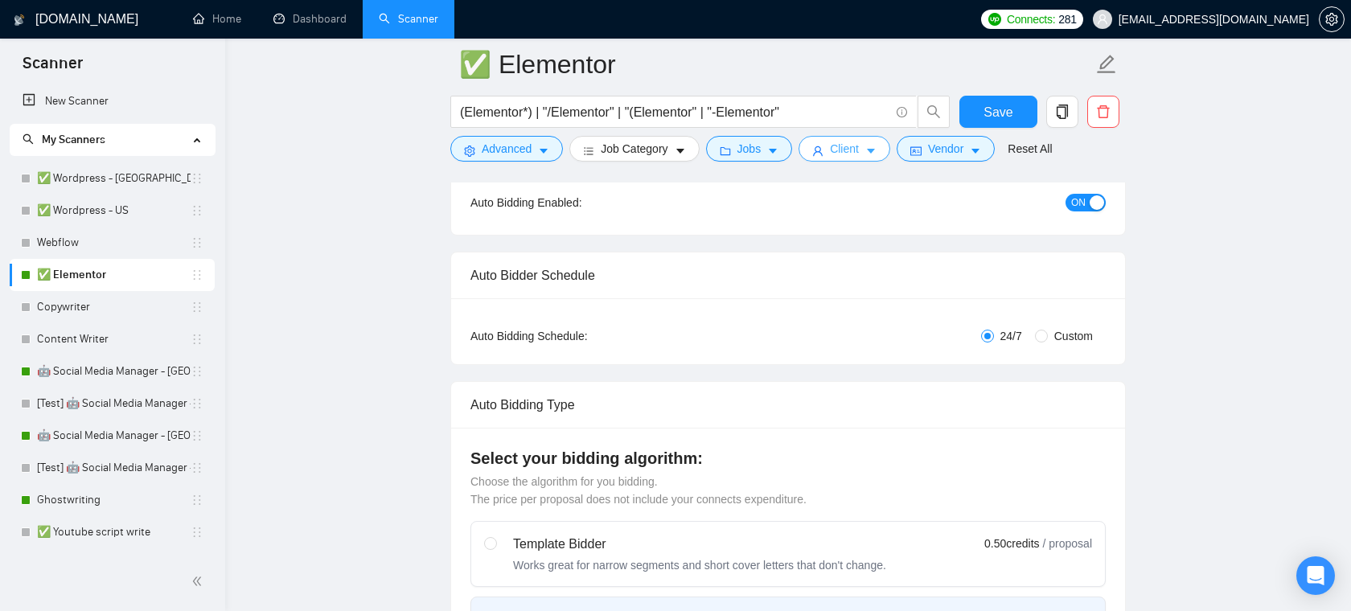
click at [866, 146] on button "Client" at bounding box center [844, 149] width 92 height 26
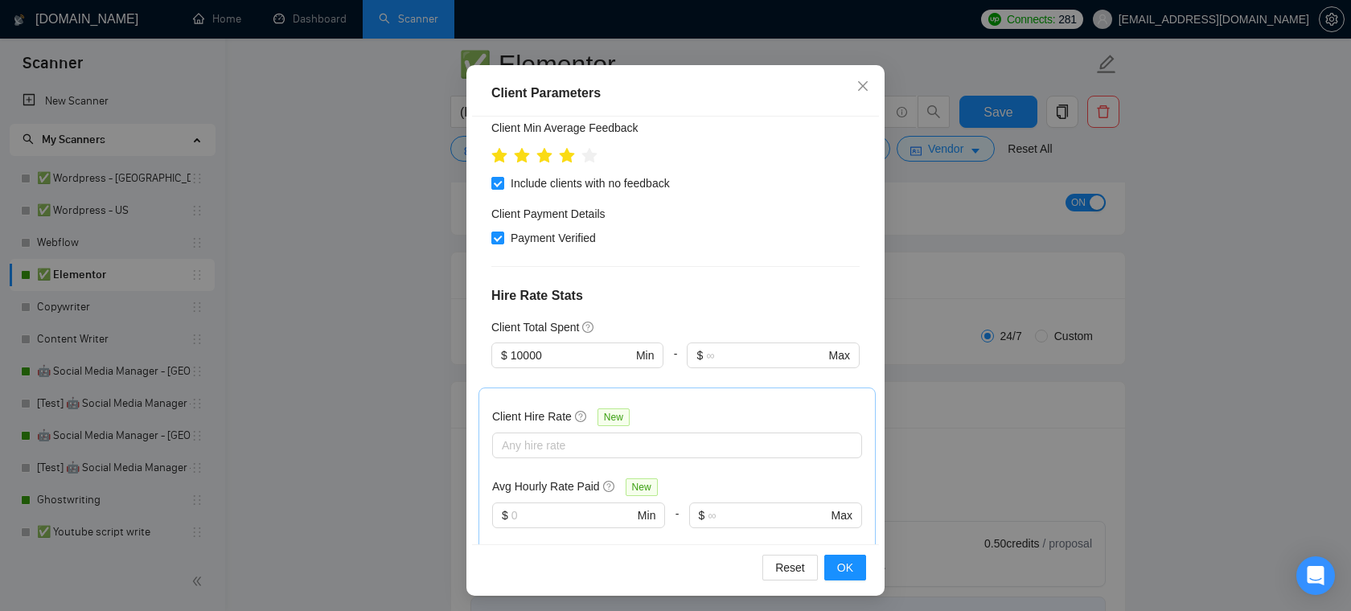
scroll to position [195, 0]
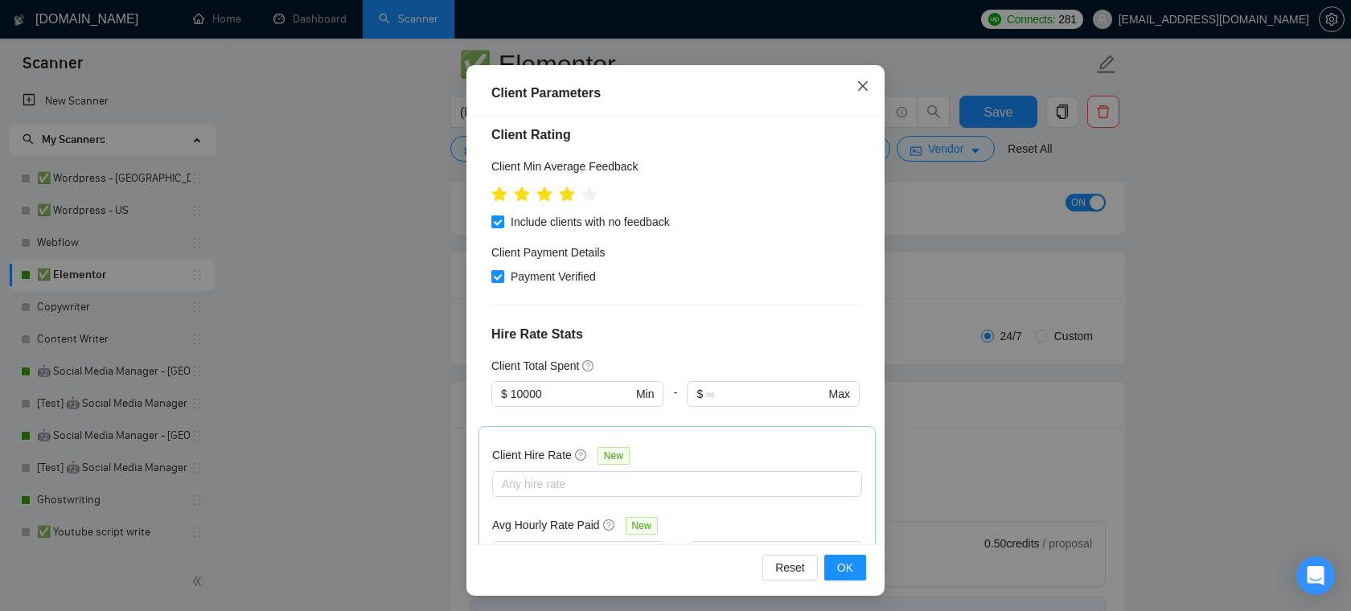
click at [860, 87] on icon "close" at bounding box center [863, 85] width 10 height 10
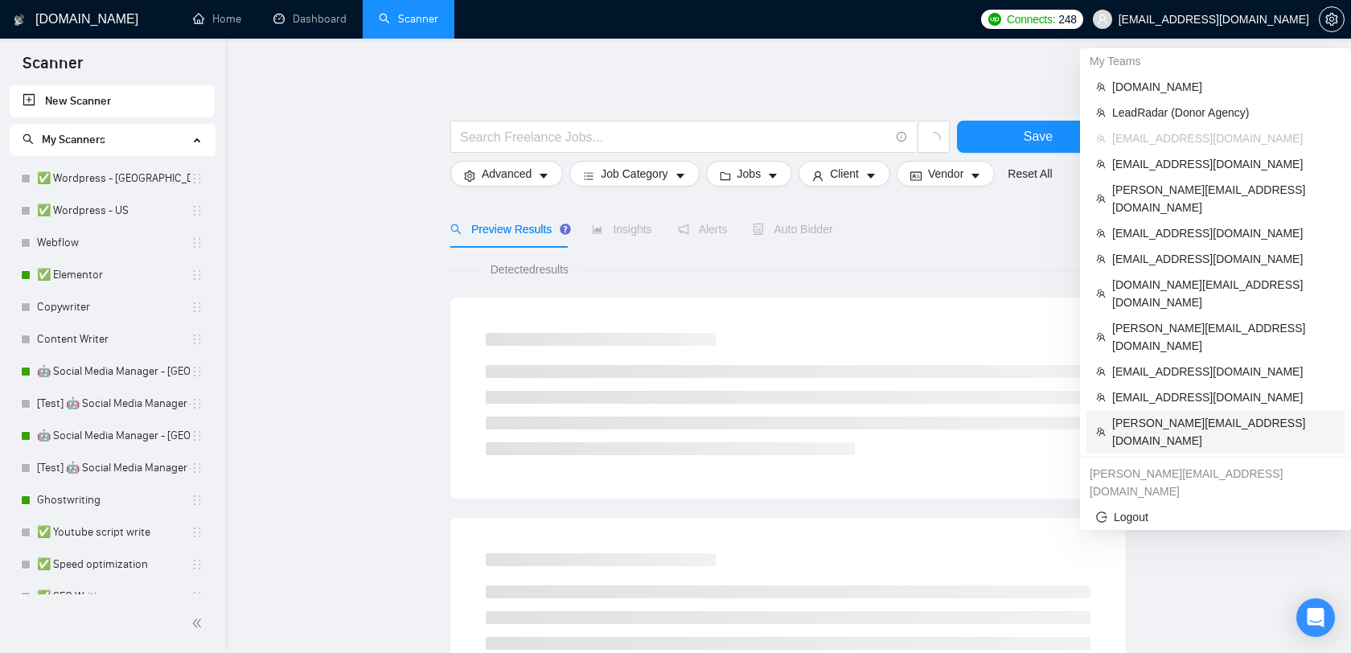
click at [1228, 414] on span "[PERSON_NAME][EMAIL_ADDRESS][DOMAIN_NAME]" at bounding box center [1223, 431] width 223 height 35
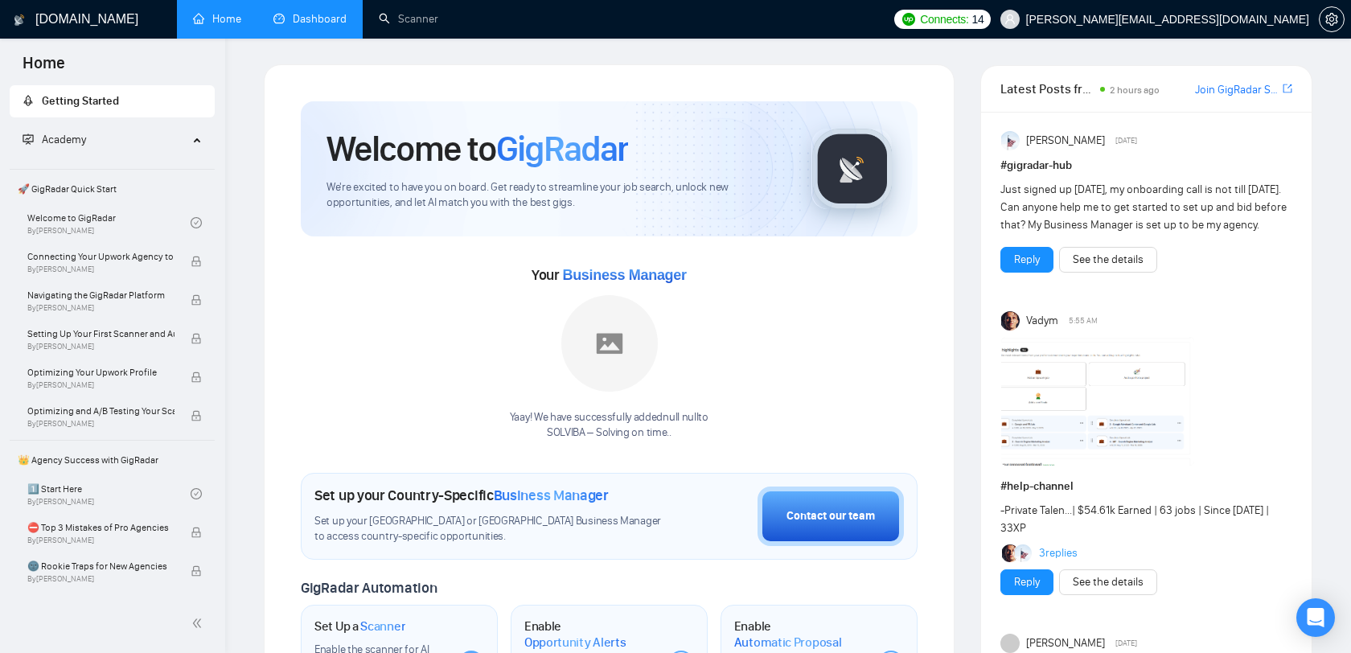
click at [339, 12] on link "Dashboard" at bounding box center [309, 19] width 73 height 14
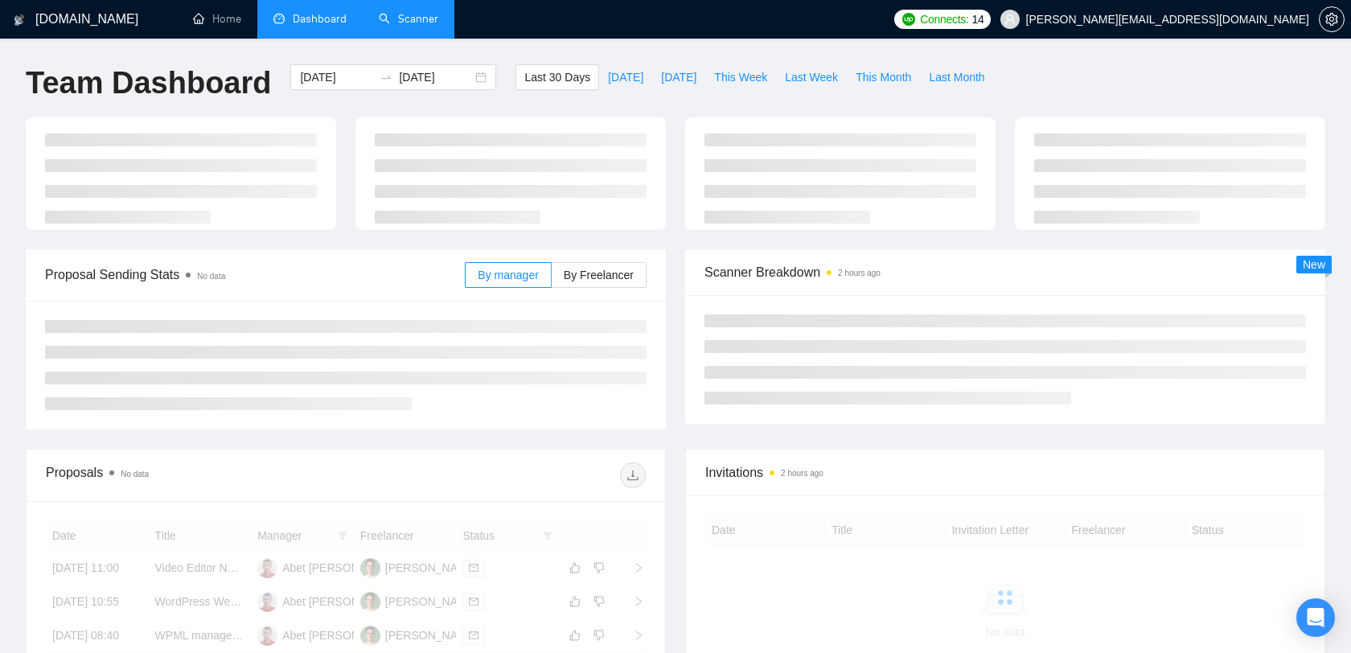
click at [394, 18] on link "Scanner" at bounding box center [408, 19] width 59 height 14
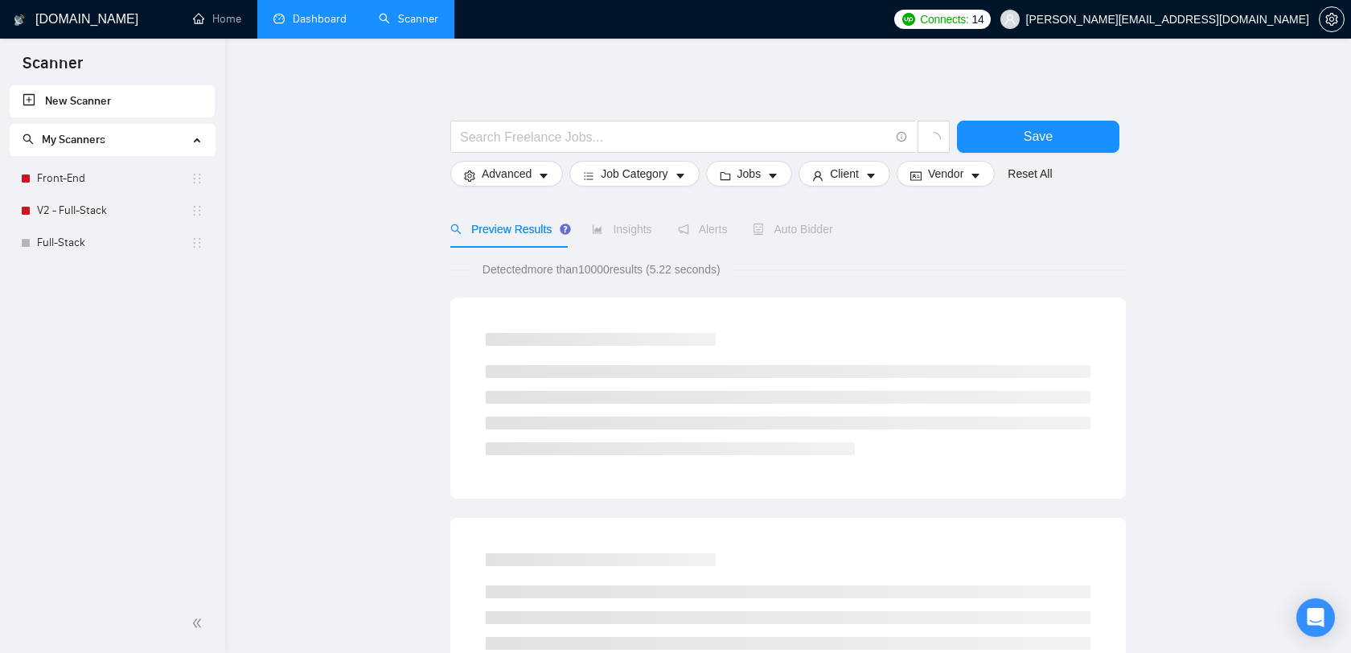
click at [1259, 19] on span "[PERSON_NAME][EMAIL_ADDRESS][DOMAIN_NAME]" at bounding box center [1167, 19] width 283 height 0
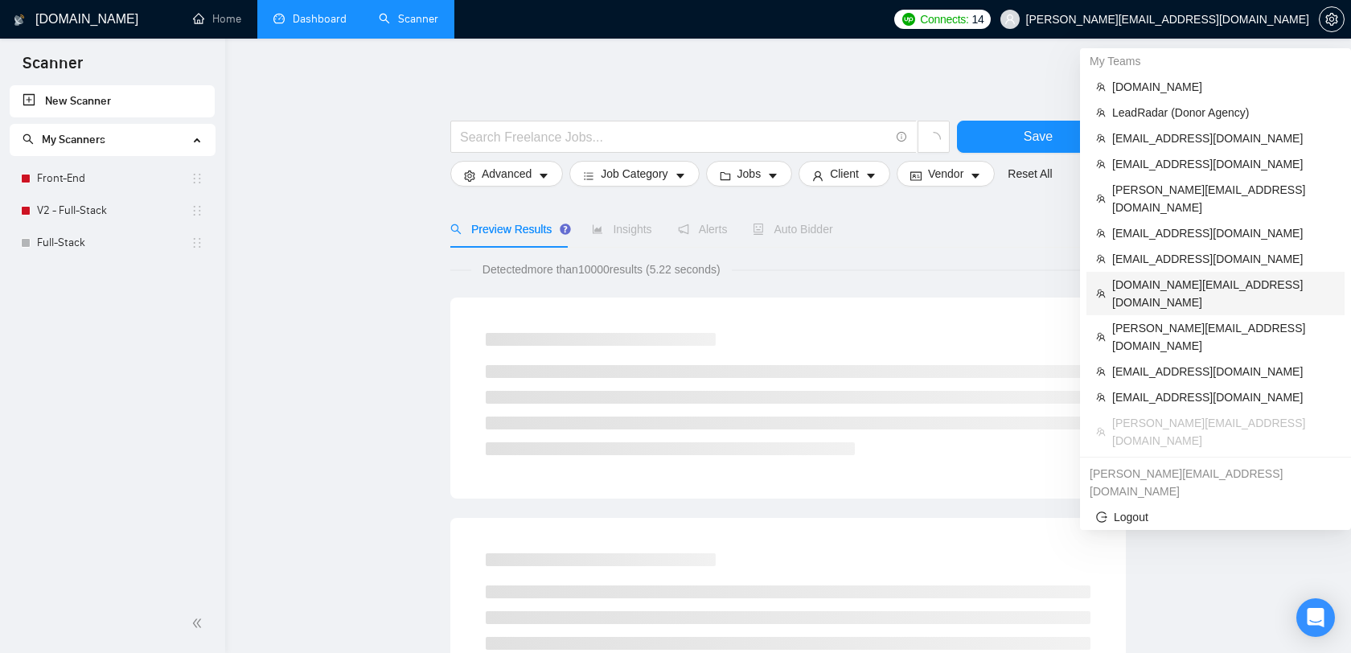
click at [1185, 276] on span "[DOMAIN_NAME][EMAIL_ADDRESS][DOMAIN_NAME]" at bounding box center [1223, 293] width 223 height 35
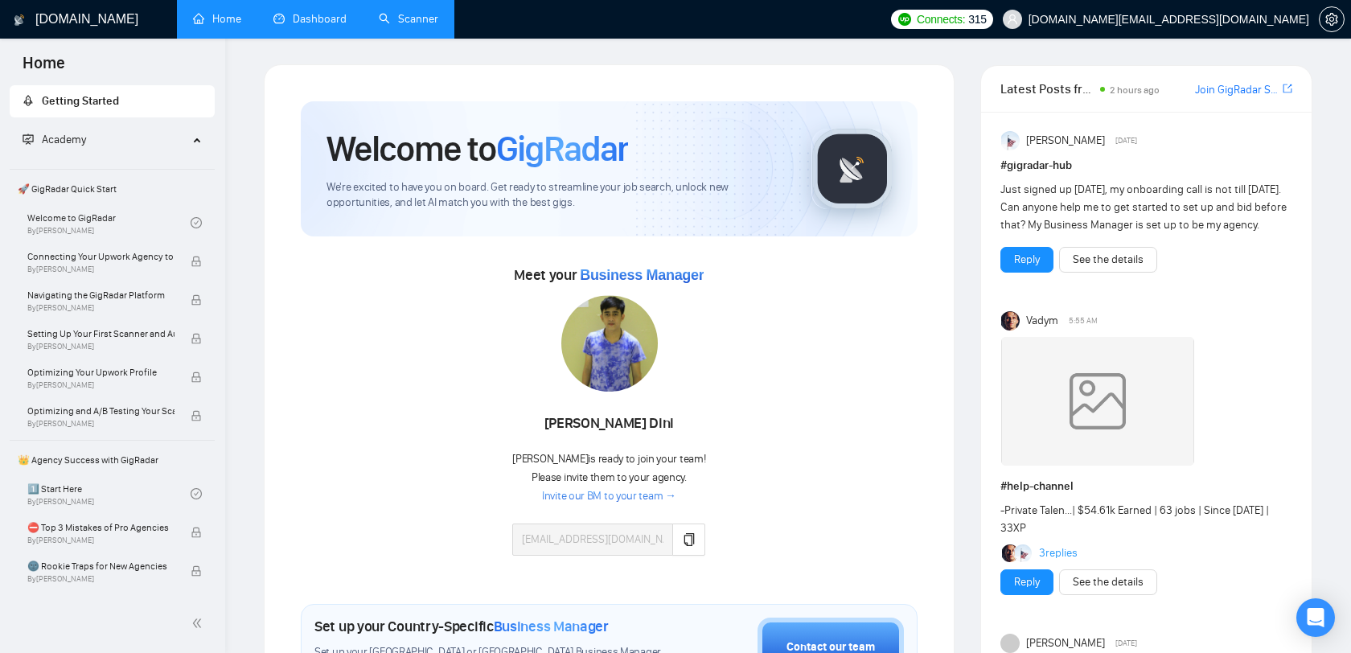
click at [379, 26] on link "Scanner" at bounding box center [408, 19] width 59 height 14
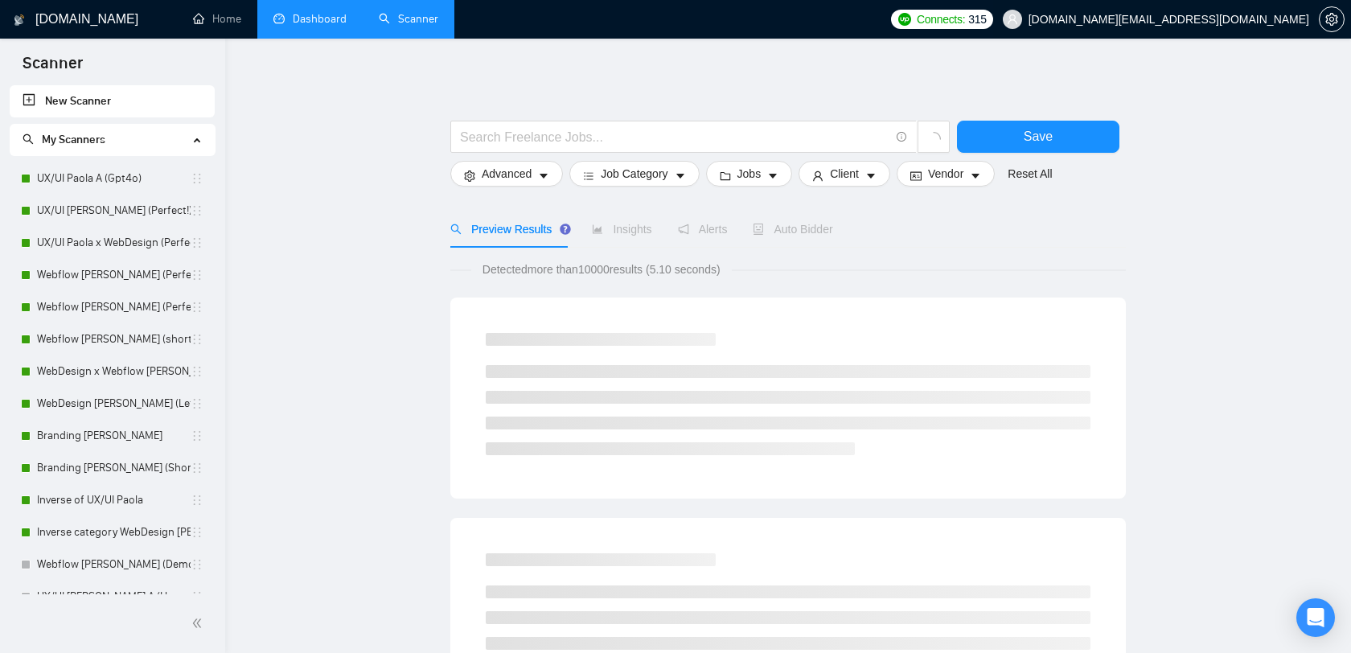
click at [1269, 19] on span "[DOMAIN_NAME][EMAIL_ADDRESS][DOMAIN_NAME]" at bounding box center [1168, 19] width 281 height 0
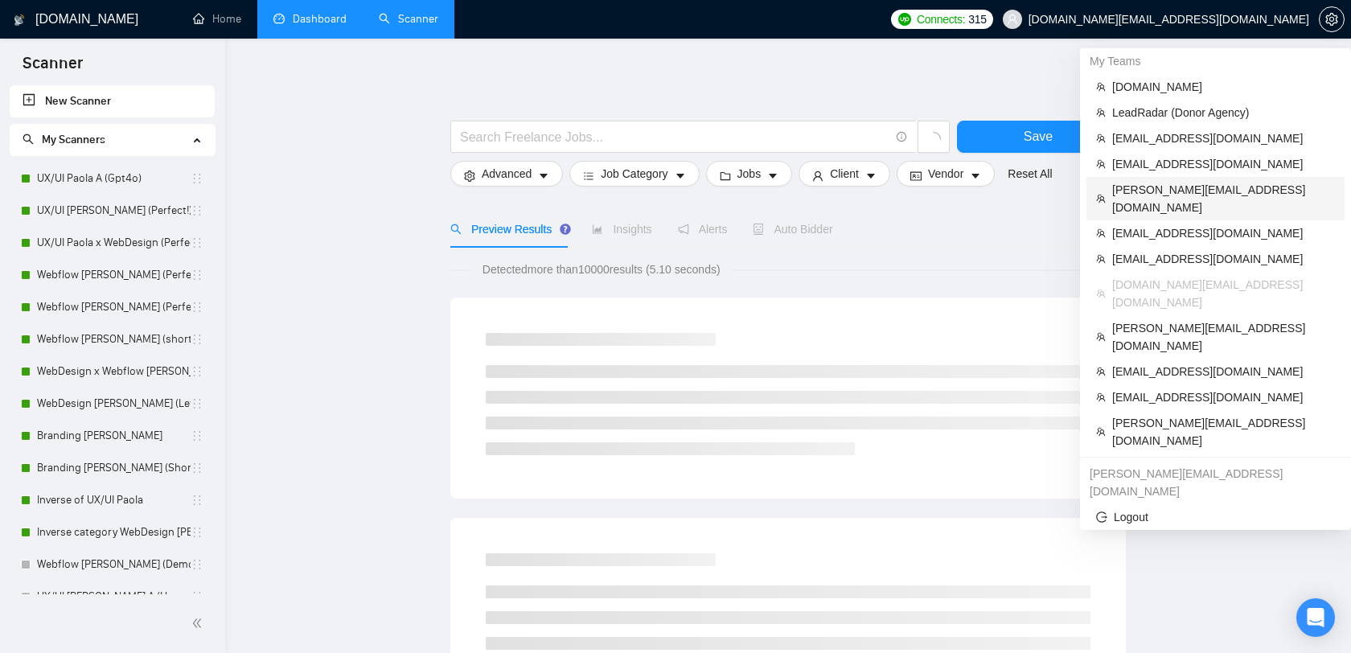
click at [1215, 178] on li "[PERSON_NAME][EMAIL_ADDRESS][DOMAIN_NAME]" at bounding box center [1215, 198] width 258 height 43
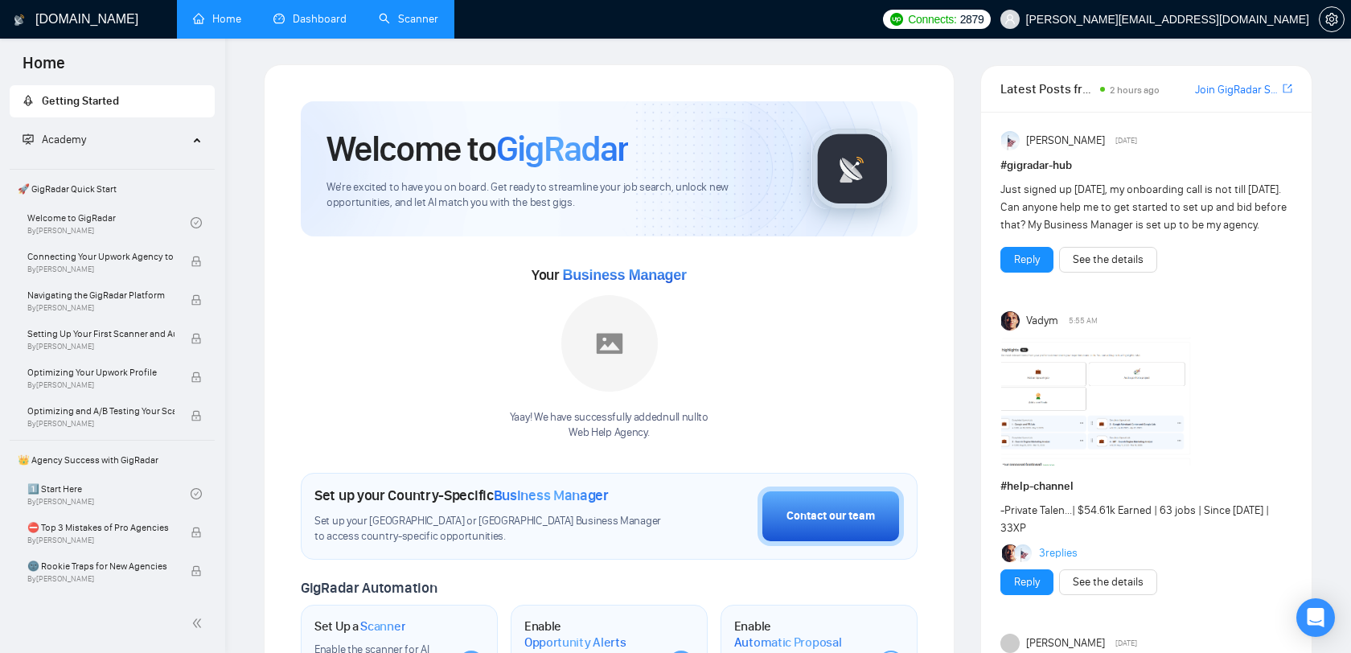
click at [322, 26] on link "Dashboard" at bounding box center [309, 19] width 73 height 14
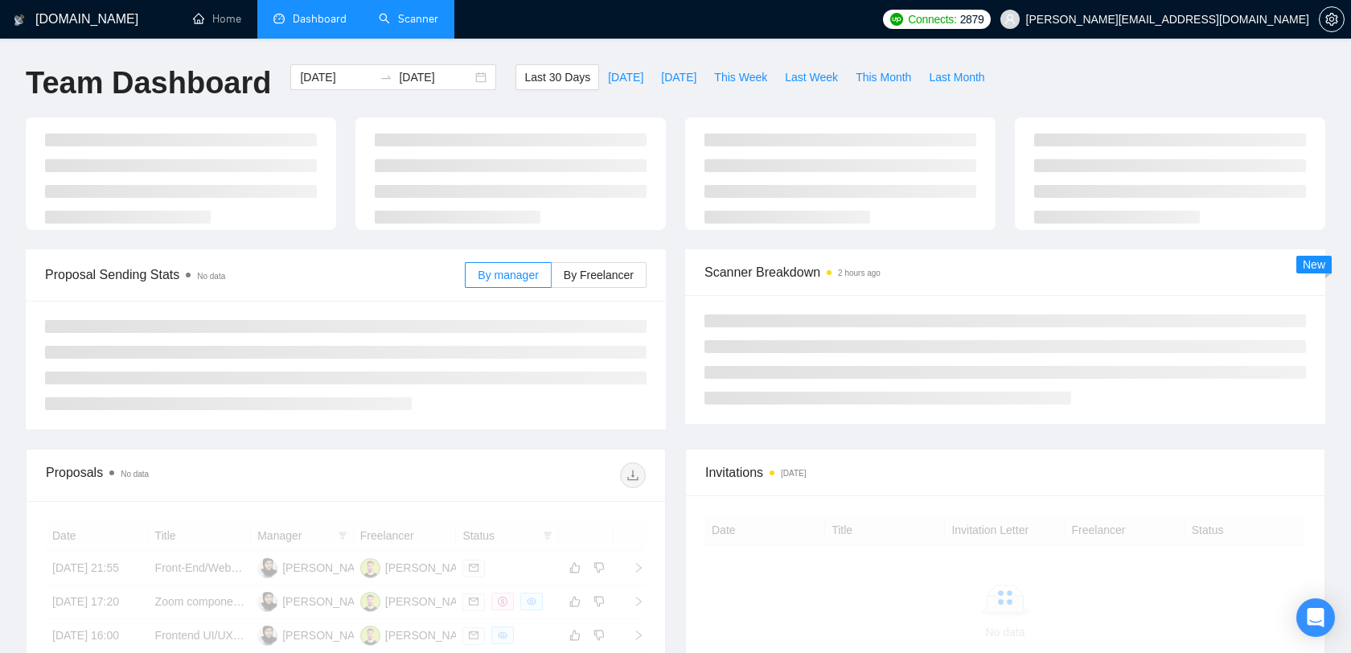
click at [396, 26] on link "Scanner" at bounding box center [408, 19] width 59 height 14
